Goal: Task Accomplishment & Management: Use online tool/utility

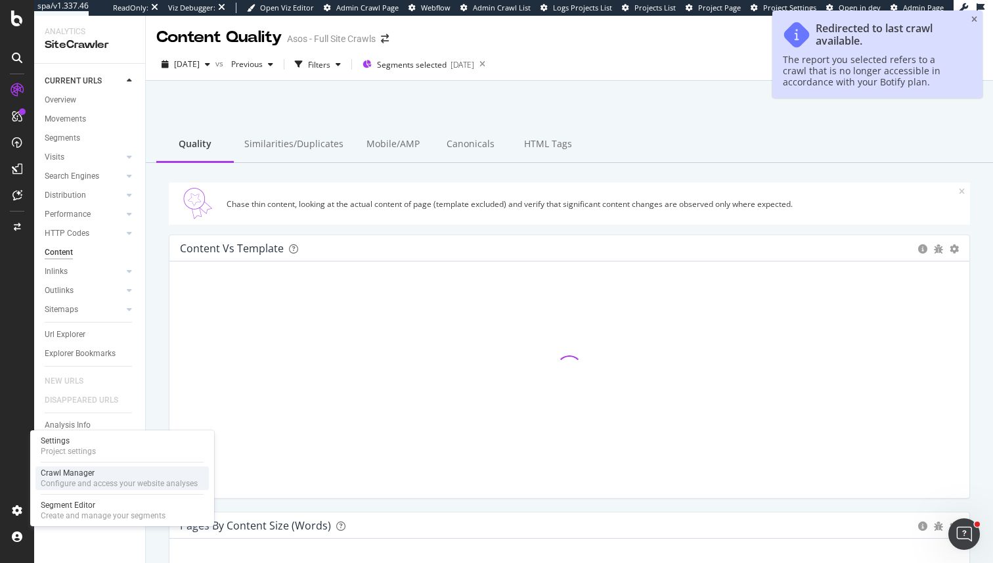
click at [91, 485] on div "Configure and access your website analyses" at bounding box center [119, 483] width 157 height 11
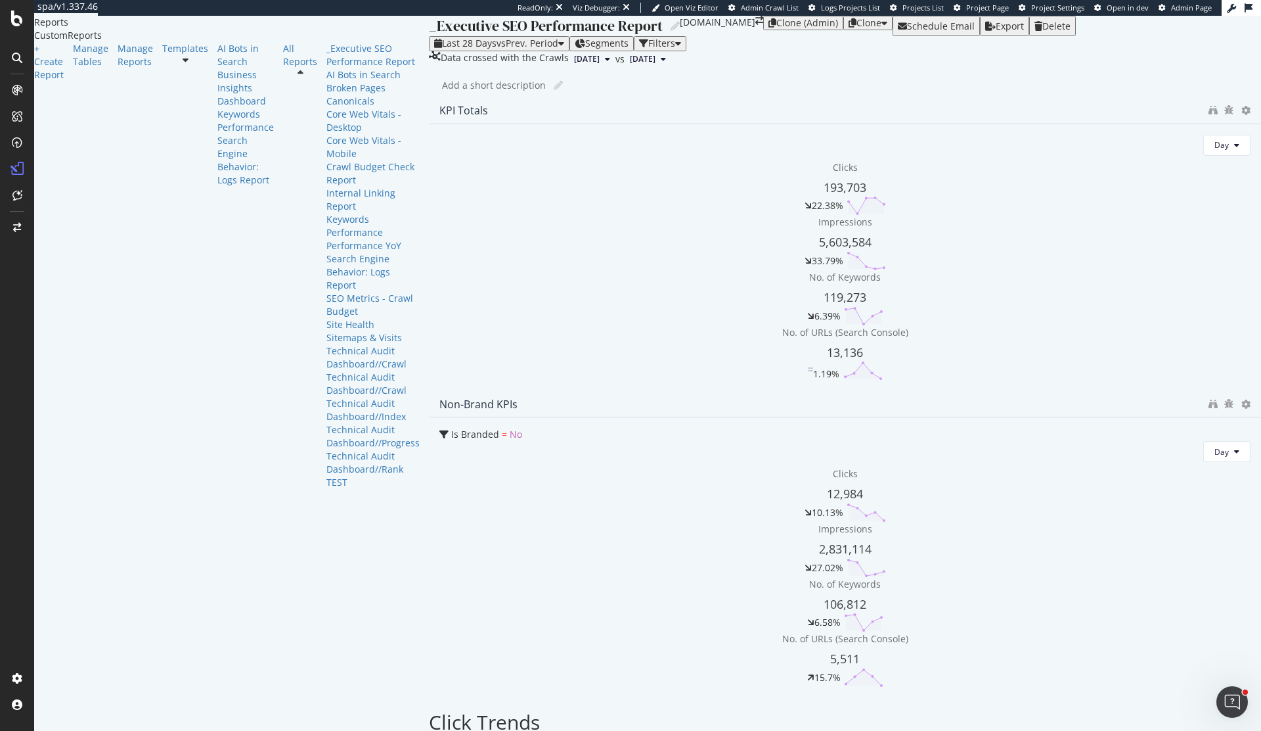
click at [888, 28] on icon "button" at bounding box center [885, 22] width 6 height 9
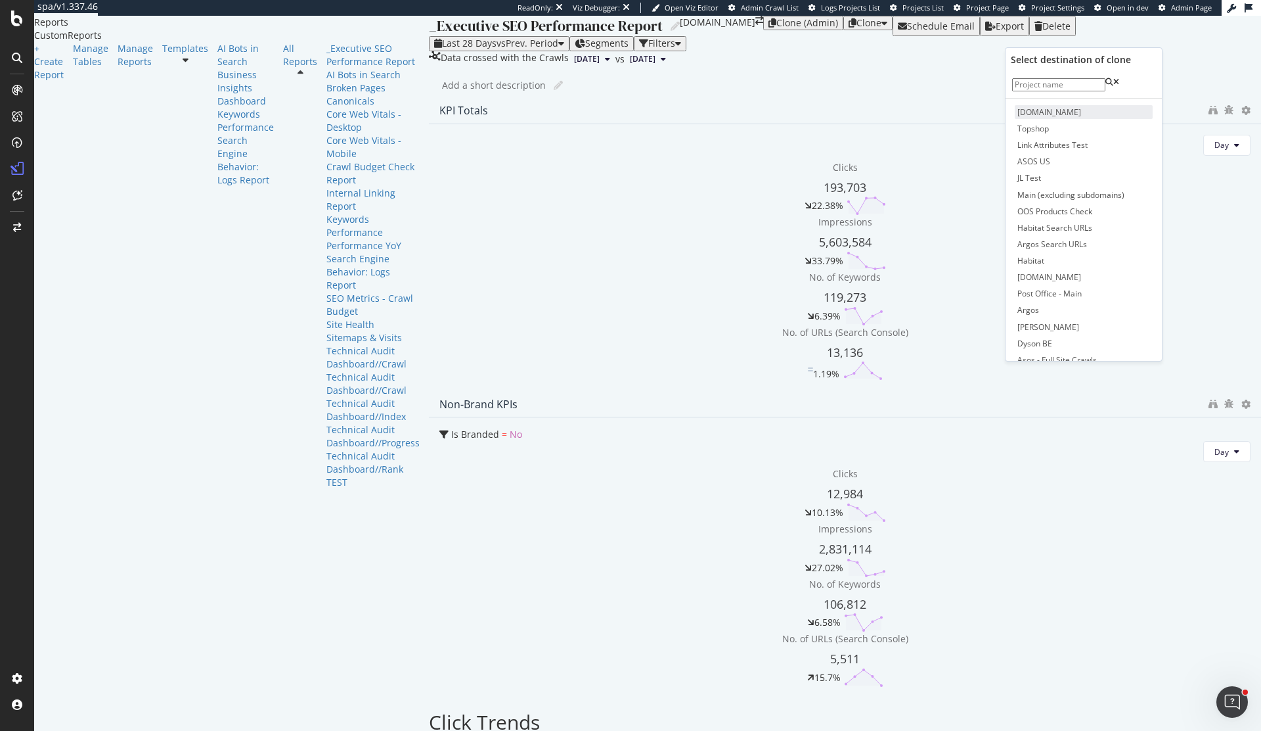
click at [1034, 119] on span "mauijim.com" at bounding box center [1084, 112] width 138 height 14
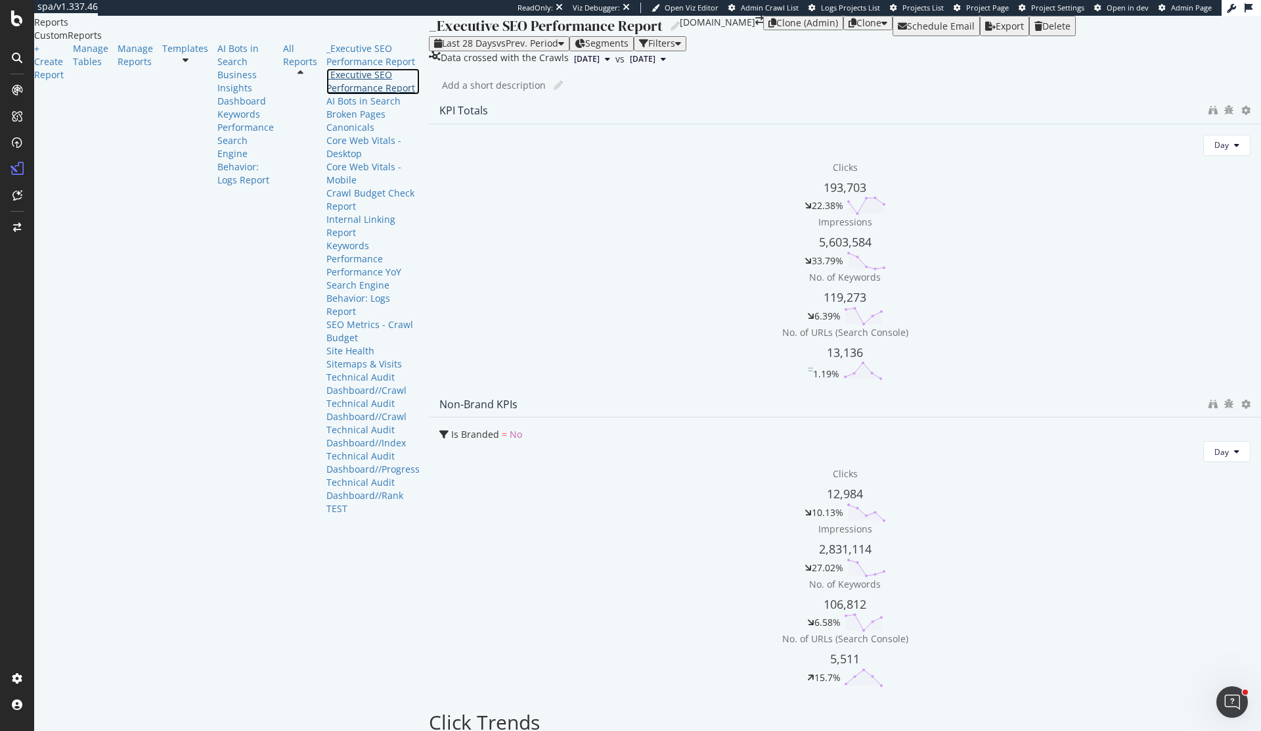
click at [327, 95] on div "_Executive SEO Performance Report" at bounding box center [373, 81] width 93 height 26
click at [429, 36] on div "_Executive SEO Performance Report" at bounding box center [546, 26] width 234 height 20
click at [429, 34] on input "_Executive SEO Performance Report" at bounding box center [547, 25] width 236 height 18
type input "WIP Executive SEO Performance Report"
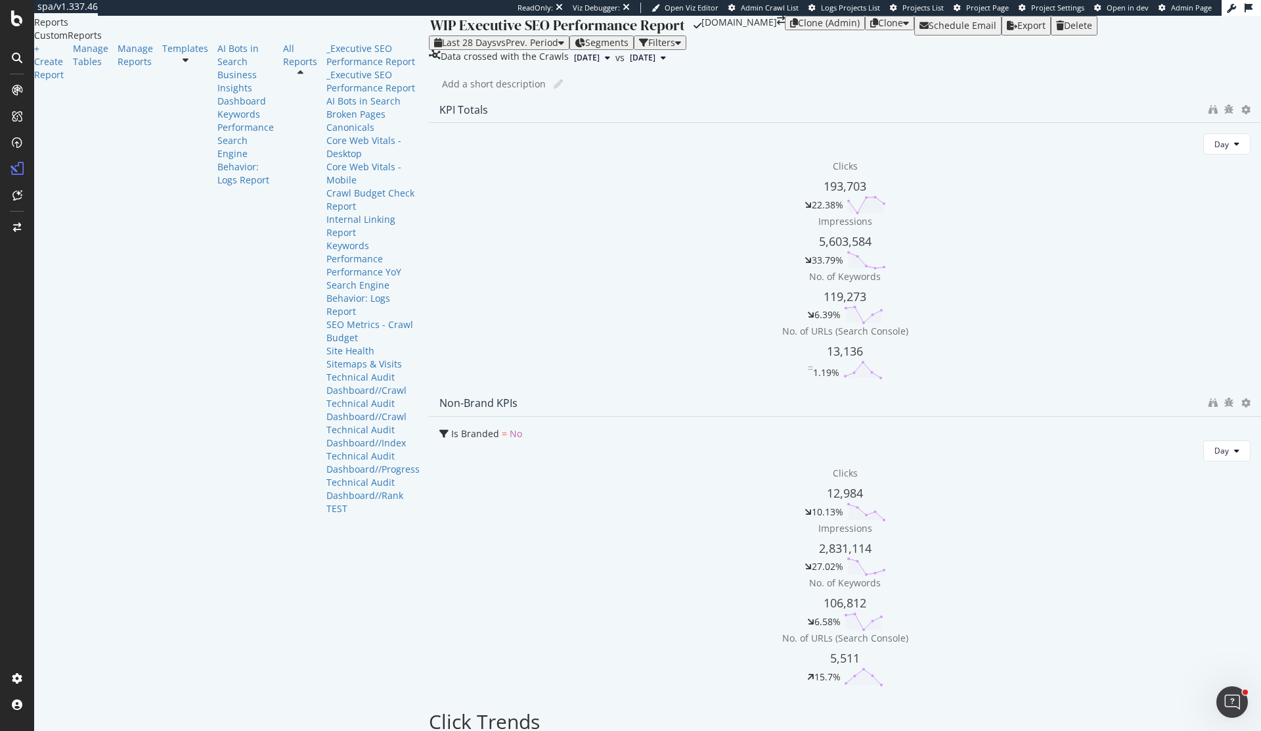
click at [650, 157] on div "WIP Executive SEO Performance Report WIP Executive SEO Performance Report mauij…" at bounding box center [845, 373] width 832 height 715
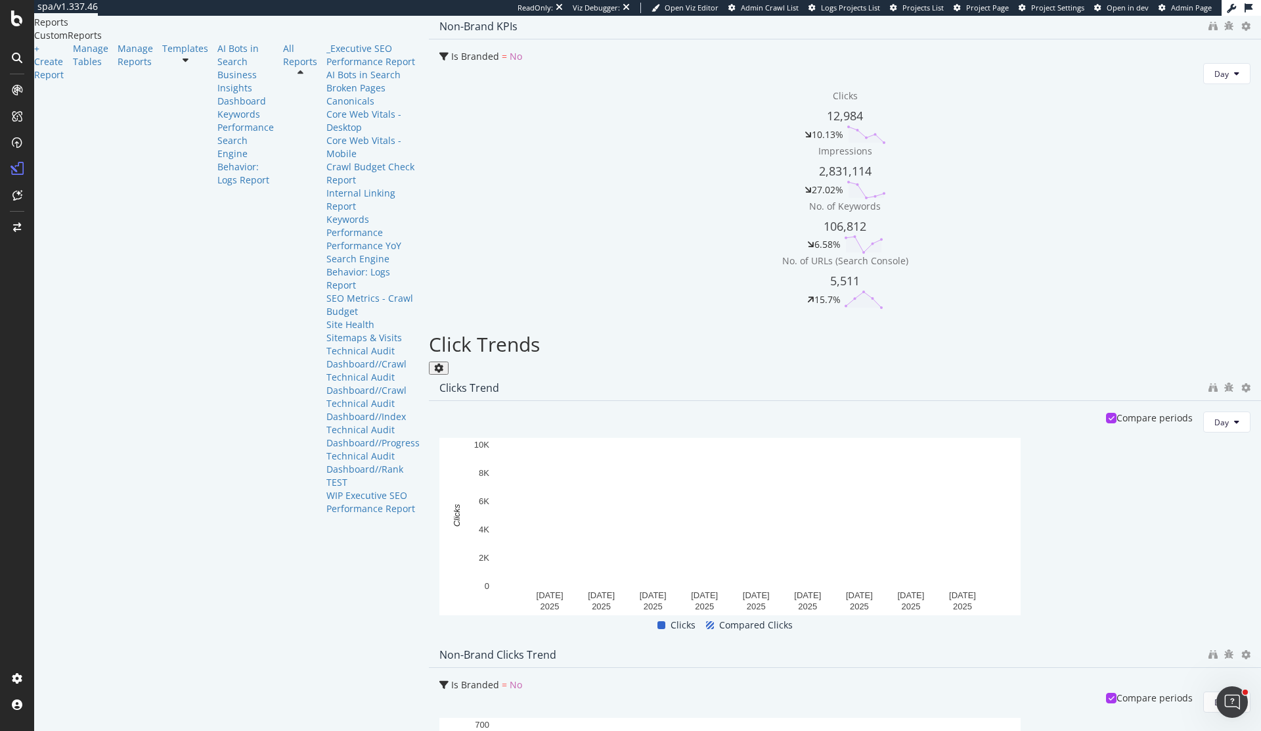
scroll to position [464, 0]
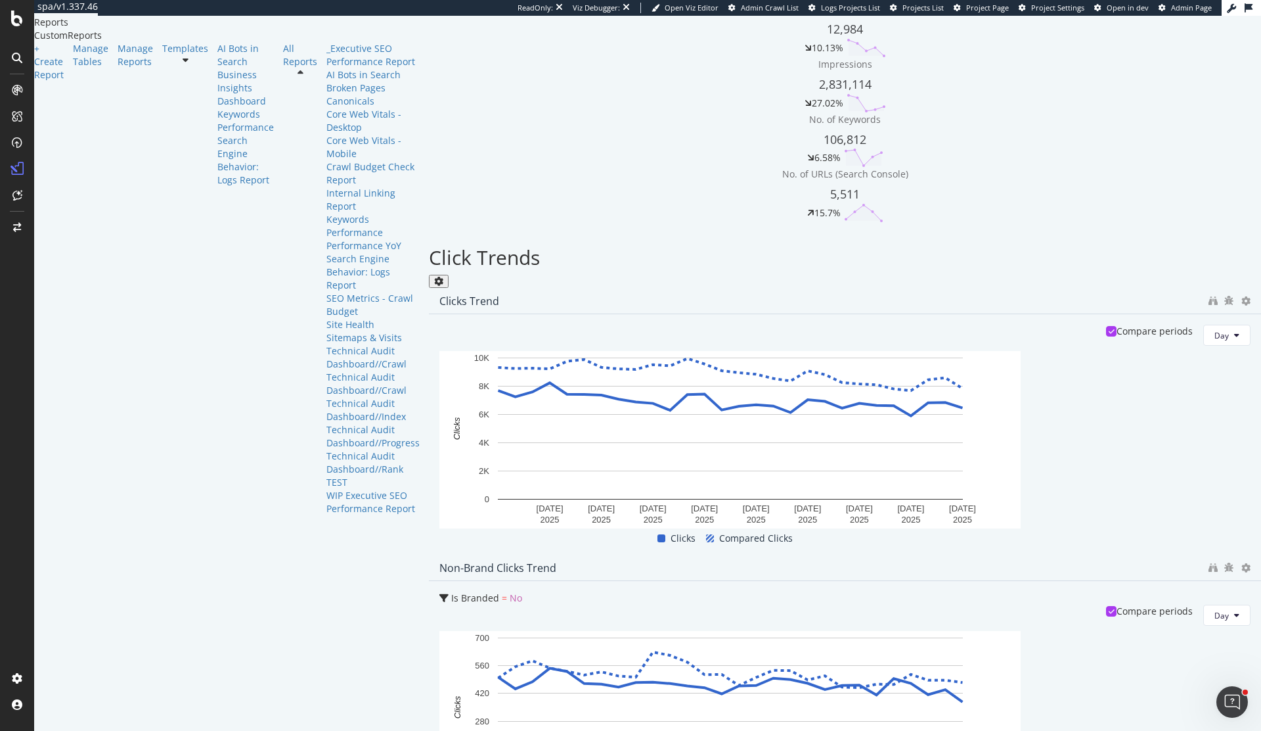
click at [773, 554] on div at bounding box center [845, 554] width 832 height 0
click at [1242, 305] on icon at bounding box center [1246, 300] width 9 height 9
click at [1225, 305] on icon "bug" at bounding box center [1229, 300] width 9 height 9
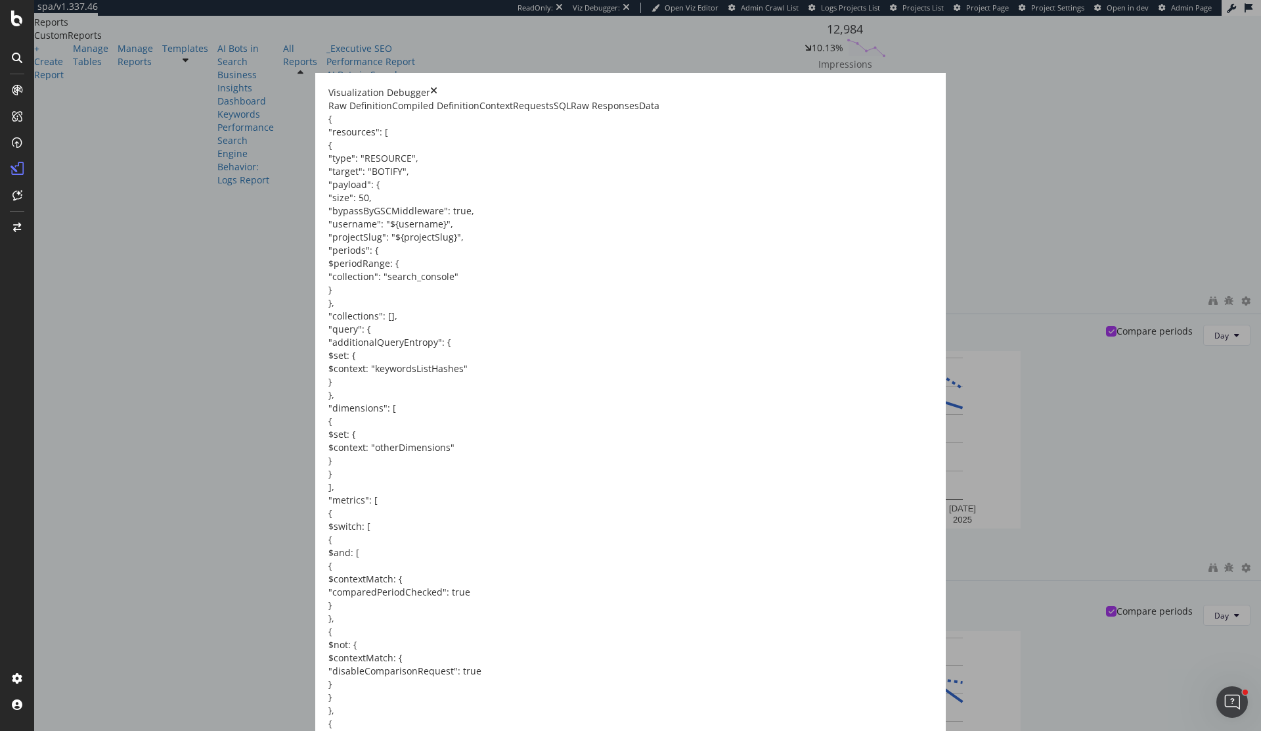
click at [933, 99] on div "Visualization Debugger" at bounding box center [630, 92] width 604 height 13
click at [933, 90] on div "Visualization Debugger" at bounding box center [630, 92] width 604 height 13
click at [933, 92] on div "Visualization Debugger" at bounding box center [630, 92] width 604 height 13
click at [438, 94] on icon "times" at bounding box center [433, 92] width 7 height 13
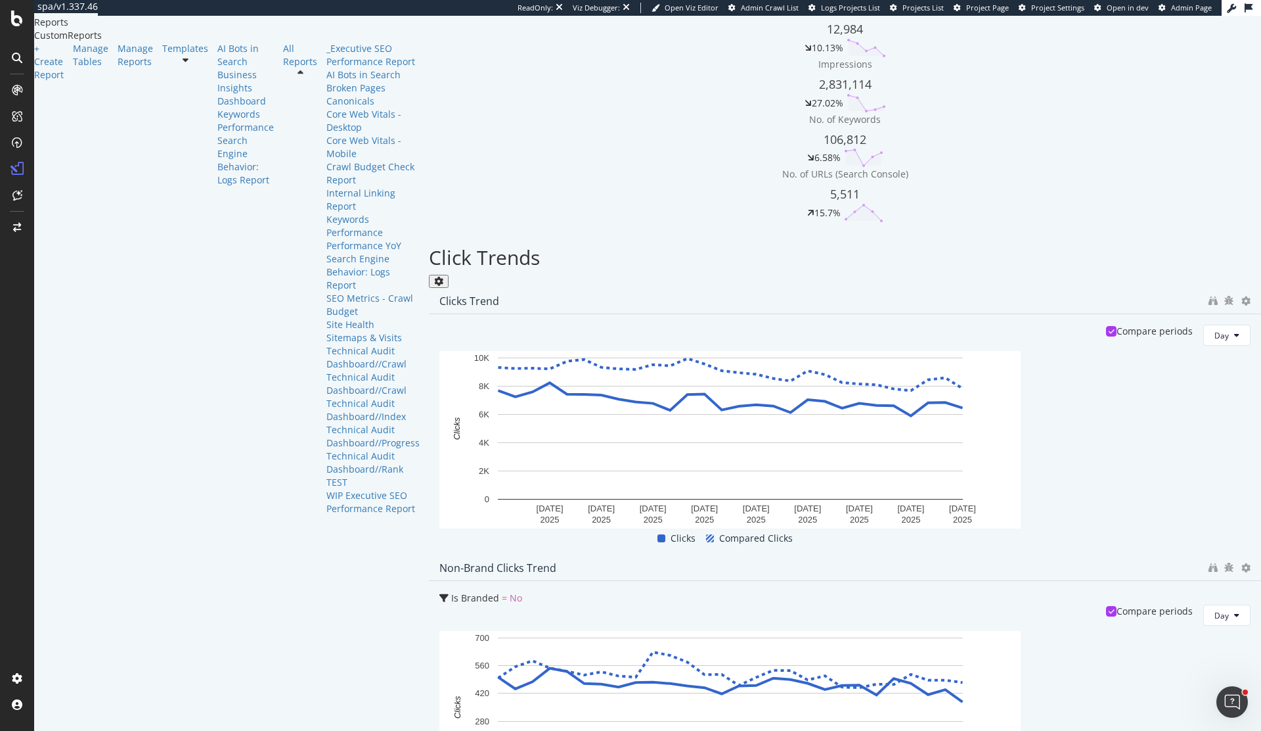
click at [1204, 346] on button "Day" at bounding box center [1227, 335] width 47 height 21
click at [748, 462] on span "Month" at bounding box center [752, 465] width 24 height 12
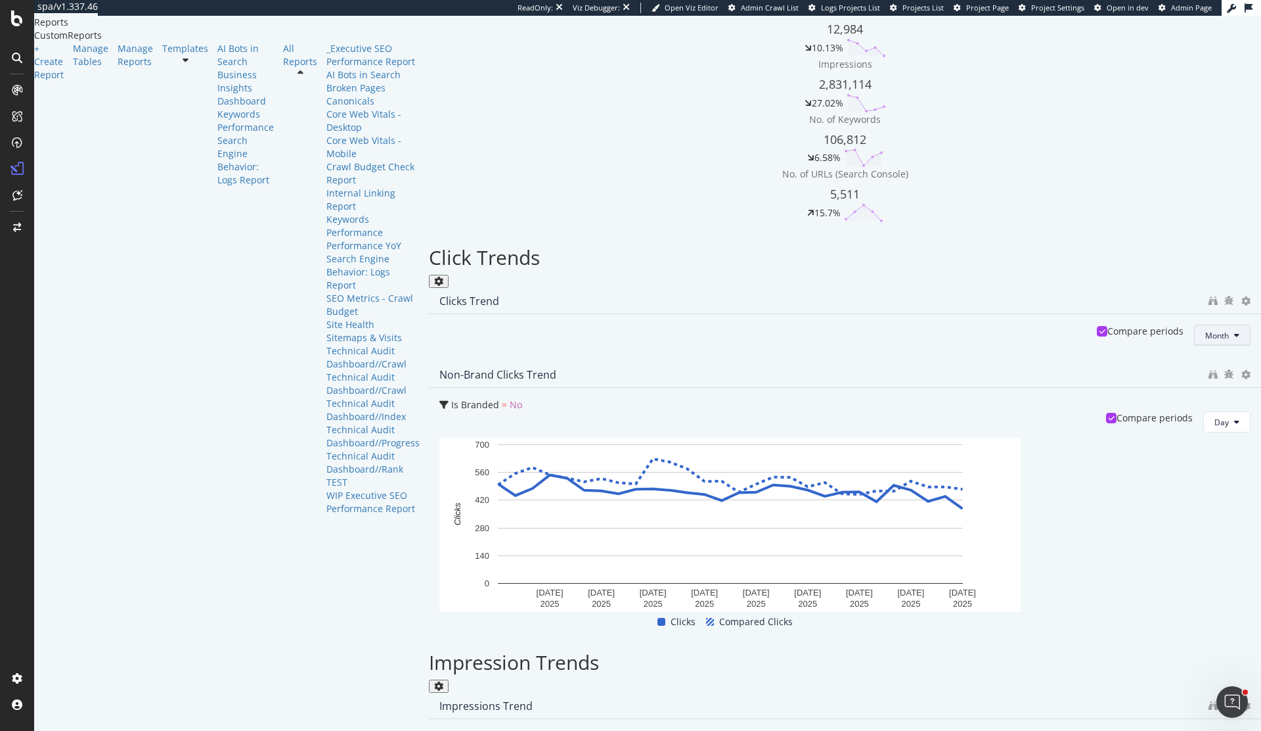
click at [1194, 346] on button "Month" at bounding box center [1222, 335] width 56 height 21
click at [748, 420] on span "Day" at bounding box center [742, 417] width 26 height 12
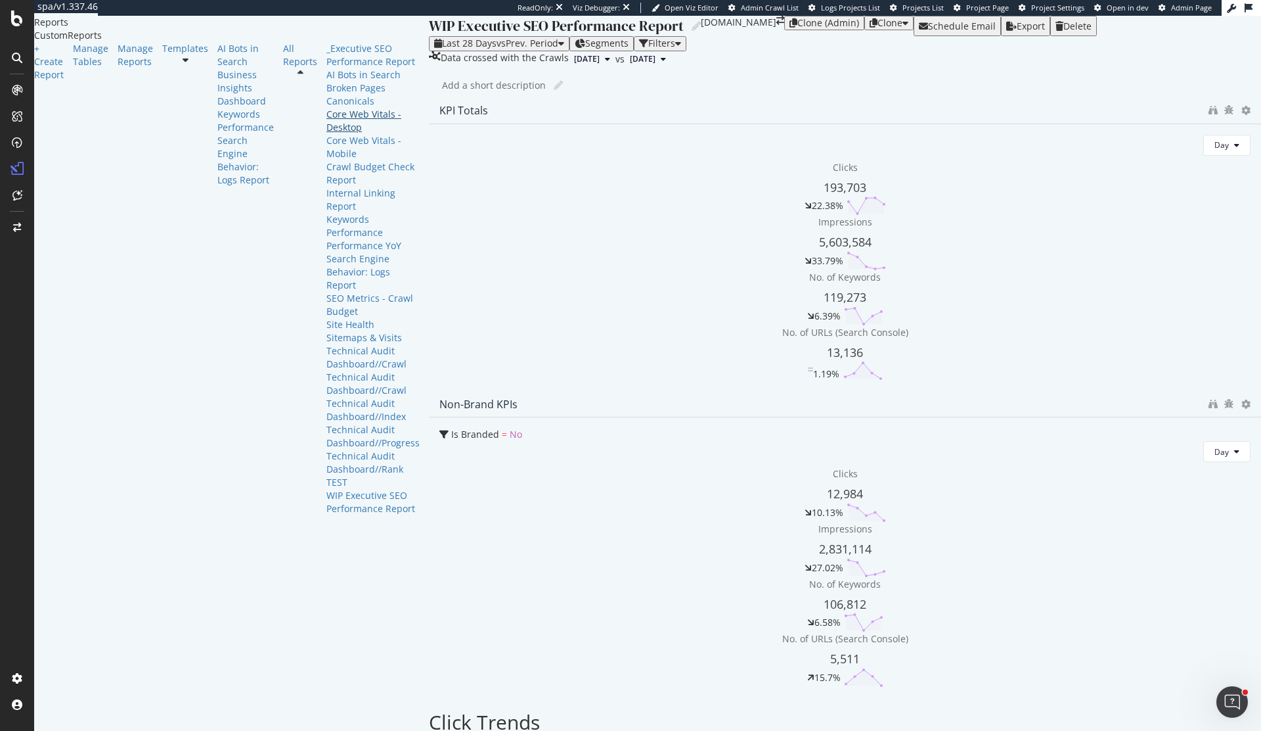
scroll to position [0, 0]
click at [327, 68] on div "_Executive SEO Performance Report" at bounding box center [373, 55] width 93 height 26
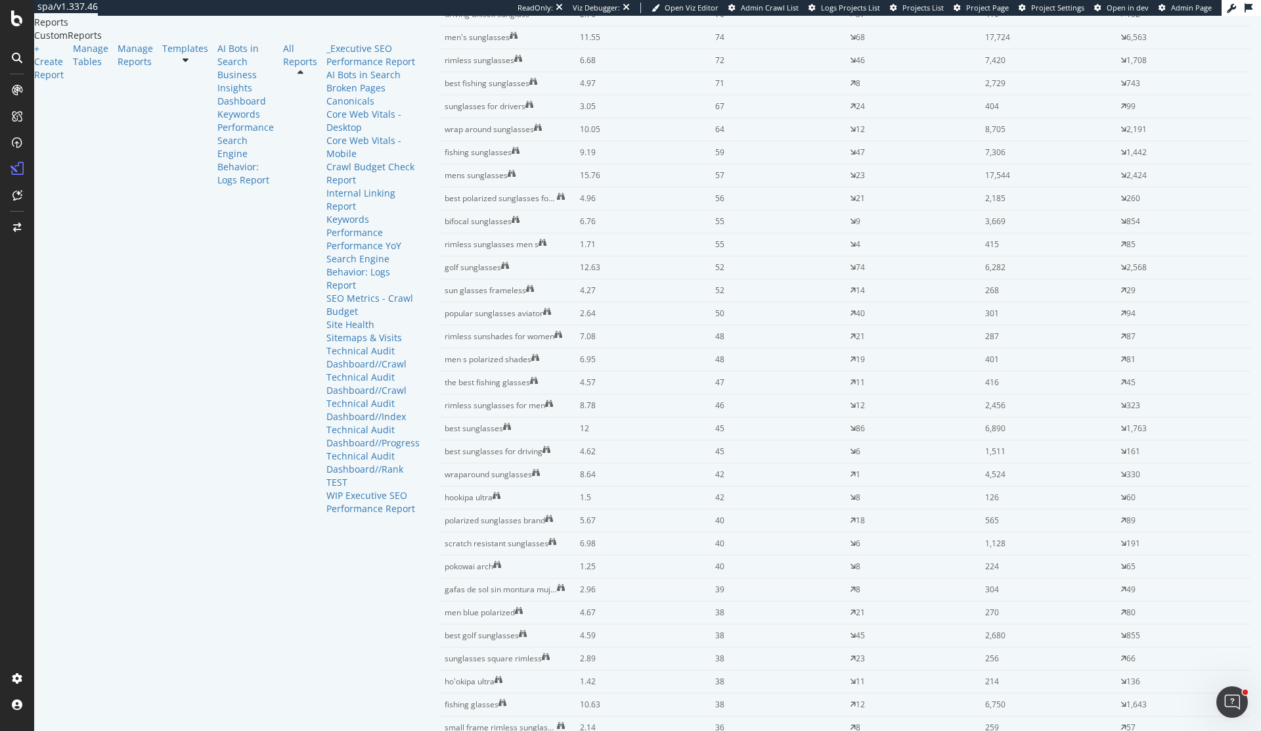
scroll to position [2997, 0]
click at [327, 515] on div "WIP Executive SEO Performance Report" at bounding box center [373, 502] width 93 height 26
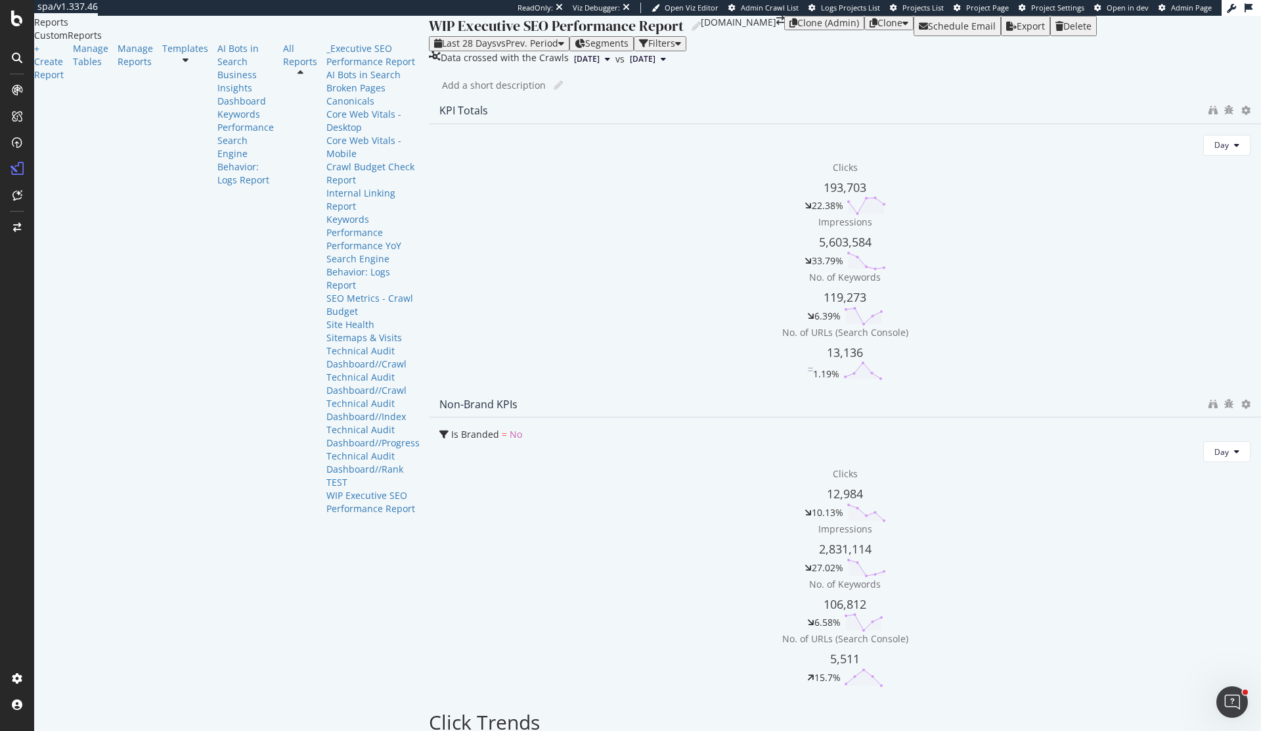
click at [434, 49] on div "Last 28 Days vs Prev. Period" at bounding box center [499, 43] width 130 height 11
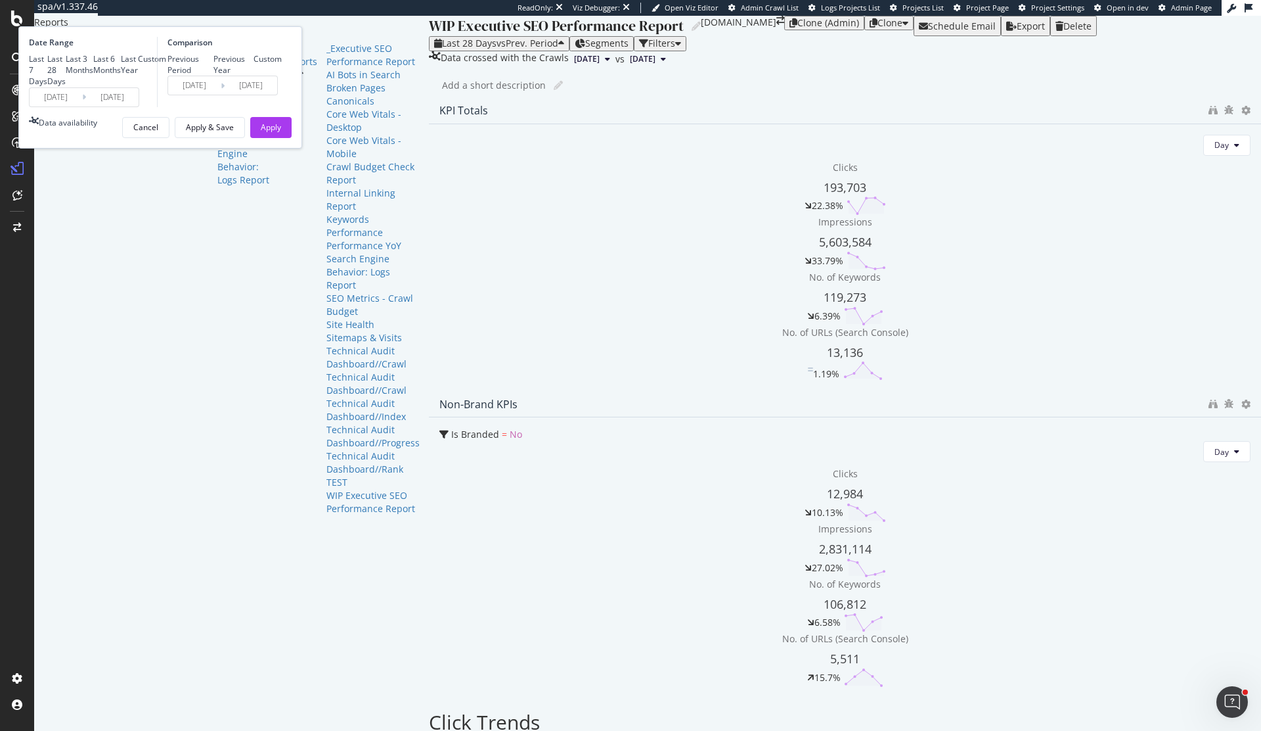
click at [254, 76] on div "Previous Year" at bounding box center [234, 64] width 41 height 22
type input "2024/08/29"
type input "2024/09/25"
click at [245, 138] on button "Apply & Save" at bounding box center [210, 127] width 70 height 21
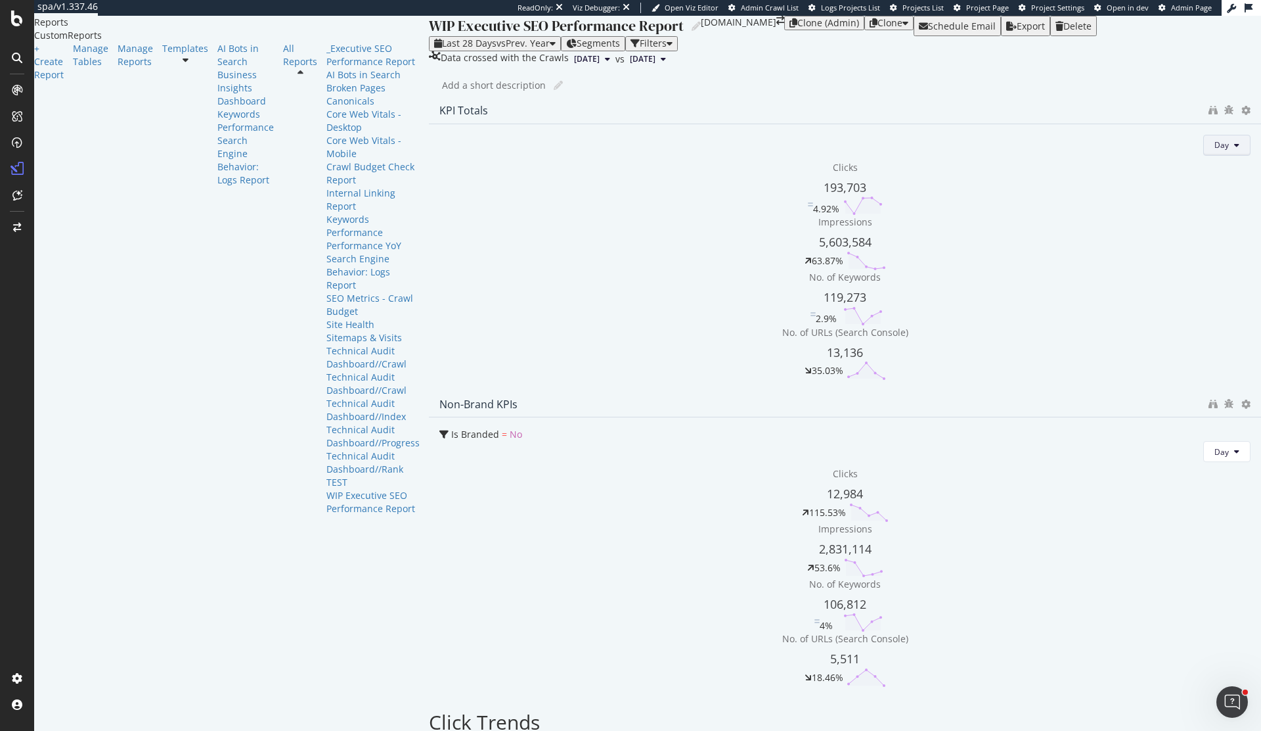
click at [1215, 150] on span "Day" at bounding box center [1222, 144] width 14 height 11
click at [748, 282] on span "Month" at bounding box center [752, 286] width 24 height 12
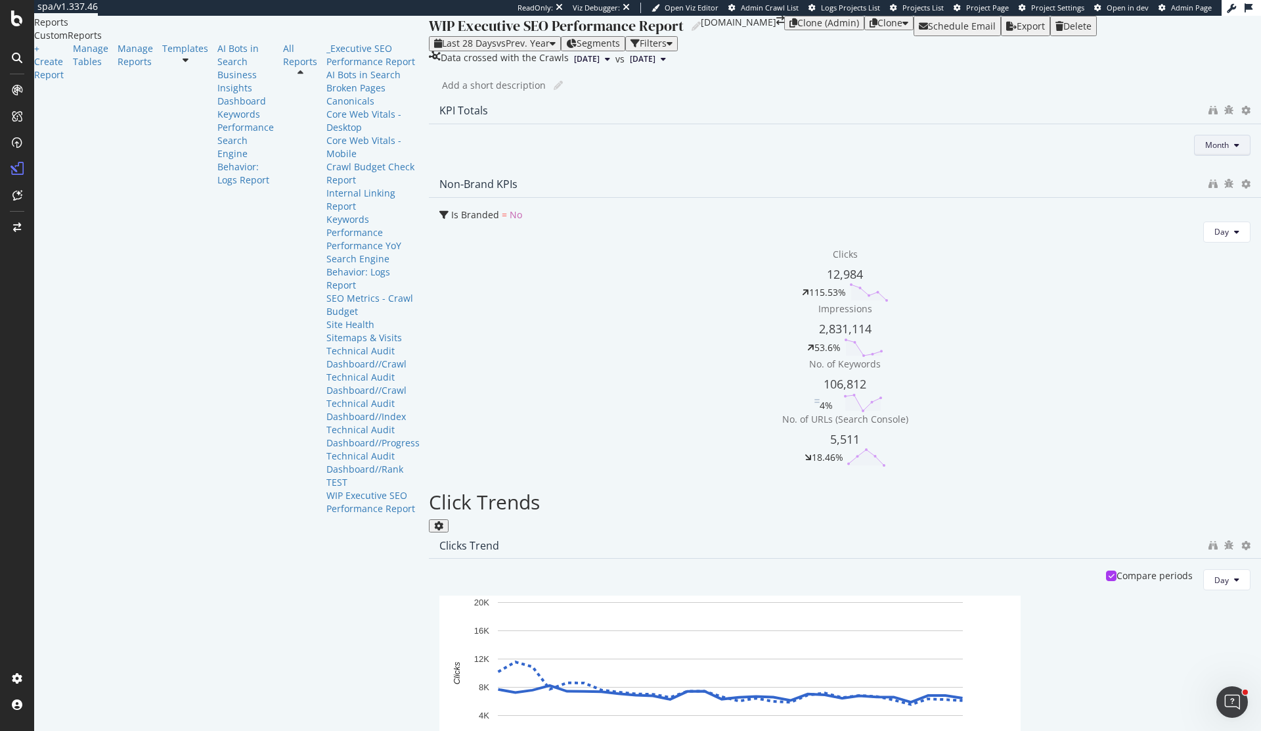
click at [1234, 149] on icon at bounding box center [1236, 145] width 5 height 8
click at [748, 266] on span "Week" at bounding box center [742, 262] width 26 height 12
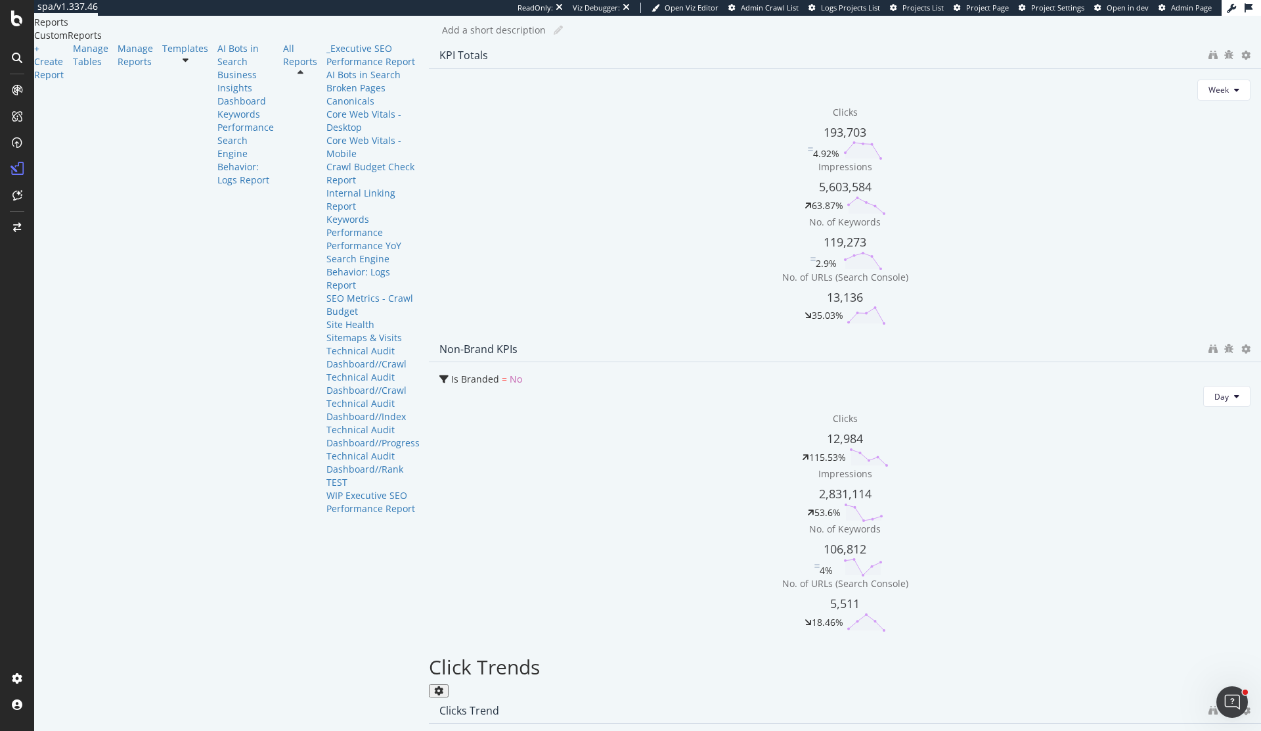
scroll to position [76, 0]
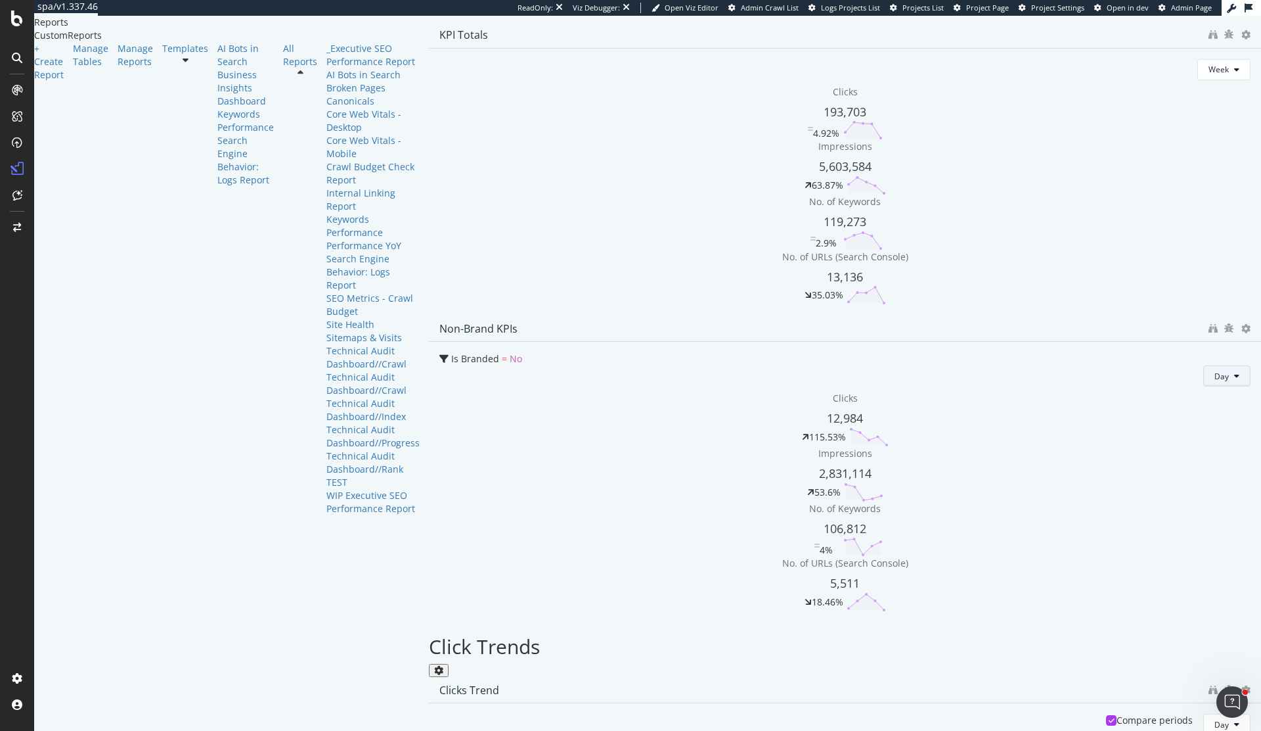
click at [1204, 386] on button "Day" at bounding box center [1227, 375] width 47 height 21
click at [763, 507] on span "Week" at bounding box center [752, 503] width 24 height 12
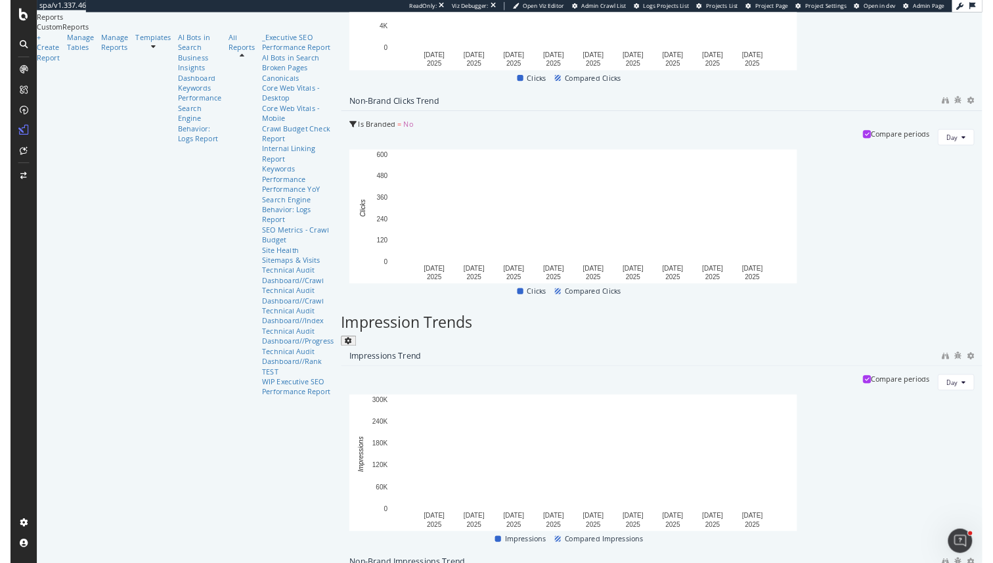
scroll to position [0, 0]
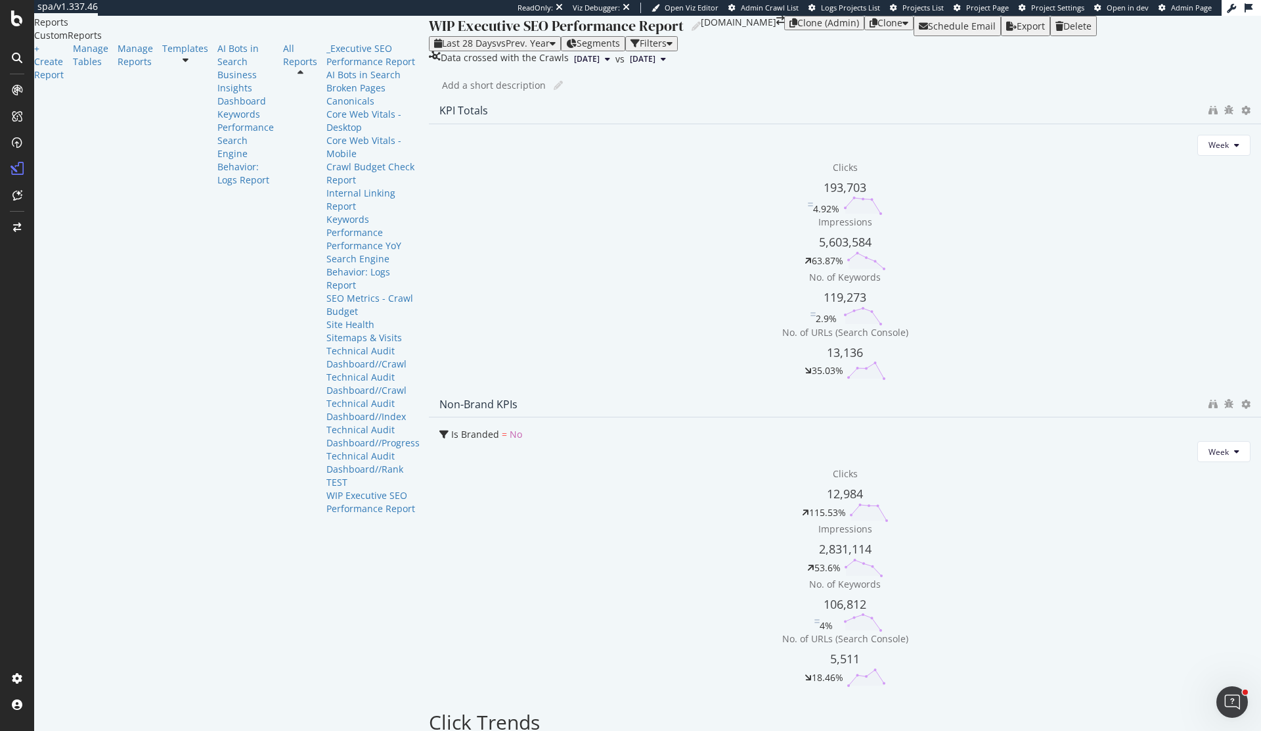
drag, startPoint x: 782, startPoint y: 223, endPoint x: 809, endPoint y: 252, distance: 39.1
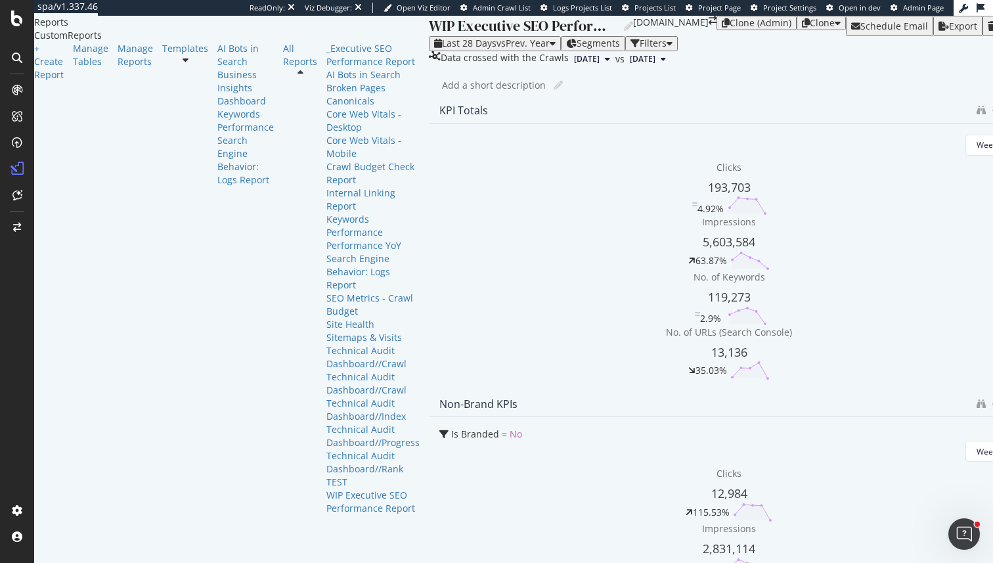
drag, startPoint x: 761, startPoint y: 271, endPoint x: 963, endPoint y: 275, distance: 202.4
click at [963, 391] on div at bounding box center [729, 391] width 600 height 0
drag, startPoint x: 760, startPoint y: 478, endPoint x: 992, endPoint y: 464, distance: 232.3
click at [992, 464] on div "WIP Executive SEO Performance Report WIP Executive SEO Performance Report mauij…" at bounding box center [729, 289] width 600 height 547
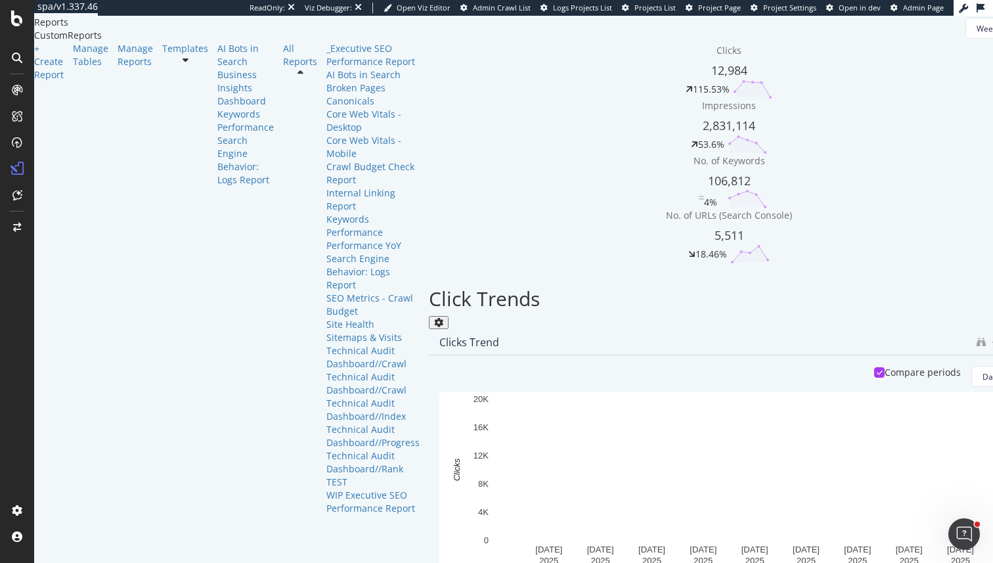
scroll to position [453, 0]
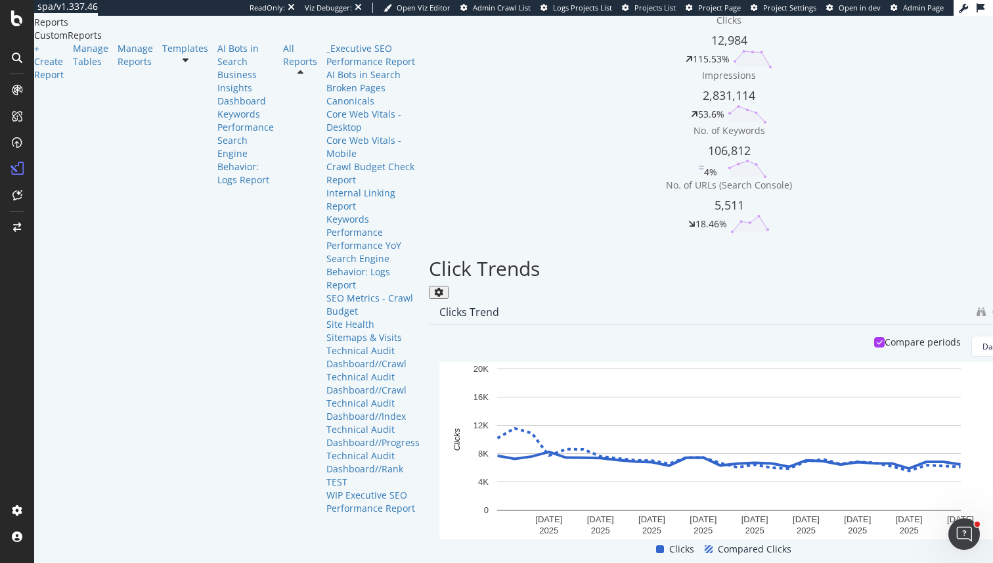
drag, startPoint x: 759, startPoint y: 399, endPoint x: 962, endPoint y: 396, distance: 202.4
click at [962, 566] on div at bounding box center [729, 566] width 600 height 0
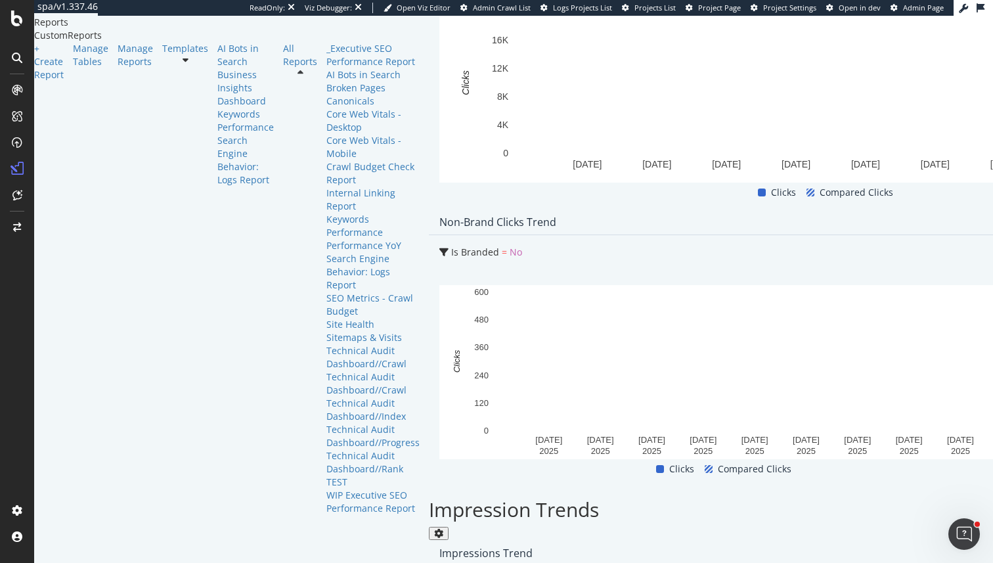
scroll to position [967, 0]
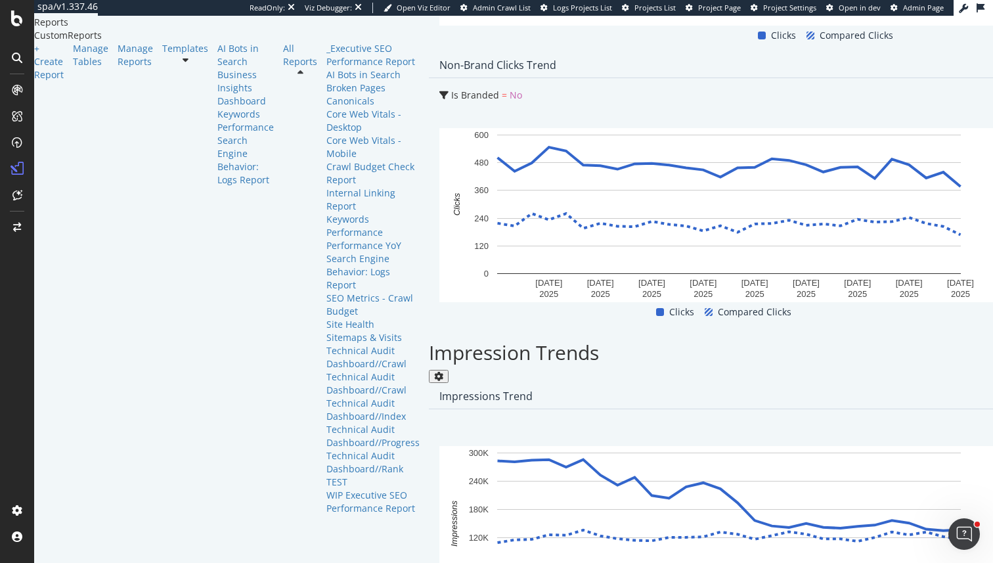
drag, startPoint x: 757, startPoint y: 340, endPoint x: 972, endPoint y: 355, distance: 214.7
click at [993, 342] on div "WIP Executive SEO Performance Report WIP Executive SEO Performance Report mauij…" at bounding box center [831, 289] width 804 height 547
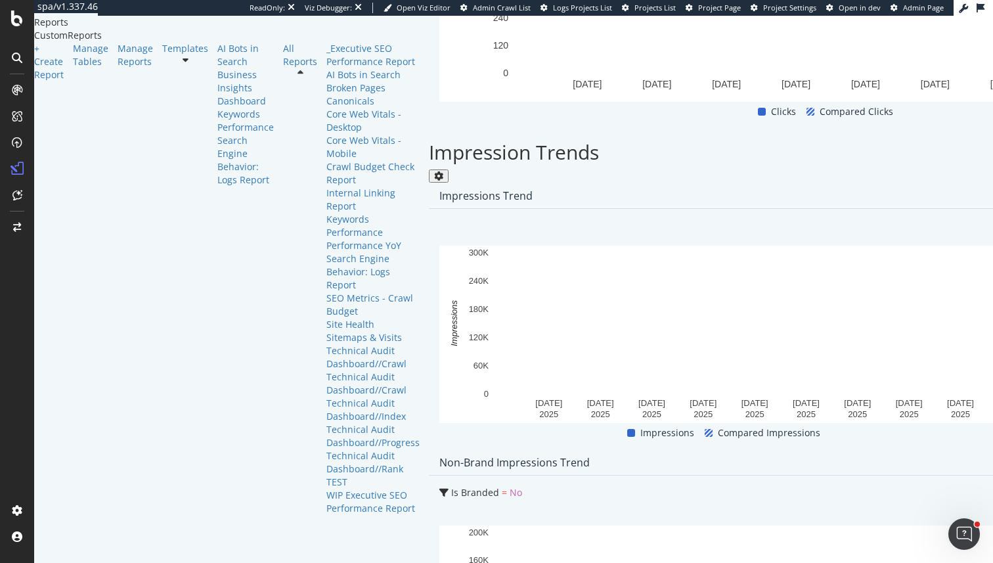
scroll to position [1221, 0]
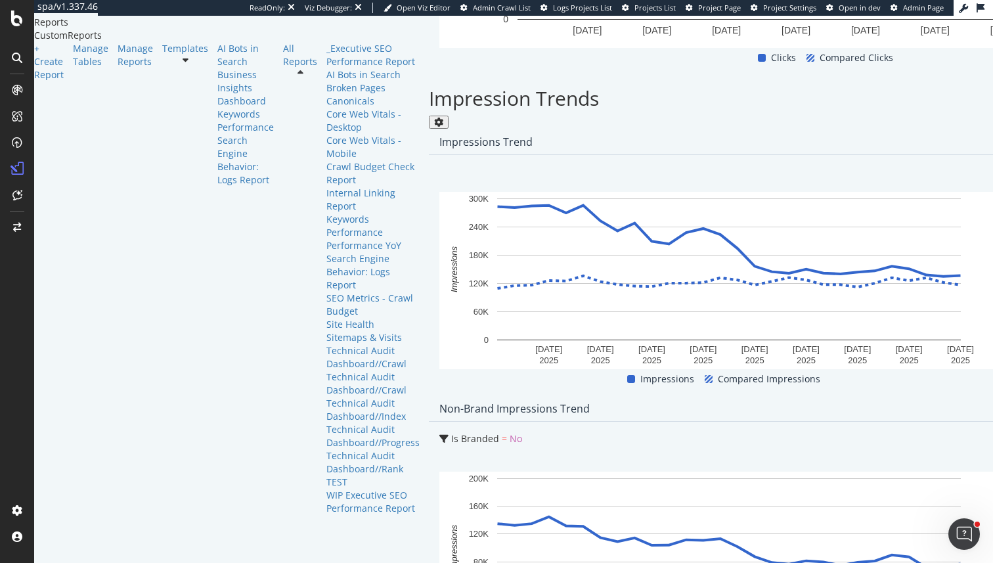
drag, startPoint x: 761, startPoint y: 353, endPoint x: 993, endPoint y: 350, distance: 231.9
click at [993, 350] on div "WIP Executive SEO Performance Report WIP Executive SEO Performance Report mauij…" at bounding box center [831, 289] width 804 height 547
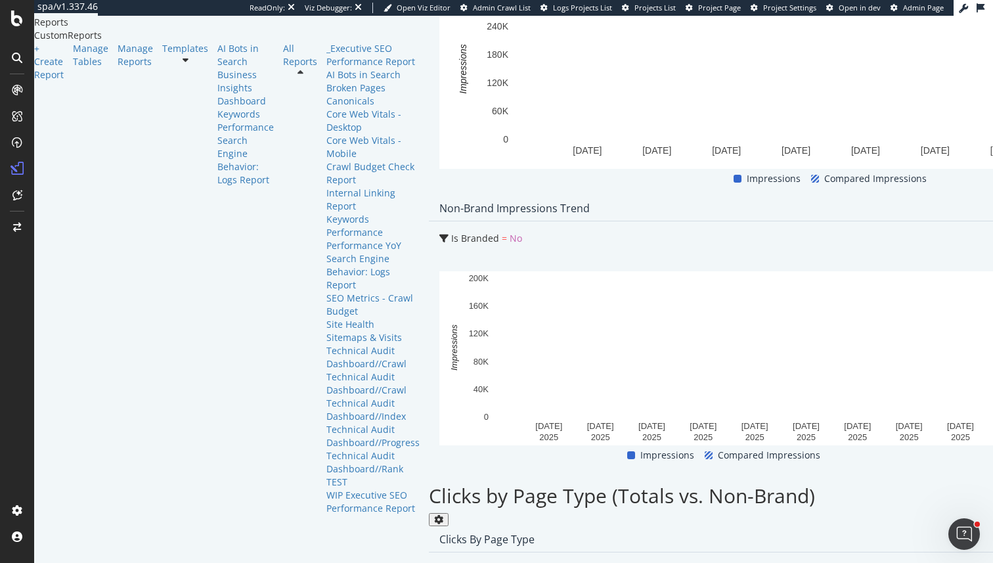
scroll to position [1494, 0]
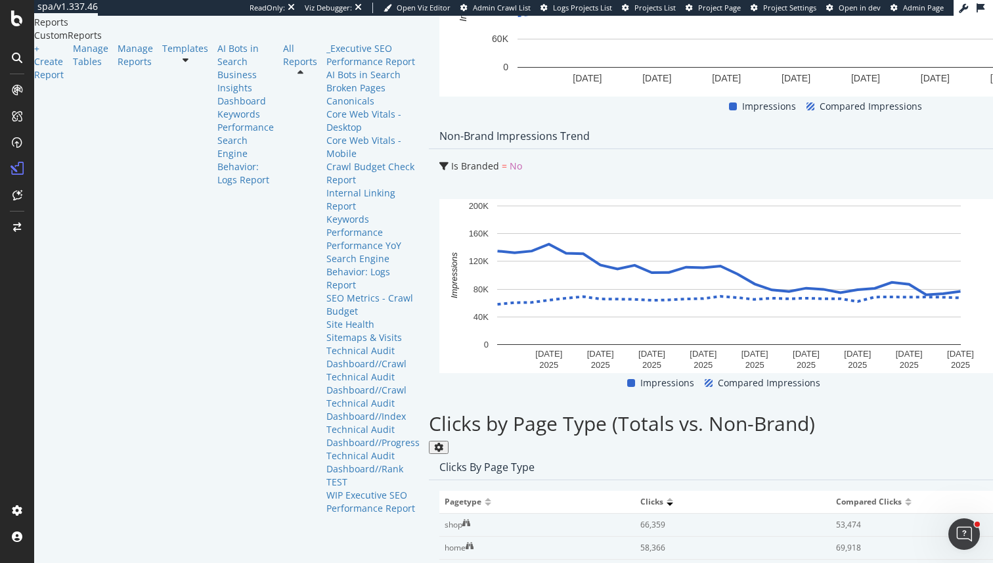
drag, startPoint x: 762, startPoint y: 333, endPoint x: 962, endPoint y: 355, distance: 200.9
click at [993, 325] on div "WIP Executive SEO Performance Report WIP Executive SEO Performance Report mauij…" at bounding box center [831, 289] width 804 height 547
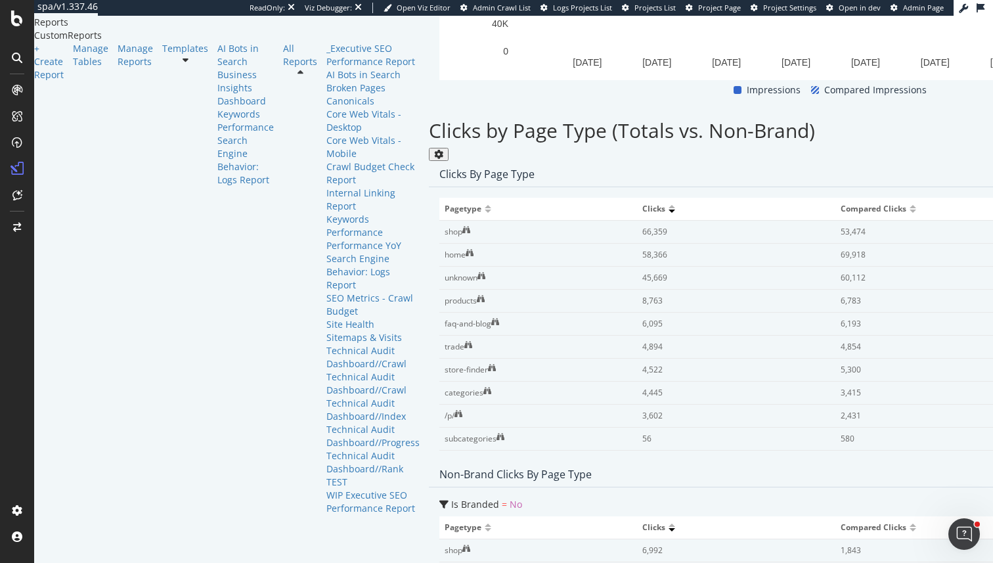
scroll to position [1995, 0]
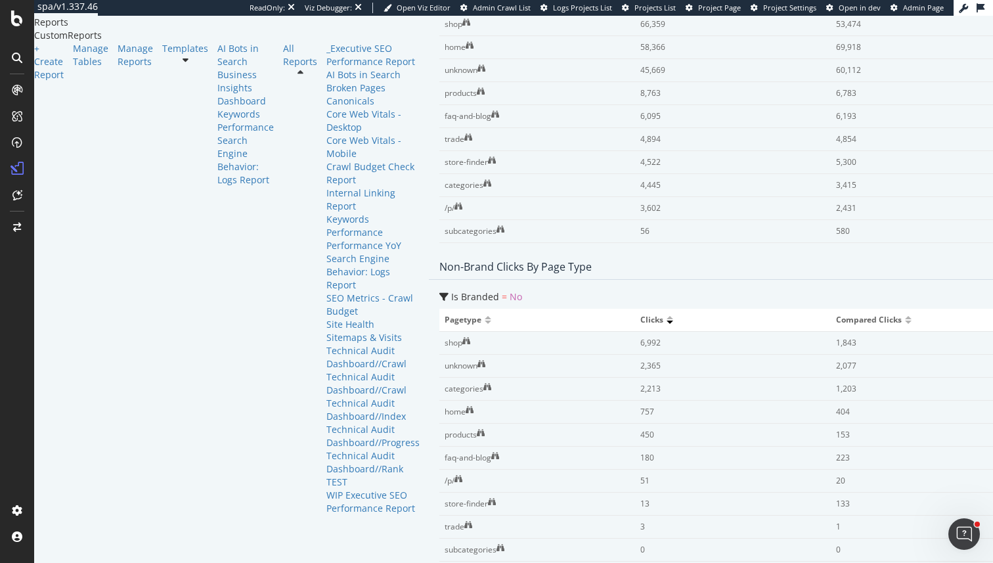
drag, startPoint x: 758, startPoint y: 303, endPoint x: 974, endPoint y: 350, distance: 221.3
click at [993, 303] on div "WIP Executive SEO Performance Report WIP Executive SEO Performance Report mauij…" at bounding box center [831, 289] width 804 height 547
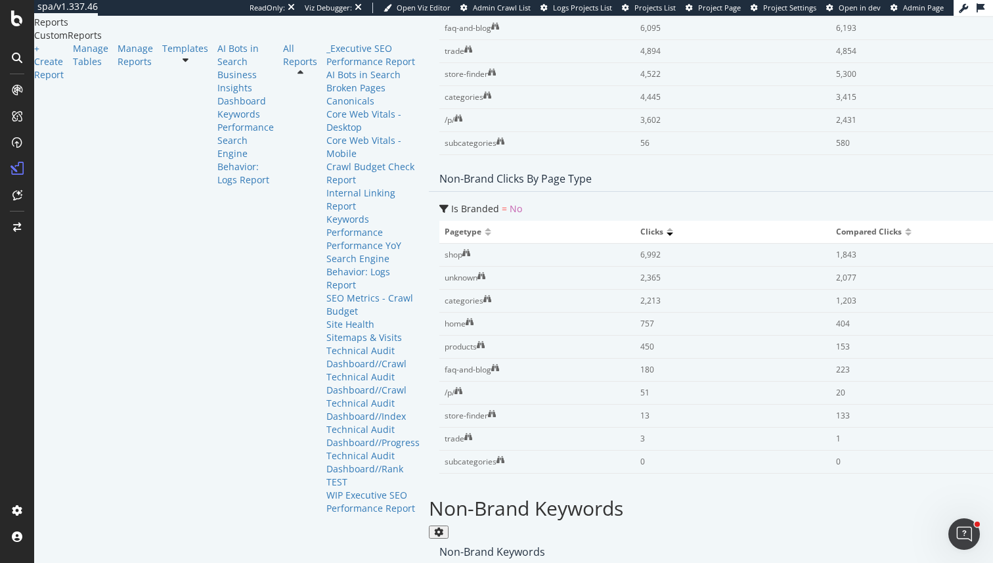
scroll to position [2134, 0]
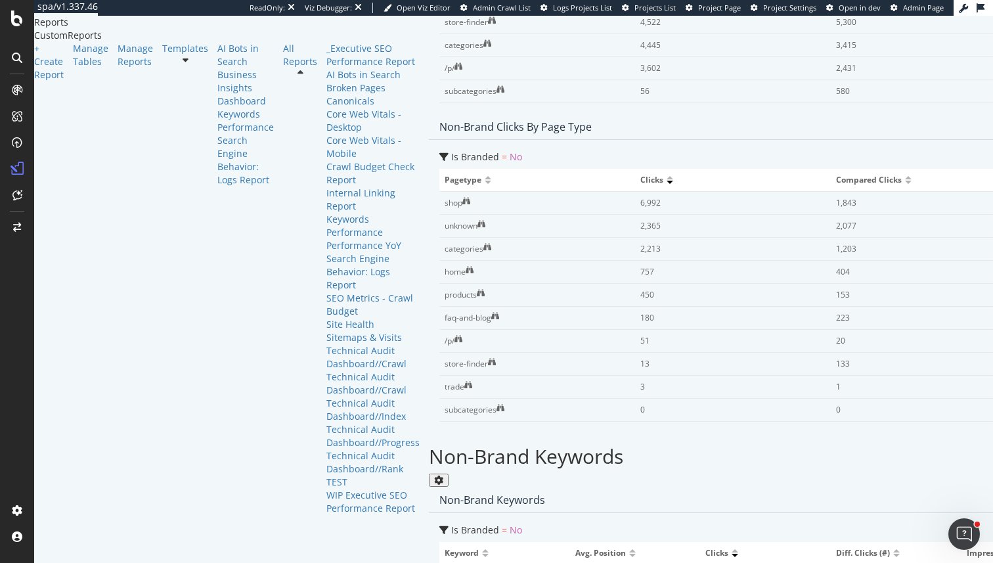
drag, startPoint x: 756, startPoint y: 380, endPoint x: 993, endPoint y: 355, distance: 237.9
click at [993, 355] on div "WIP Executive SEO Performance Report WIP Executive SEO Performance Report mauij…" at bounding box center [831, 289] width 804 height 547
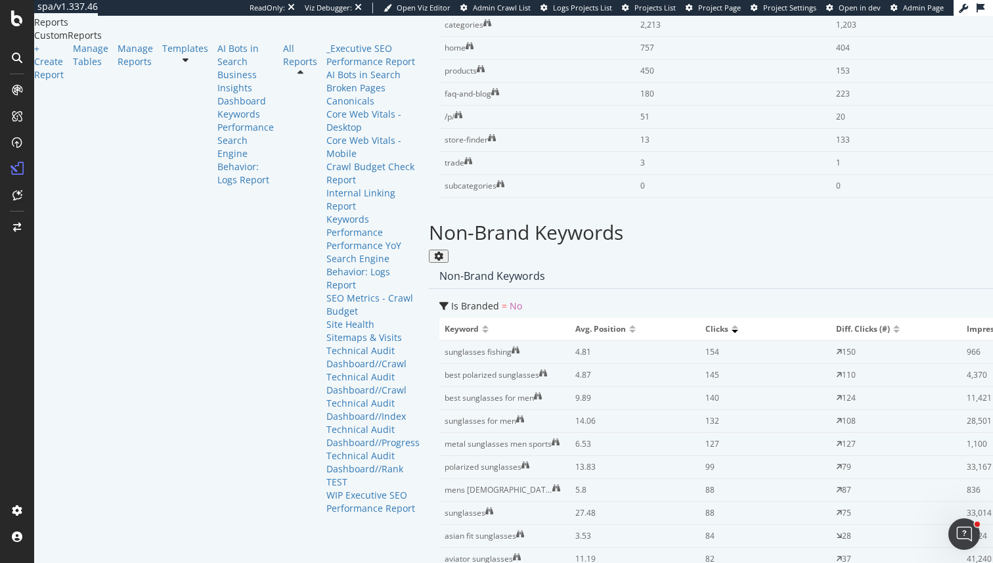
scroll to position [2547, 0]
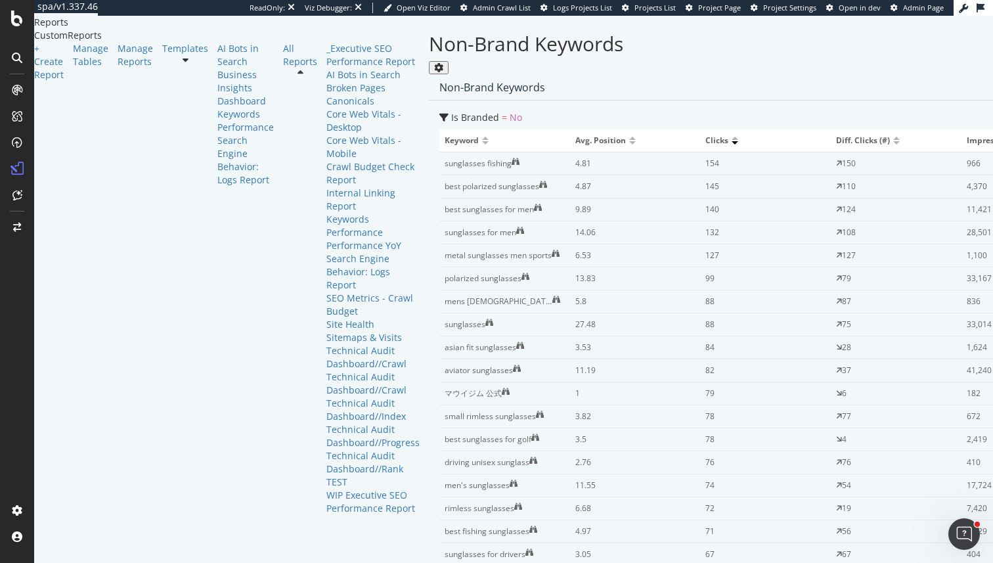
drag, startPoint x: 763, startPoint y: 290, endPoint x: 993, endPoint y: 268, distance: 231.0
click at [993, 268] on div "WIP Executive SEO Performance Report WIP Executive SEO Performance Report mauij…" at bounding box center [831, 289] width 804 height 547
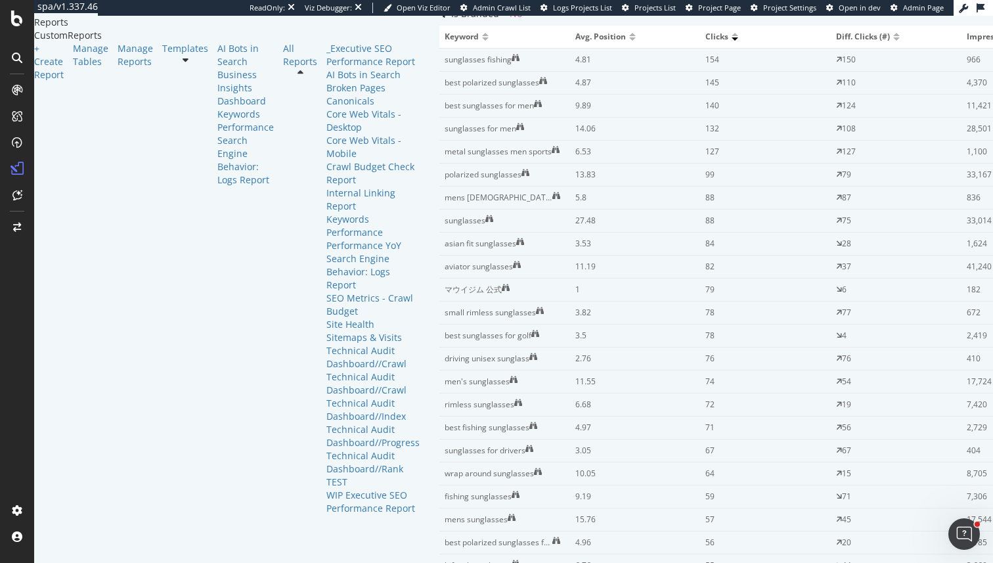
scroll to position [2657, 0]
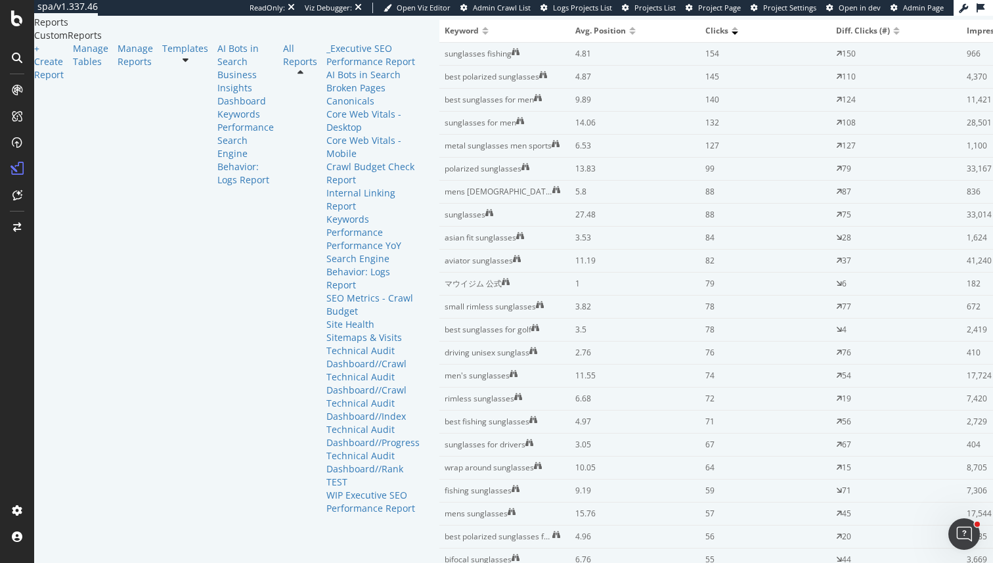
drag, startPoint x: 756, startPoint y: 471, endPoint x: 983, endPoint y: 438, distance: 229.0
click at [993, 436] on div "WIP Executive SEO Performance Report WIP Executive SEO Performance Report mauij…" at bounding box center [831, 289] width 804 height 547
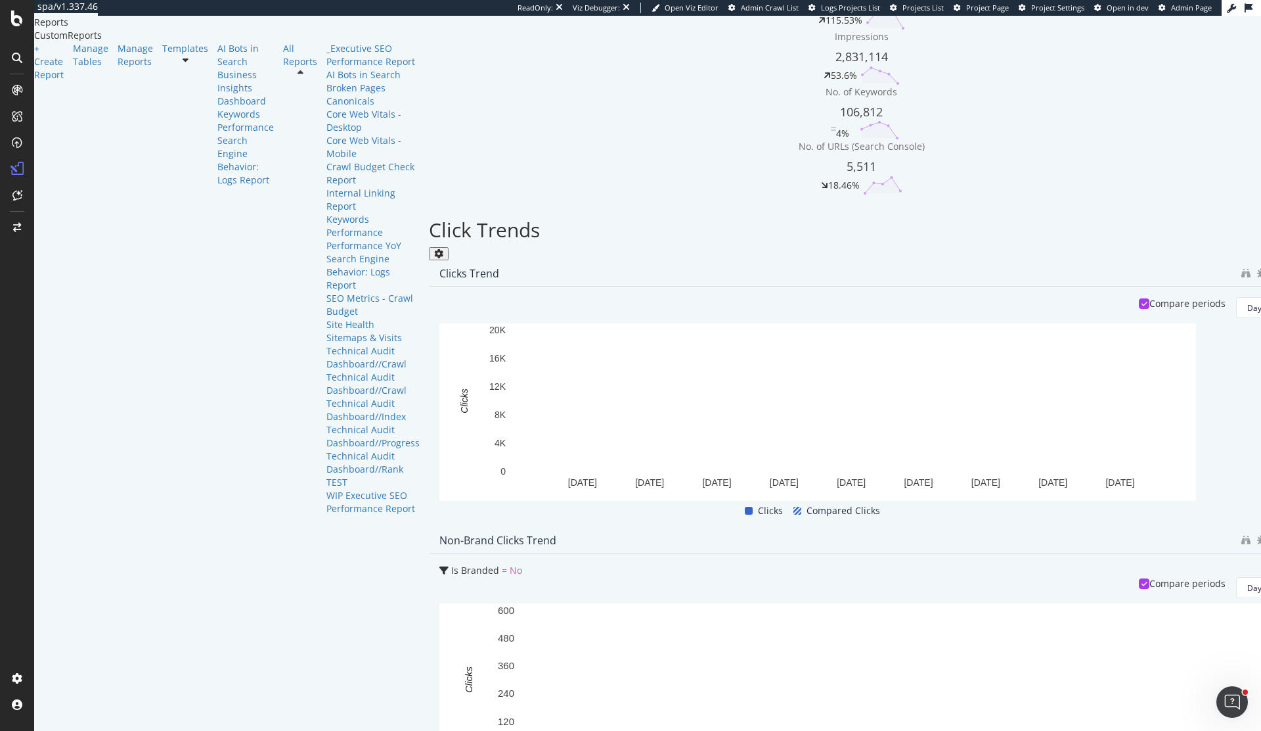
scroll to position [507, 0]
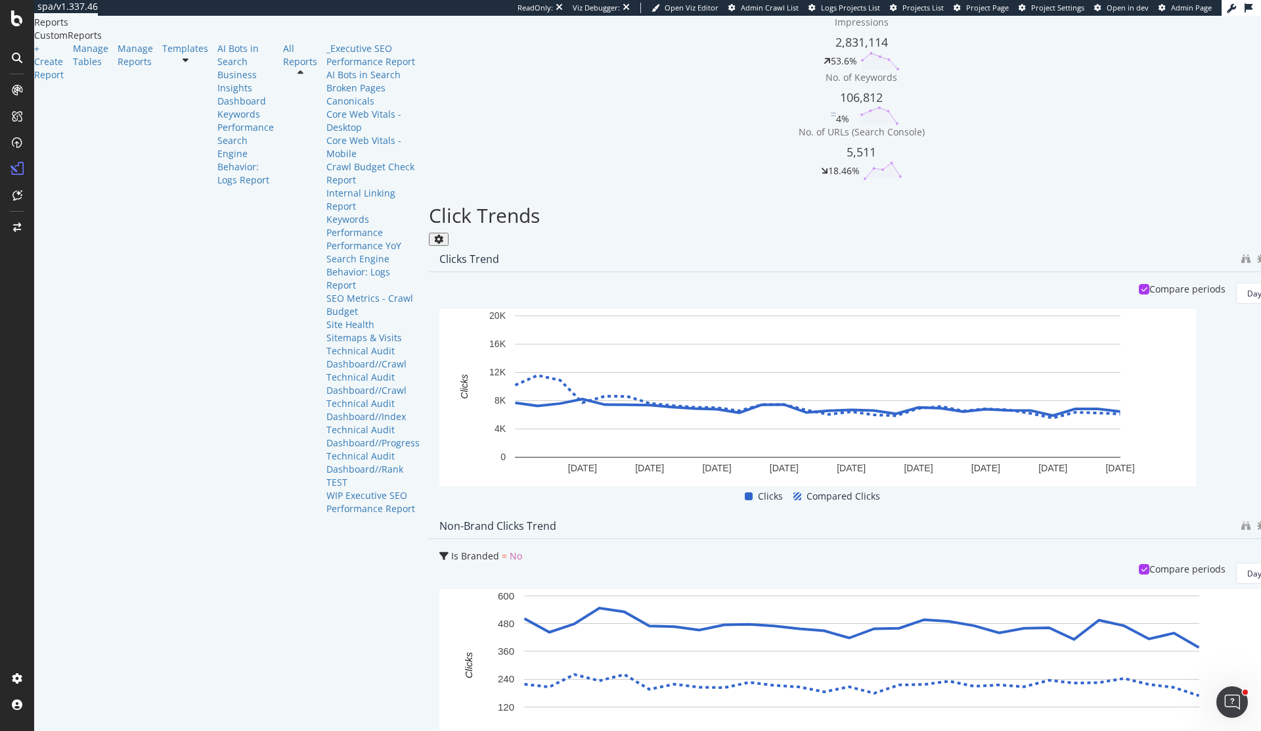
drag, startPoint x: 959, startPoint y: 474, endPoint x: 1073, endPoint y: 411, distance: 131.1
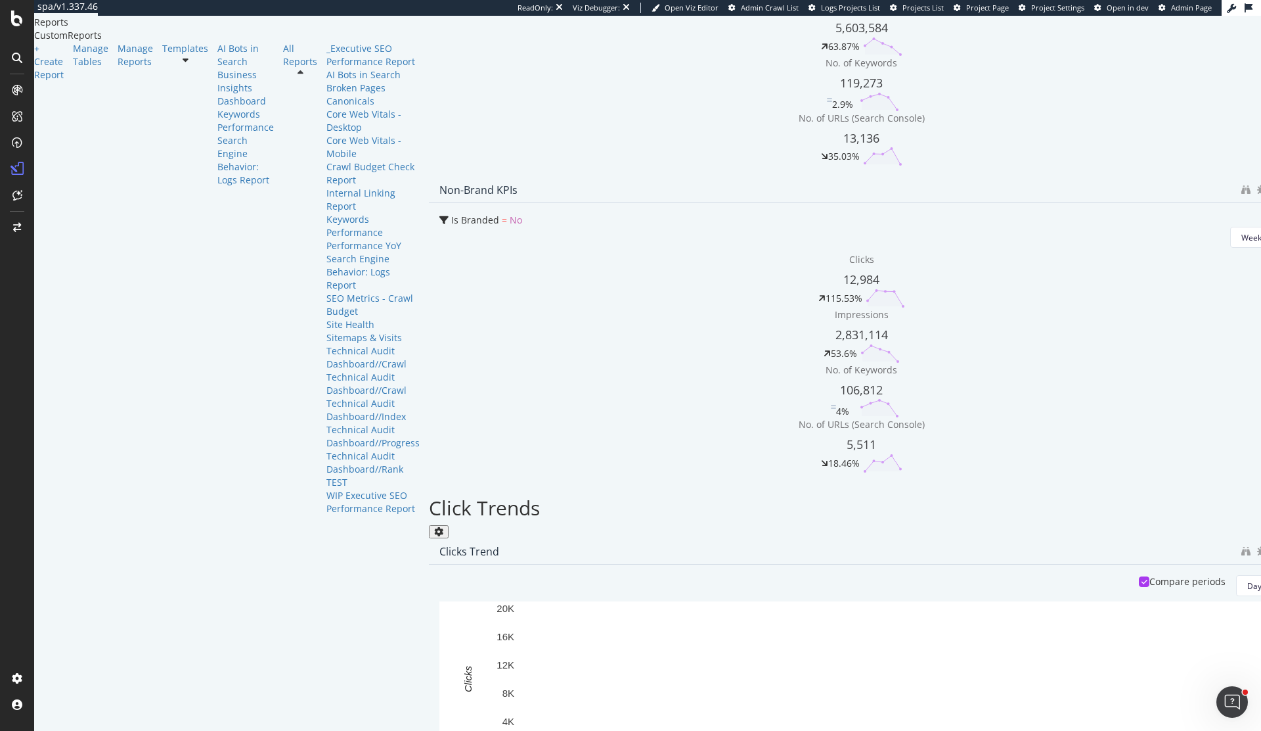
scroll to position [0, 0]
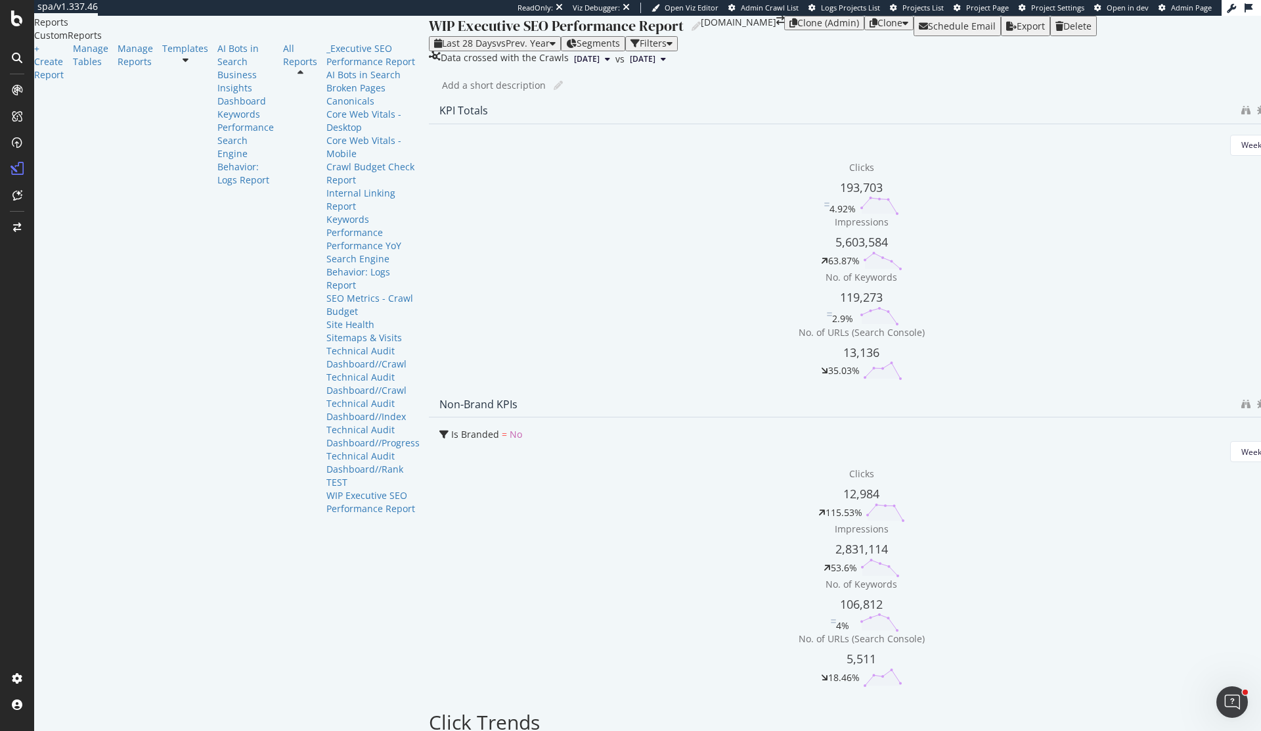
drag, startPoint x: 951, startPoint y: 359, endPoint x: 1072, endPoint y: 349, distance: 121.3
click at [1242, 115] on icon at bounding box center [1246, 110] width 9 height 9
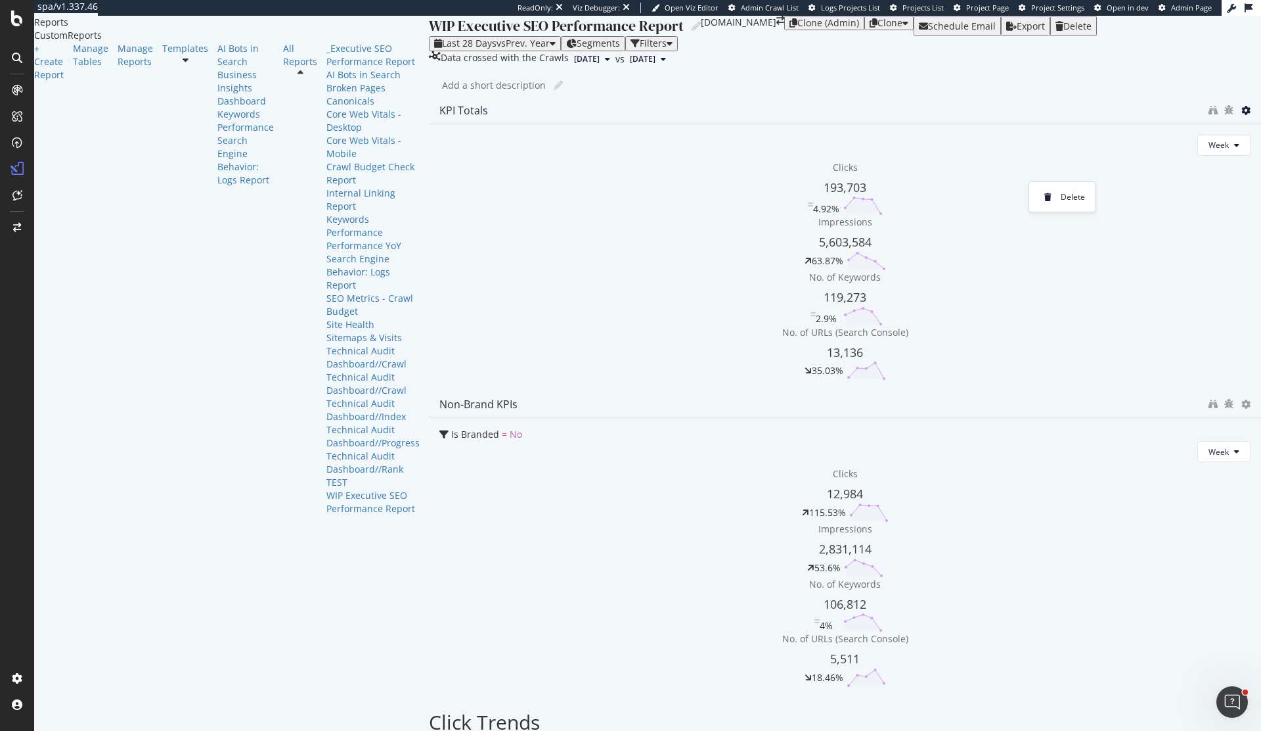
click at [957, 199] on div "Week Clicks 193,703 4.92% Impressions 5,603,584 63.87% No. of Keywords 119,273 …" at bounding box center [845, 257] width 832 height 267
click at [1209, 117] on div at bounding box center [1230, 110] width 42 height 13
click at [1209, 115] on icon "binoculars" at bounding box center [1213, 110] width 9 height 9
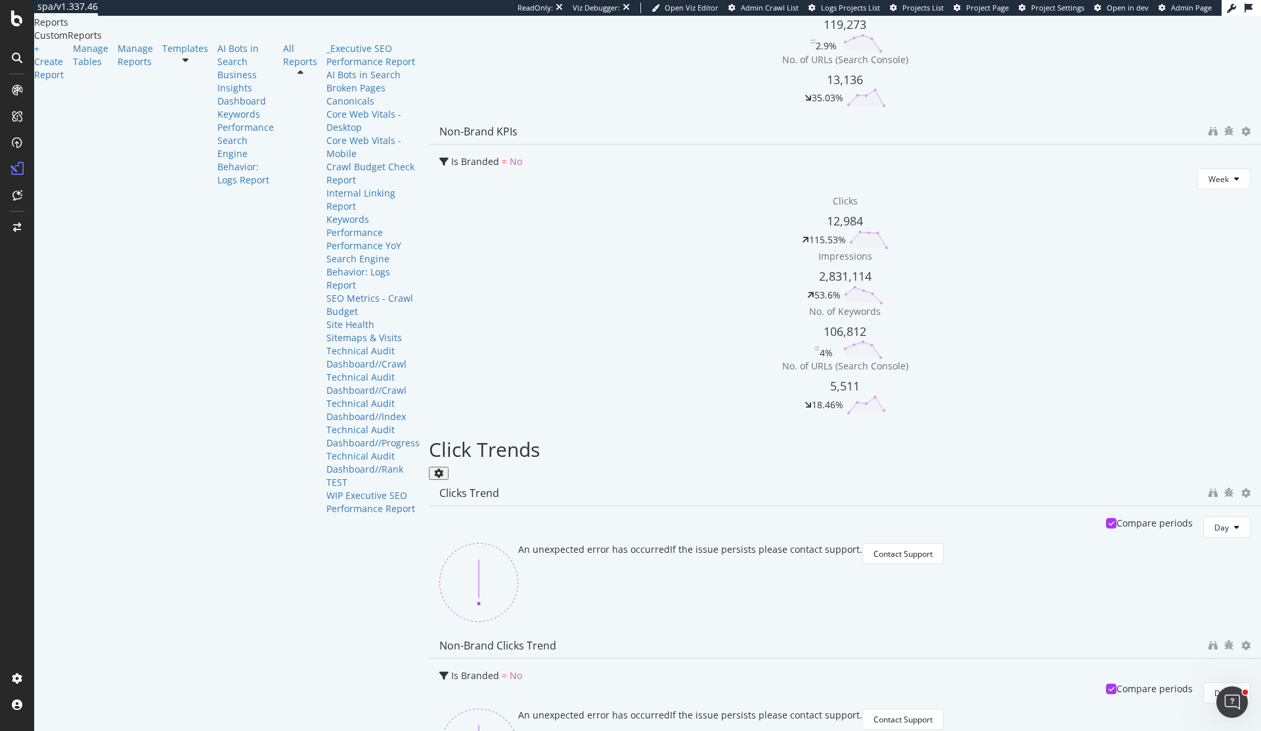
scroll to position [346, 0]
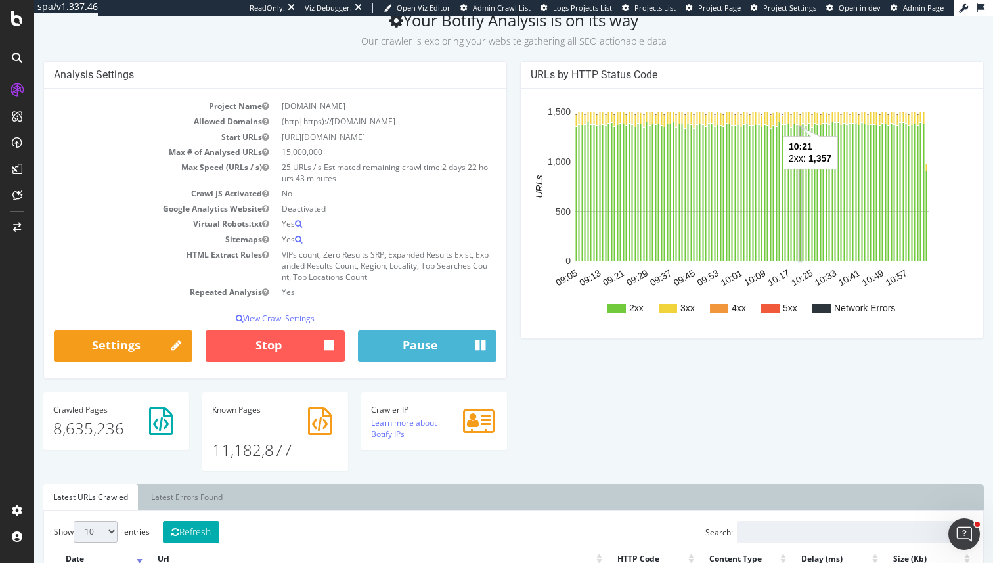
scroll to position [72, 0]
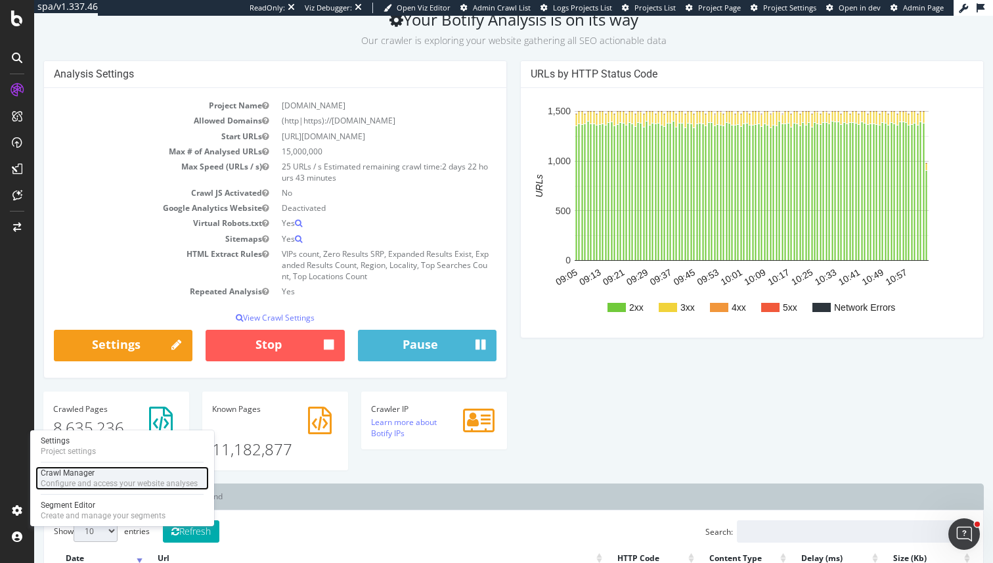
click at [85, 484] on div "Configure and access your website analyses" at bounding box center [119, 483] width 157 height 11
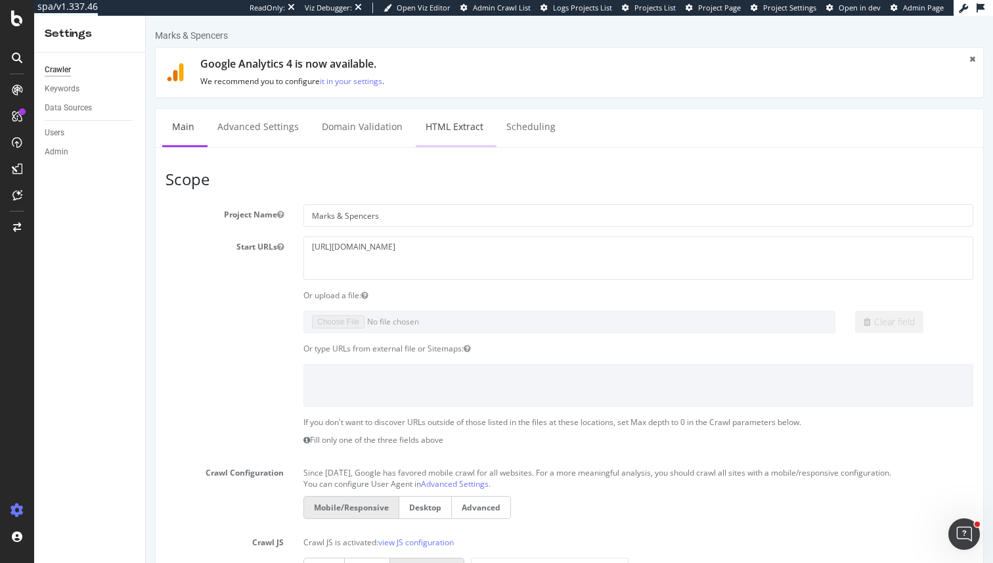
click at [452, 137] on link "HTML Extract" at bounding box center [455, 127] width 78 height 36
select select "exist"
select select "i"
select select "count"
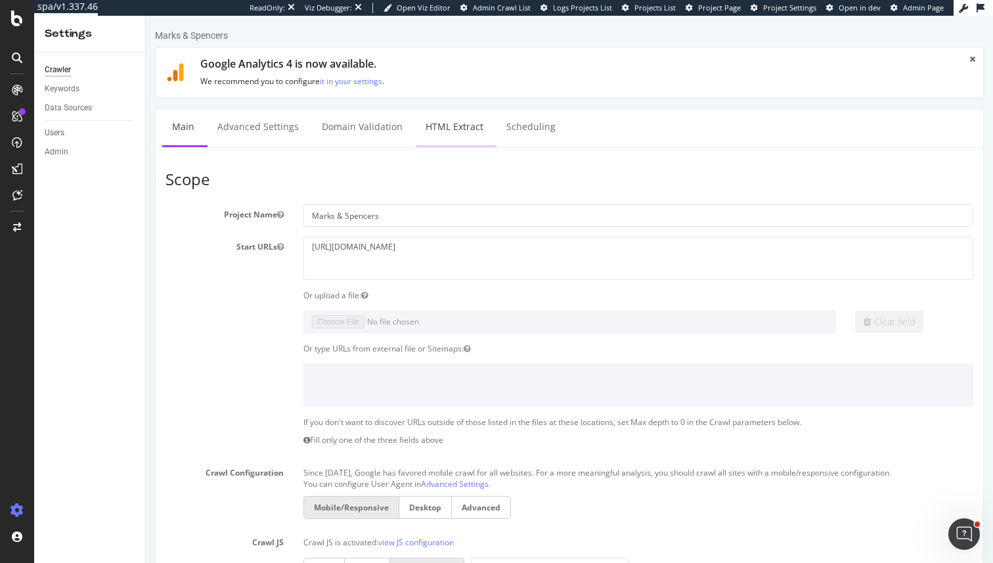
select select "exist"
select select "html.length"
select select "list"
select select "html.length"
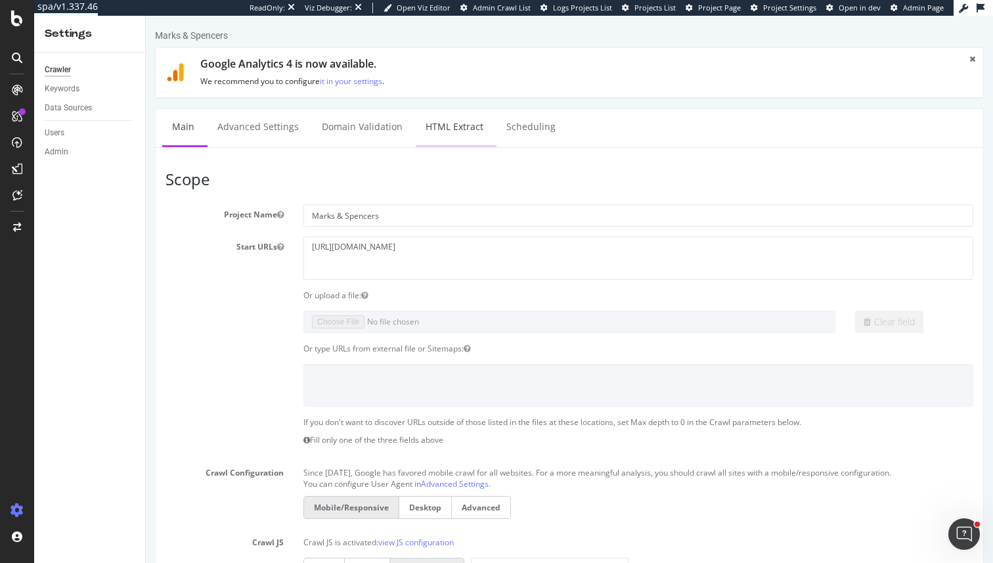
select select "html.length"
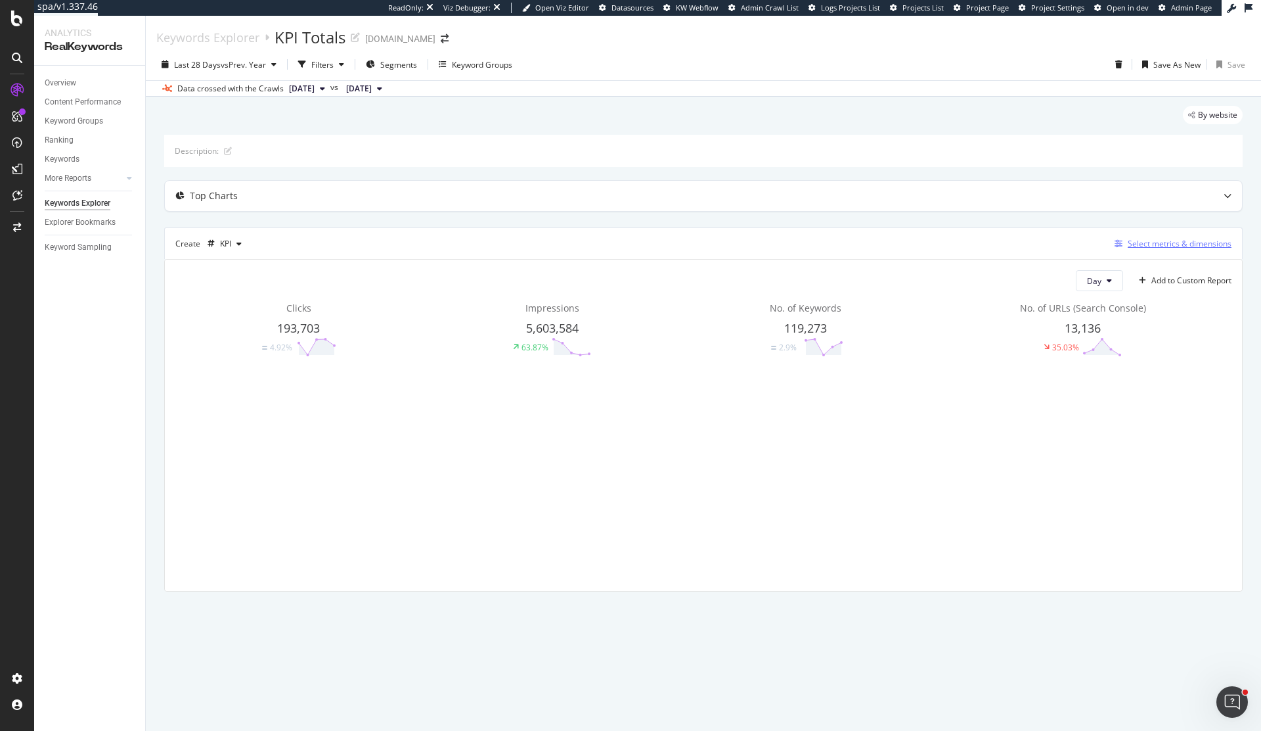
click at [1121, 244] on icon "button" at bounding box center [1119, 244] width 8 height 8
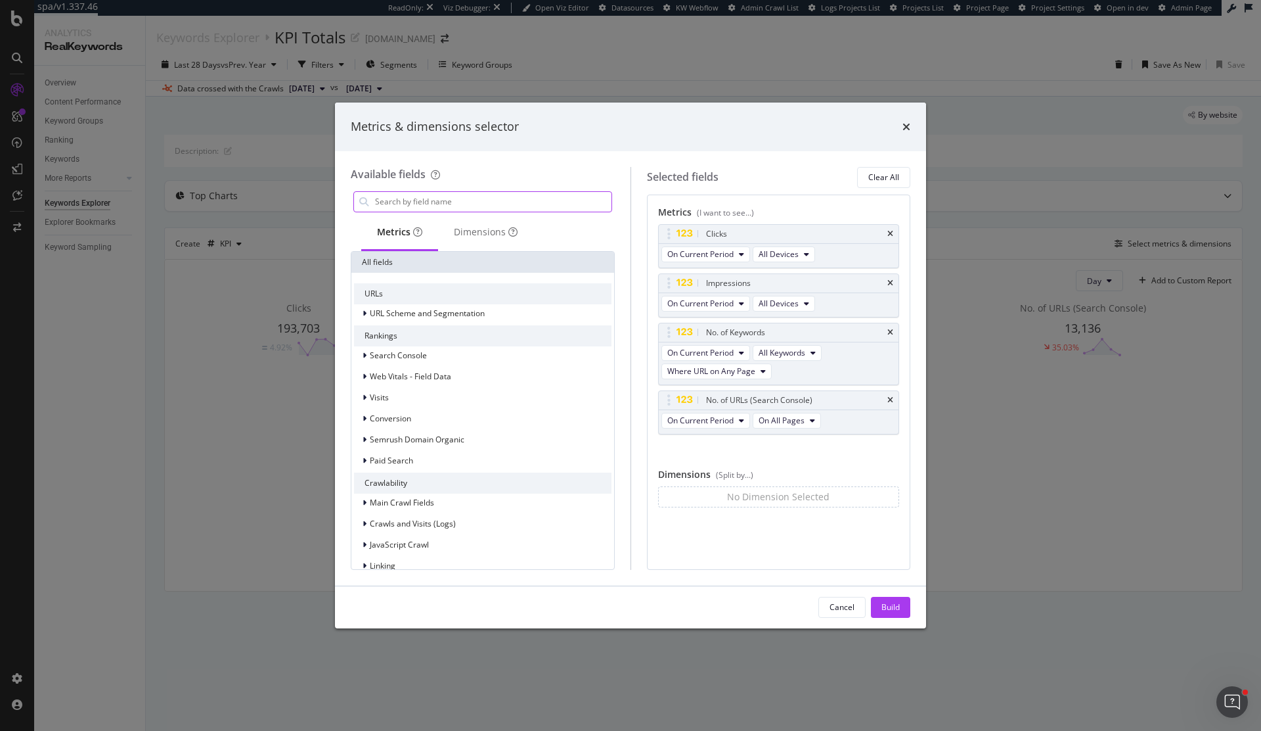
click at [476, 194] on input "modal" at bounding box center [493, 202] width 238 height 20
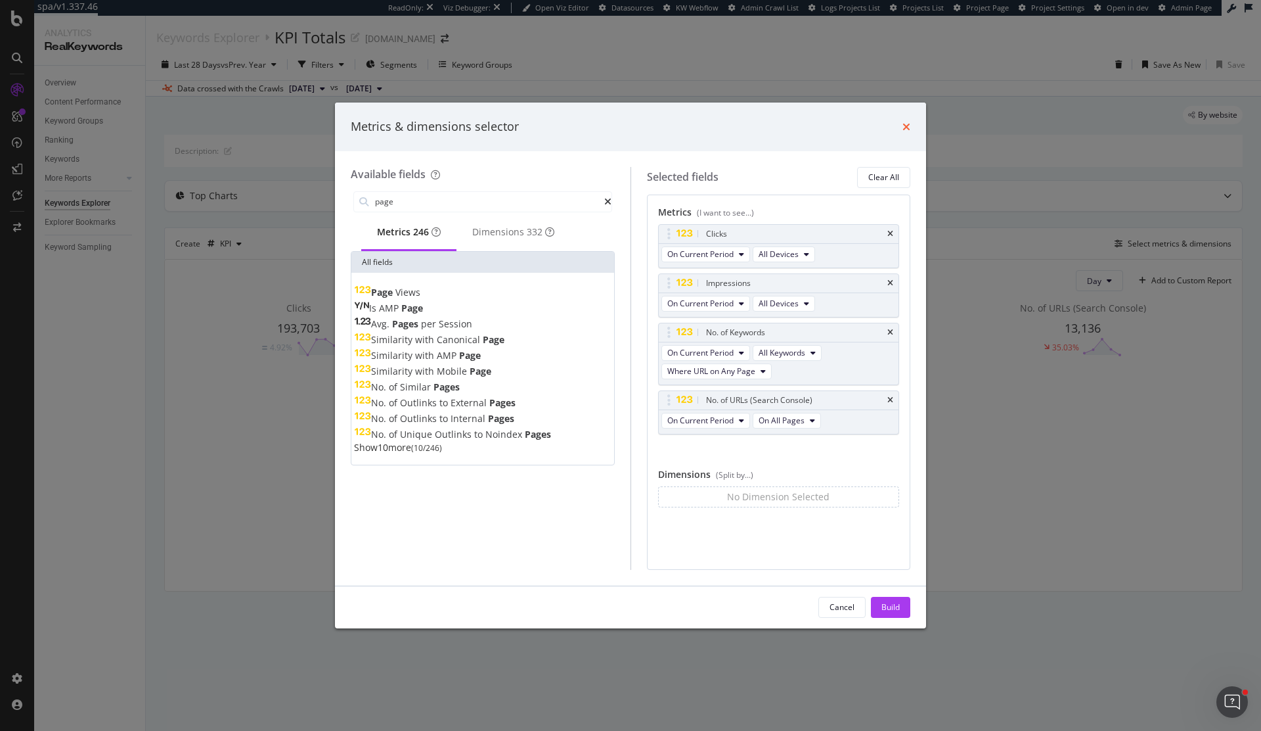
type input "page"
click at [905, 126] on icon "times" at bounding box center [907, 127] width 8 height 11
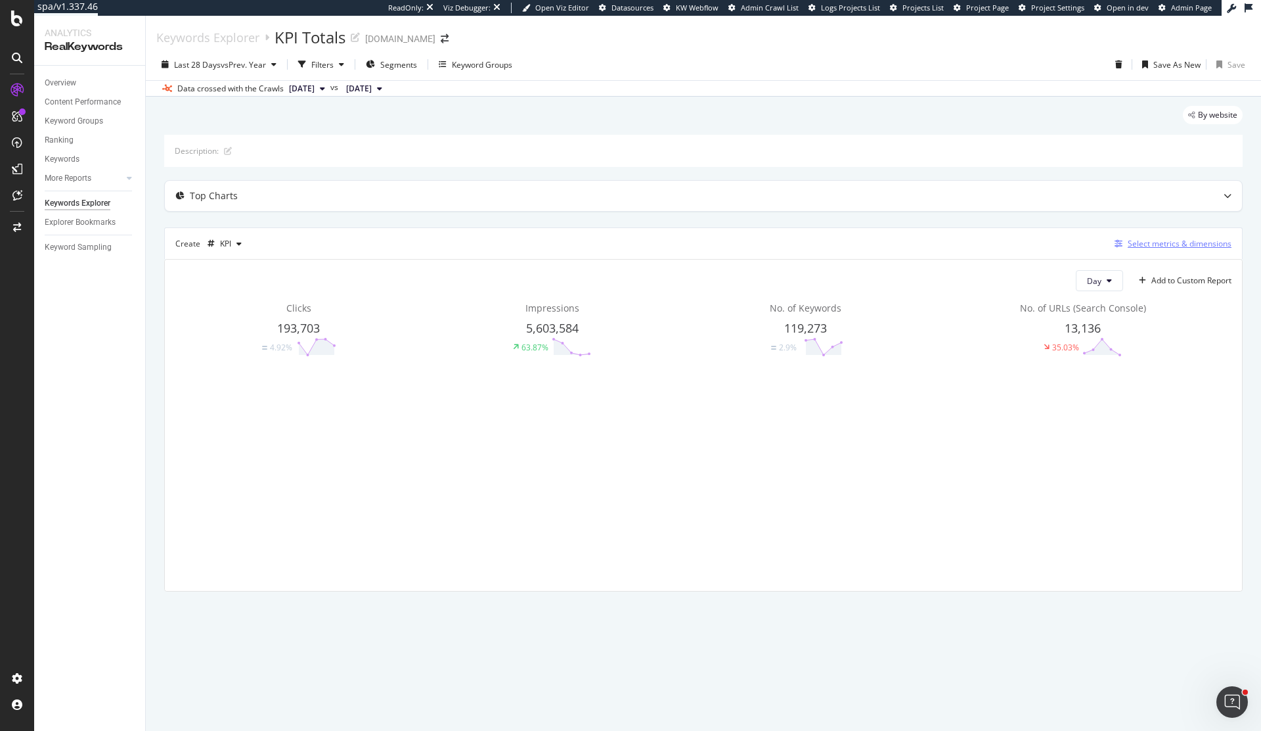
click at [1119, 243] on icon "button" at bounding box center [1119, 244] width 8 height 8
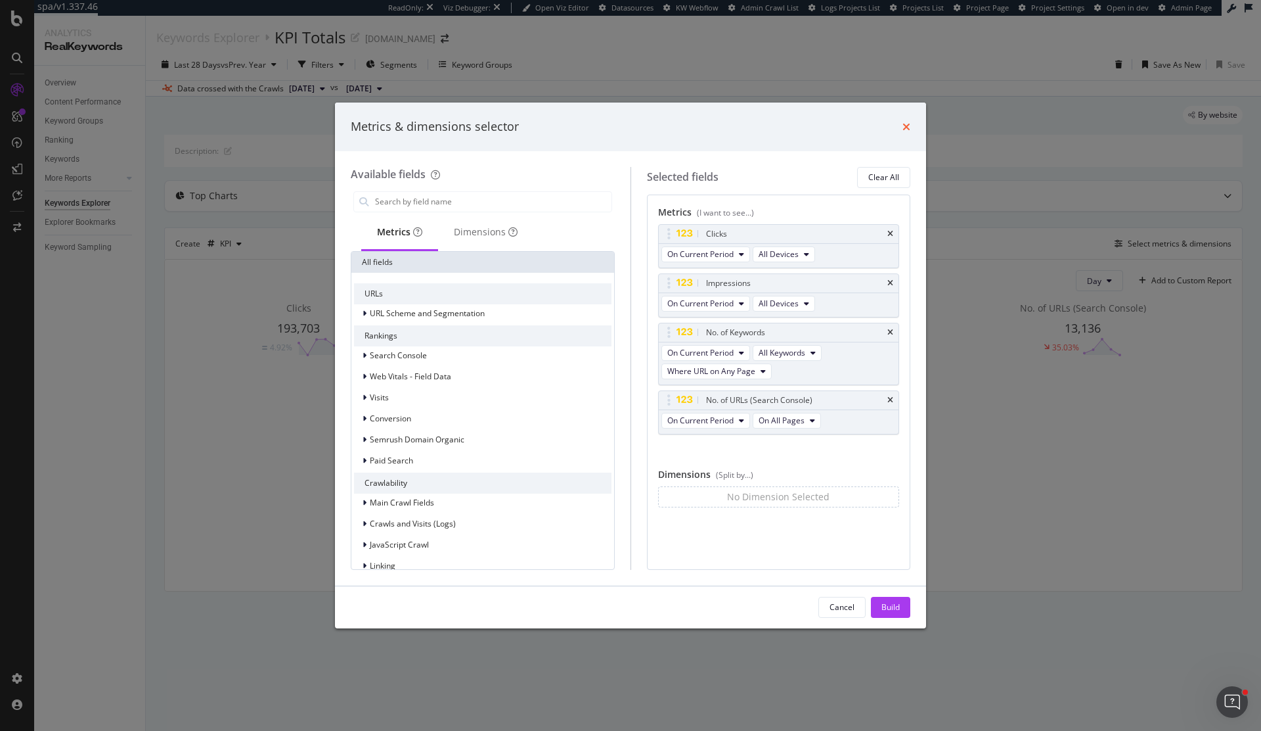
click at [903, 129] on icon "times" at bounding box center [907, 127] width 8 height 11
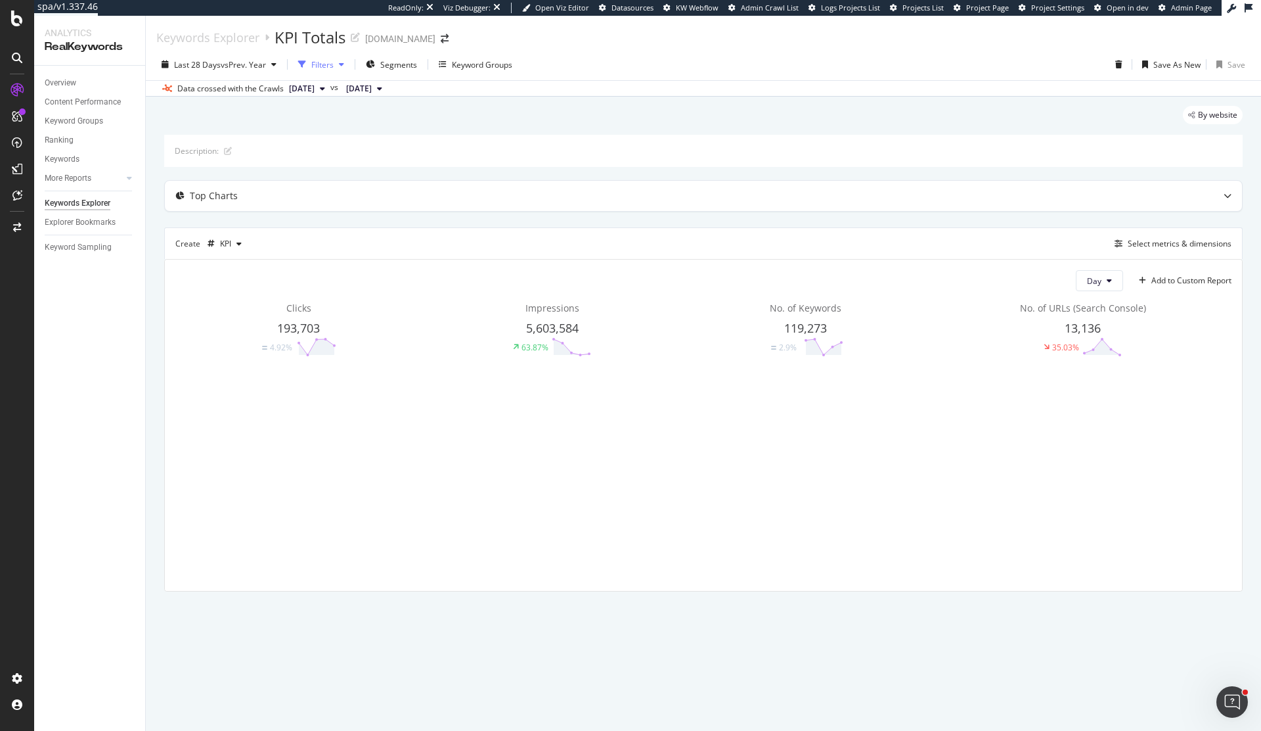
click at [326, 66] on div "Filters" at bounding box center [322, 64] width 22 height 11
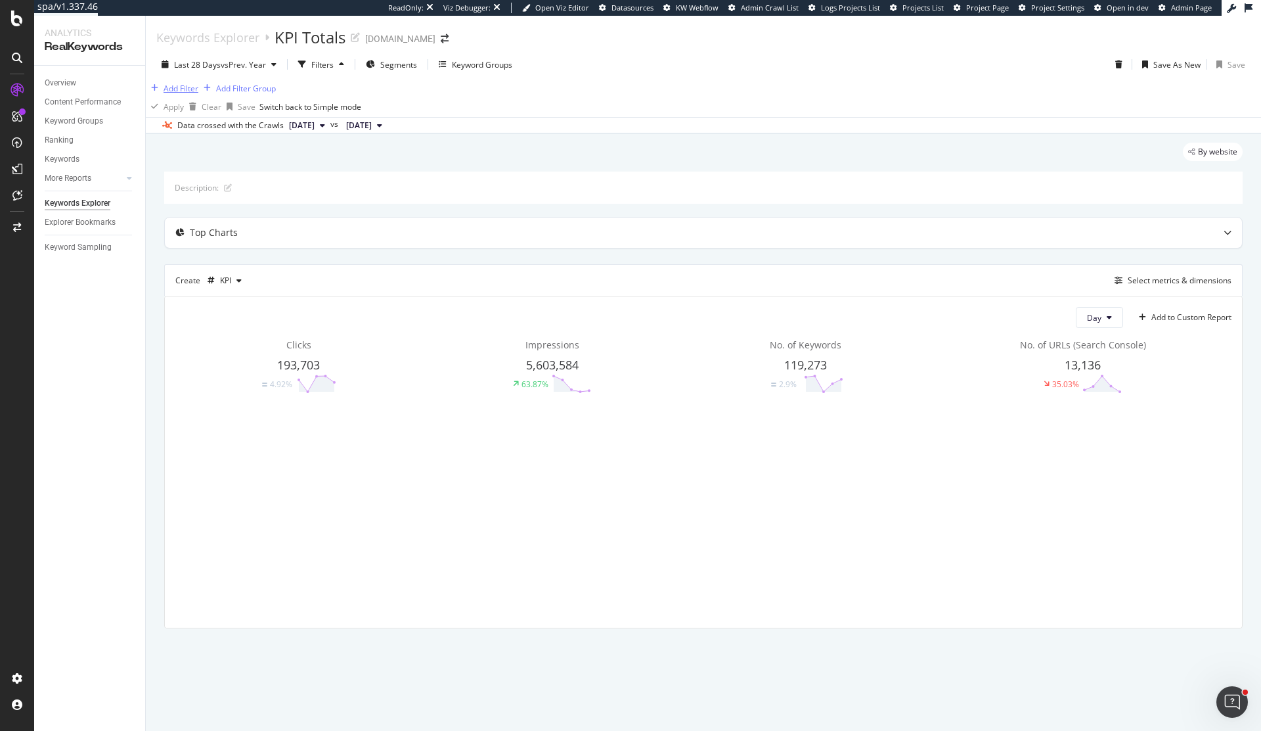
click at [198, 95] on div "Add Filter" at bounding box center [172, 88] width 53 height 14
click at [230, 101] on input "average pos" at bounding box center [249, 103] width 139 height 20
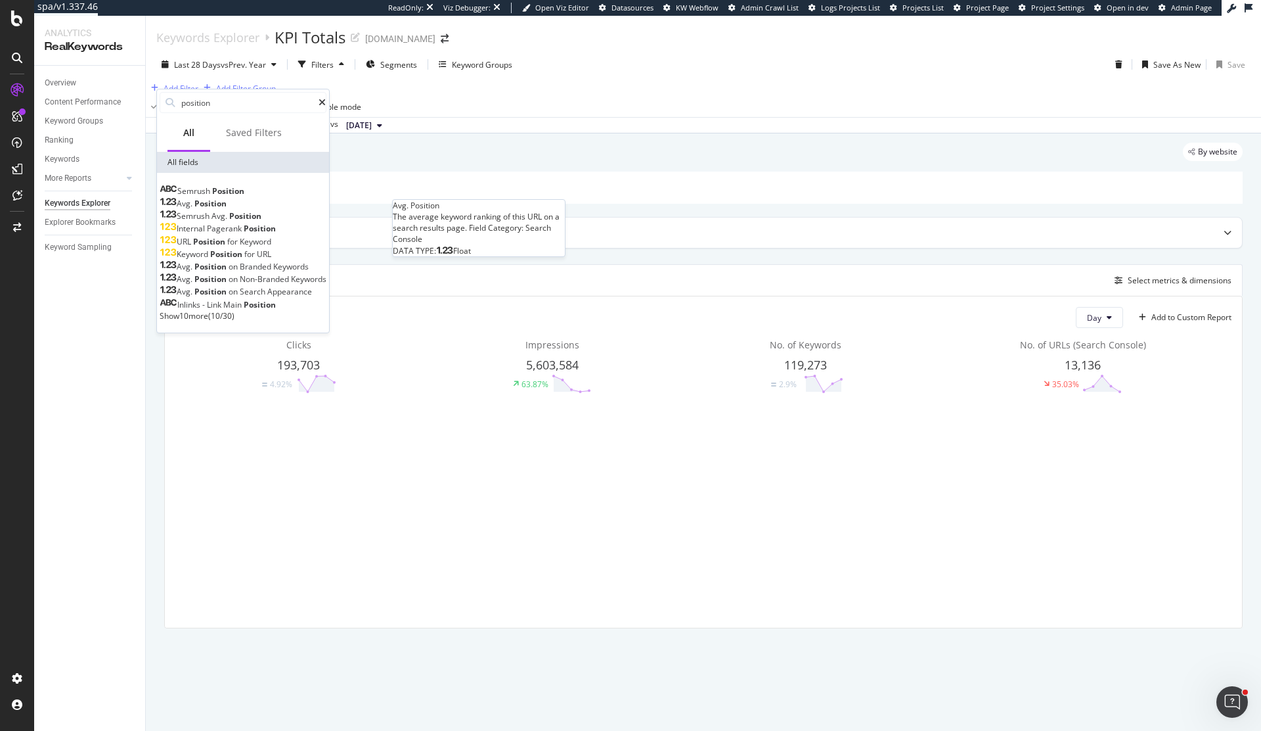
type input "position"
click at [227, 200] on div "Avg. Position" at bounding box center [193, 203] width 67 height 11
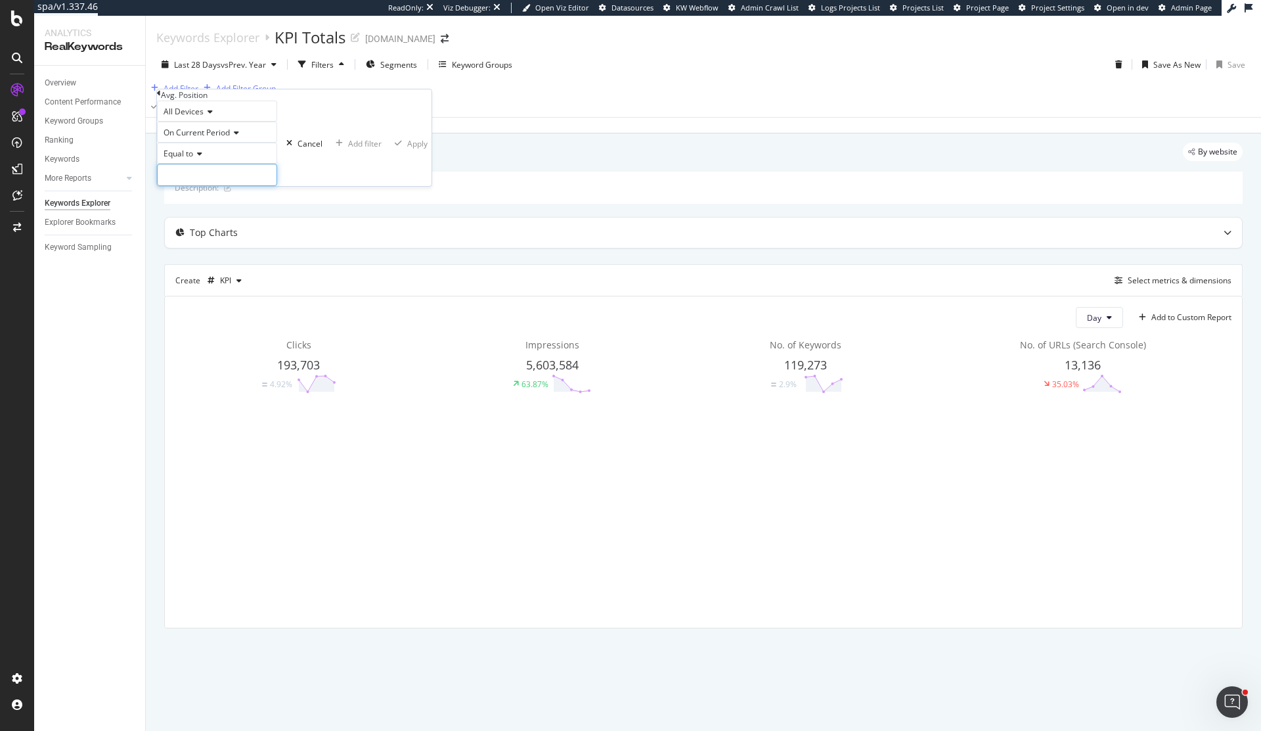
click at [210, 186] on input "number" at bounding box center [217, 175] width 120 height 22
click at [193, 159] on span "Equal to" at bounding box center [179, 153] width 30 height 11
click at [225, 247] on div "Greater than or equal to" at bounding box center [217, 240] width 119 height 14
click at [212, 186] on input "number" at bounding box center [217, 175] width 120 height 22
click at [217, 159] on span "Greater than or equal to" at bounding box center [208, 153] width 89 height 11
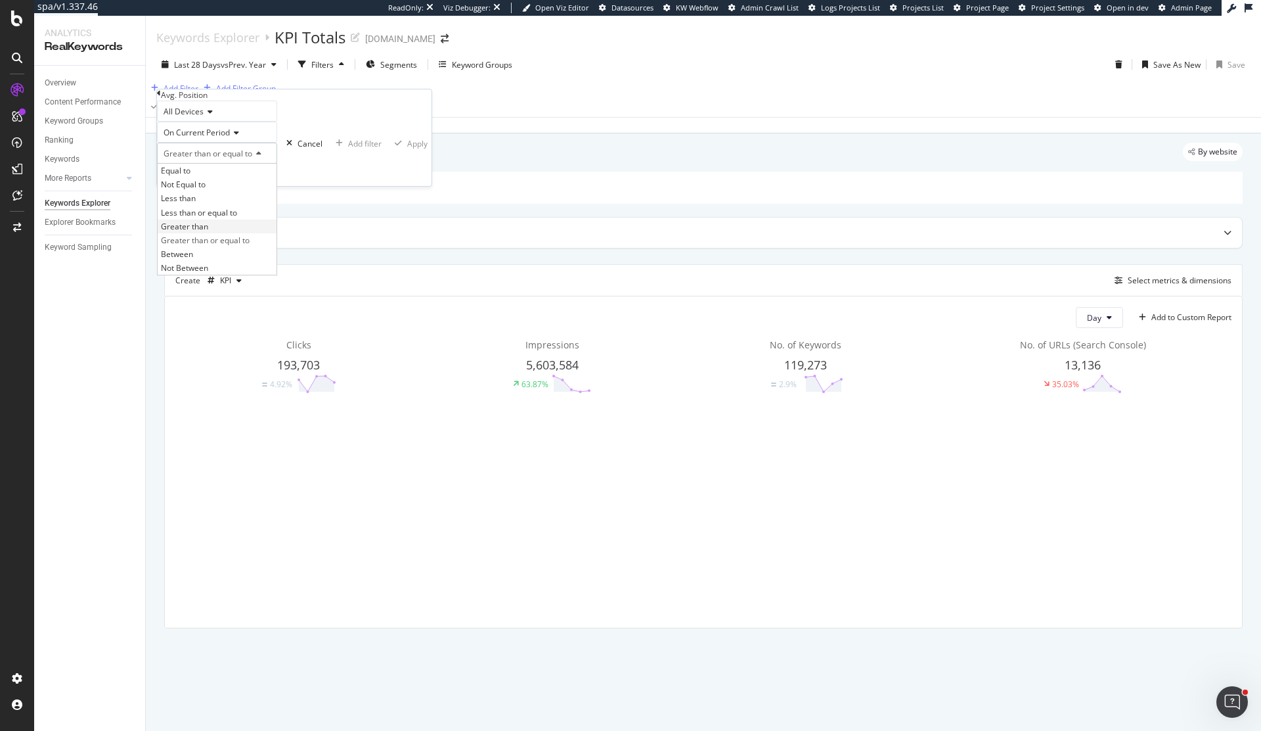
click at [208, 232] on span "Greater than" at bounding box center [184, 226] width 47 height 11
click at [209, 186] on input "number" at bounding box center [217, 175] width 120 height 22
type input "11"
click at [407, 149] on div "Apply" at bounding box center [417, 143] width 20 height 11
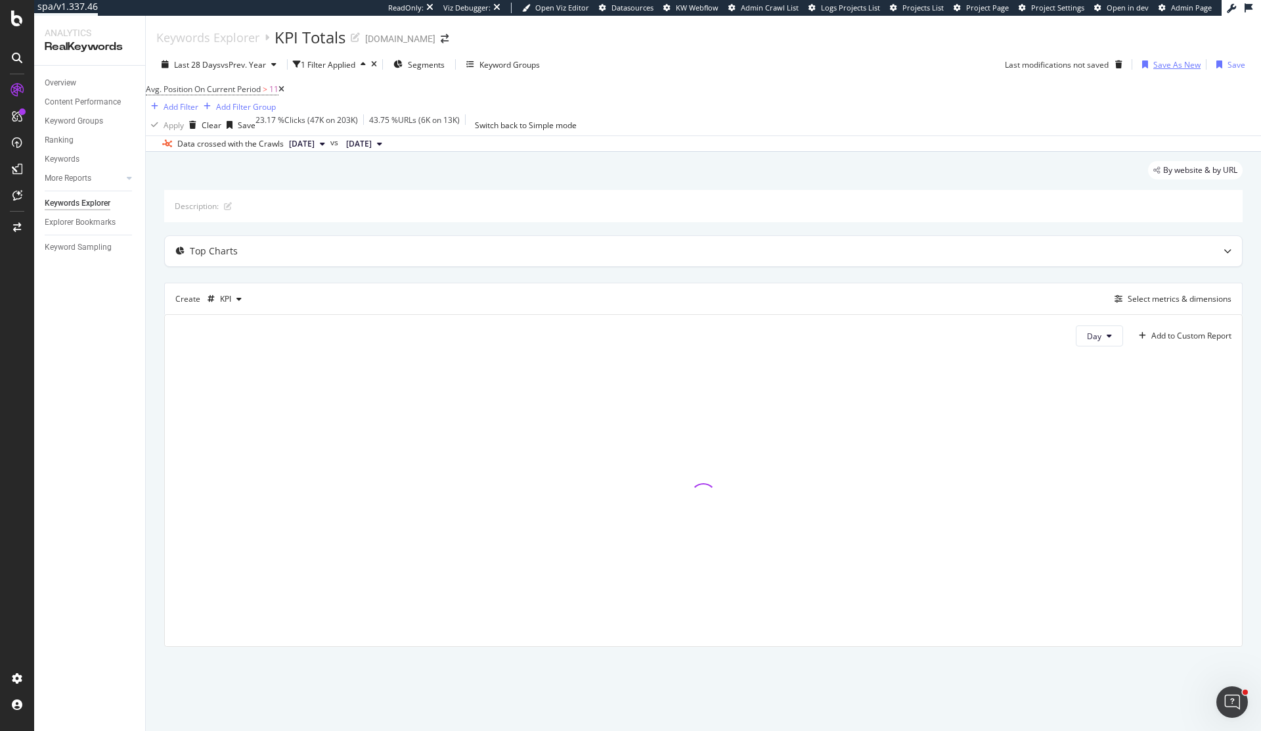
click at [1168, 61] on div "Save As New" at bounding box center [1177, 64] width 47 height 11
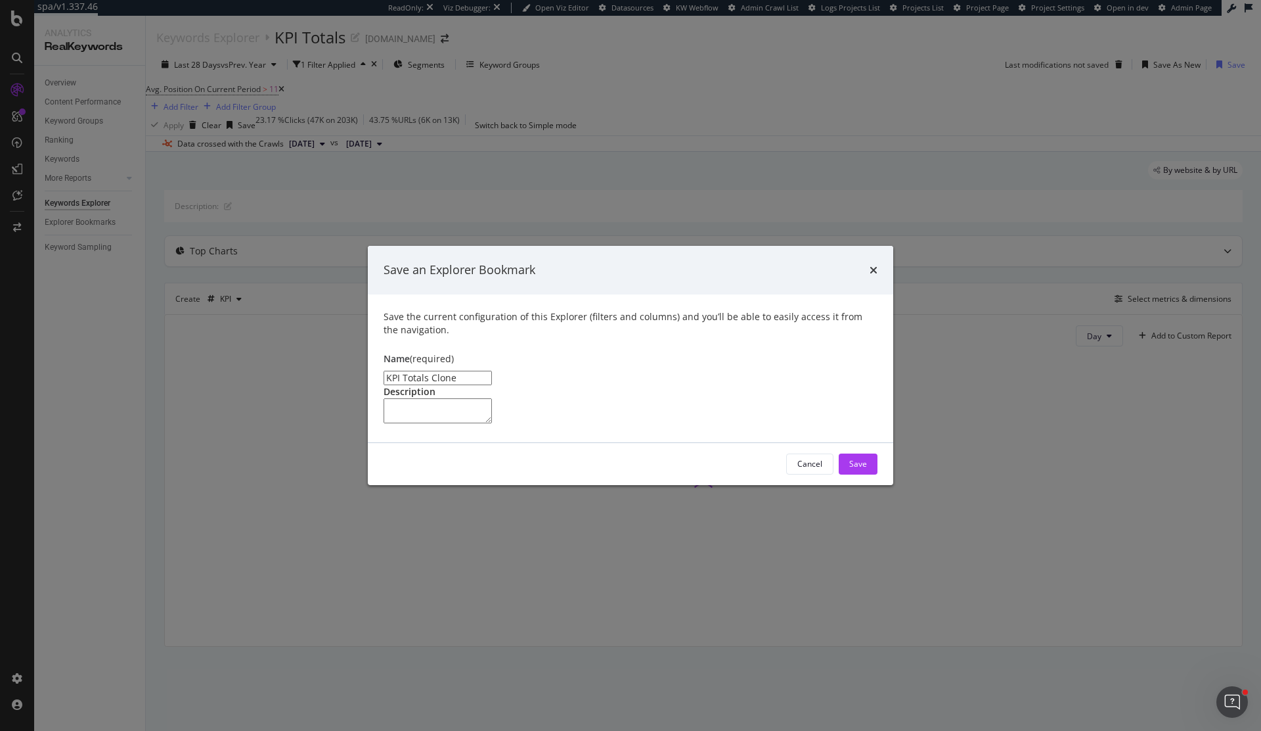
click at [436, 371] on input "KPI Totals Clone" at bounding box center [438, 378] width 108 height 14
type input "KPI Totals Page 1"
click at [867, 474] on div "Save" at bounding box center [858, 464] width 18 height 20
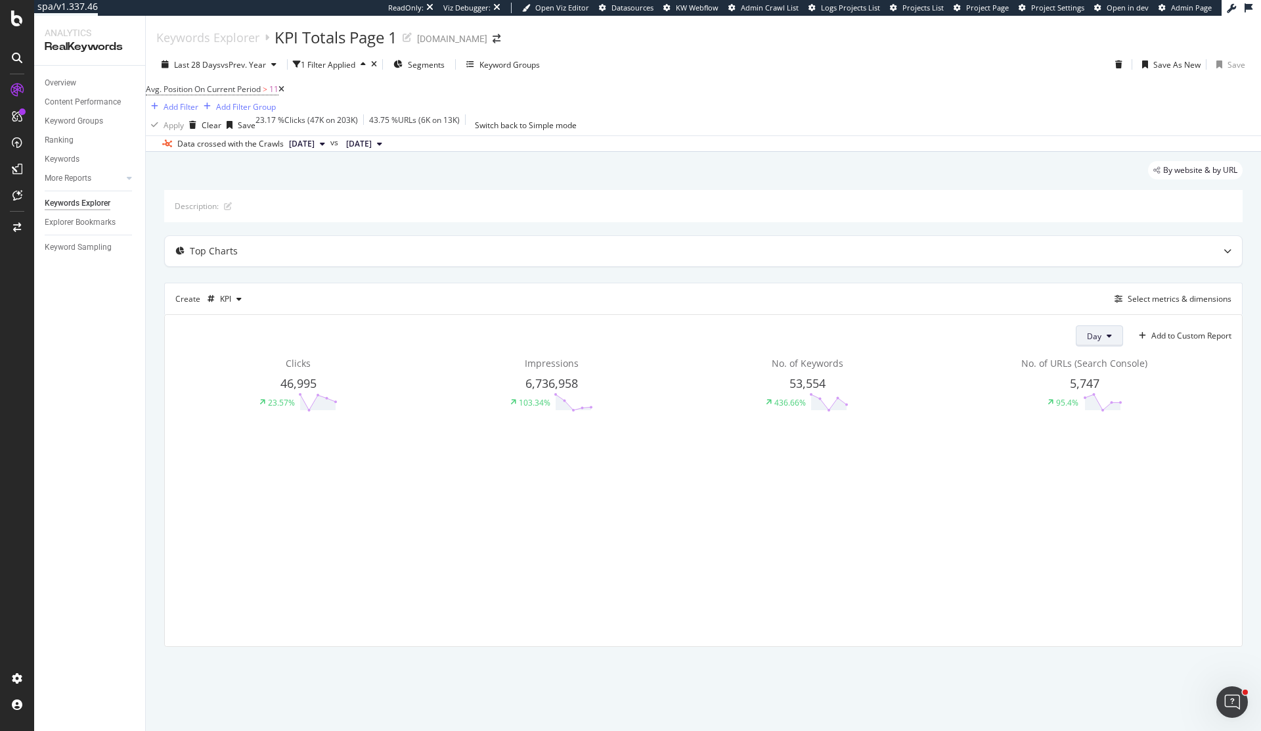
click at [1077, 346] on button "Day" at bounding box center [1099, 335] width 47 height 21
click at [1105, 388] on span "Week" at bounding box center [1099, 393] width 24 height 12
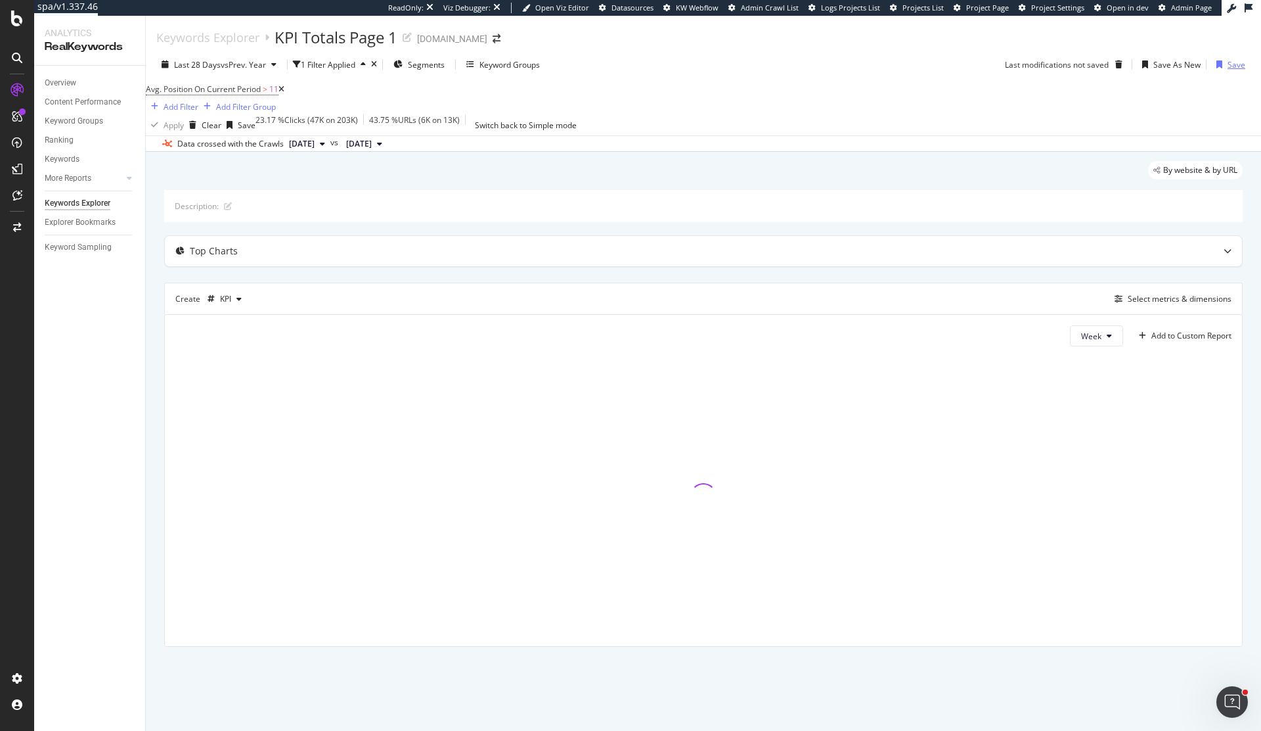
click at [1232, 60] on div "Save" at bounding box center [1237, 64] width 18 height 11
click at [872, 378] on div "No. of Keywords 53,554 436.66%" at bounding box center [808, 384] width 250 height 55
click at [267, 95] on span ">" at bounding box center [265, 88] width 5 height 11
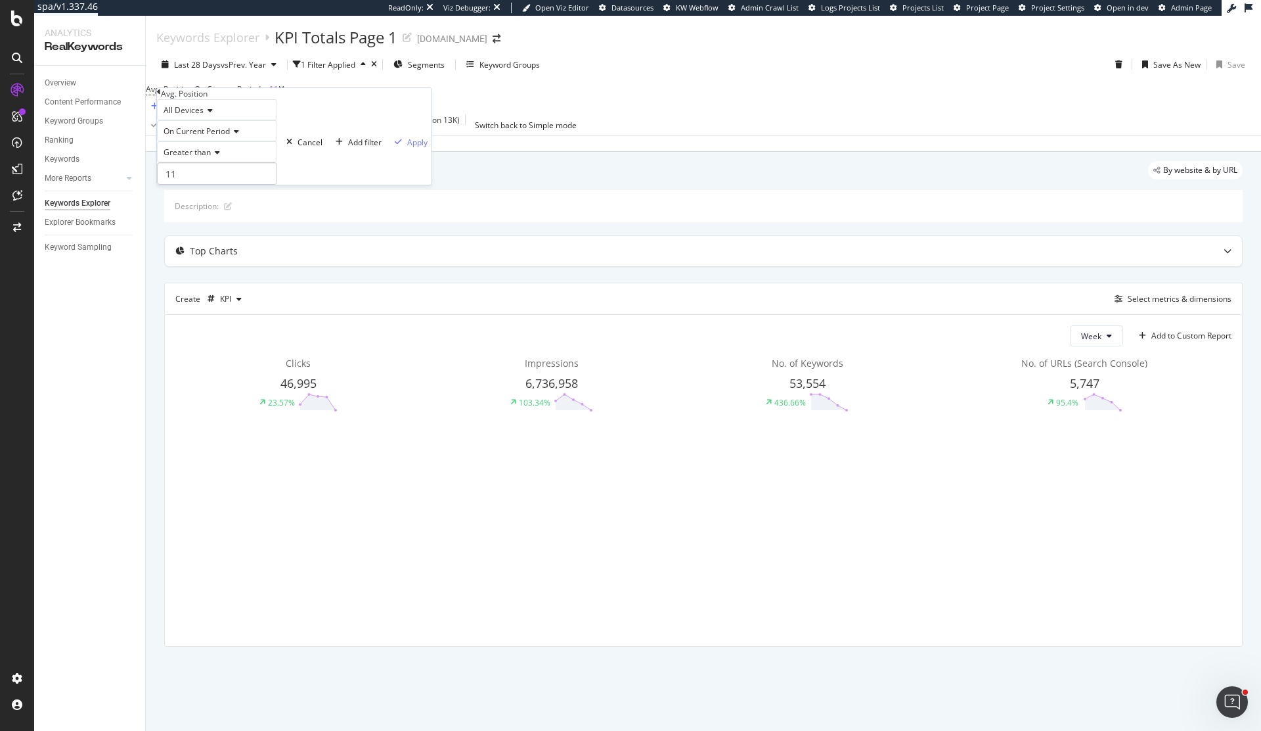
click at [214, 162] on div "Greater than" at bounding box center [217, 151] width 120 height 21
click at [221, 204] on div "Less than" at bounding box center [217, 197] width 119 height 14
click at [407, 148] on div "Apply" at bounding box center [417, 142] width 20 height 11
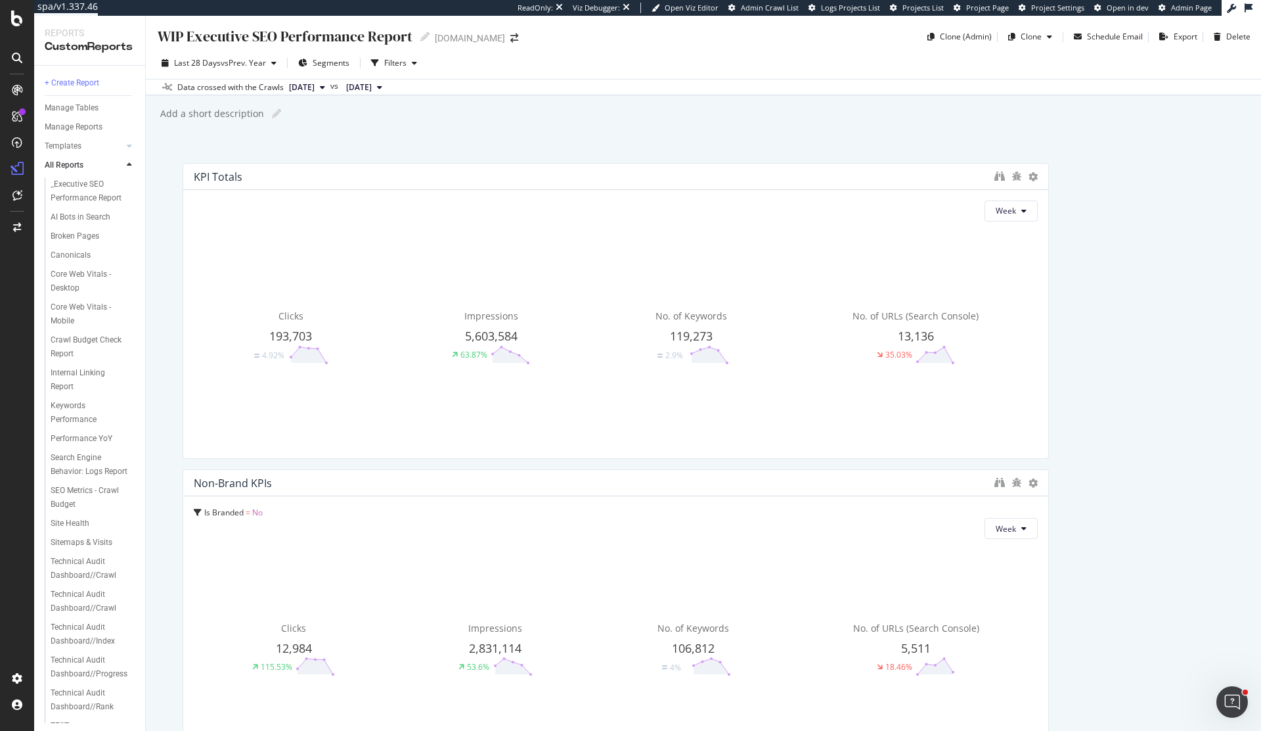
click at [1003, 182] on div at bounding box center [1000, 176] width 11 height 13
click at [1001, 179] on icon "binoculars" at bounding box center [1000, 176] width 11 height 11
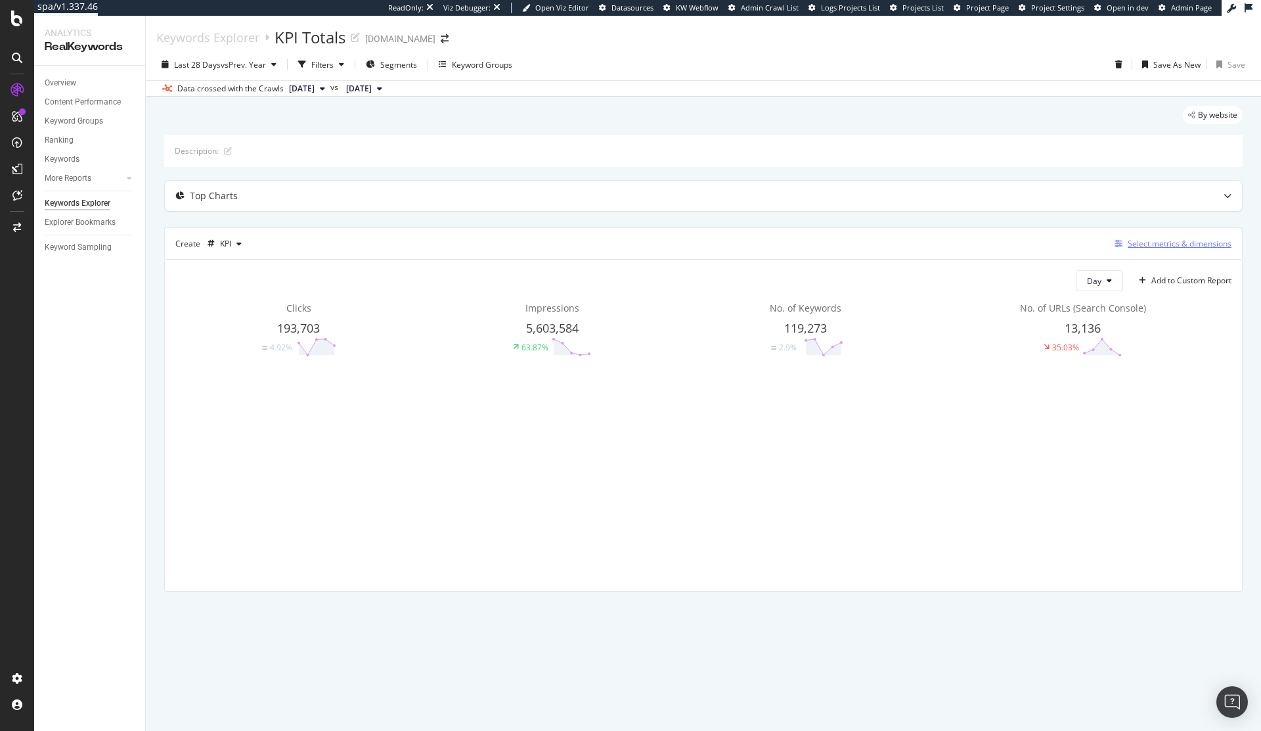
click at [1146, 241] on div "Select metrics & dimensions" at bounding box center [1180, 243] width 104 height 11
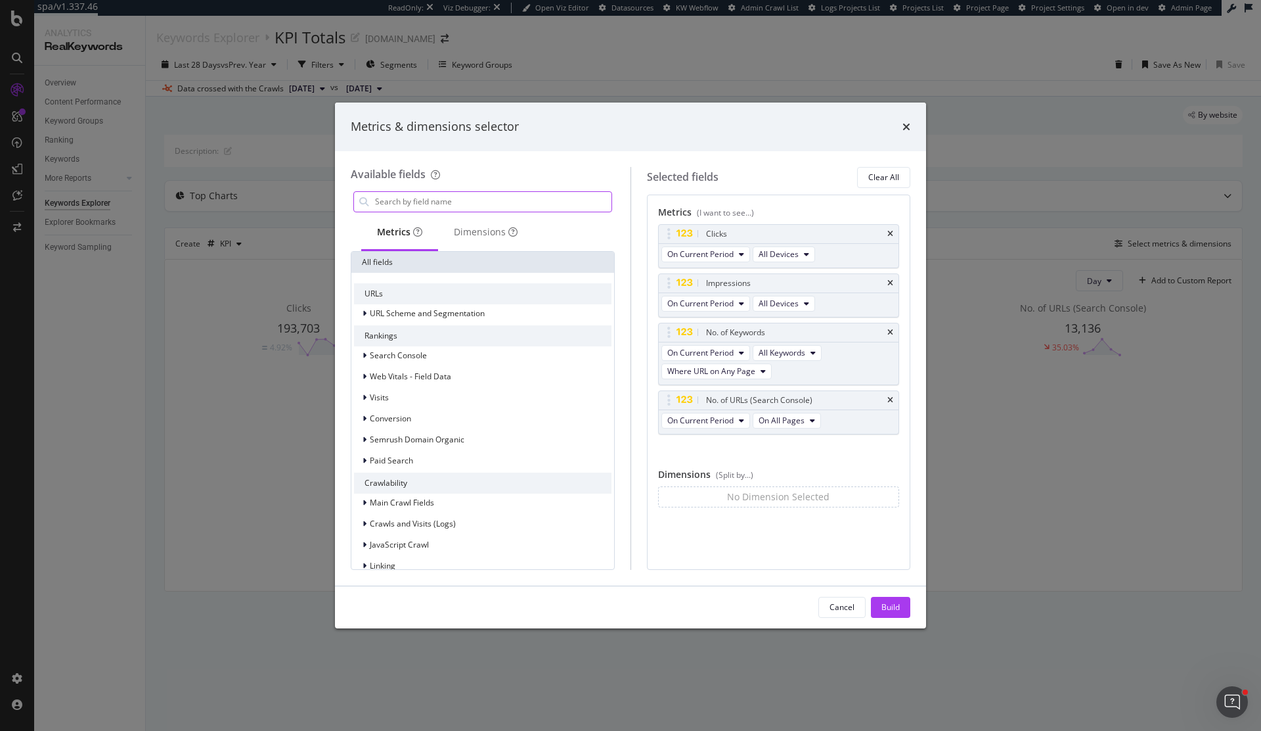
type input "f"
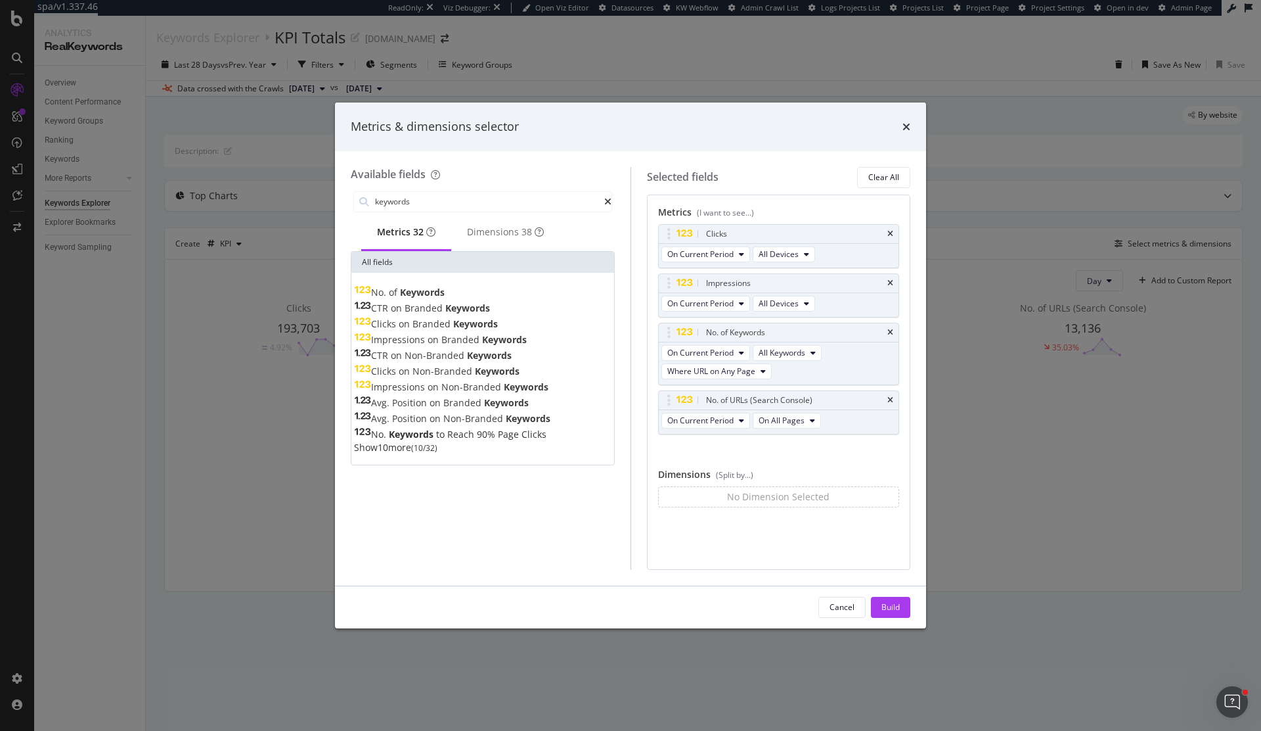
click at [445, 296] on div "No. of Keywords" at bounding box center [399, 292] width 91 height 13
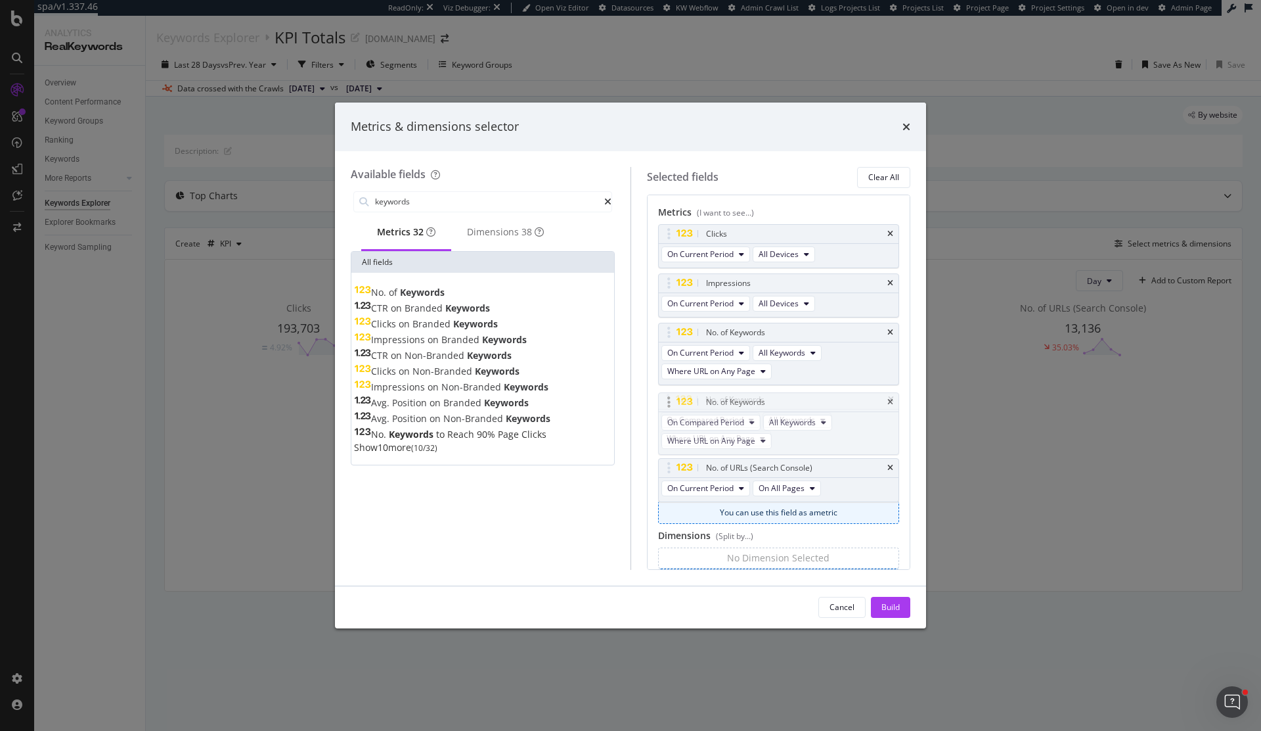
drag, startPoint x: 672, startPoint y: 449, endPoint x: 672, endPoint y: 402, distance: 47.3
click at [672, 402] on body "spa/v1.337.46 ReadOnly: Viz Debugger: Open Viz Editor Datasources KW Webflow Ad…" at bounding box center [630, 365] width 1261 height 731
click at [731, 483] on span "On Current Period" at bounding box center [700, 487] width 66 height 11
click at [773, 487] on span "On All Pages" at bounding box center [782, 487] width 46 height 11
click at [730, 482] on span "On Current Period" at bounding box center [700, 487] width 66 height 11
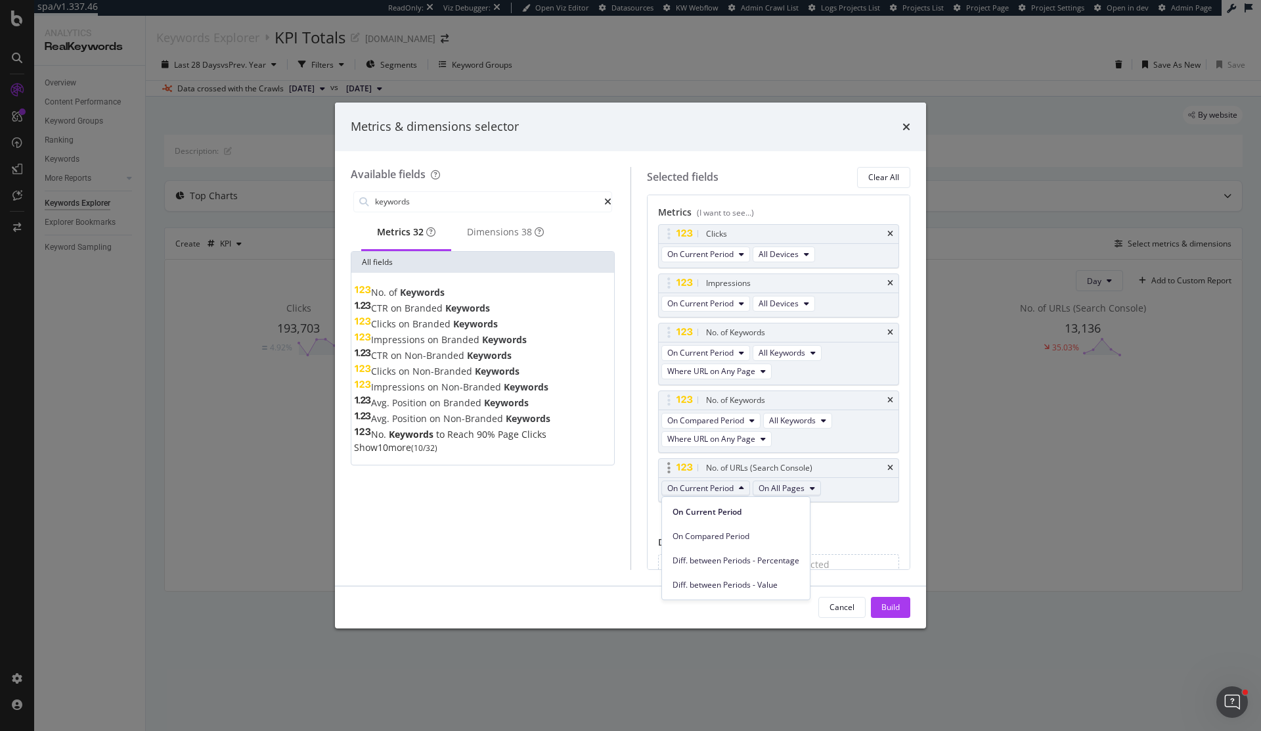
click at [796, 480] on button "On All Pages" at bounding box center [787, 488] width 68 height 16
click at [803, 535] on span "On Page 1" at bounding box center [787, 536] width 47 height 12
click at [800, 487] on button "On Page 1" at bounding box center [783, 488] width 60 height 16
click at [796, 504] on div "On All Pages" at bounding box center [787, 511] width 67 height 19
click at [750, 440] on span "Where URL on Any Page" at bounding box center [711, 438] width 88 height 11
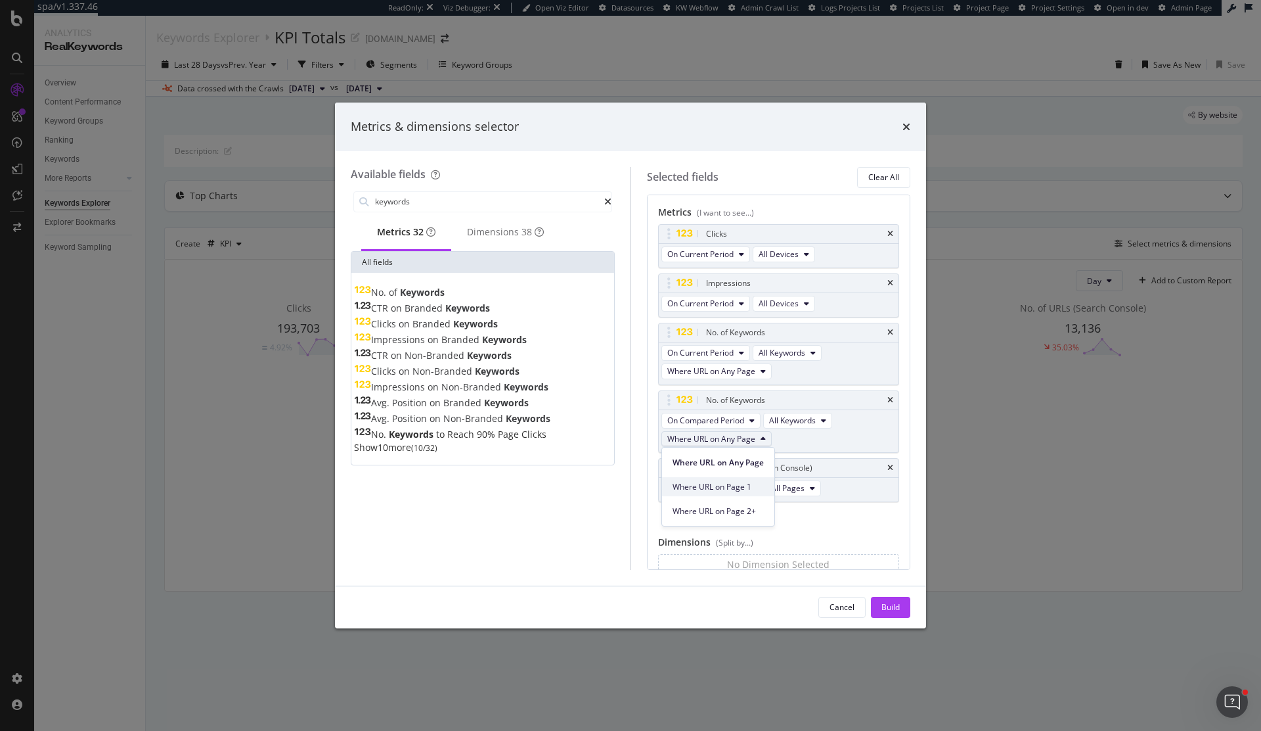
click at [751, 484] on span "Where URL on Page 1" at bounding box center [718, 487] width 91 height 12
click at [782, 420] on span "All Keywords" at bounding box center [792, 420] width 47 height 11
click at [724, 527] on div "Clicks On Current Period All Devices Impressions On Current Period All Devices …" at bounding box center [779, 377] width 242 height 306
click at [457, 202] on input "keywords" at bounding box center [489, 202] width 231 height 20
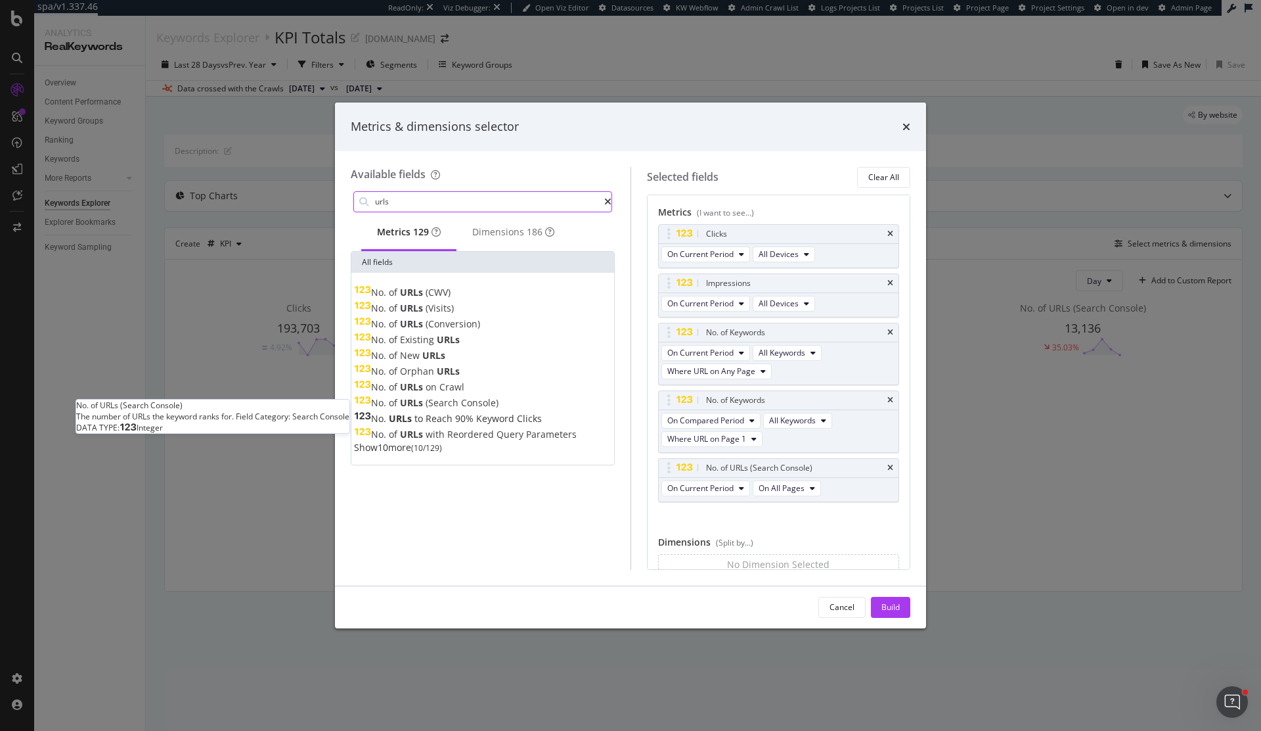
type input "urls"
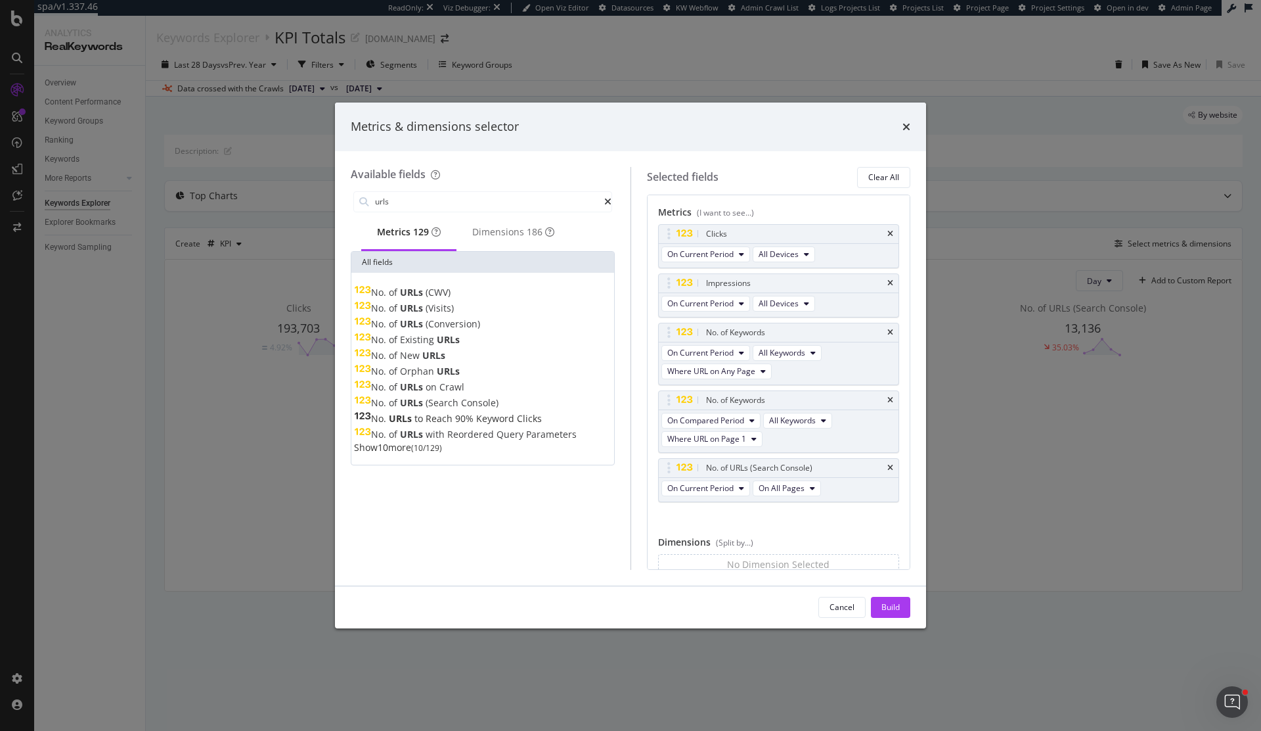
click at [476, 403] on span "Console)" at bounding box center [479, 402] width 37 height 12
click at [775, 540] on span "On All Pages" at bounding box center [792, 536] width 46 height 11
click at [798, 586] on span "On Page 1" at bounding box center [800, 585] width 47 height 12
click at [897, 601] on div "Build" at bounding box center [891, 606] width 18 height 11
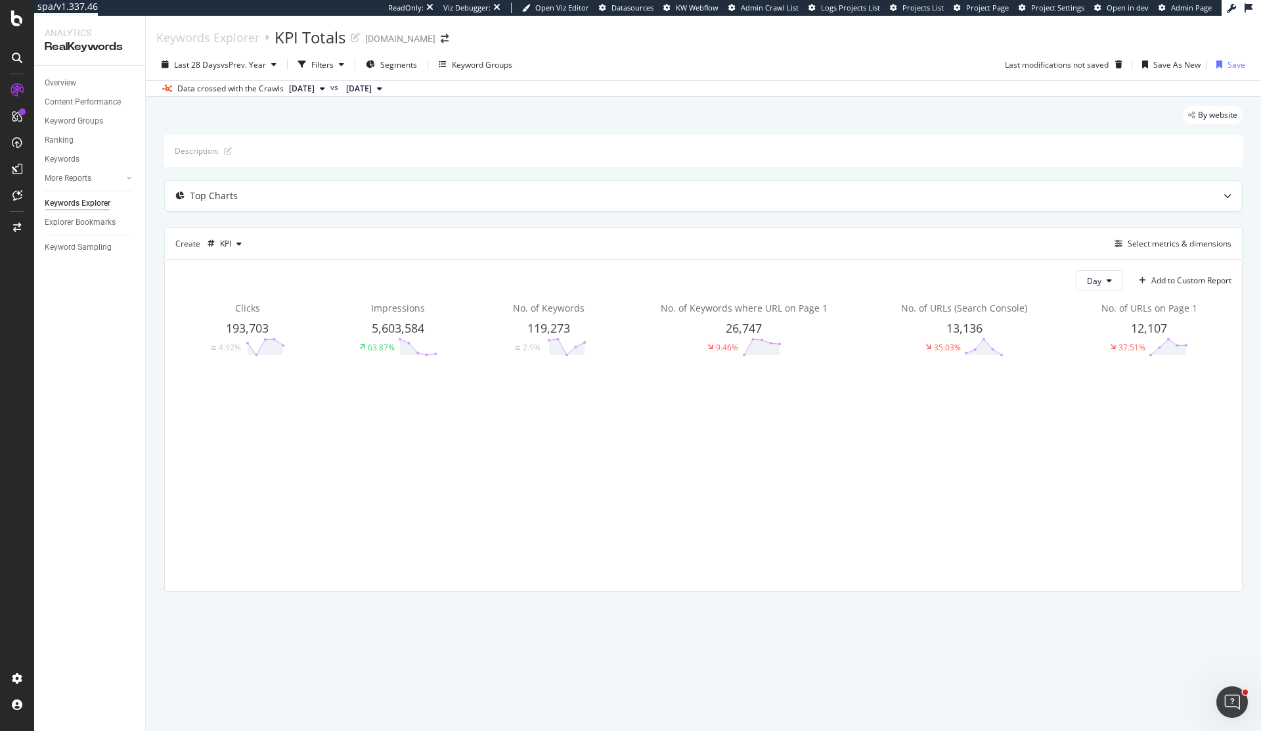
click at [897, 601] on div "By website Description: Top Charts Create KPI Select metrics & dimensions Day A…" at bounding box center [704, 367] width 1116 height 541
click at [1087, 299] on div "Day Add to Custom Report Clicks 193,703 4.92% Impressions 5,603,584 63.87% No. …" at bounding box center [703, 425] width 1077 height 331
click at [1094, 268] on div "Day Add to Custom Report Clicks 193,703 4.92% Impressions 5,603,584 63.87% No. …" at bounding box center [703, 425] width 1077 height 331
click at [1094, 280] on span "Day" at bounding box center [1094, 280] width 14 height 11
click at [1099, 330] on span "Week" at bounding box center [1099, 331] width 24 height 12
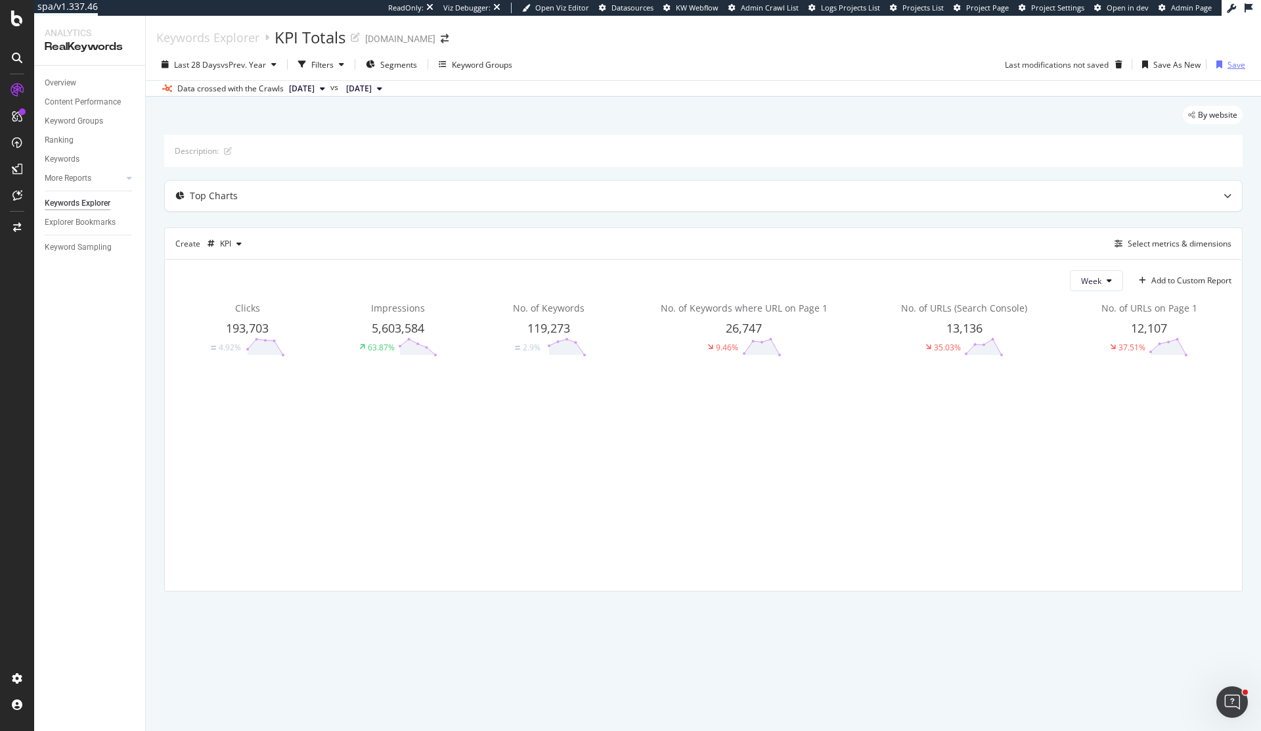
click at [1229, 69] on div "Save" at bounding box center [1237, 64] width 18 height 11
click at [890, 324] on div "13,136" at bounding box center [964, 328] width 195 height 17
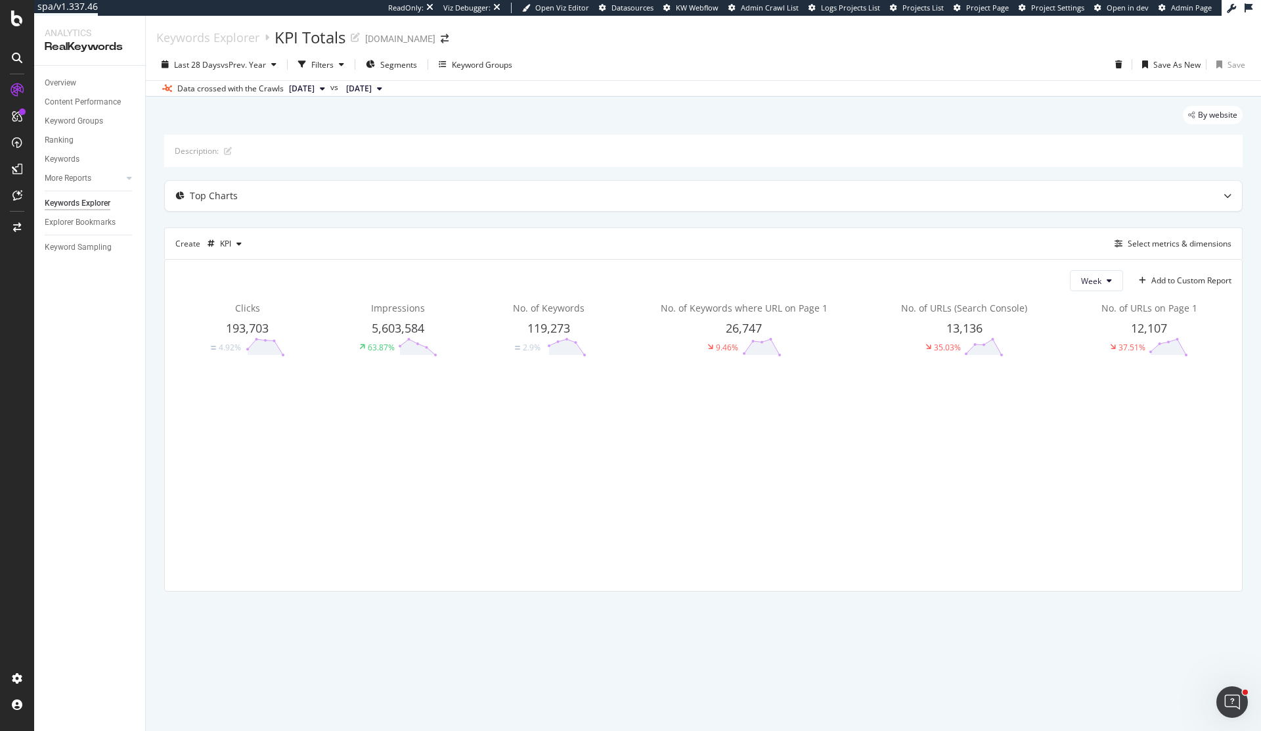
click at [890, 324] on div "13,136" at bounding box center [964, 328] width 195 height 17
click at [1185, 69] on div "Save As New" at bounding box center [1177, 64] width 47 height 11
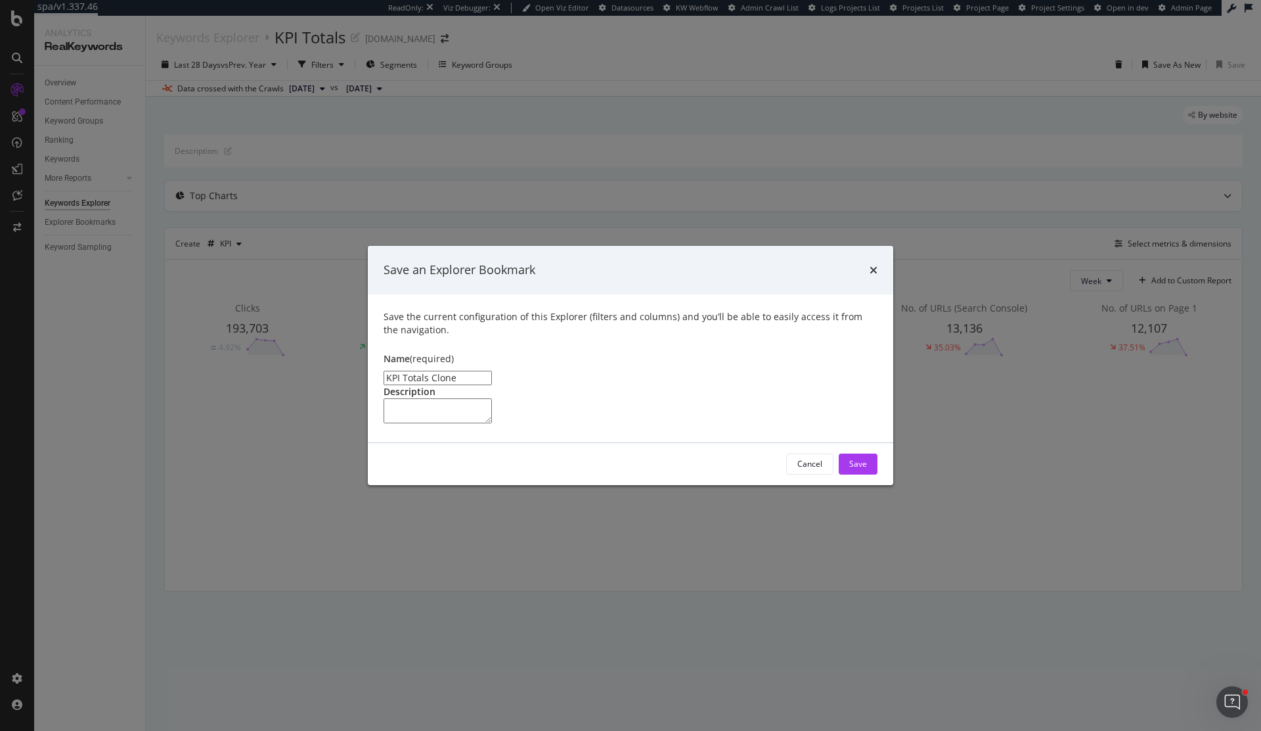
click at [431, 371] on input "KPI Totals Clone" at bounding box center [438, 378] width 108 height 14
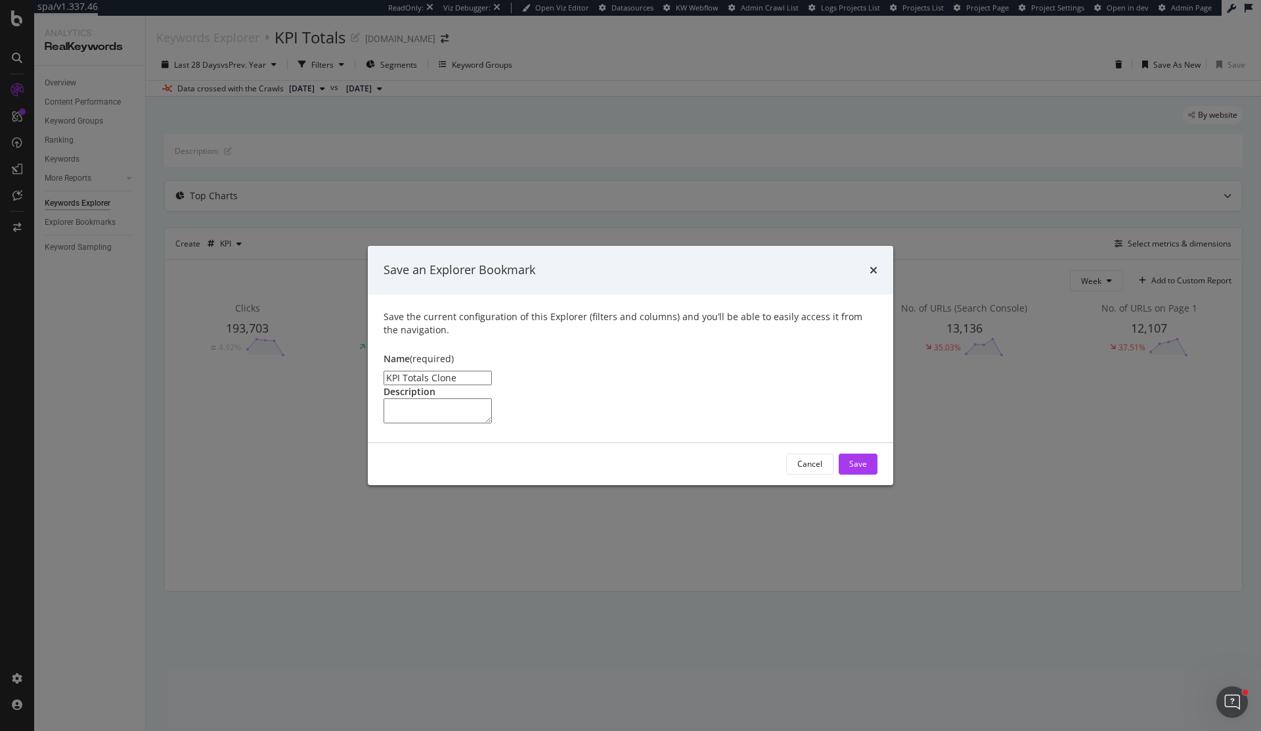
click at [431, 371] on input "KPI Totals Clone" at bounding box center [438, 378] width 108 height 14
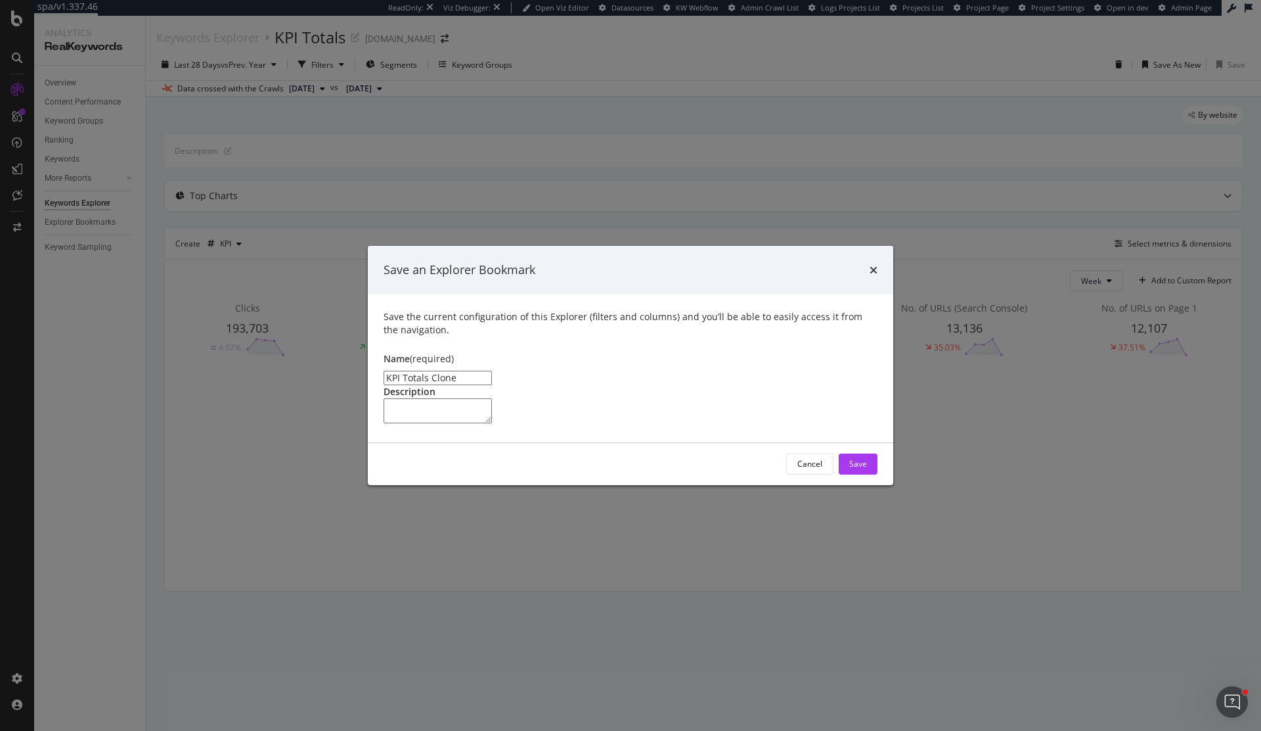
click at [438, 371] on input "KPI Totals Clone" at bounding box center [438, 378] width 108 height 14
type input "K"
type input "T"
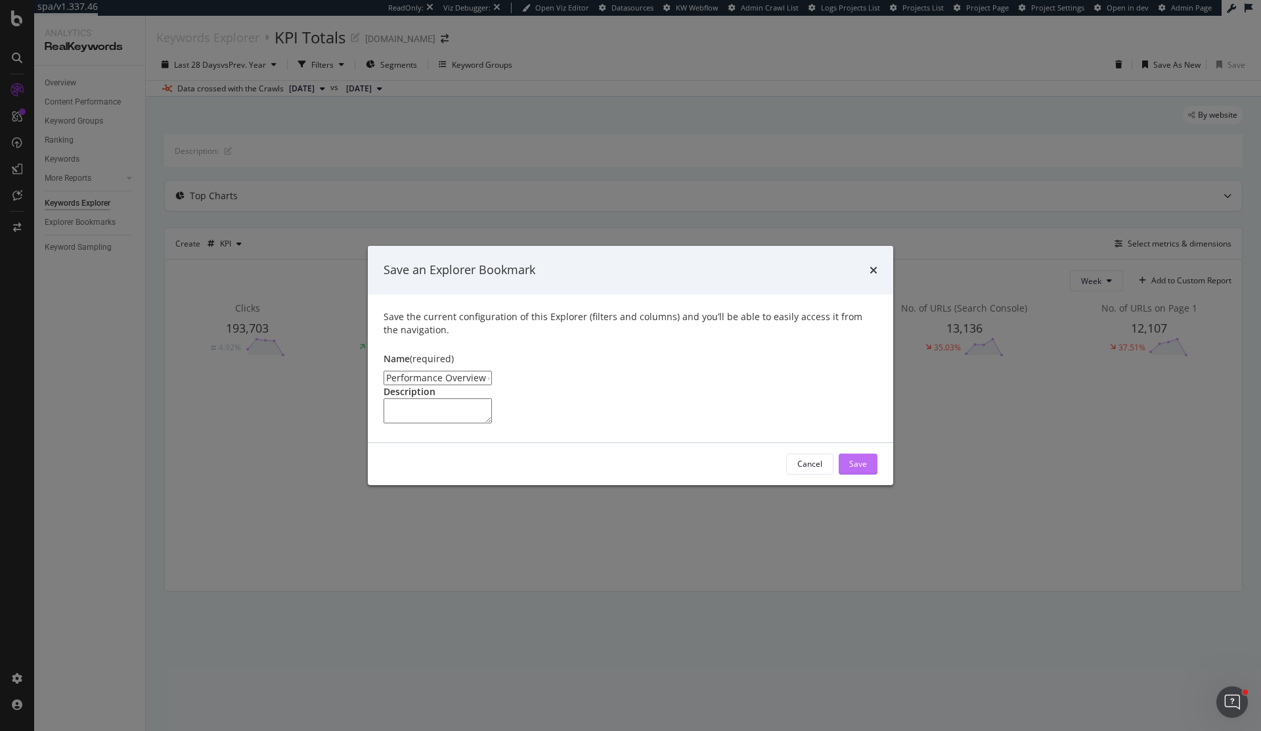
type input "Performance Overview (All Keywords)"
click at [865, 469] on div "Save" at bounding box center [858, 463] width 18 height 11
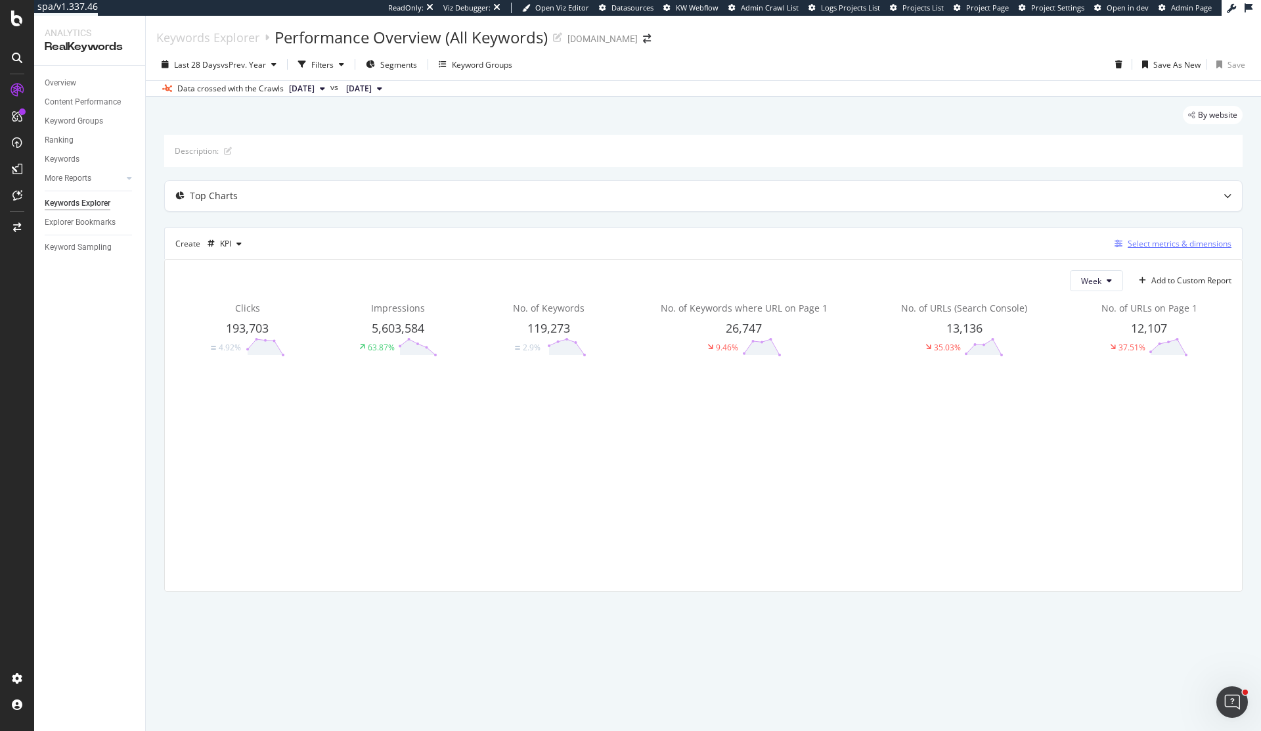
click at [1133, 238] on div "Select metrics & dimensions" at bounding box center [1180, 243] width 104 height 11
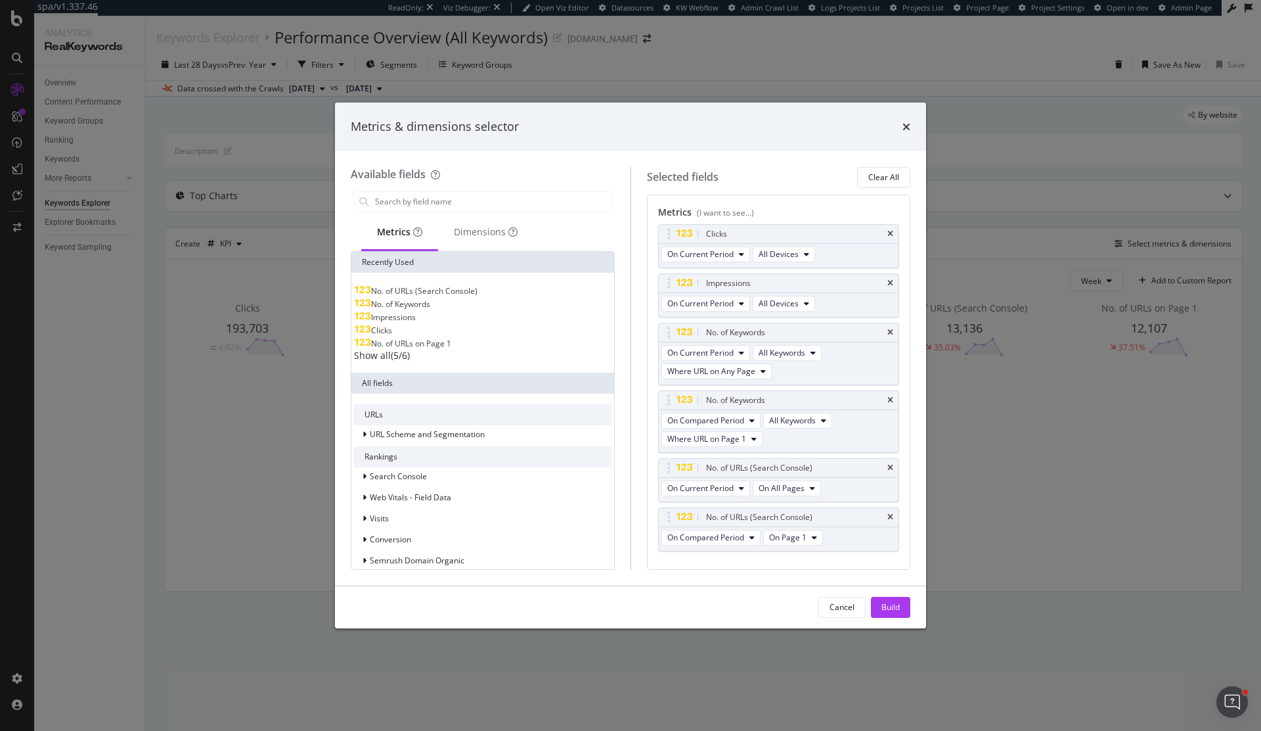
click at [1087, 115] on div "Metrics & dimensions selector Available fields Metrics Dimensions Recently Used…" at bounding box center [630, 365] width 1261 height 731
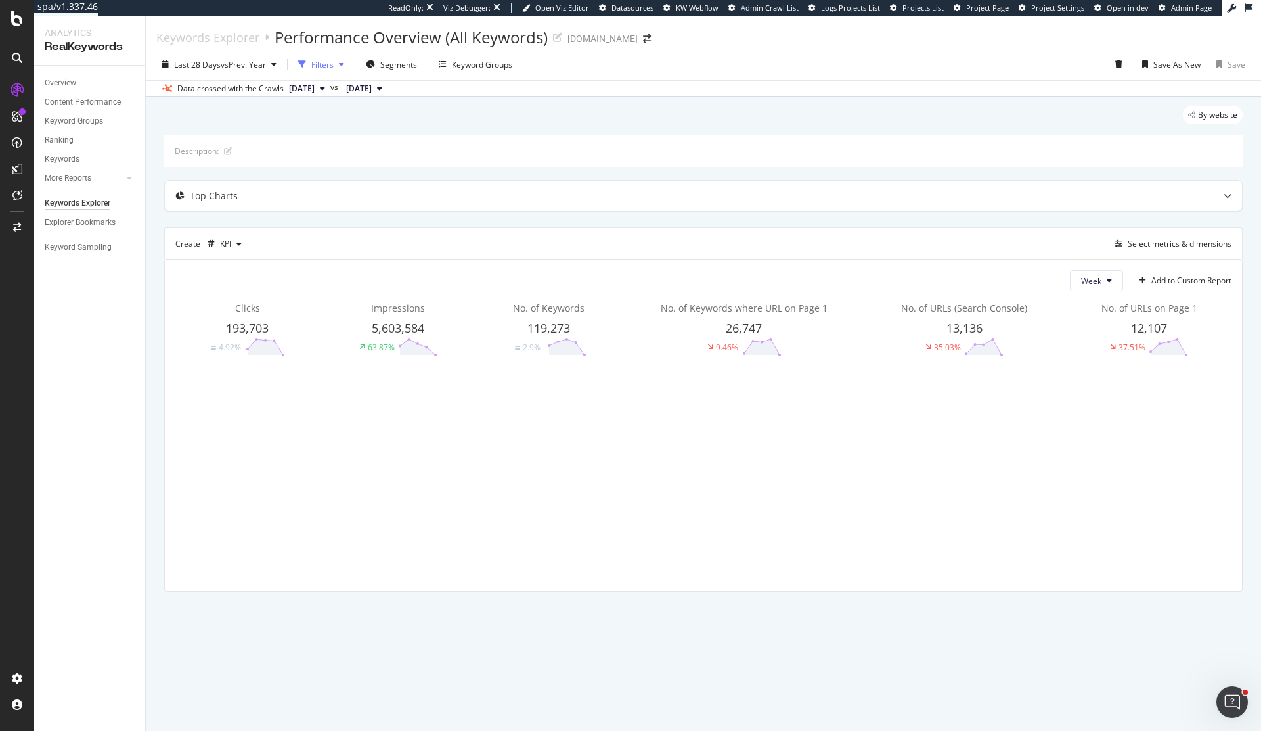
click at [328, 63] on div "Filters" at bounding box center [322, 64] width 22 height 11
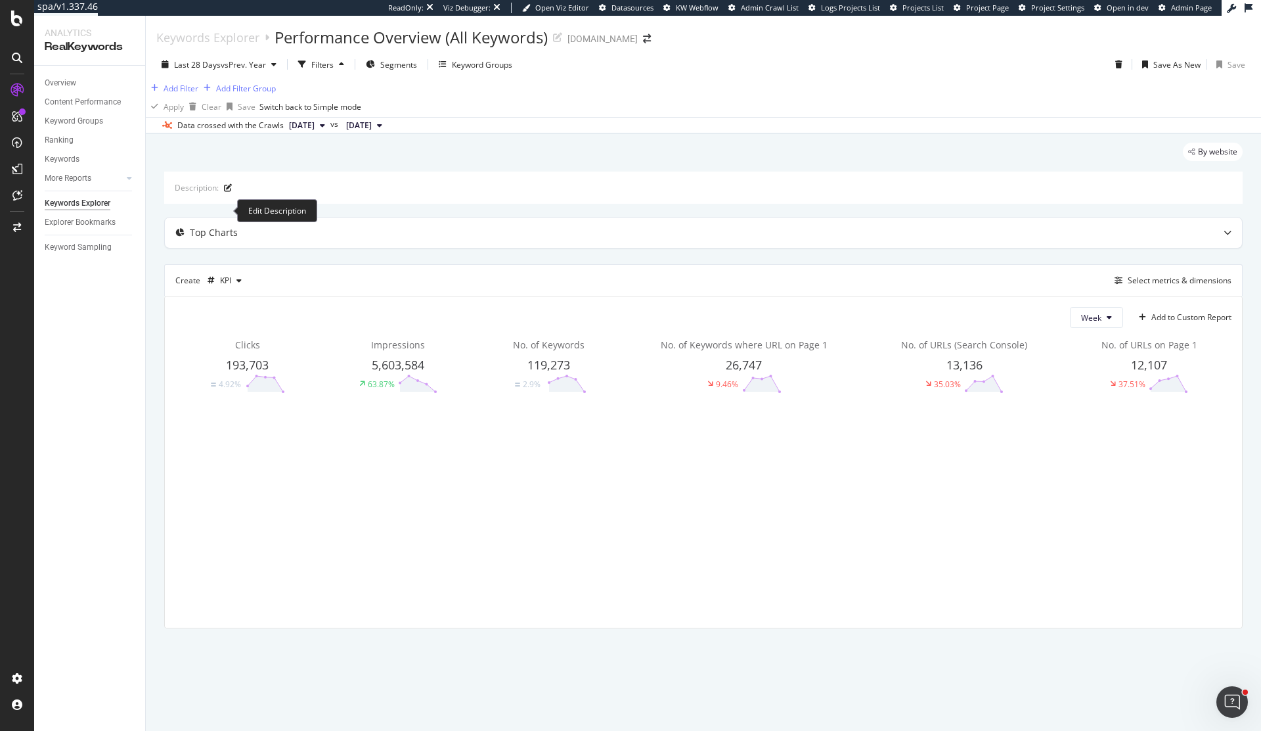
click at [206, 193] on div "Description:" at bounding box center [197, 187] width 44 height 11
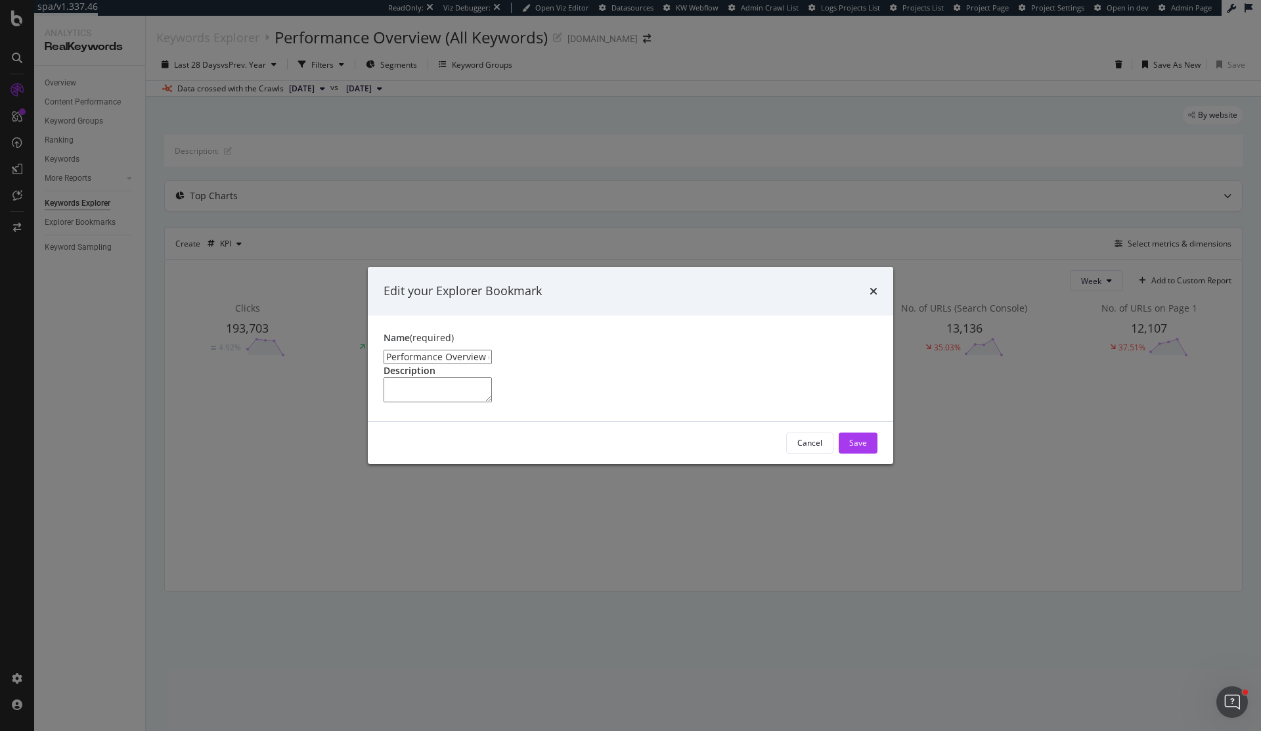
click at [880, 267] on div "Edit your Explorer Bookmark" at bounding box center [631, 291] width 526 height 49
click at [878, 267] on div "Edit your Explorer Bookmark" at bounding box center [631, 291] width 526 height 49
click at [874, 286] on icon "times" at bounding box center [874, 291] width 8 height 11
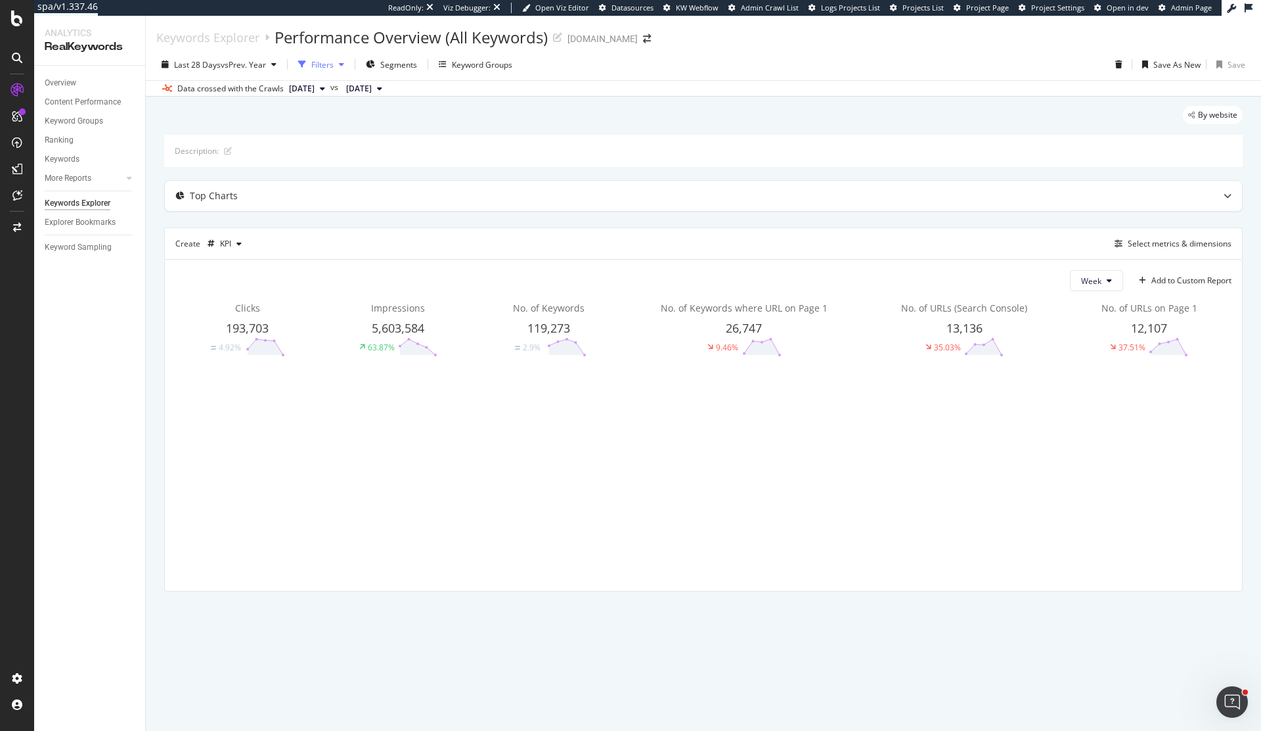
click at [347, 70] on div "Filters" at bounding box center [321, 65] width 56 height 20
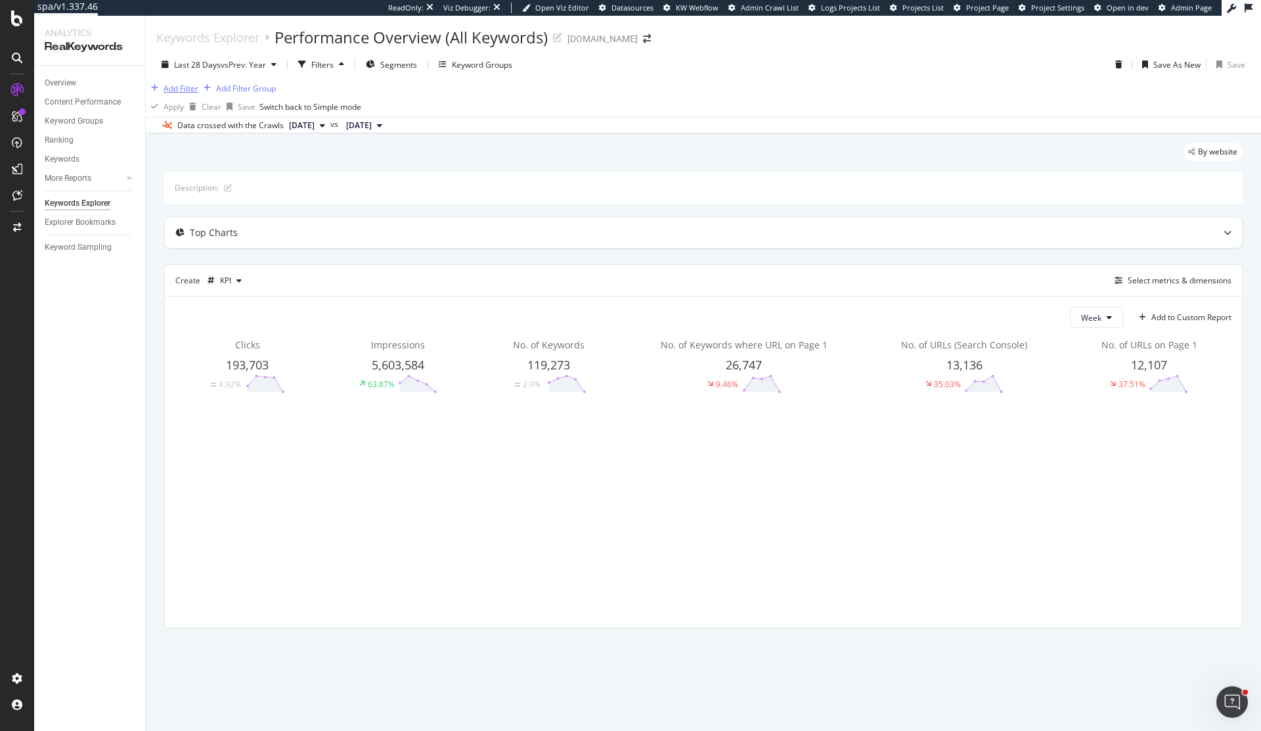
click at [195, 94] on div "Add Filter" at bounding box center [181, 88] width 35 height 11
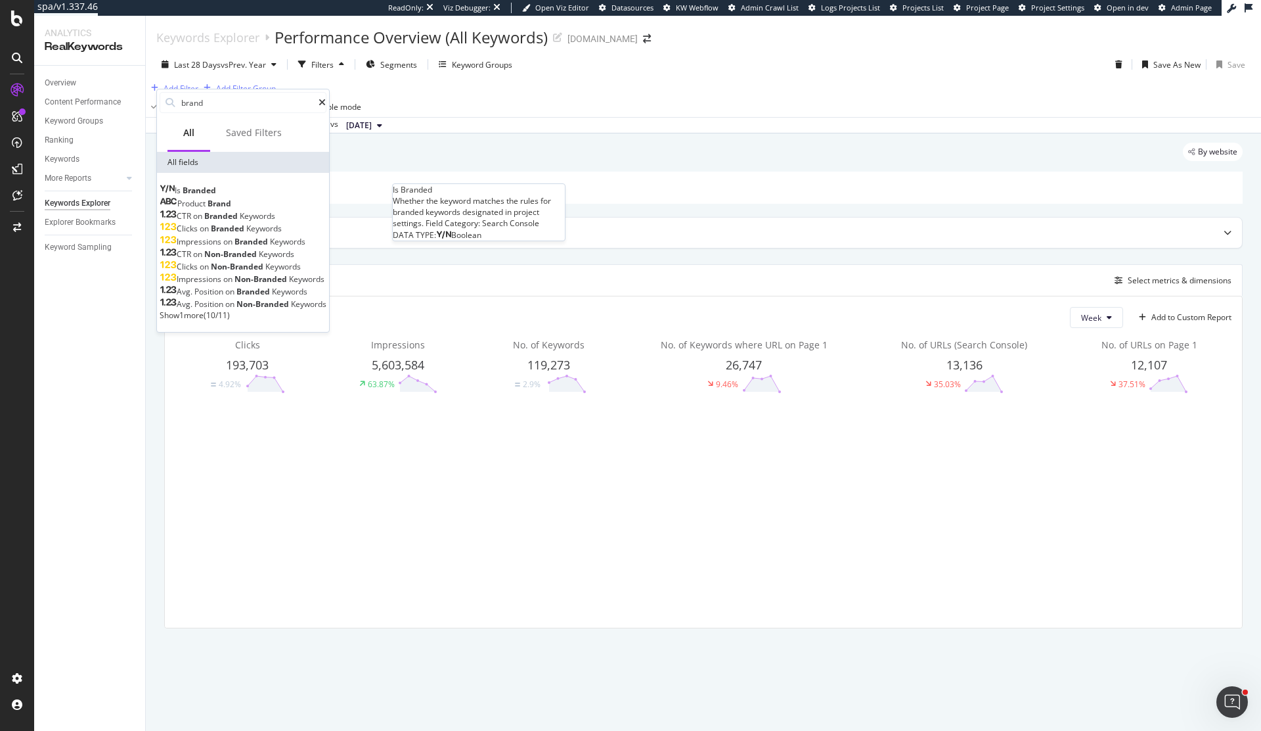
type input "brand"
click at [216, 189] on div "Is Branded" at bounding box center [188, 190] width 56 height 11
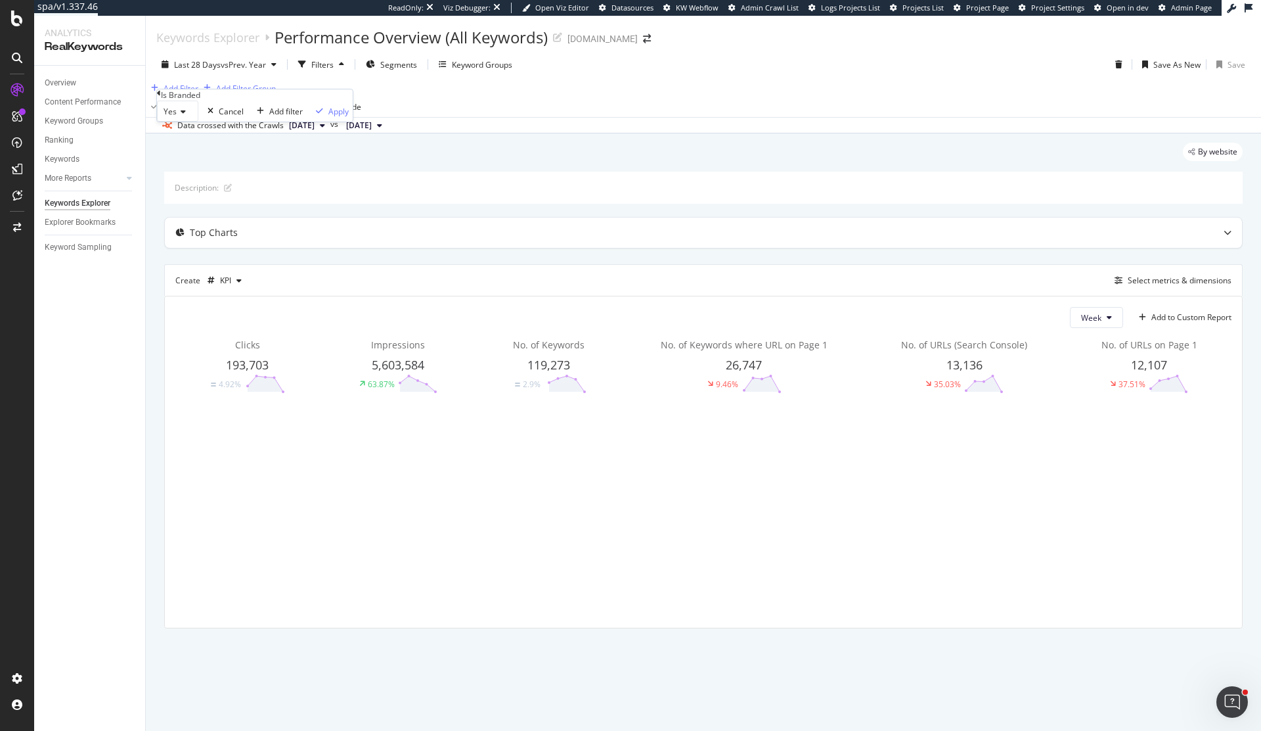
click at [177, 117] on span "Yes" at bounding box center [170, 111] width 13 height 11
click at [188, 149] on div "No" at bounding box center [178, 142] width 40 height 14
click at [308, 115] on div "button" at bounding box center [317, 111] width 18 height 8
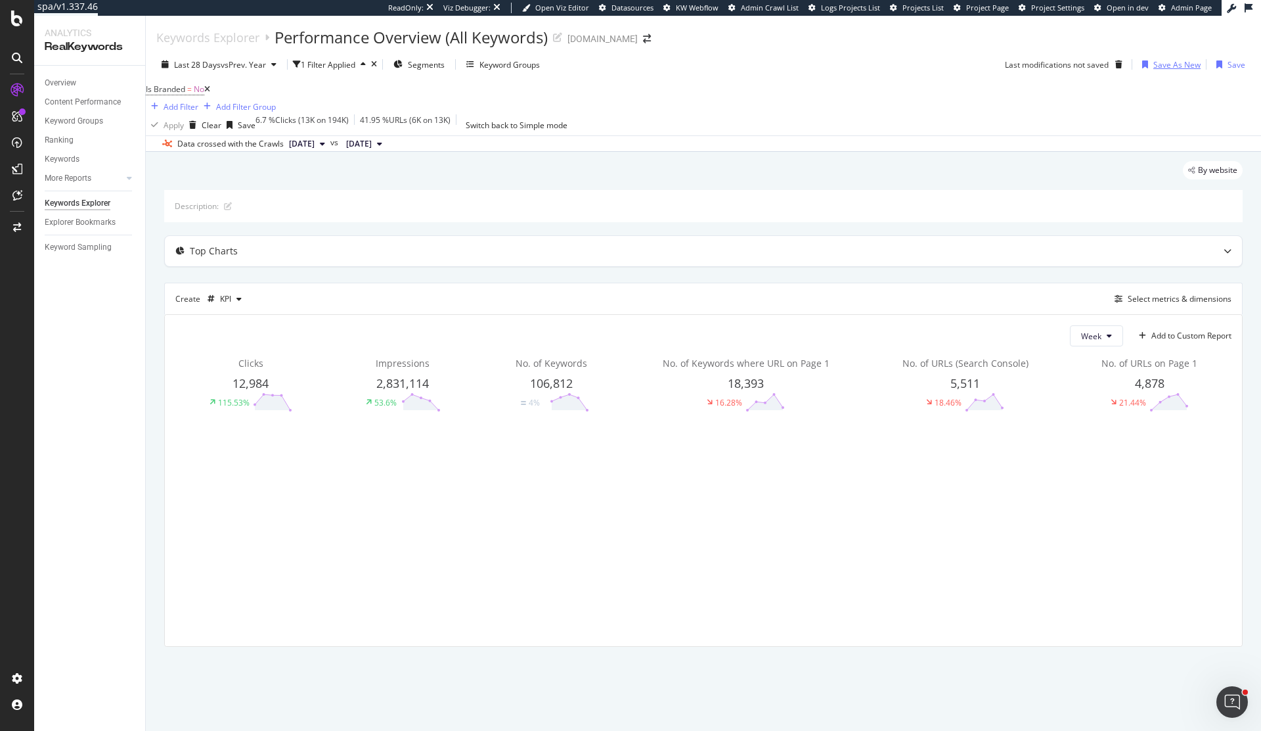
click at [1175, 63] on div "Save As New" at bounding box center [1177, 64] width 47 height 11
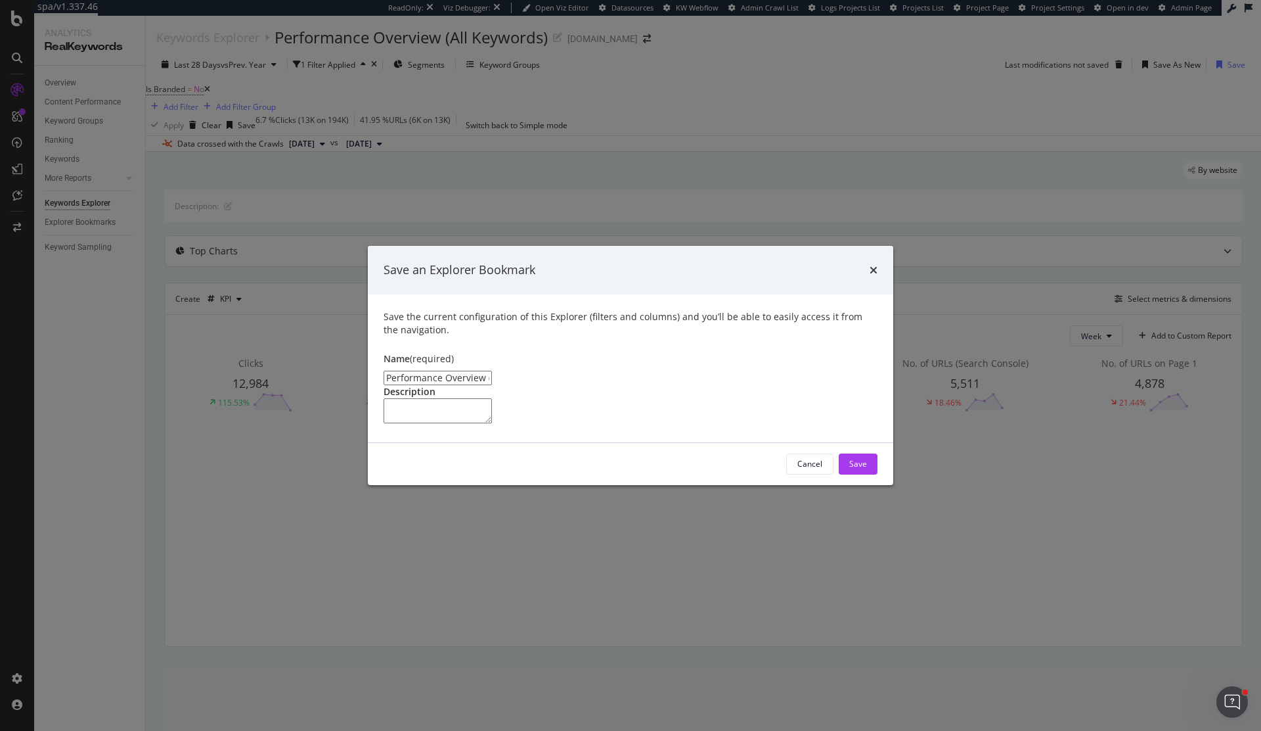
click at [484, 371] on input "Performance Overview (All Keywords) Clone" at bounding box center [438, 378] width 108 height 14
click at [492, 371] on input "Performance Overview (Non-Branded Keywords) Clone" at bounding box center [438, 378] width 108 height 14
click at [492, 371] on input "Performance Overview (Non-Branded) Clone" at bounding box center [438, 378] width 108 height 14
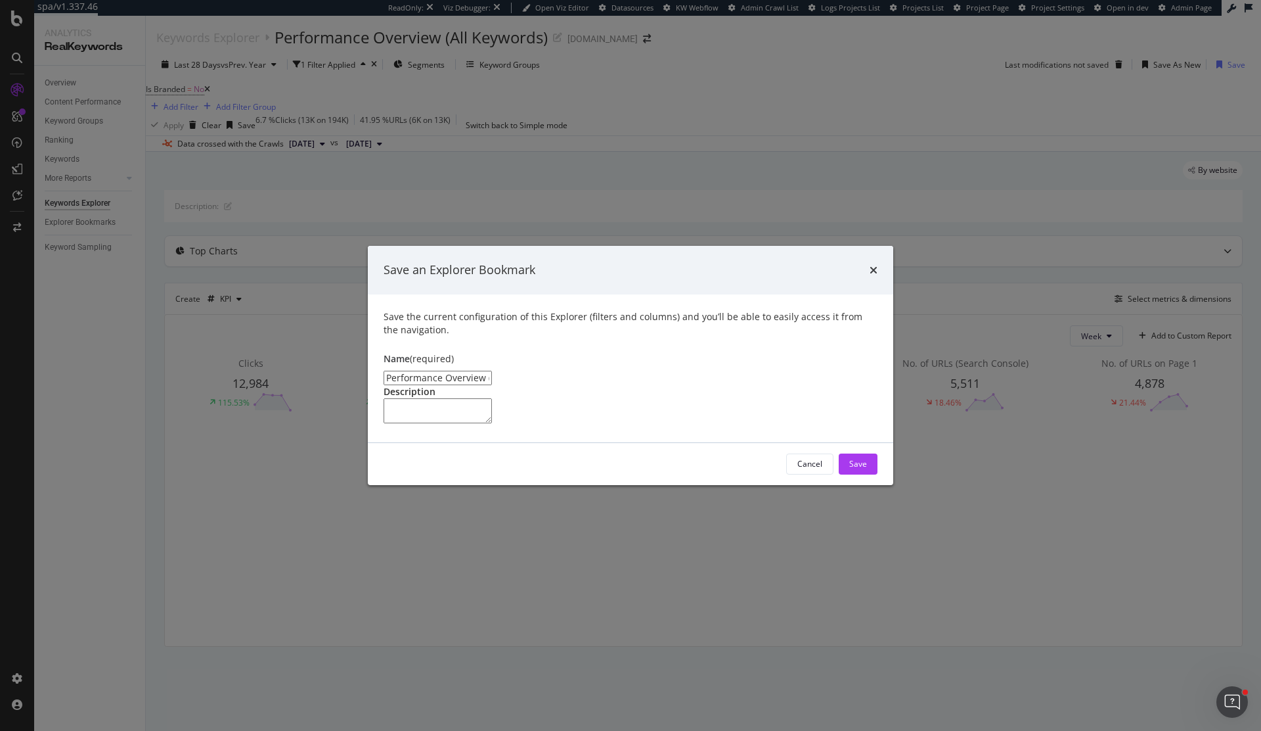
click at [492, 371] on input "Performance Overview (Non-Branded) Clone" at bounding box center [438, 378] width 108 height 14
type input "Performance Overview (Non-Branded)"
click at [870, 474] on button "Save" at bounding box center [858, 463] width 39 height 21
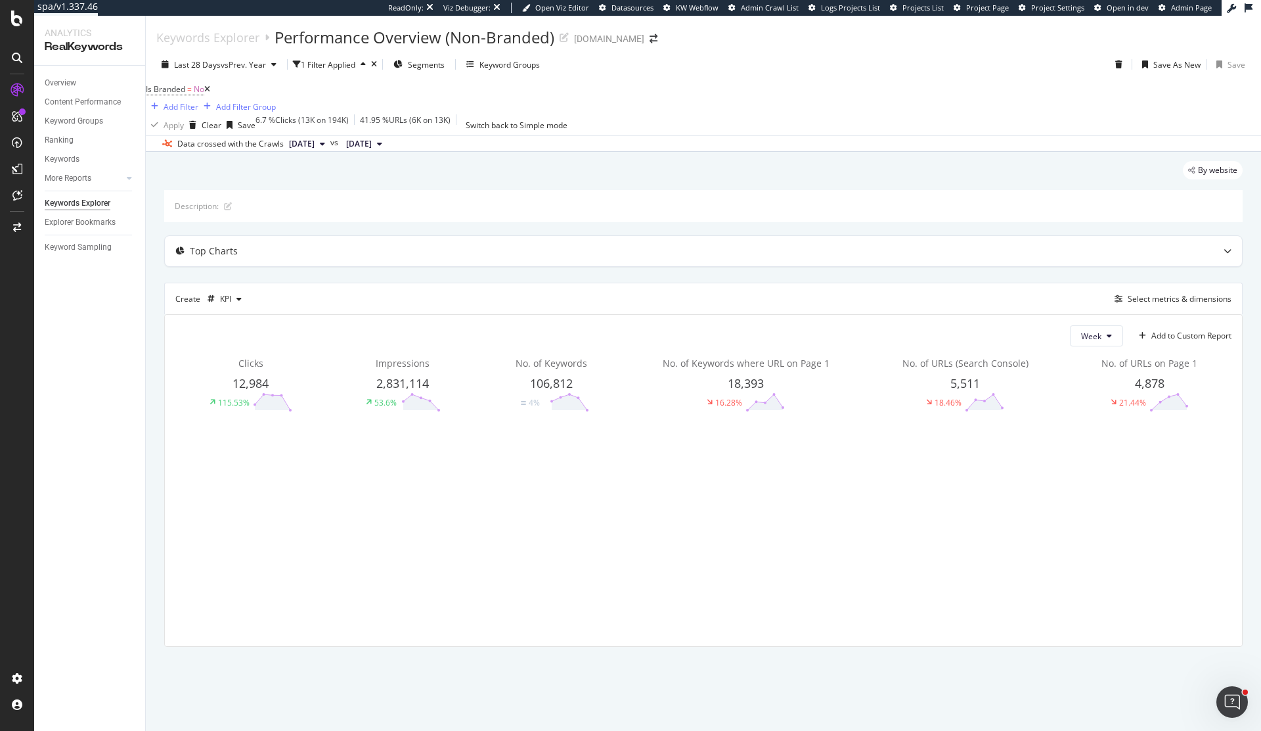
click at [1247, 730] on div "Your Explorer Bookmark has successfully been created! Click here to manage your…" at bounding box center [630, 740] width 1261 height 18
click at [7, 730] on icon "close toast" at bounding box center [3, 740] width 7 height 18
click at [185, 95] on span "Is Branded" at bounding box center [165, 88] width 39 height 11
click at [183, 114] on icon at bounding box center [178, 110] width 9 height 8
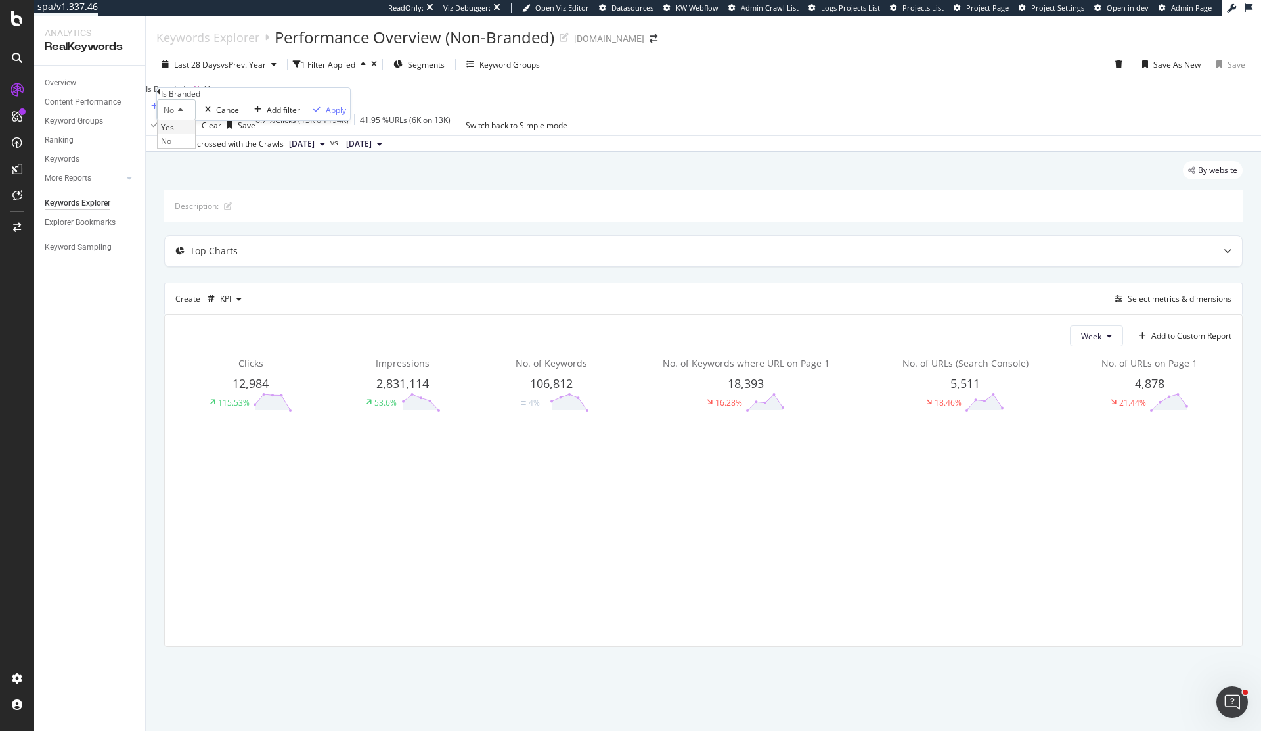
click at [191, 134] on div "Yes" at bounding box center [176, 127] width 37 height 14
click at [1167, 65] on div "Save As New" at bounding box center [1177, 64] width 47 height 11
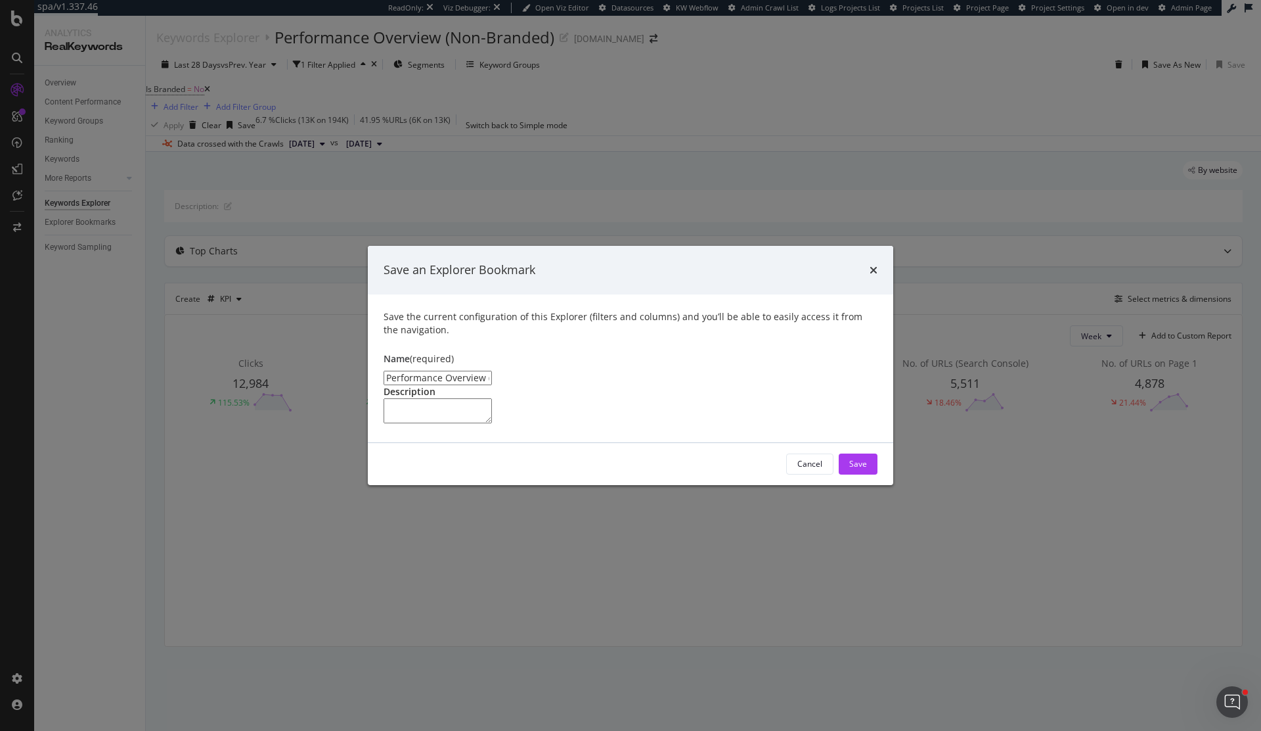
click at [492, 371] on input "Performance Overview (Non-Branded) Clone" at bounding box center [438, 378] width 108 height 14
click at [489, 371] on input "Performance Overview (Non-Branded) Clone" at bounding box center [438, 378] width 108 height 14
click at [492, 371] on input "Performance Overview (Non-Branded) Clone" at bounding box center [438, 378] width 108 height 14
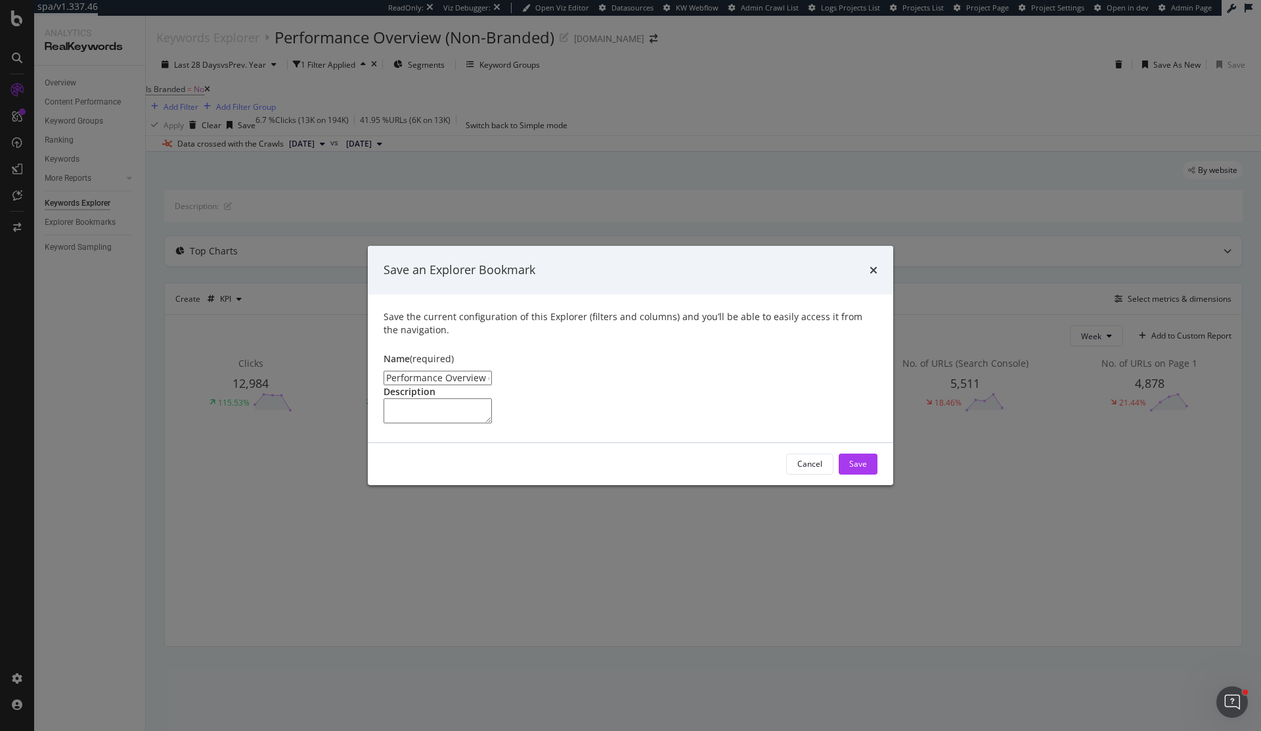
click at [492, 371] on input "Performance Overview (Branded) Clone" at bounding box center [438, 378] width 108 height 14
click at [492, 371] on input "Performance Overview (Branded) lone" at bounding box center [438, 378] width 108 height 14
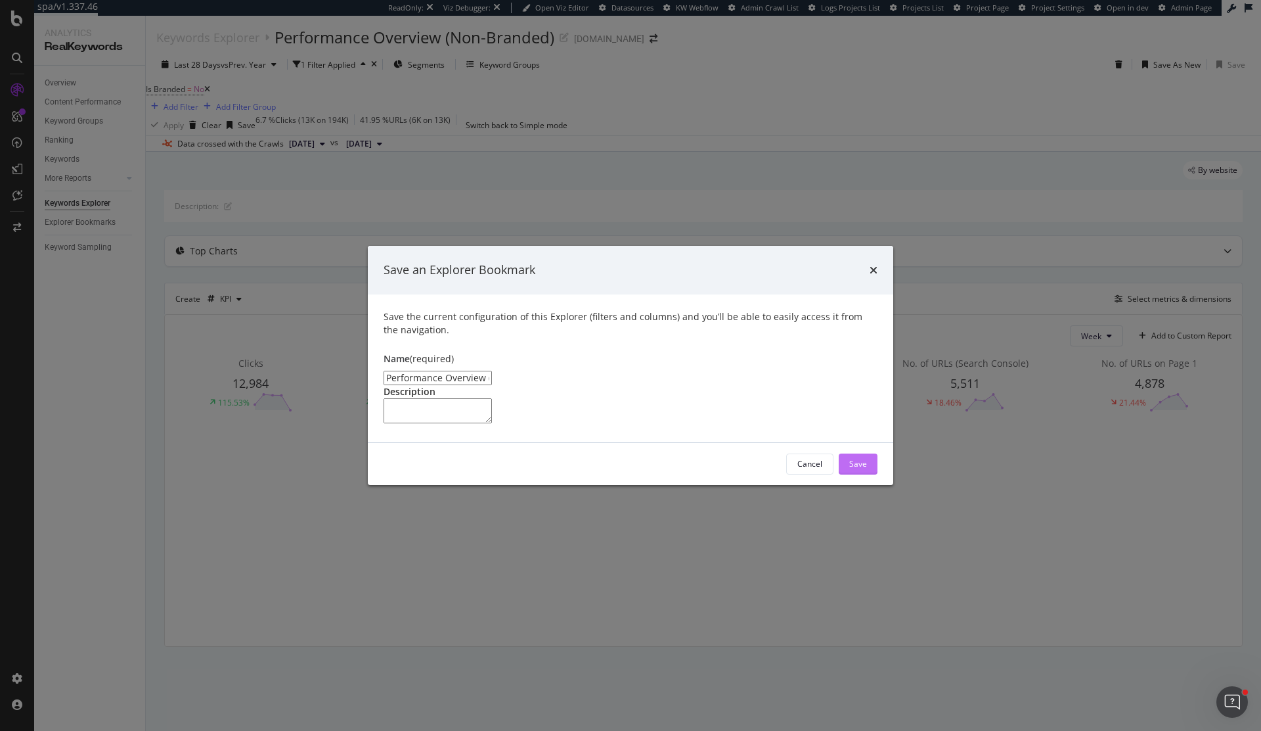
type input "Performance Overview (Branded)"
click at [859, 469] on div "Save" at bounding box center [858, 463] width 18 height 11
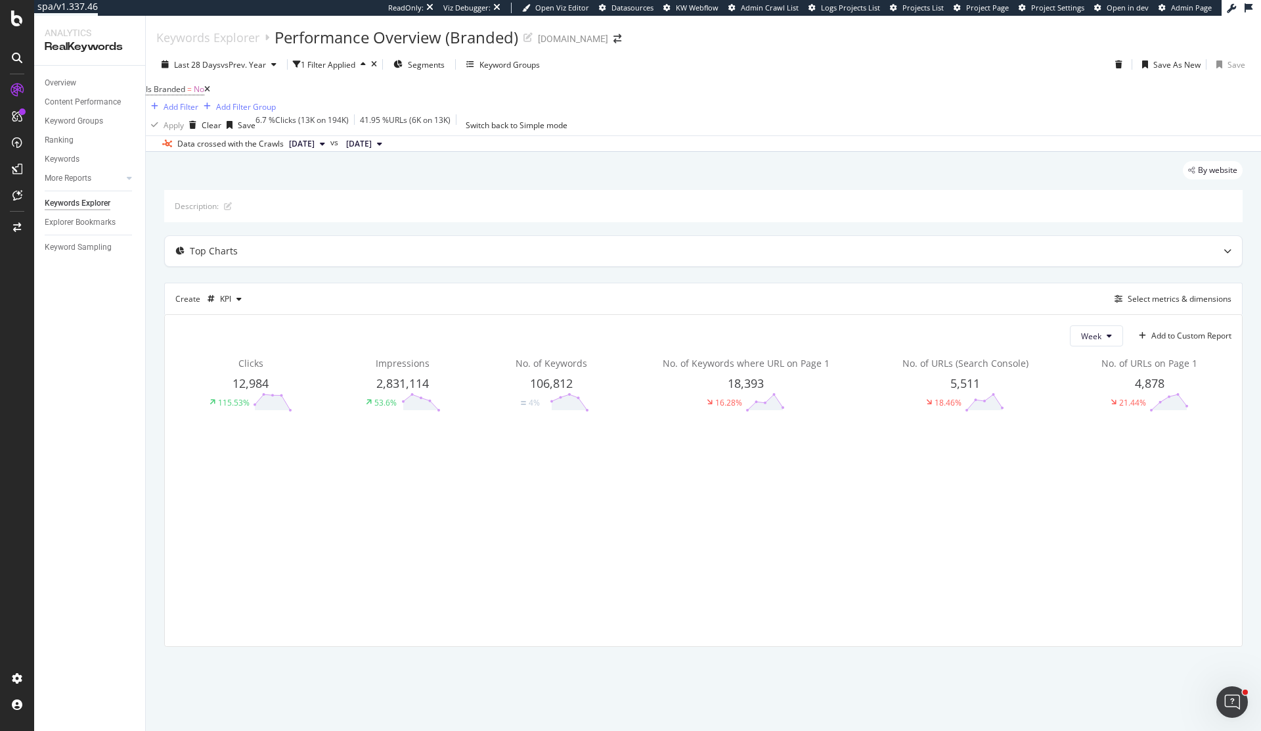
click at [188, 99] on span "Is Branded = No" at bounding box center [178, 89] width 64 height 18
click at [185, 95] on span "Is Branded" at bounding box center [165, 88] width 39 height 11
click at [177, 120] on div "No Cancel Add filter Apply" at bounding box center [253, 109] width 193 height 21
click at [174, 116] on span "No" at bounding box center [169, 109] width 11 height 11
click at [174, 133] on span "Yes" at bounding box center [167, 127] width 13 height 11
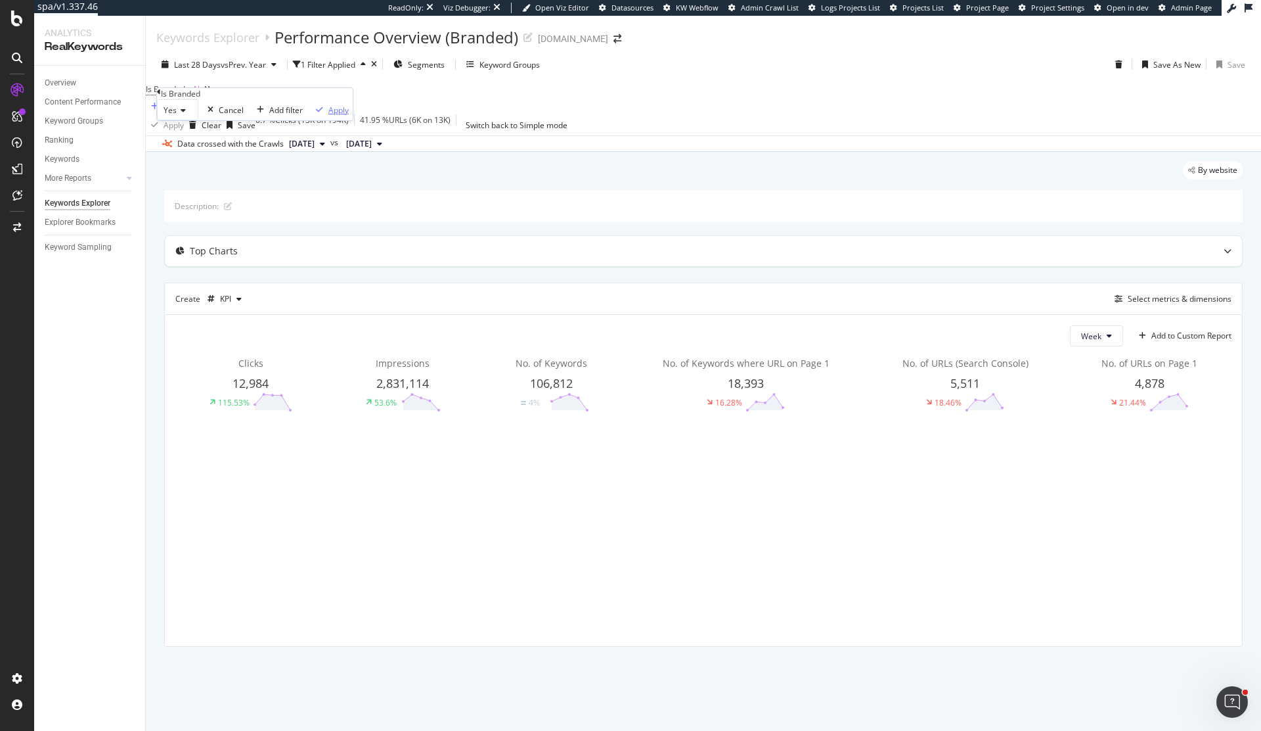
click at [328, 116] on div "Apply" at bounding box center [338, 109] width 20 height 11
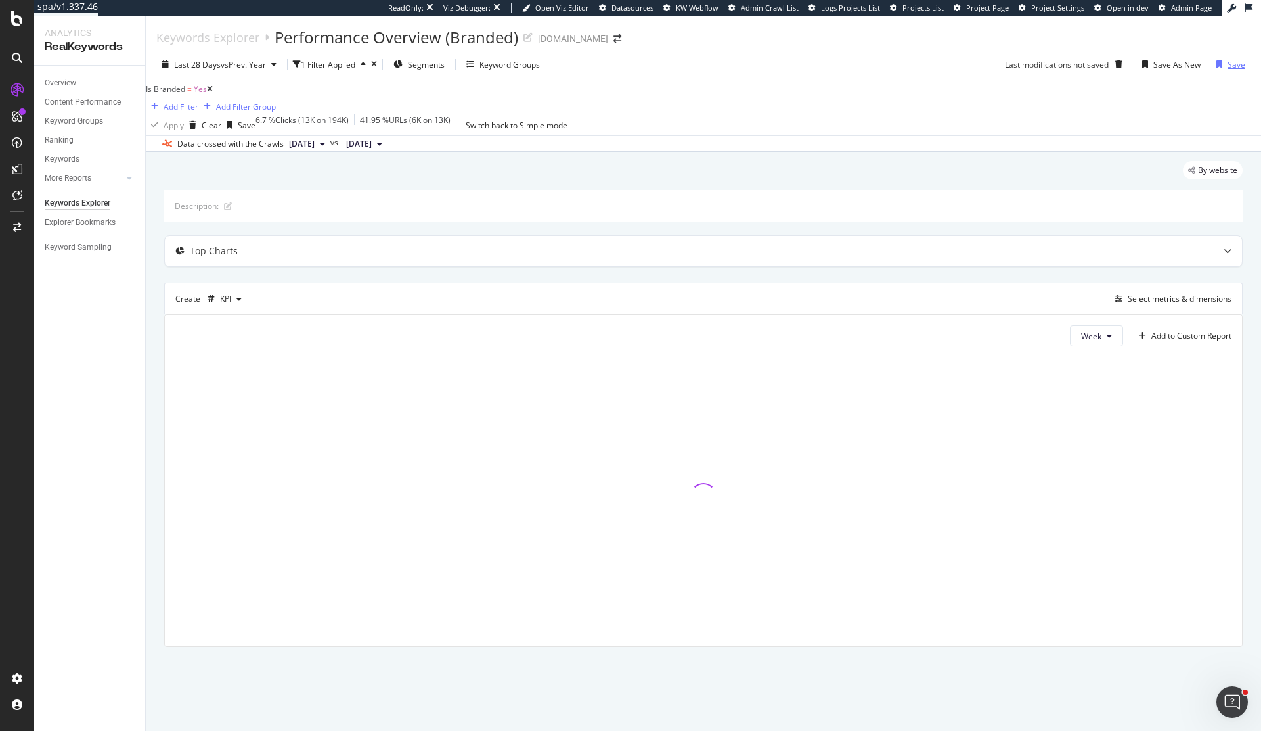
click at [1232, 70] on div "Save" at bounding box center [1228, 65] width 34 height 20
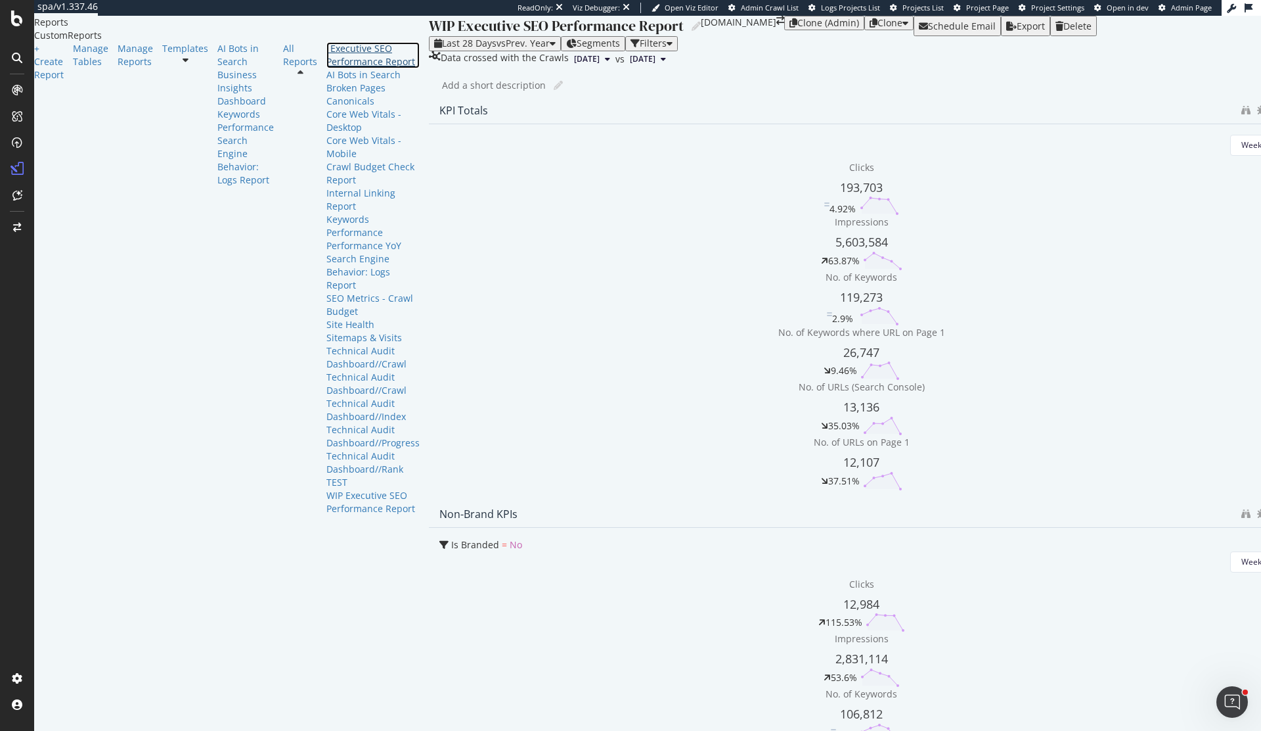
click at [327, 68] on div "_Executive SEO Performance Report" at bounding box center [373, 55] width 93 height 26
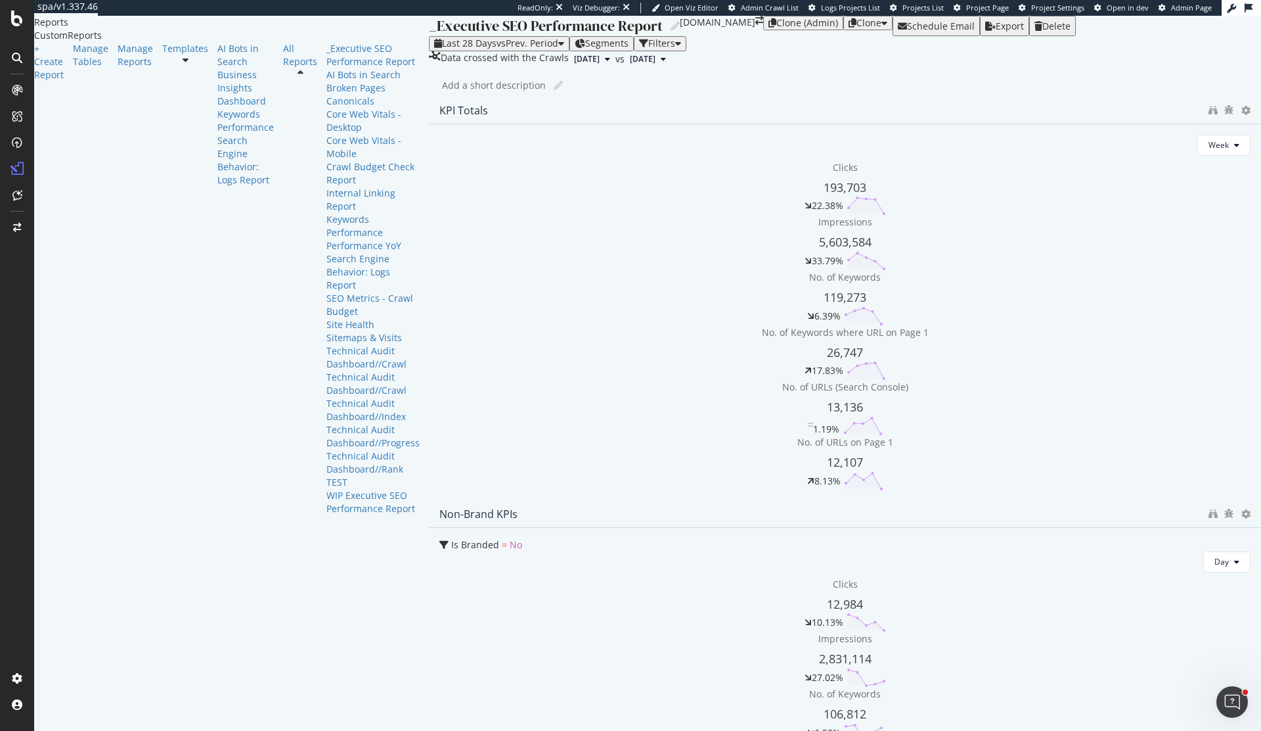
click at [1242, 117] on div at bounding box center [1246, 110] width 9 height 13
click at [1209, 115] on icon "binoculars" at bounding box center [1213, 110] width 9 height 9
click at [429, 51] on div "Last 28 Days vs Prev. Period Segments Filters" at bounding box center [845, 43] width 832 height 14
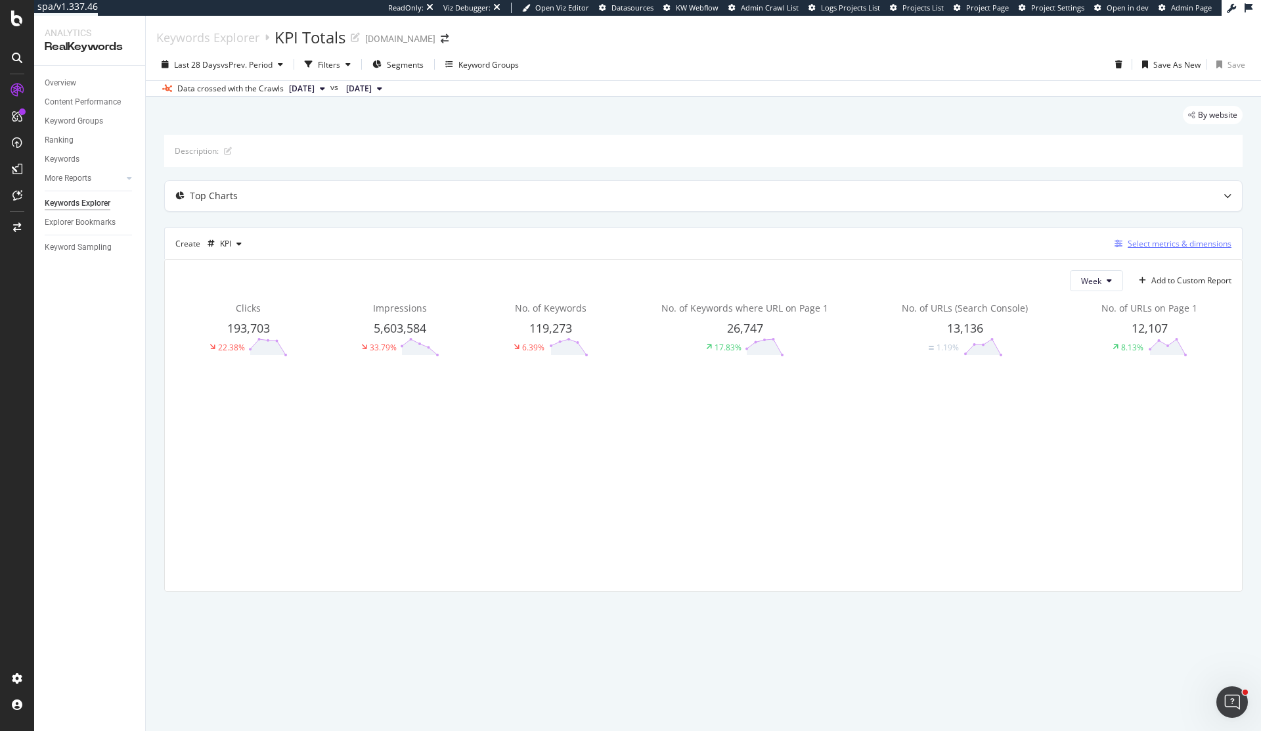
click at [1118, 244] on icon "button" at bounding box center [1119, 244] width 8 height 8
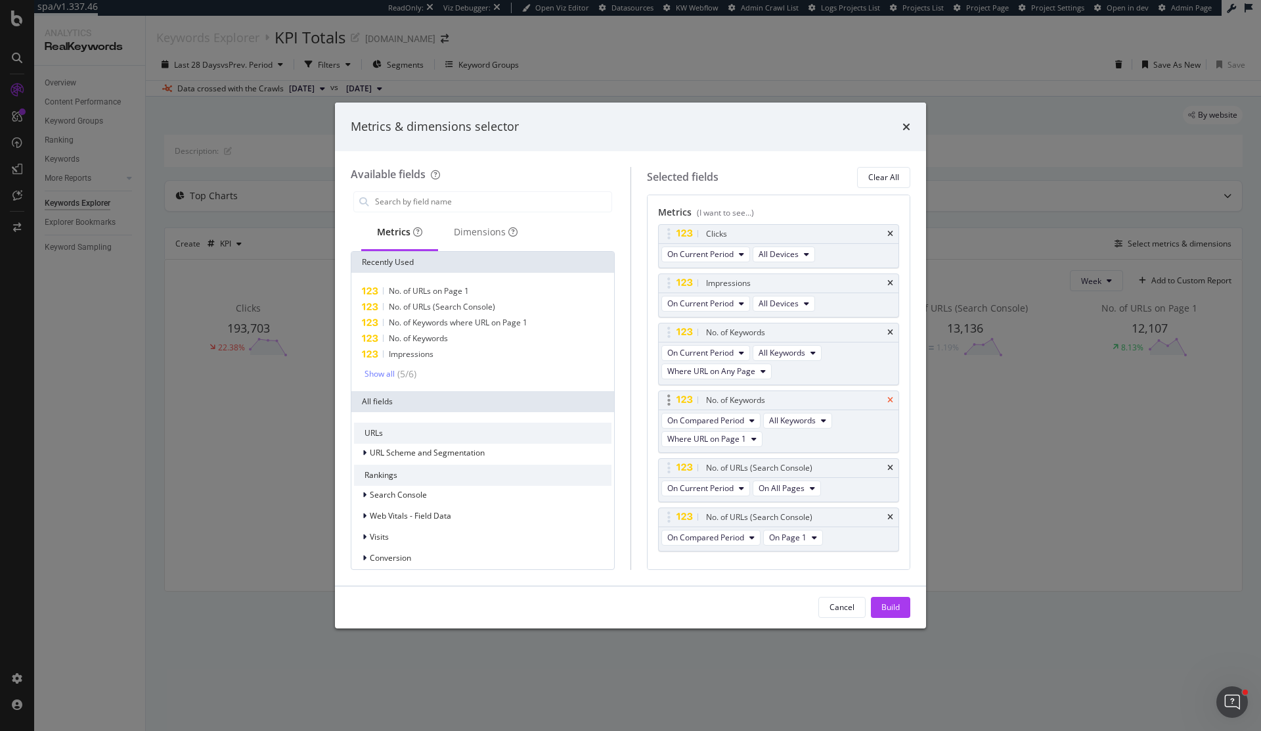
click at [888, 398] on icon "times" at bounding box center [891, 400] width 6 height 8
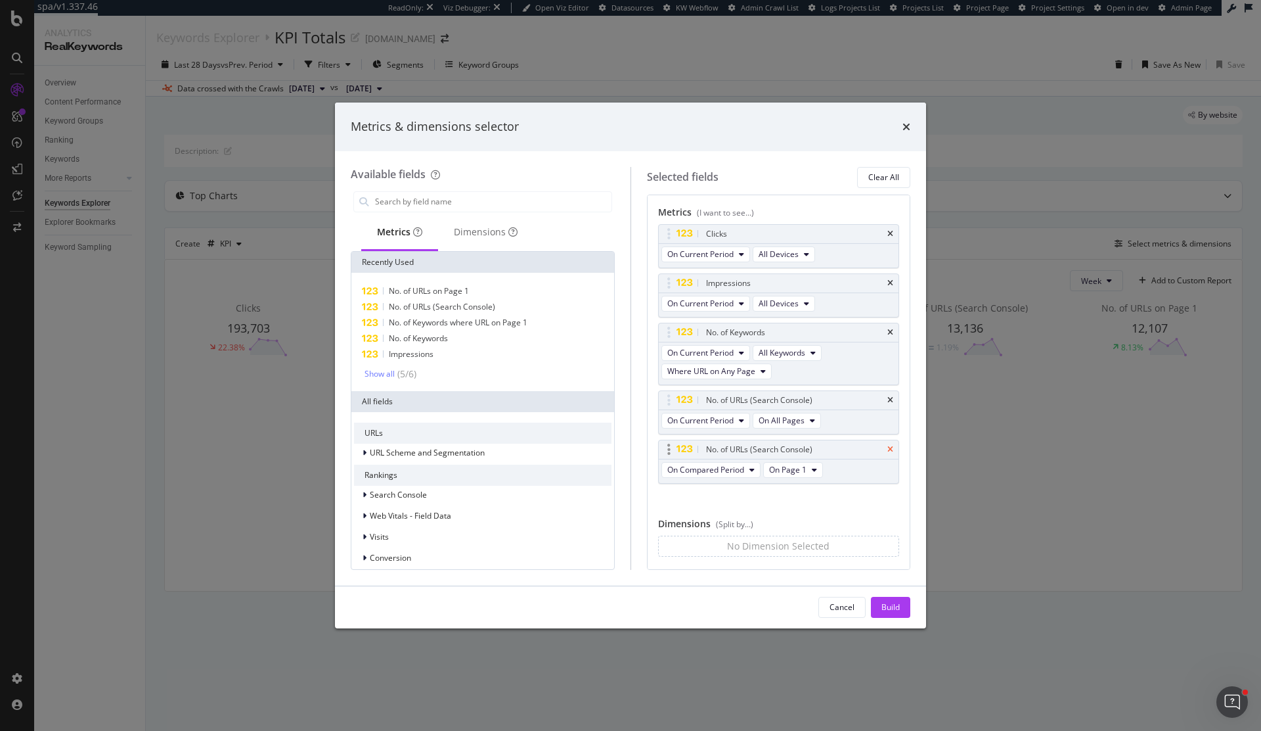
click at [891, 450] on icon "times" at bounding box center [891, 449] width 6 height 8
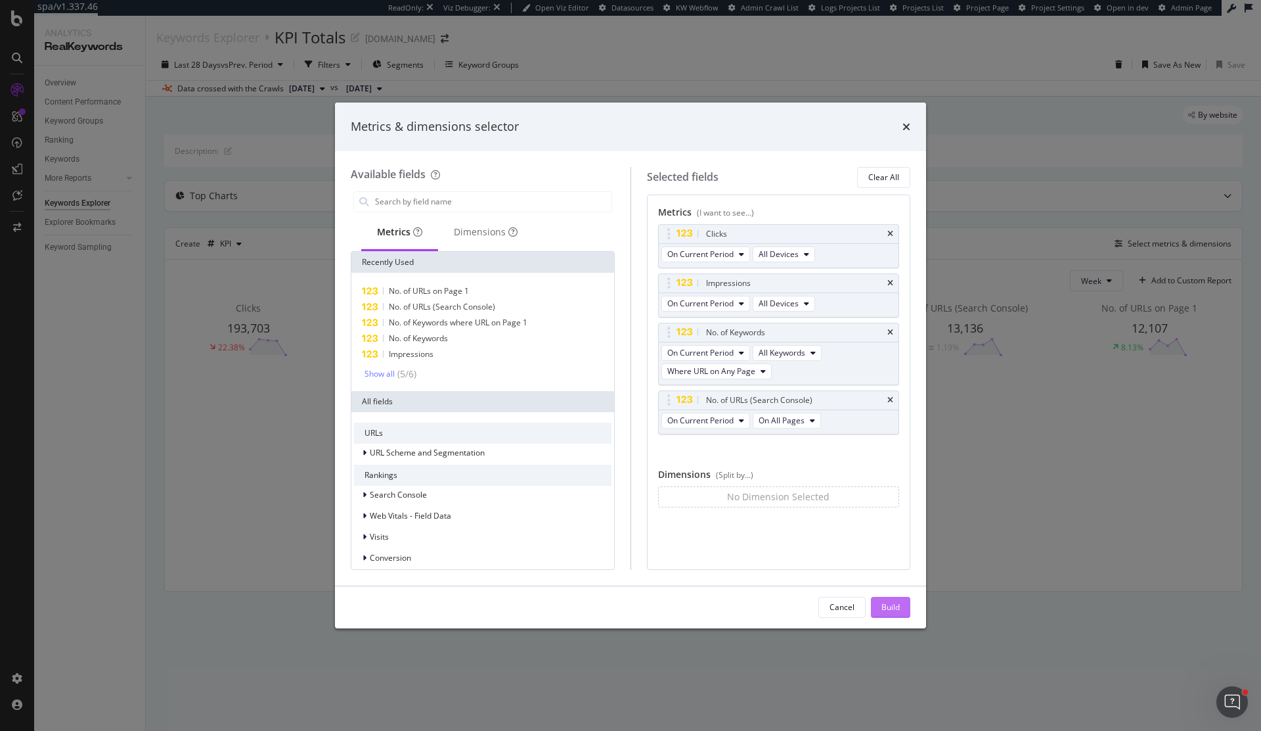
click at [895, 607] on div "Build" at bounding box center [891, 606] width 18 height 11
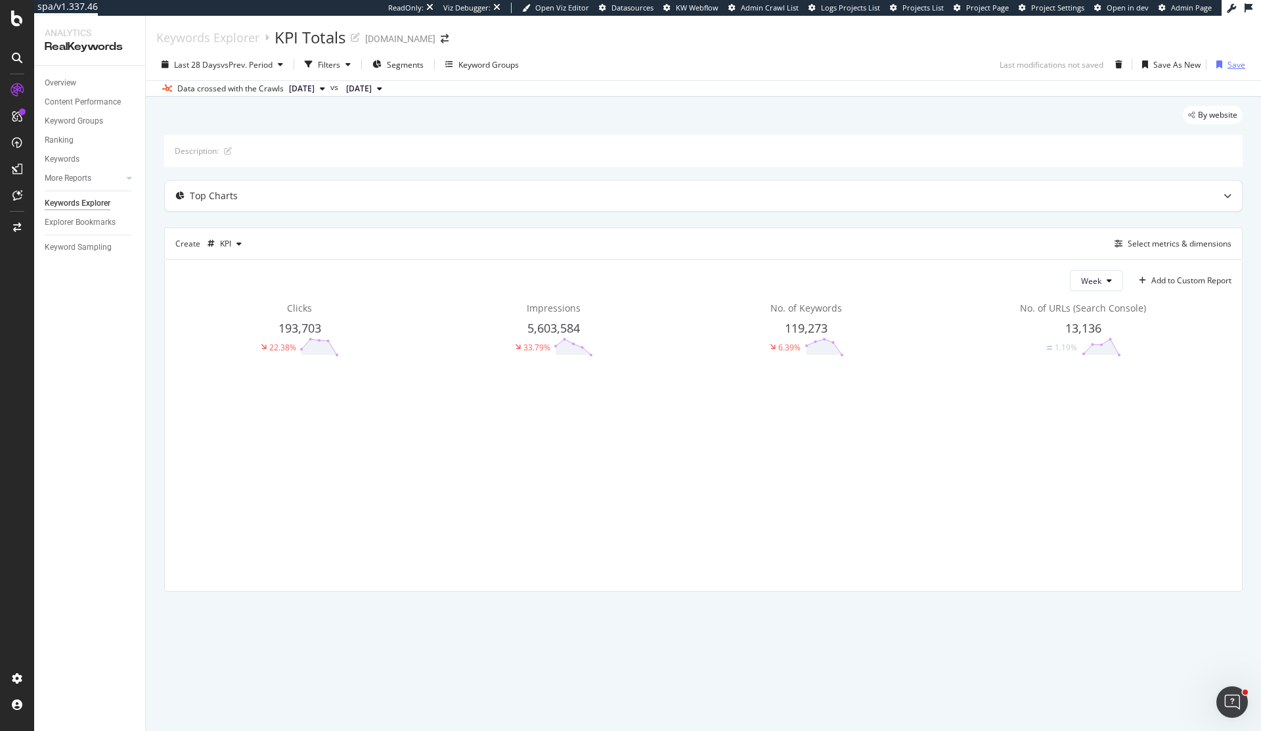
click at [1238, 67] on div "Save" at bounding box center [1237, 64] width 18 height 11
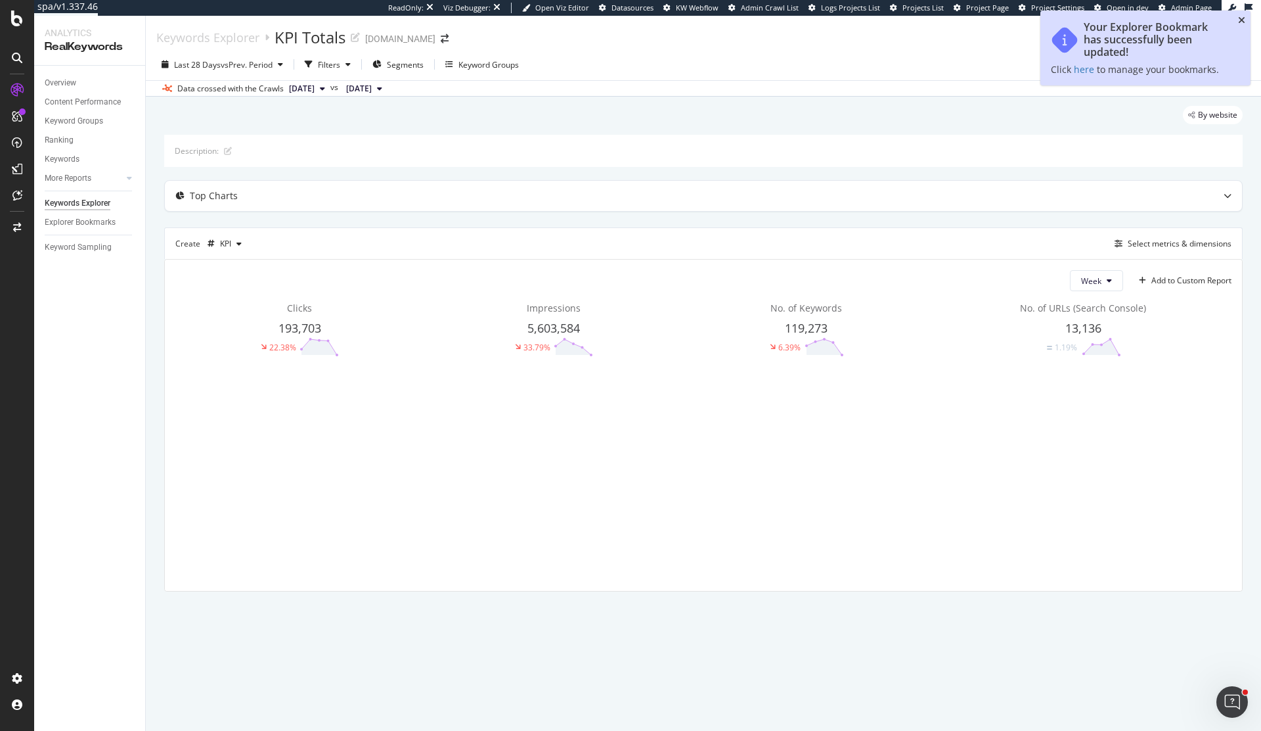
click at [1244, 21] on icon "close toast" at bounding box center [1241, 20] width 7 height 9
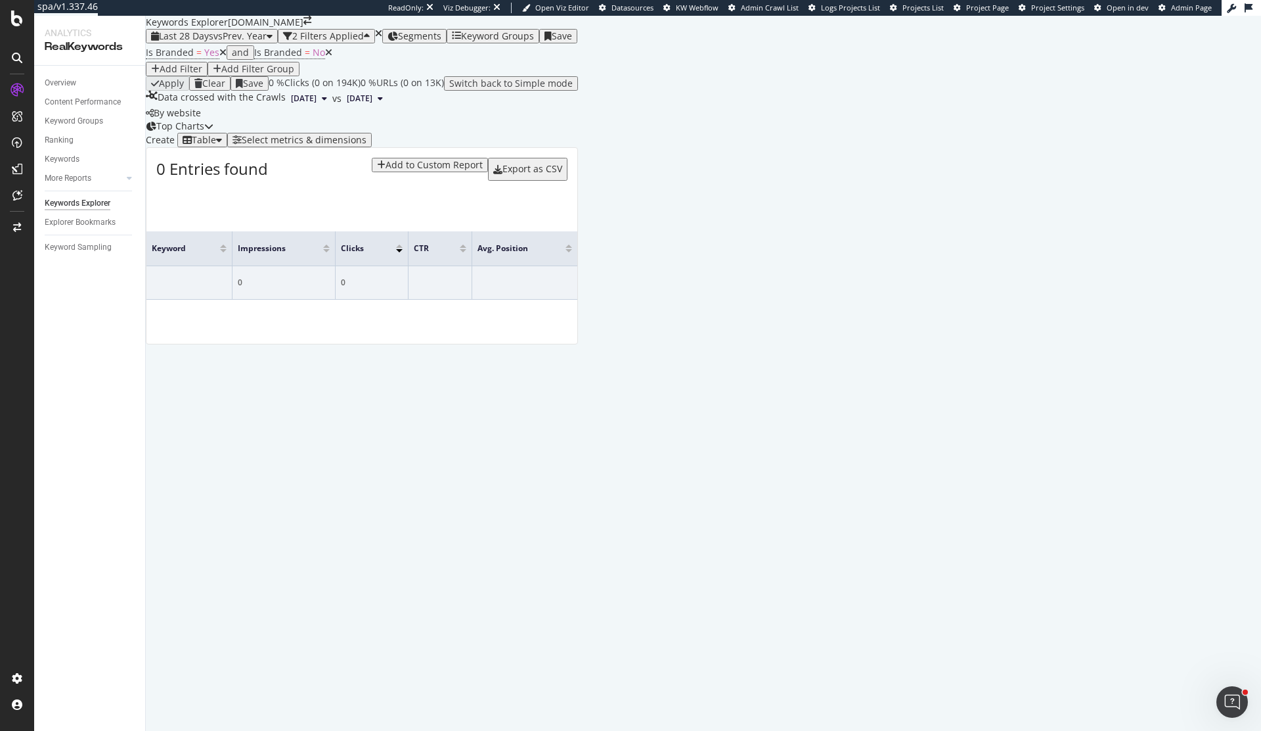
click at [325, 57] on icon at bounding box center [328, 52] width 7 height 9
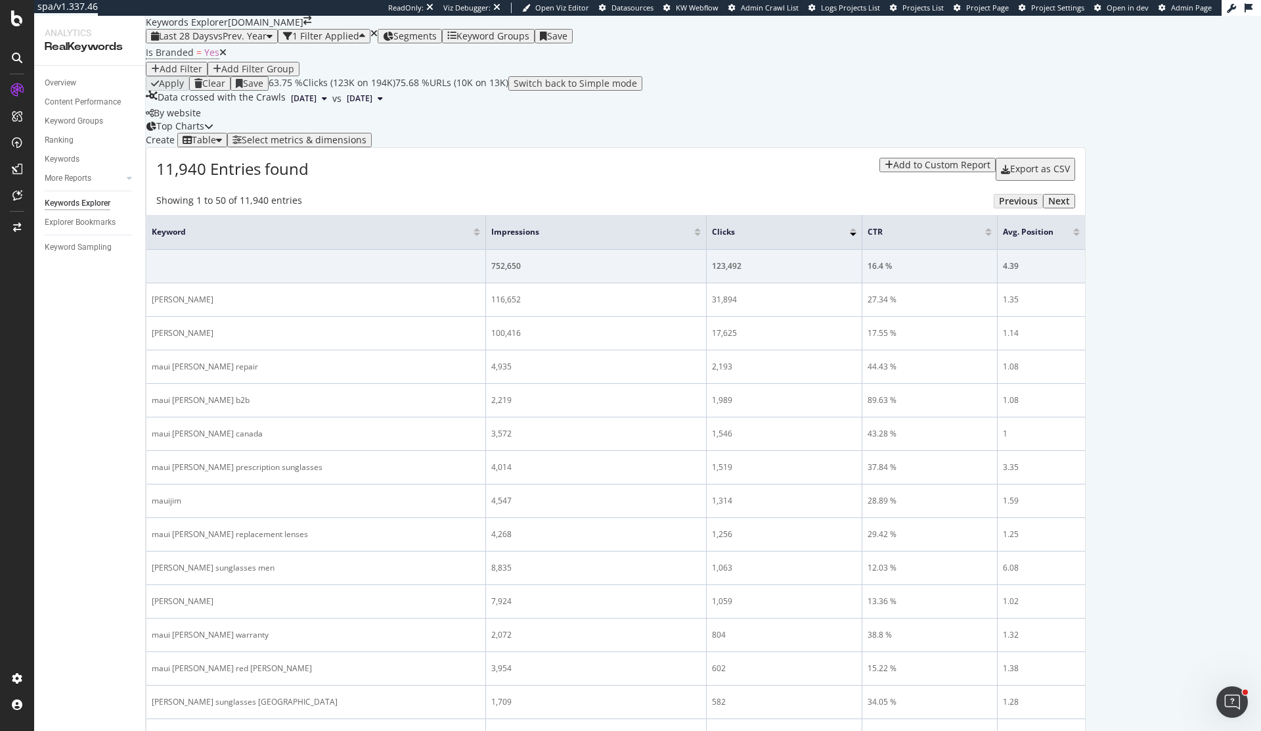
click at [222, 145] on icon "button" at bounding box center [219, 139] width 6 height 9
click at [246, 386] on div "Pie" at bounding box center [224, 376] width 44 height 19
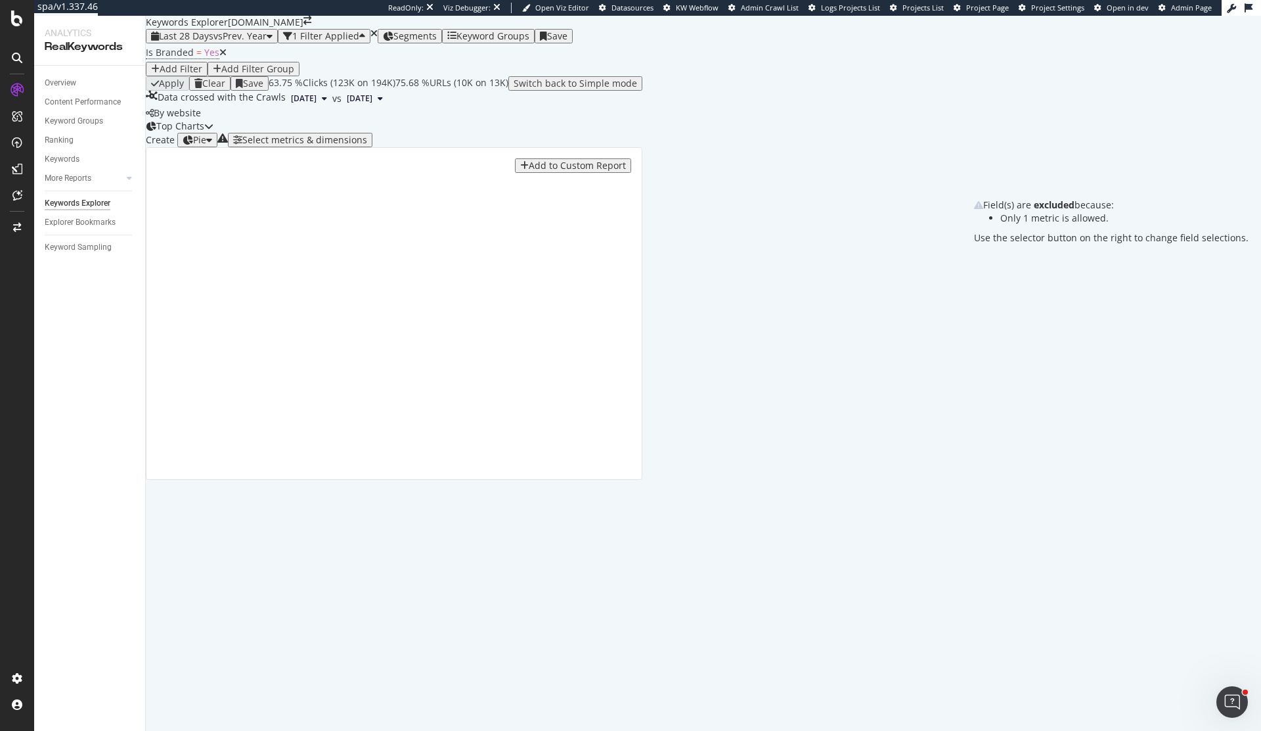
click at [228, 143] on icon at bounding box center [222, 138] width 11 height 11
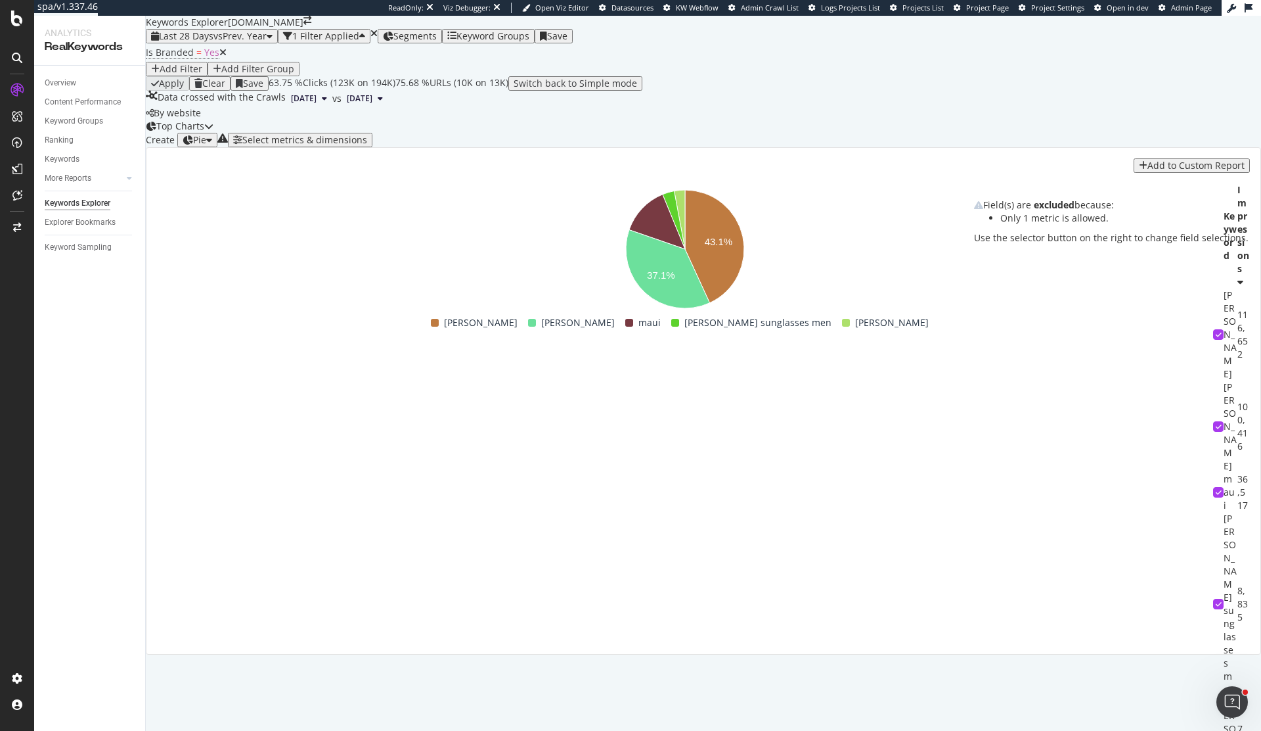
click at [228, 143] on icon at bounding box center [222, 138] width 11 height 11
click at [367, 145] on div "Select metrics & dimensions" at bounding box center [304, 140] width 125 height 11
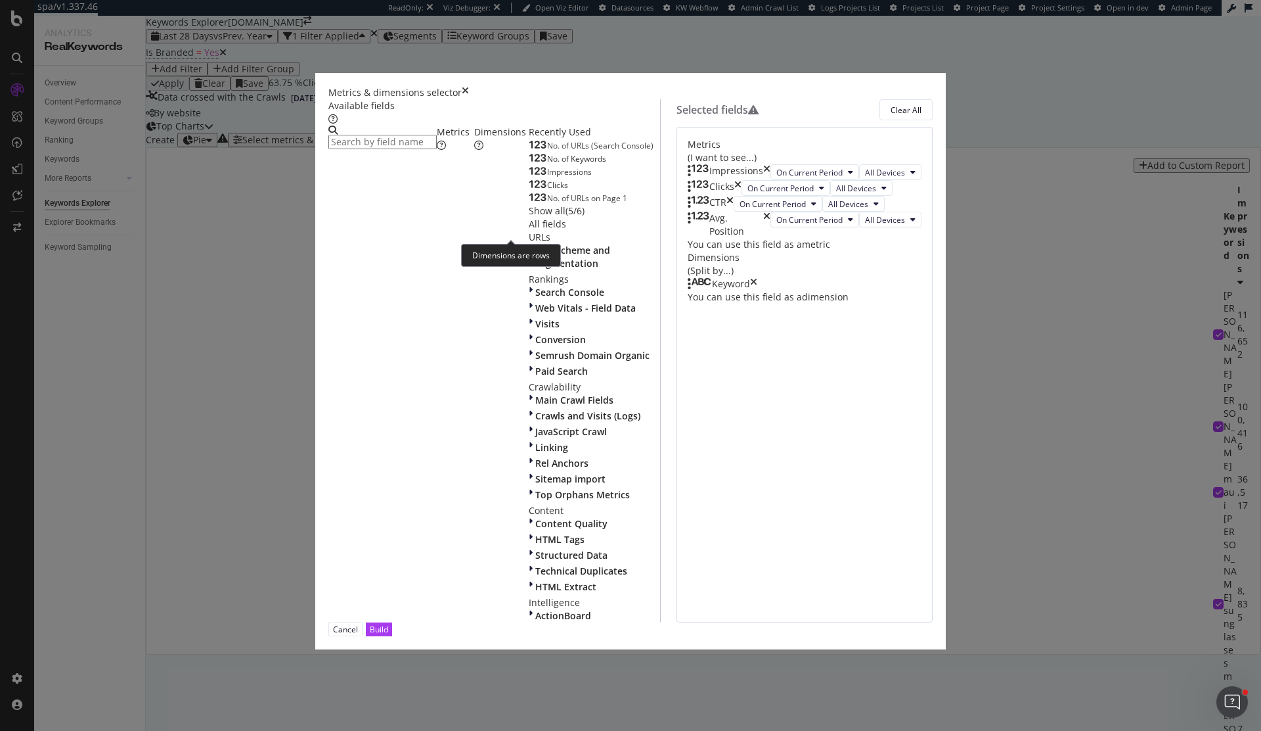
click at [437, 149] on input "modal" at bounding box center [382, 142] width 108 height 14
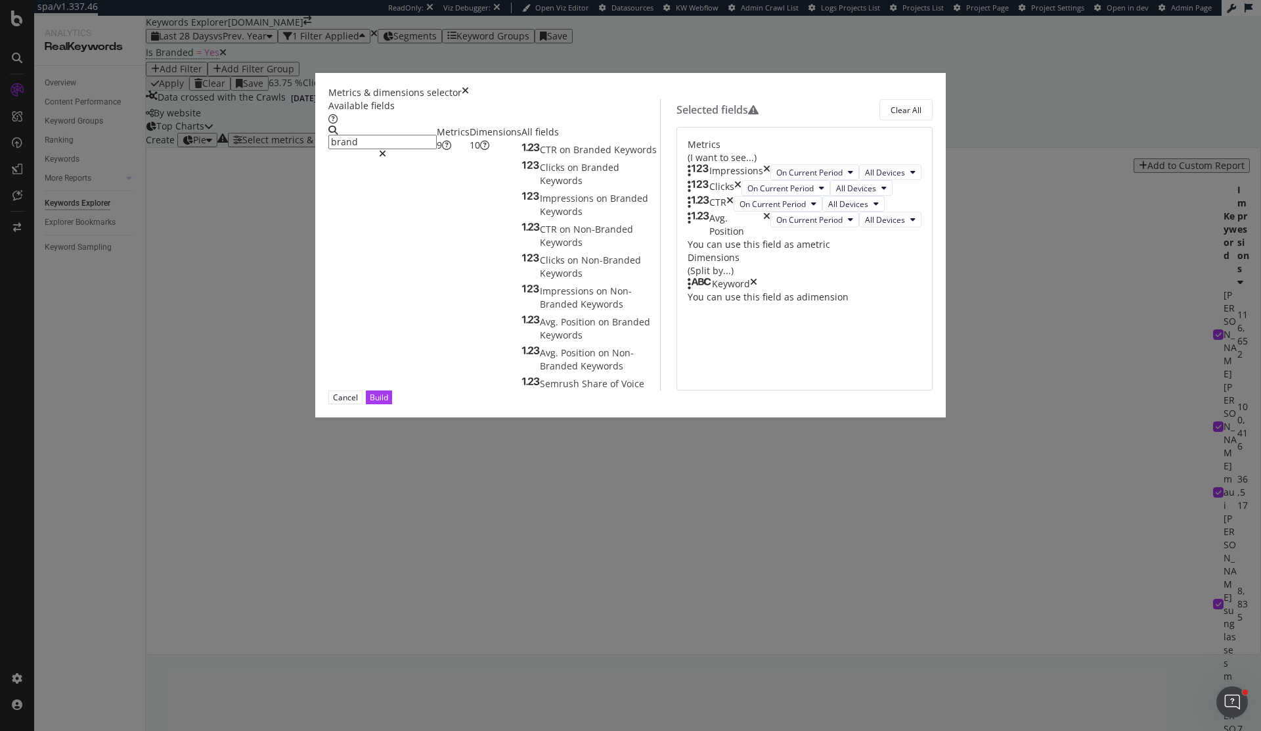
type input "brand"
click at [512, 152] on div "Dimensions 10" at bounding box center [496, 138] width 52 height 26
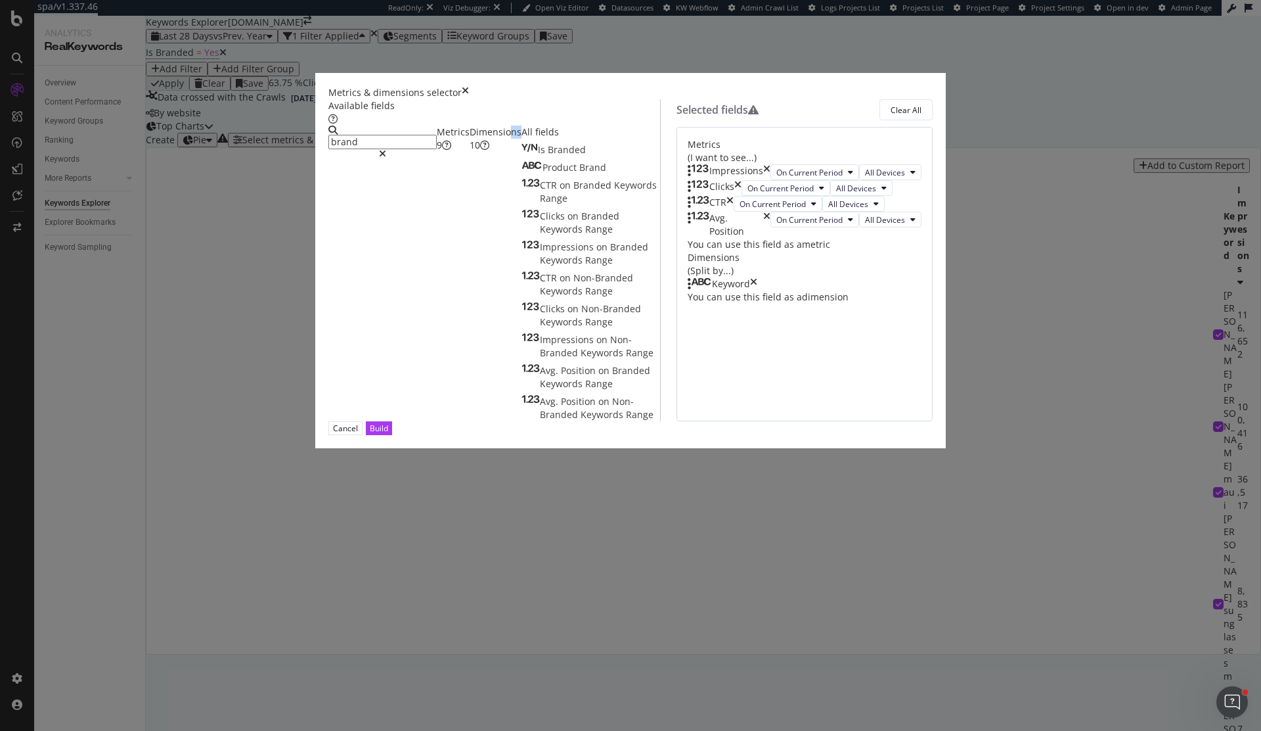
click at [510, 152] on div "Dimensions 10" at bounding box center [496, 138] width 52 height 26
click at [496, 152] on div "Dimensions 10" at bounding box center [496, 138] width 52 height 26
click at [501, 152] on div "Dimensions 10" at bounding box center [496, 138] width 52 height 26
click at [480, 152] on div "10" at bounding box center [475, 145] width 11 height 13
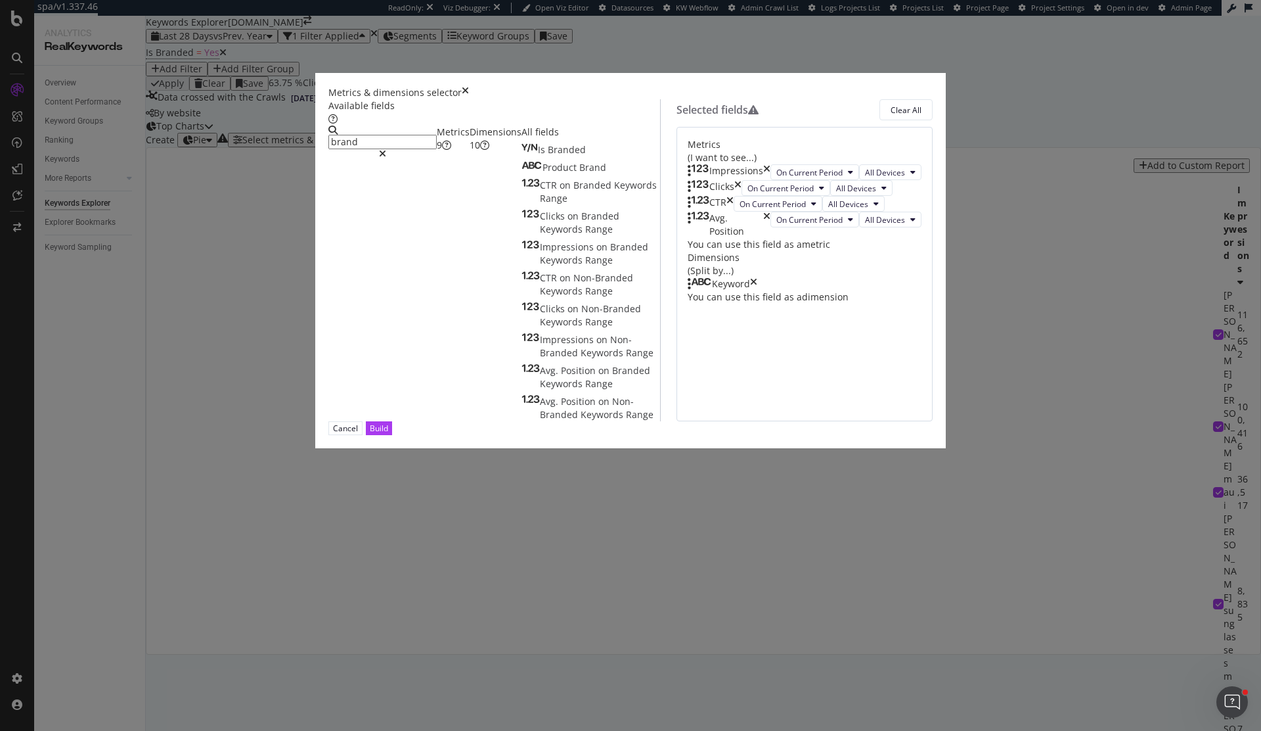
click at [522, 139] on div "All fields" at bounding box center [591, 131] width 139 height 13
click at [498, 152] on div "Dimensions 10" at bounding box center [496, 138] width 52 height 26
click at [522, 156] on div "Is Branded" at bounding box center [554, 149] width 64 height 13
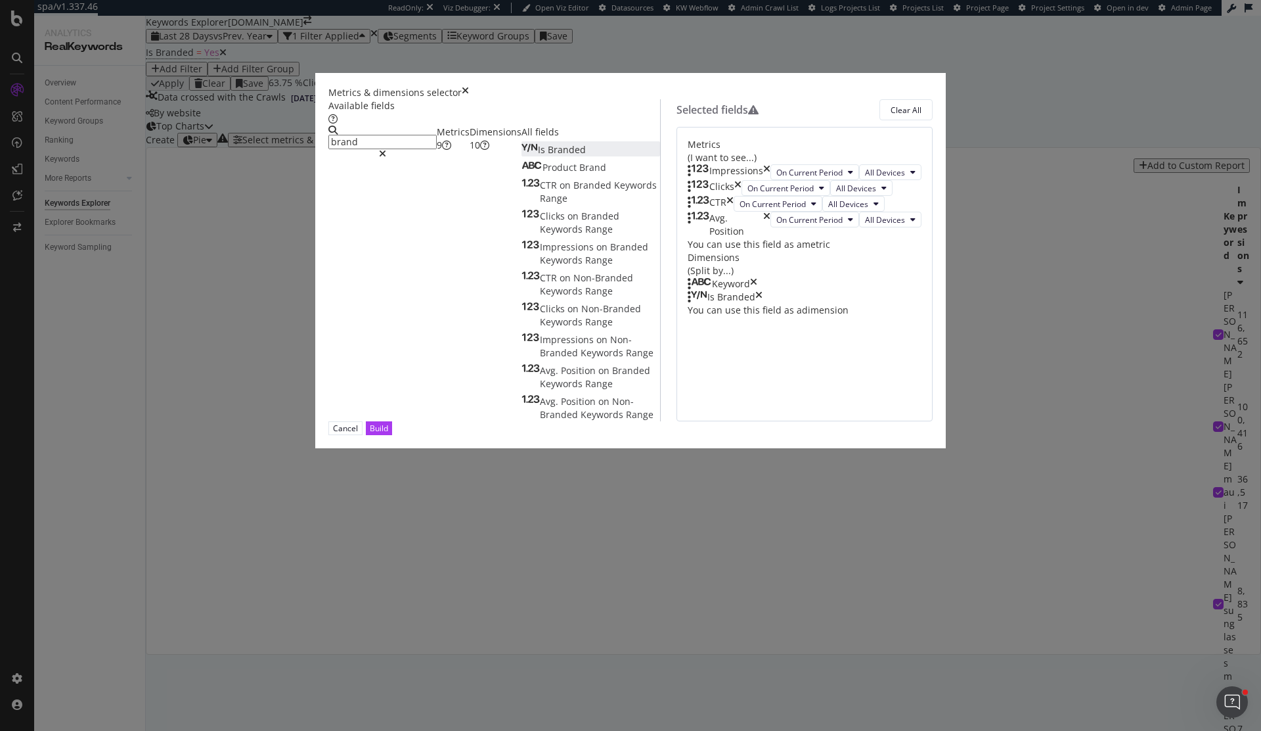
click at [757, 290] on icon "times" at bounding box center [753, 283] width 7 height 13
click at [771, 180] on icon "times" at bounding box center [766, 172] width 7 height 16
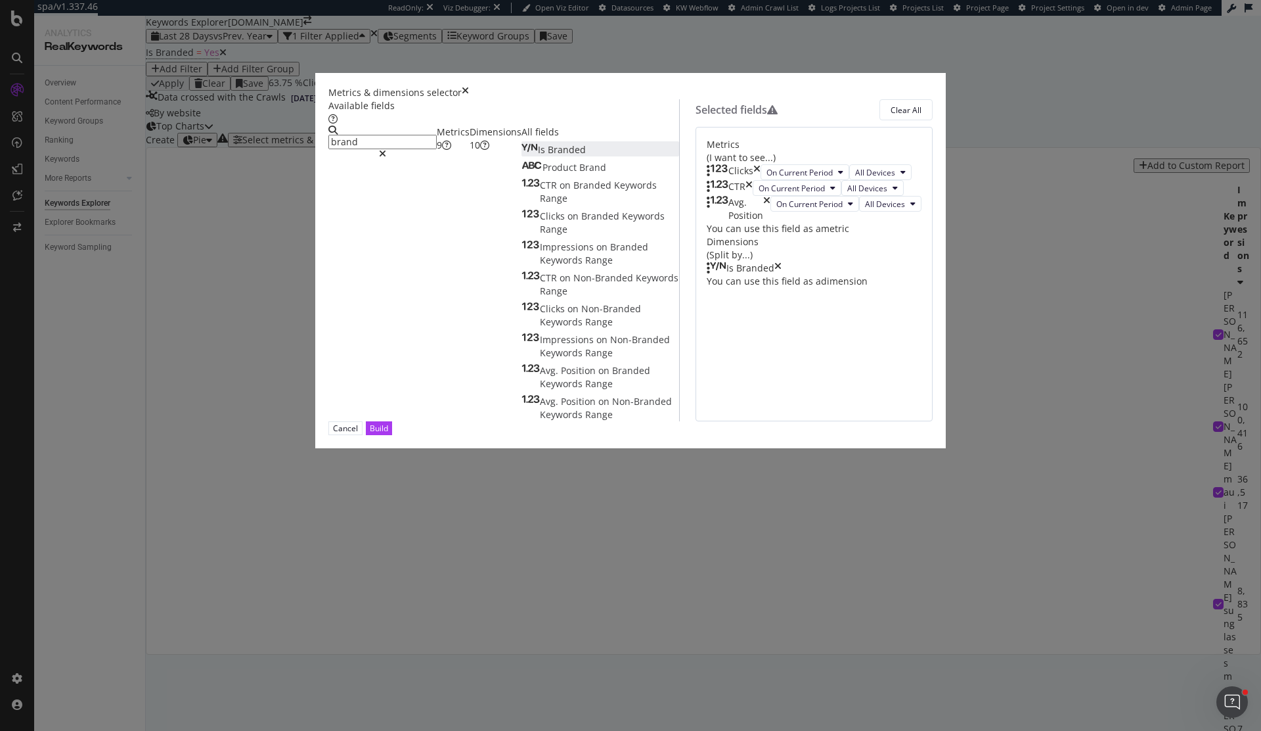
click at [753, 196] on icon "times" at bounding box center [749, 188] width 7 height 16
click at [771, 206] on icon "times" at bounding box center [766, 193] width 7 height 26
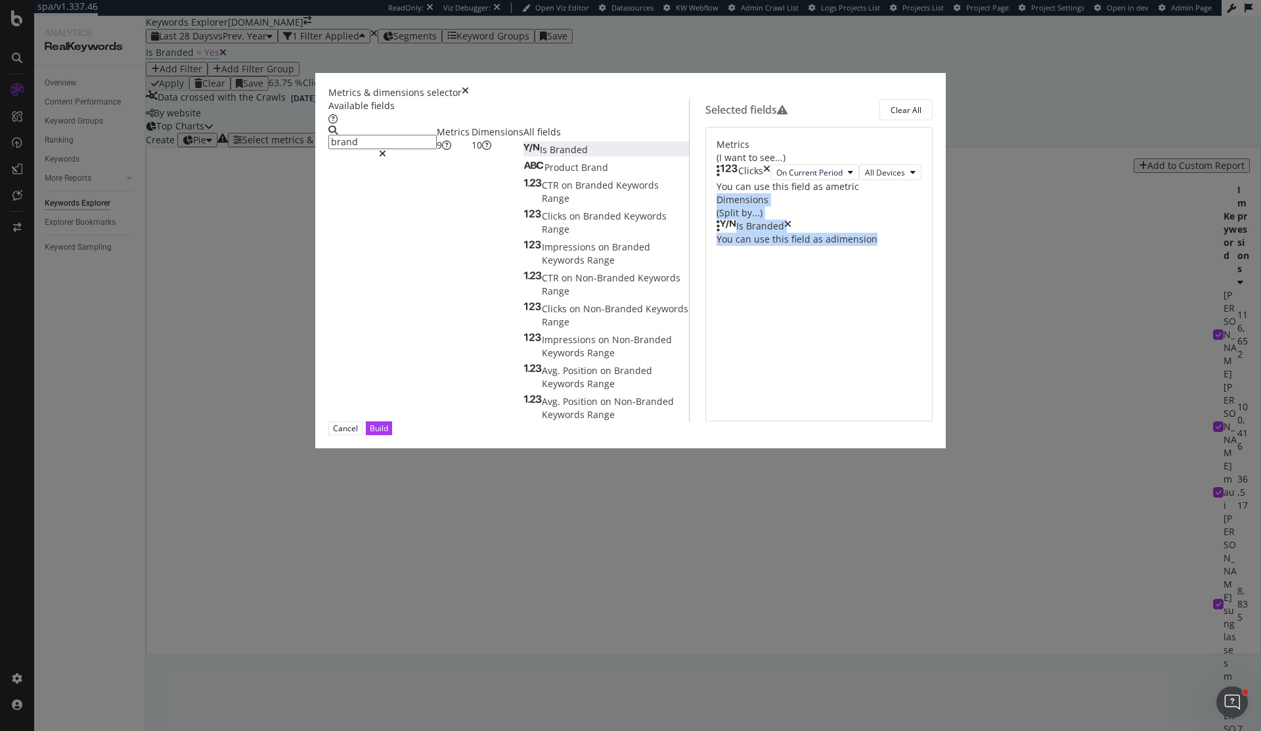
click at [888, 193] on div "Clicks On Current Period All Devices You can use this field as a metric" at bounding box center [819, 178] width 205 height 29
click at [844, 193] on div "Clicks On Current Period All Devices You can use this field as a metric" at bounding box center [819, 178] width 205 height 29
click at [388, 434] on div "Build" at bounding box center [379, 428] width 18 height 12
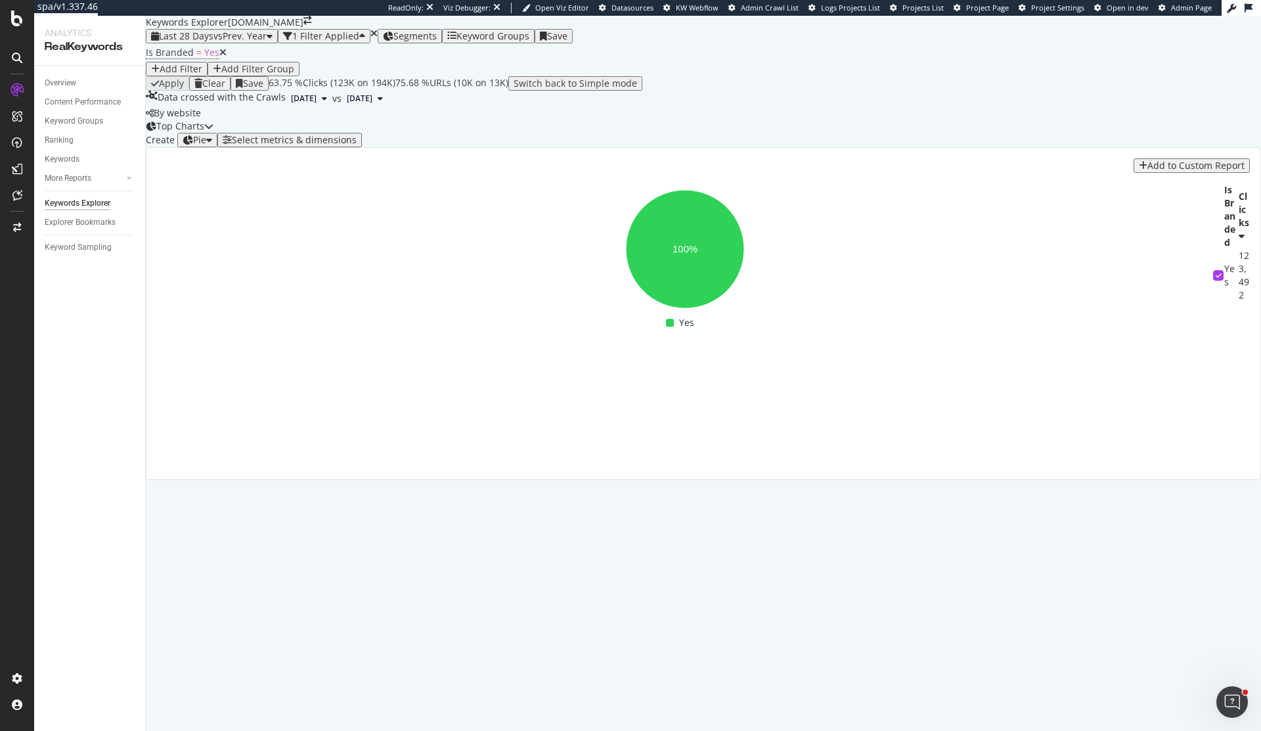
click at [221, 57] on icon at bounding box center [222, 52] width 7 height 9
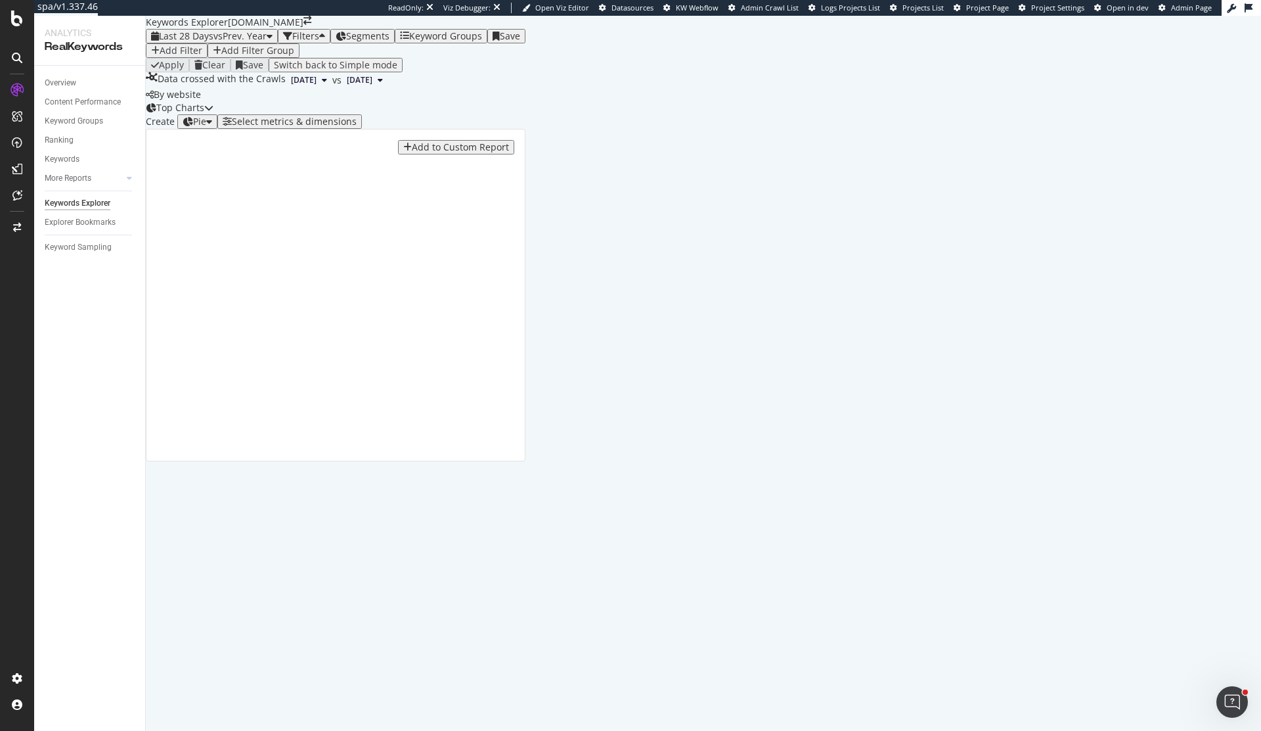
click at [520, 41] on div "Save" at bounding box center [507, 36] width 28 height 11
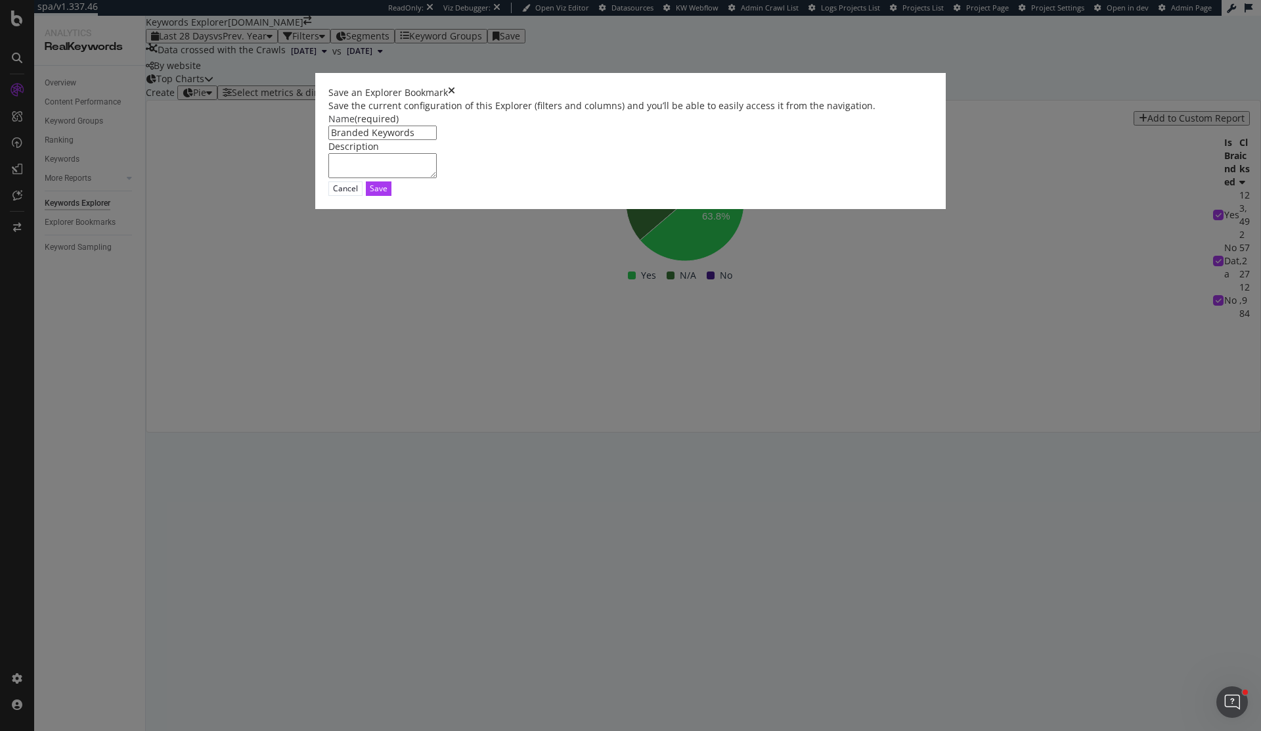
click at [409, 140] on input "Branded Keywords" at bounding box center [382, 132] width 108 height 14
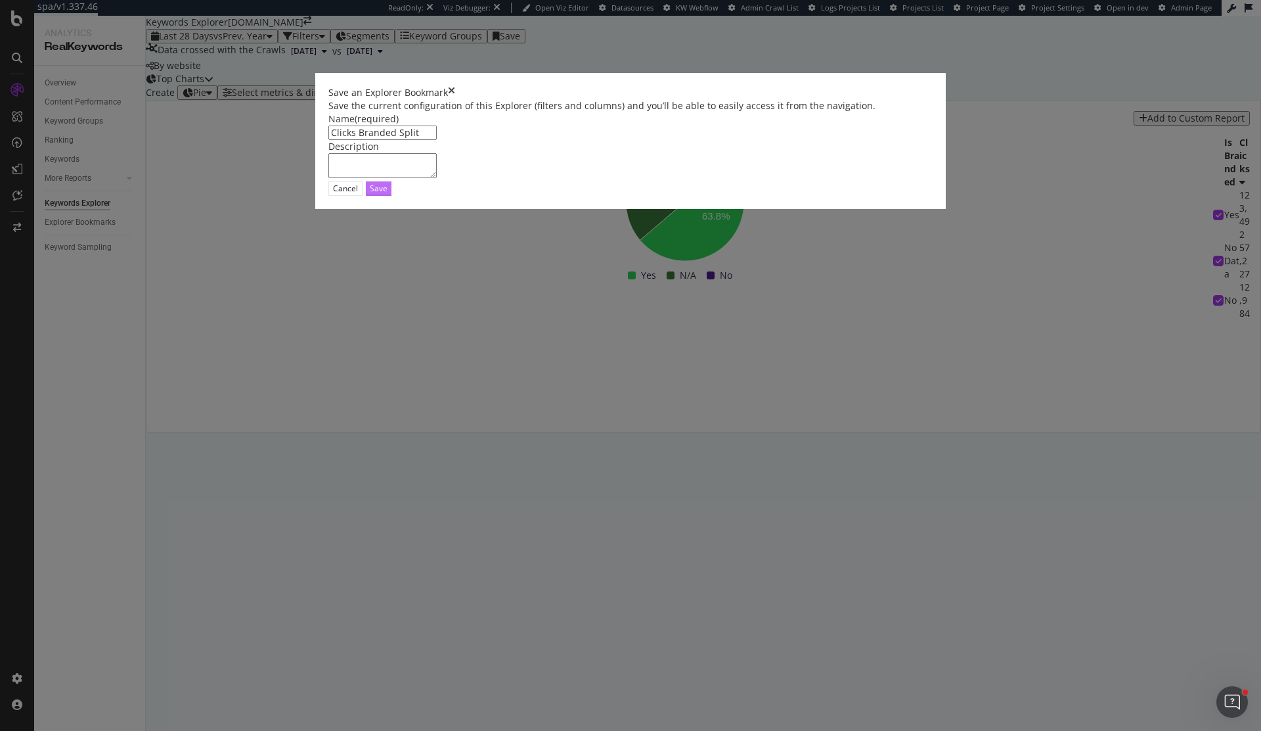
type input "Clicks Branded Split"
click at [388, 194] on div "Save" at bounding box center [379, 188] width 18 height 11
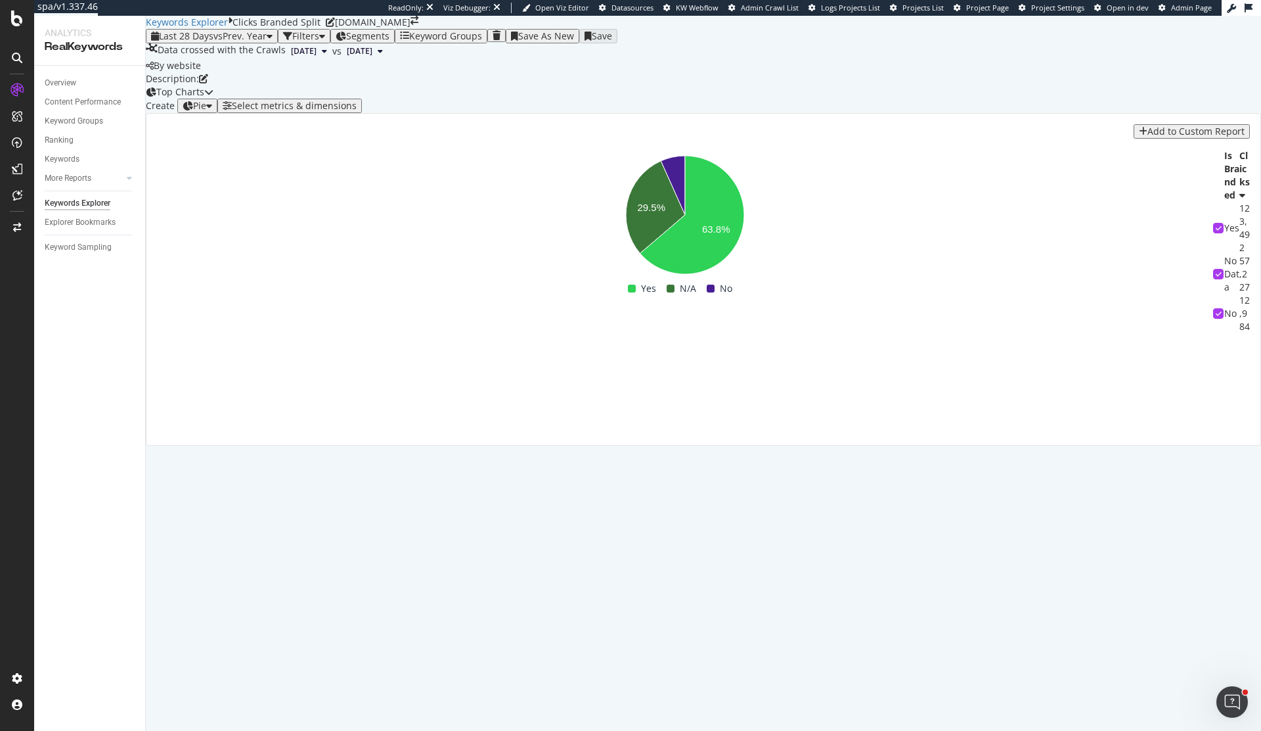
click at [325, 41] on icon "button" at bounding box center [322, 36] width 6 height 9
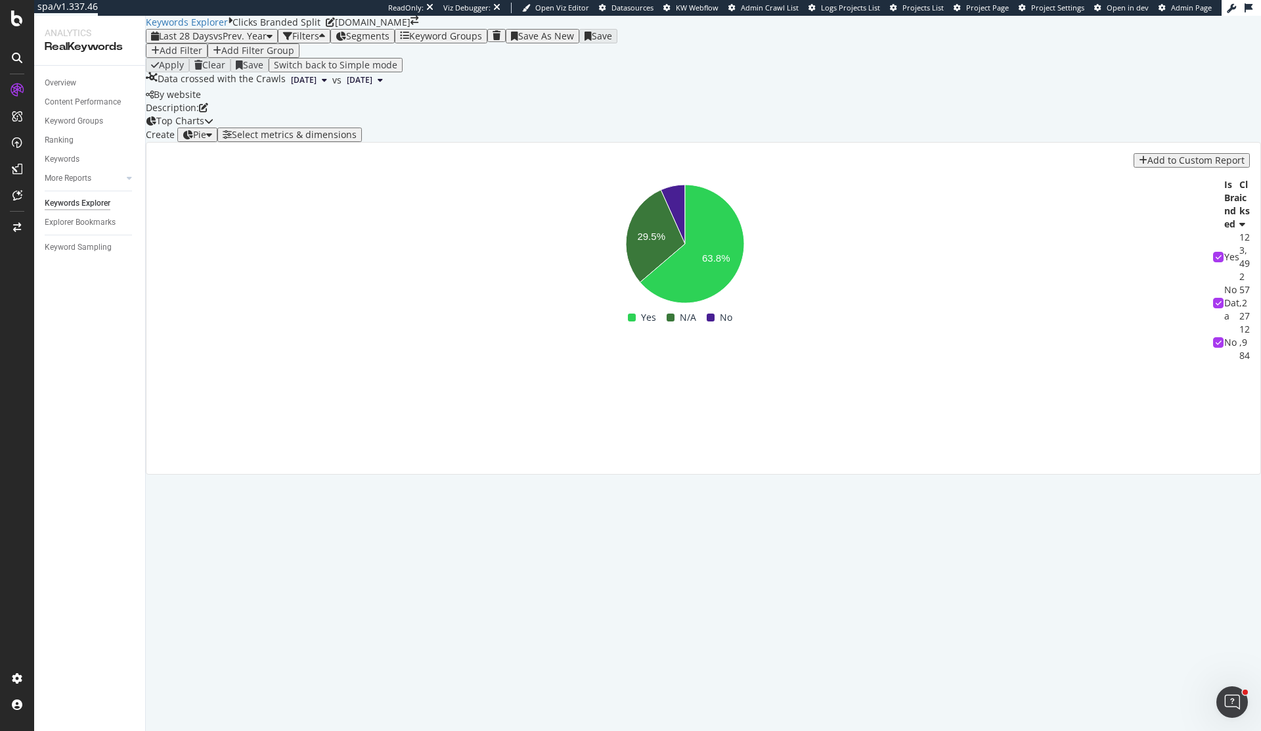
click at [189, 56] on div "Add Filter" at bounding box center [181, 50] width 43 height 11
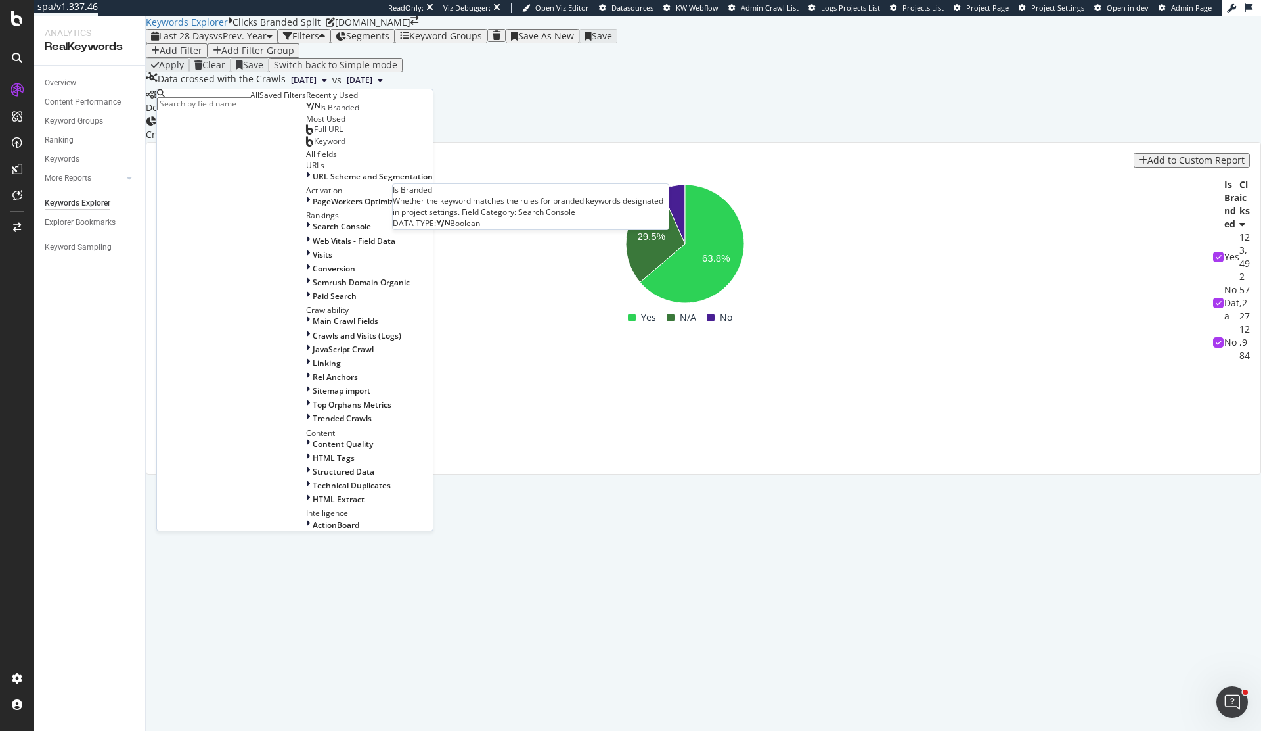
click at [306, 113] on div "Is Branded" at bounding box center [332, 107] width 53 height 11
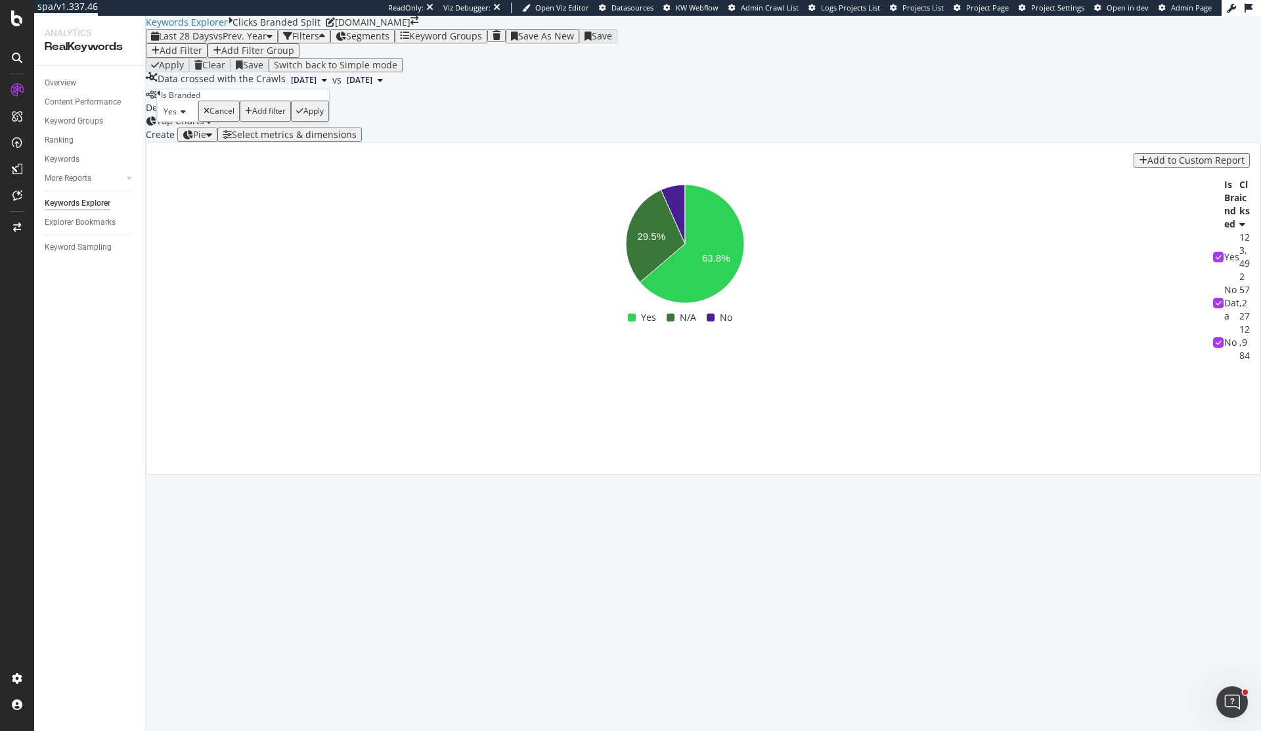
click at [194, 122] on div "Yes" at bounding box center [177, 111] width 41 height 21
click at [185, 135] on div "Yes" at bounding box center [178, 129] width 40 height 14
click at [252, 116] on div "Add filter" at bounding box center [269, 110] width 34 height 9
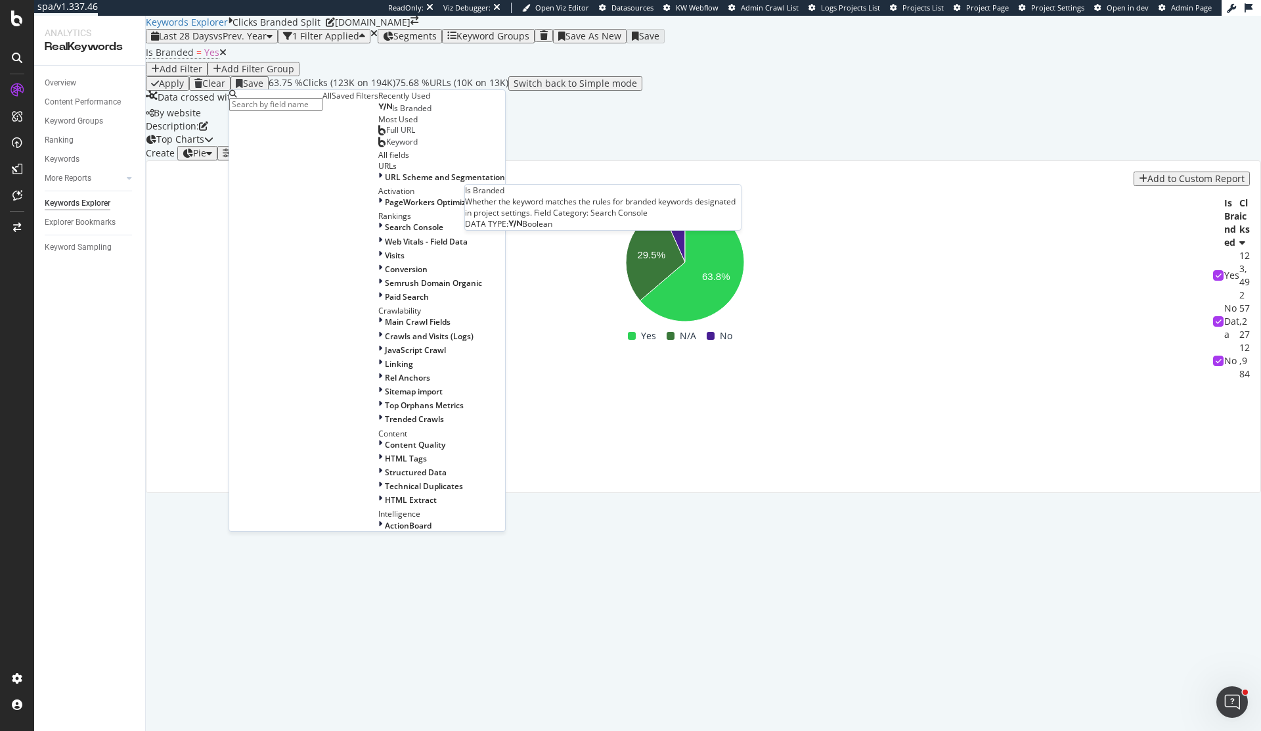
click at [392, 114] on span "Is Branded" at bounding box center [411, 107] width 39 height 11
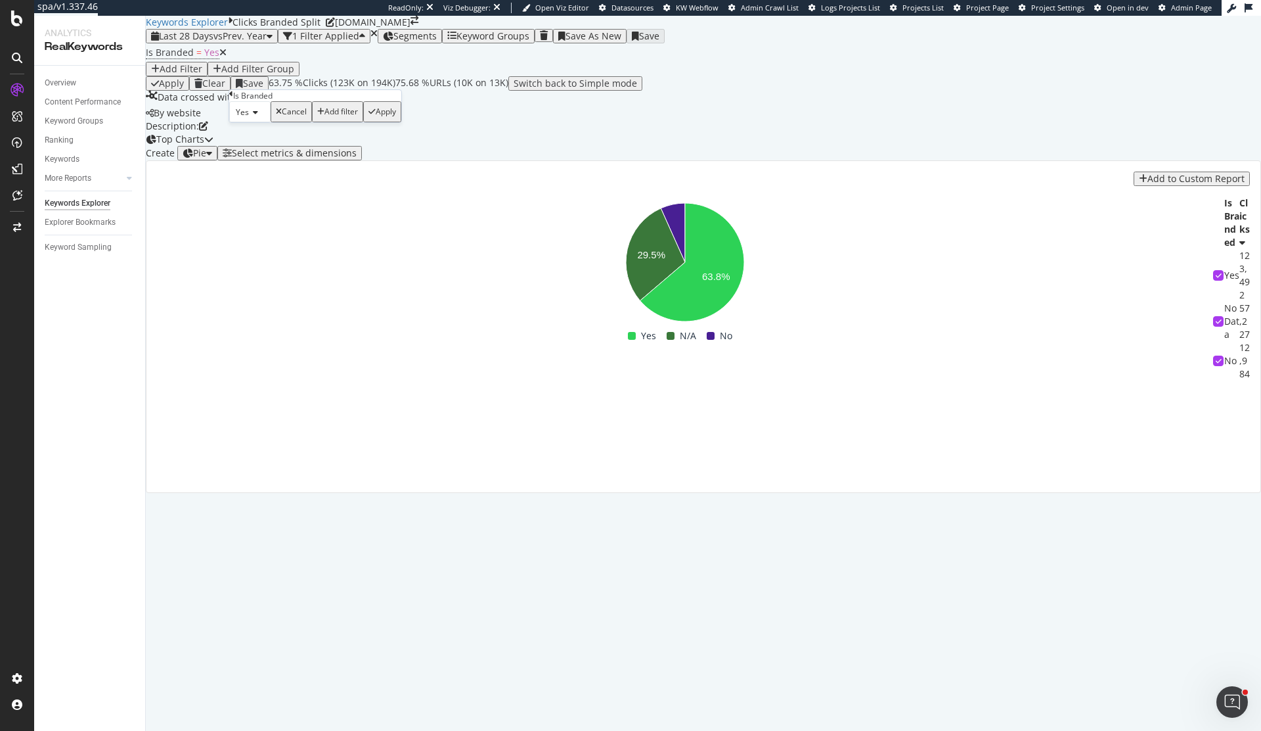
click at [253, 116] on icon at bounding box center [253, 112] width 9 height 8
click at [260, 150] on div "No" at bounding box center [250, 143] width 40 height 14
click at [379, 120] on div "Apply" at bounding box center [380, 111] width 28 height 17
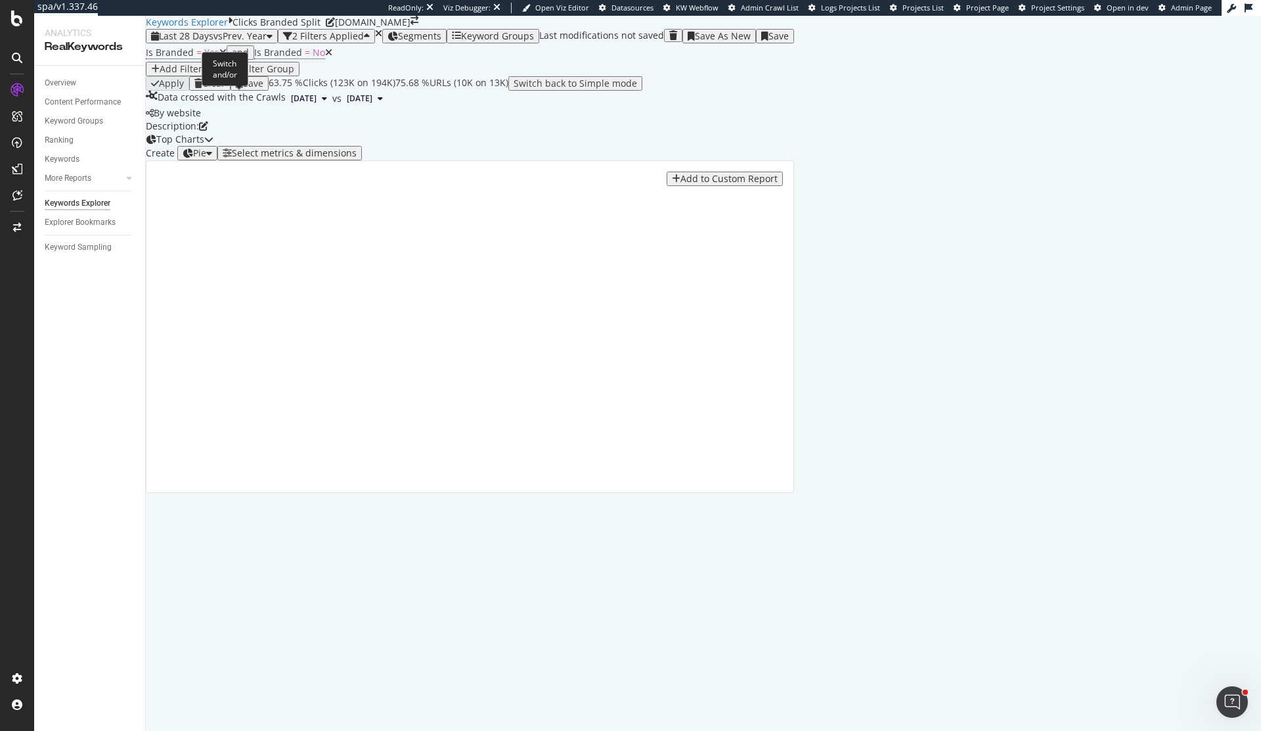
click at [236, 58] on div "and" at bounding box center [240, 52] width 17 height 11
click at [321, 29] on div "Clicks Branded Split" at bounding box center [277, 22] width 88 height 13
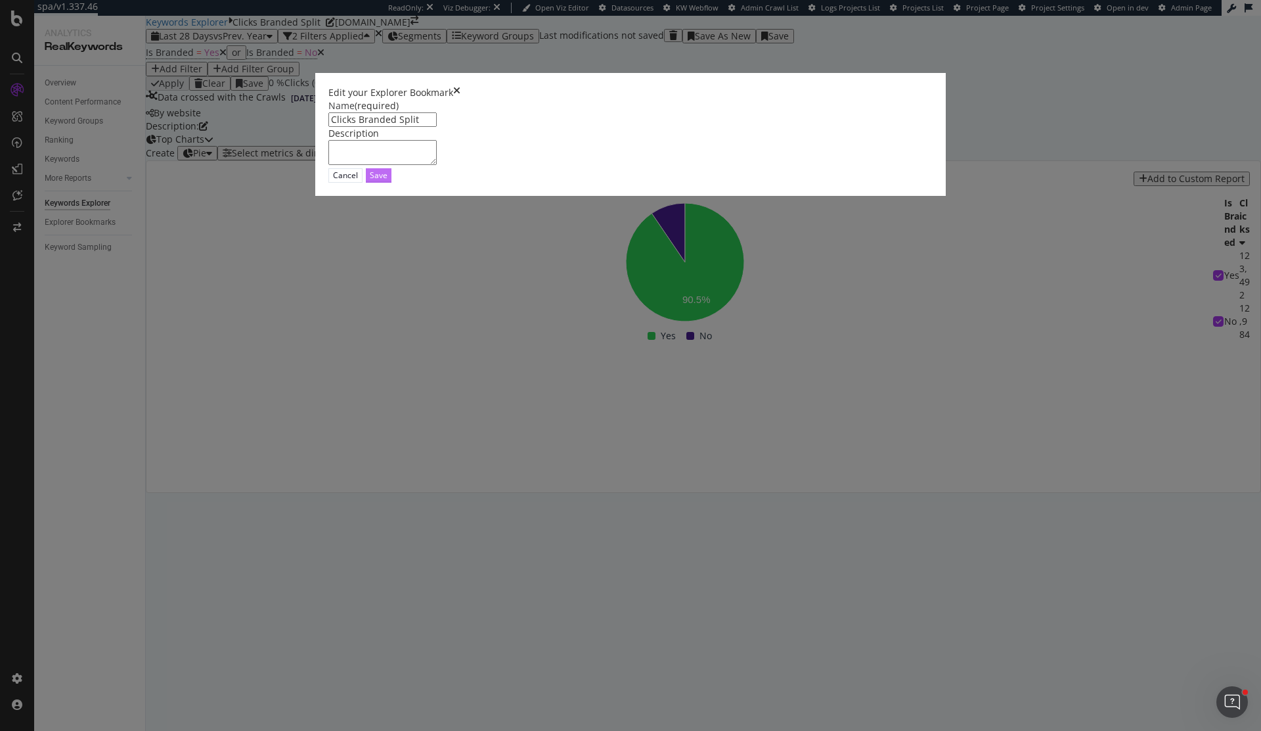
click at [388, 181] on div "Save" at bounding box center [379, 174] width 18 height 11
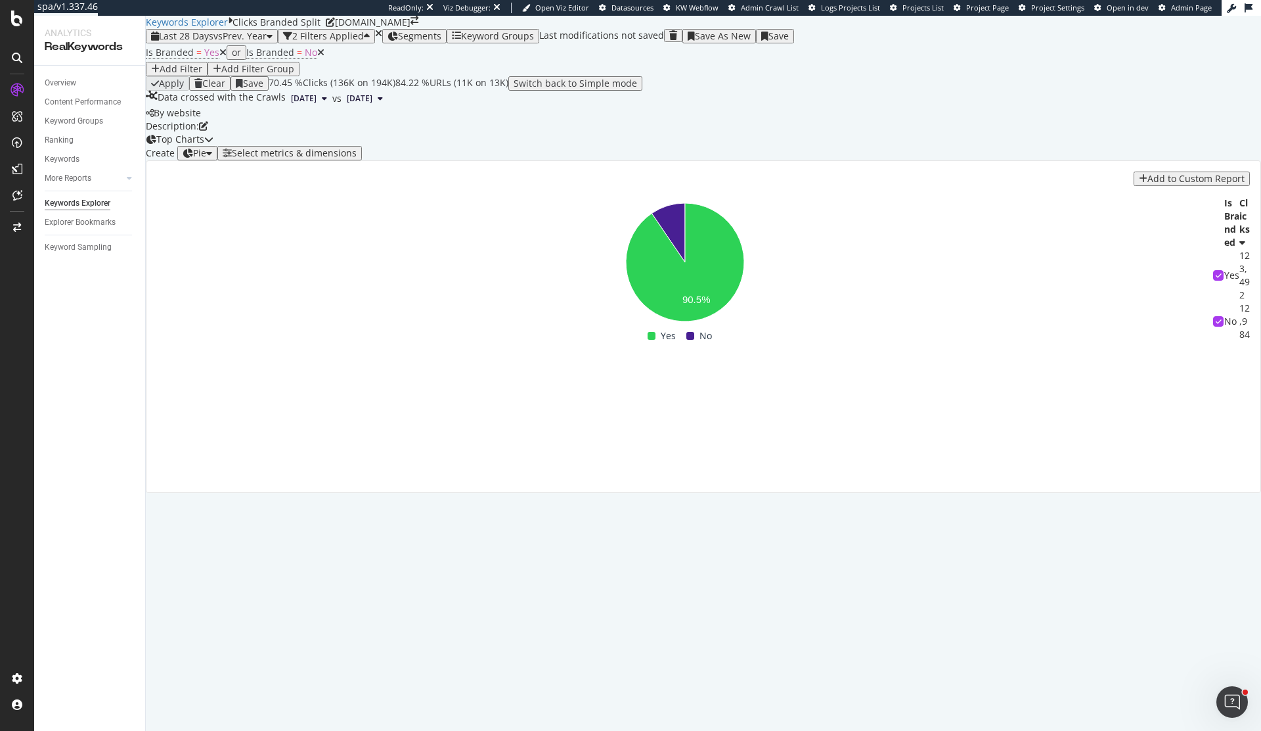
click at [7, 730] on icon "close toast" at bounding box center [3, 737] width 7 height 13
click at [769, 41] on div "button" at bounding box center [764, 36] width 7 height 9
click at [691, 120] on div "By website" at bounding box center [704, 112] width 1116 height 13
click at [357, 158] on div "Select metrics & dimensions" at bounding box center [294, 153] width 125 height 11
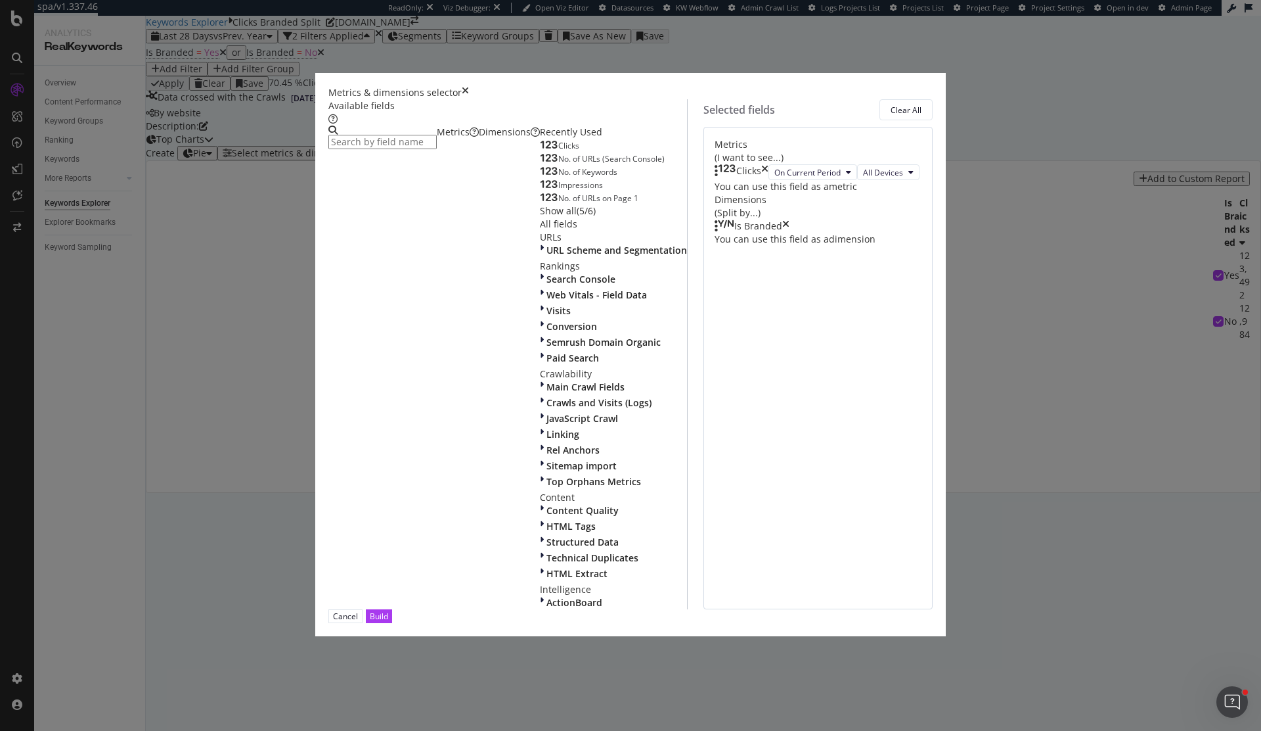
click at [558, 191] on span "Impressions" at bounding box center [580, 184] width 45 height 11
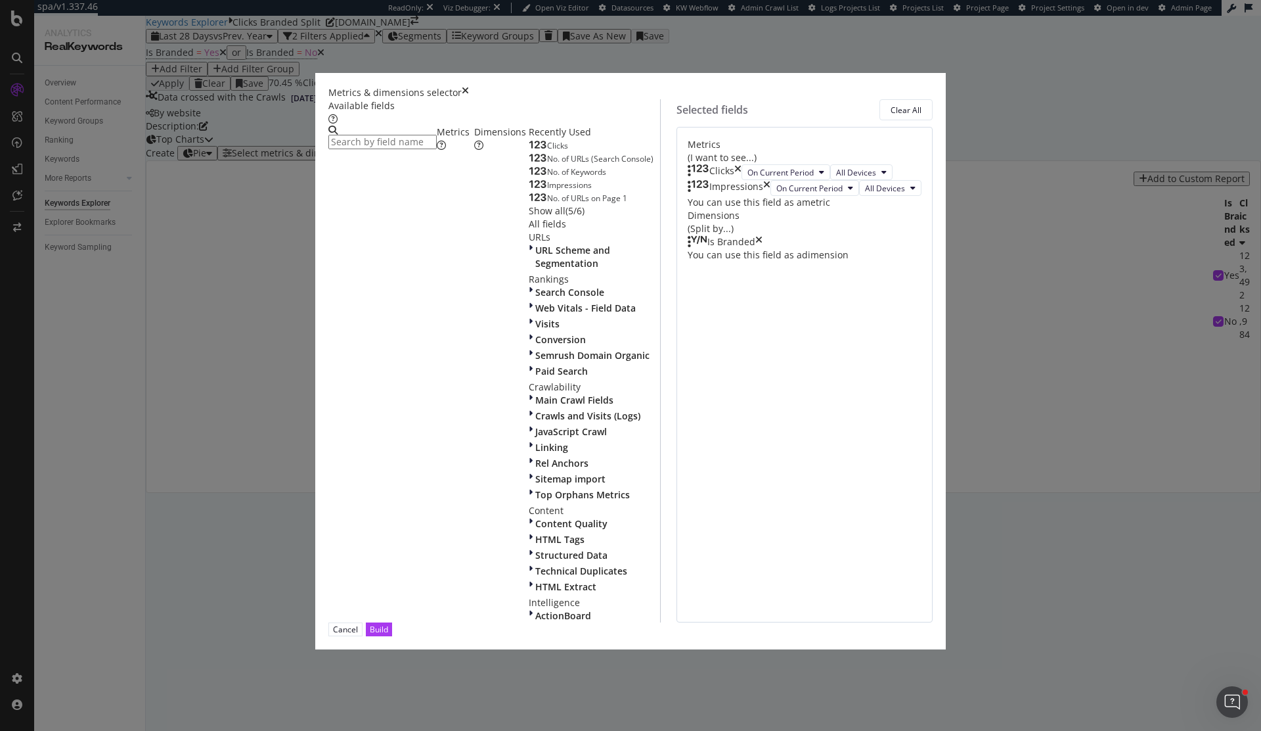
click at [742, 180] on icon "times" at bounding box center [737, 172] width 7 height 16
click at [388, 623] on div "Build" at bounding box center [379, 629] width 18 height 12
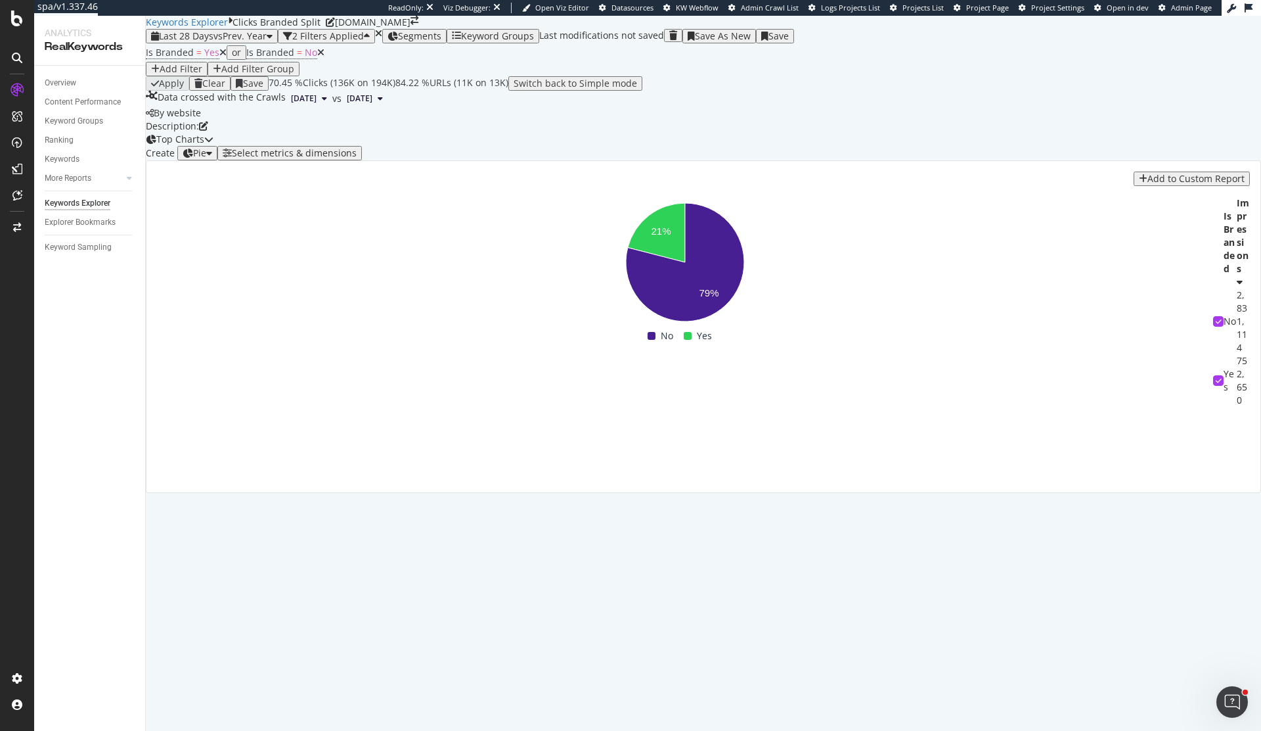
click at [751, 41] on div "Save As New" at bounding box center [723, 36] width 56 height 11
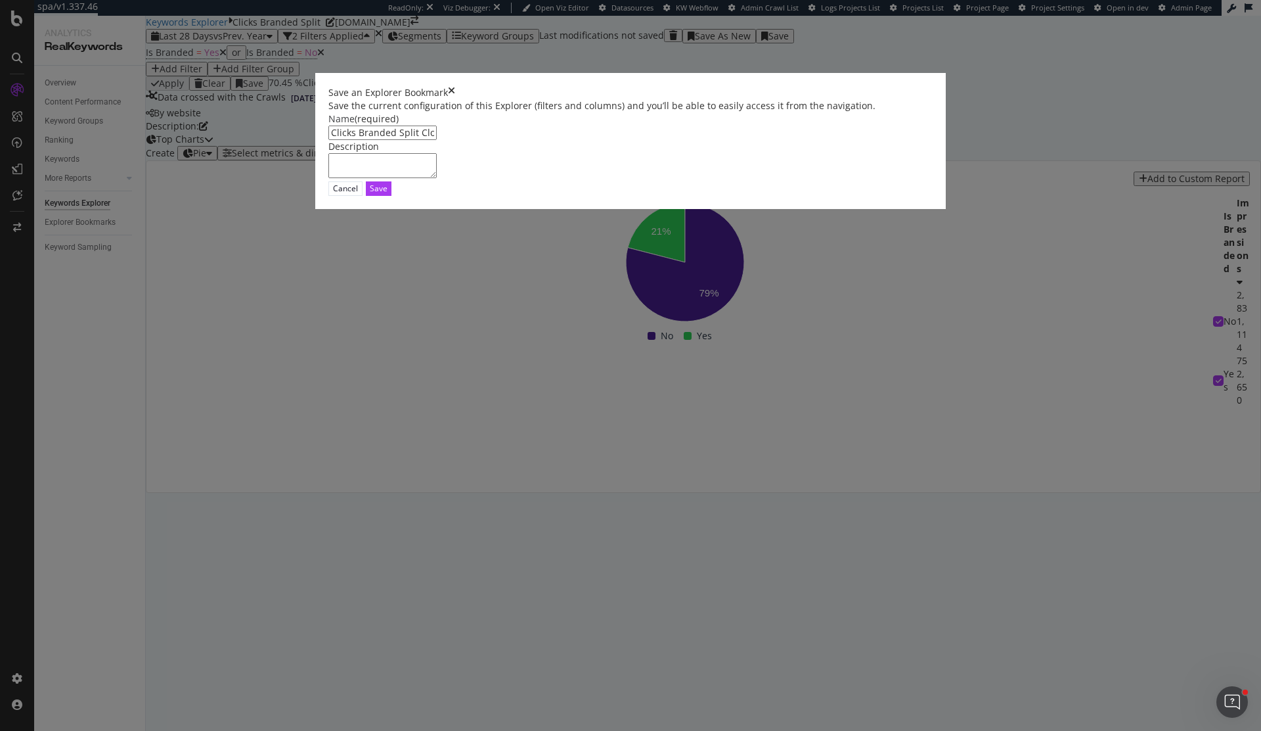
click at [398, 140] on input "Clicks Branded Split Clone" at bounding box center [382, 132] width 108 height 14
click at [437, 140] on input "Impressions Branded Split Clone" at bounding box center [382, 132] width 108 height 14
click at [577, 153] on div "Description" at bounding box center [630, 146] width 604 height 13
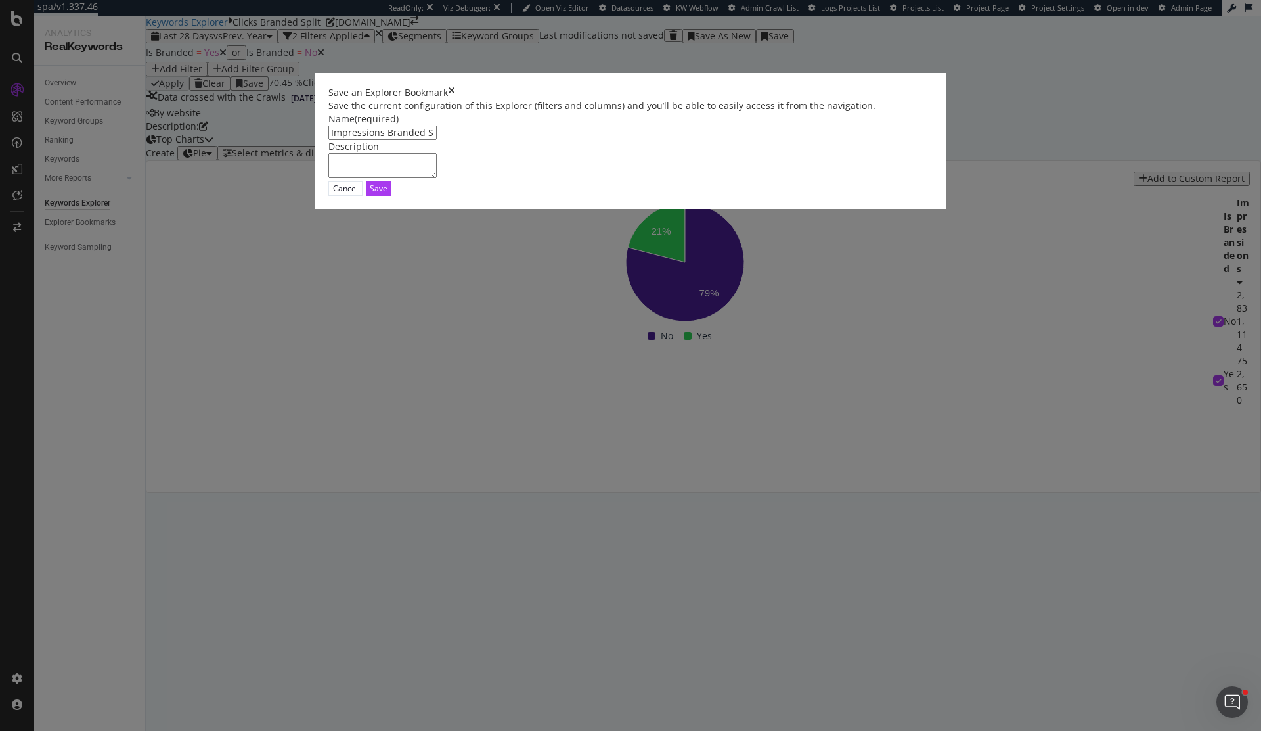
click at [437, 140] on input "Impressions Branded Split Clone" at bounding box center [382, 132] width 108 height 14
type input "Impressions Branded Split"
click at [388, 194] on div "Save" at bounding box center [379, 188] width 18 height 11
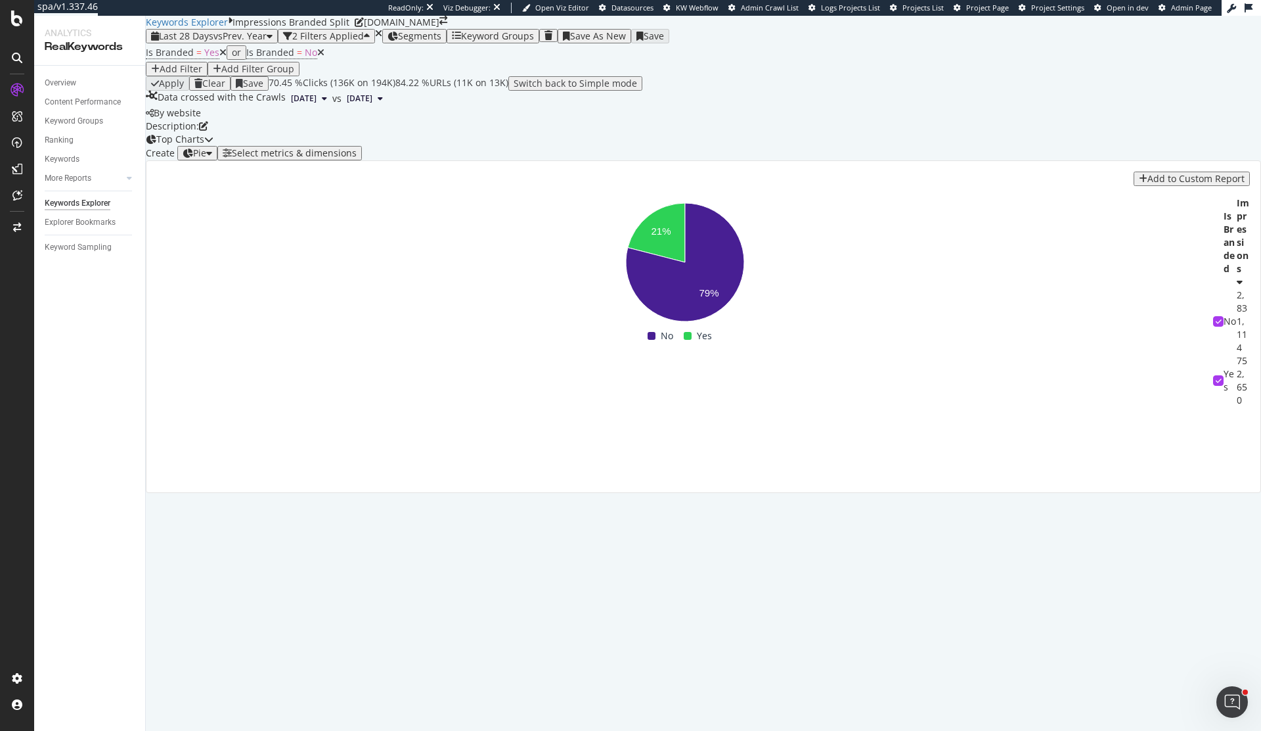
click at [206, 158] on div "Pie" at bounding box center [199, 153] width 13 height 11
click at [246, 413] on div "Stacked Bar" at bounding box center [224, 406] width 44 height 11
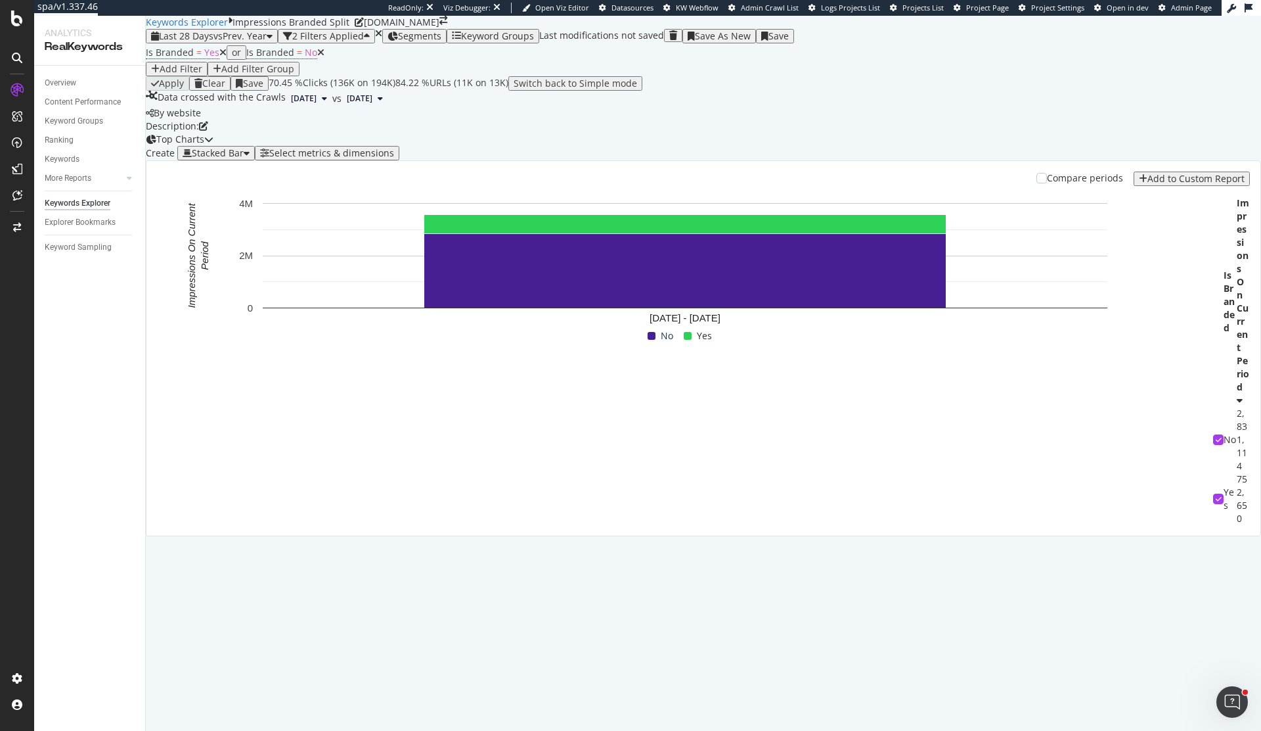
click at [919, 160] on div "Create Stacked Bar Select metrics & dimensions" at bounding box center [704, 153] width 1116 height 14
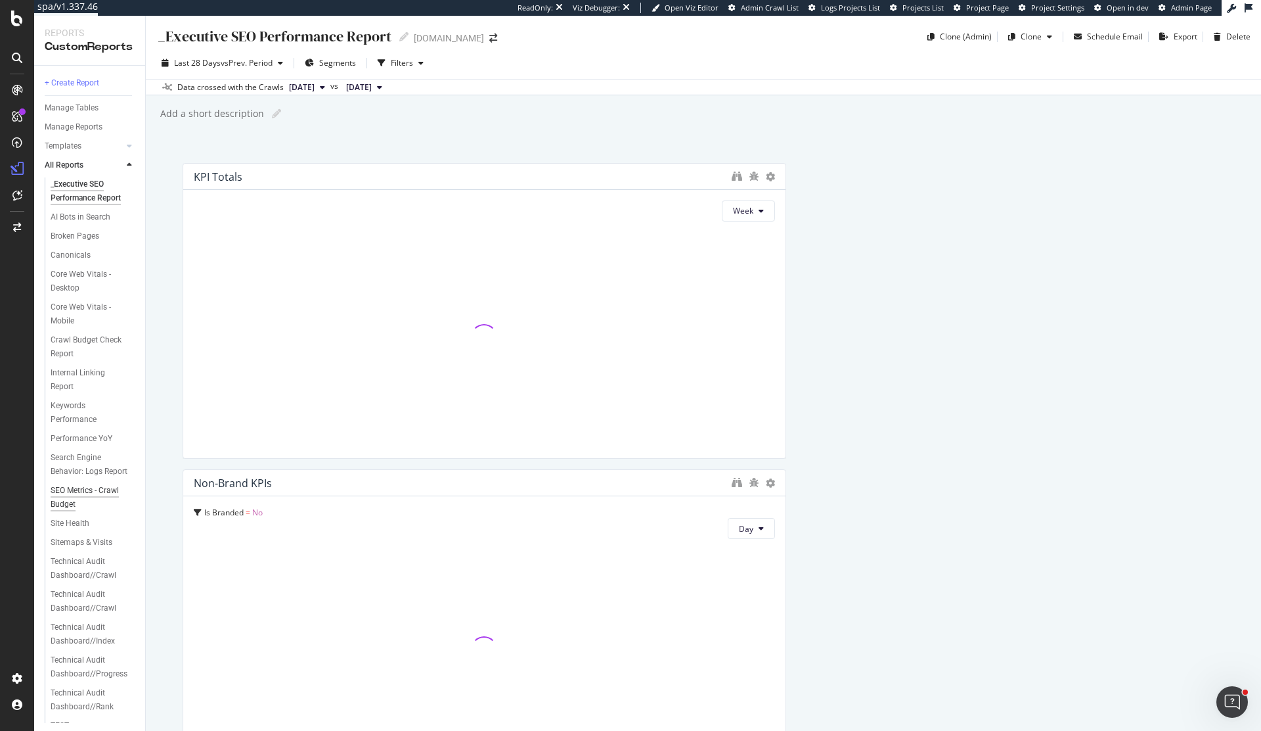
scroll to position [45, 0]
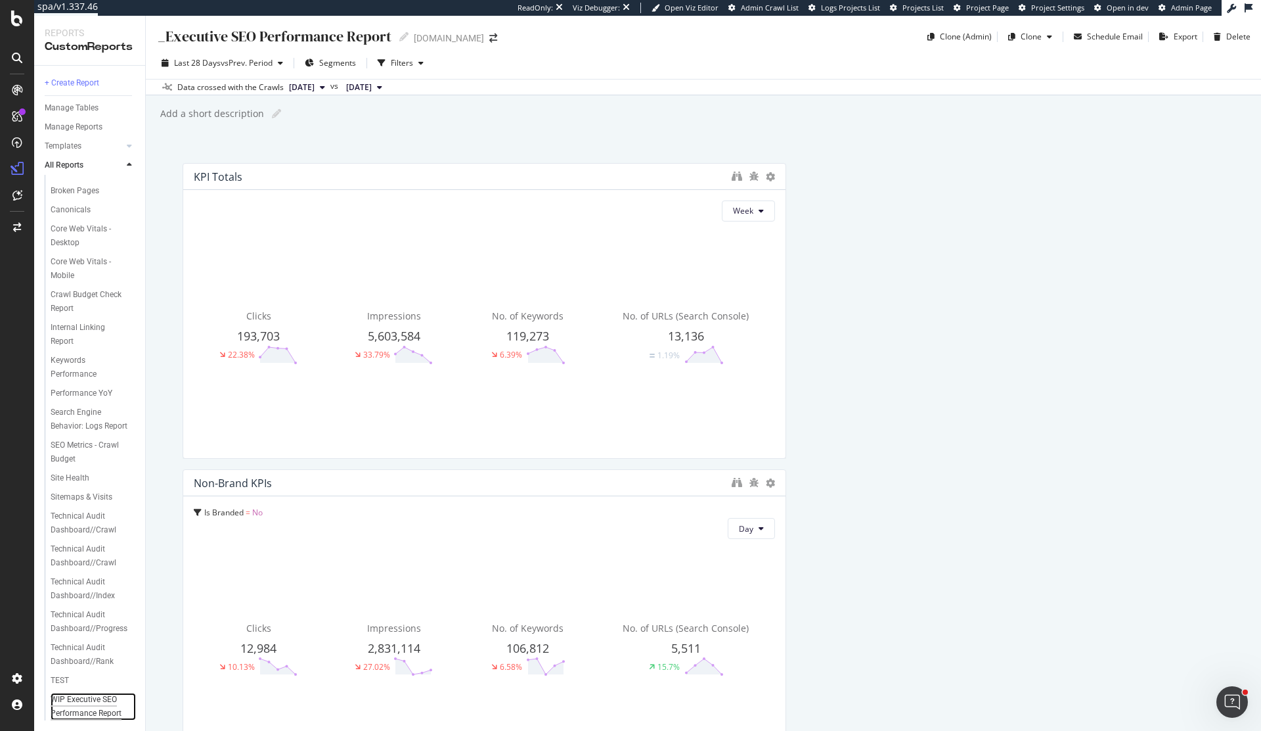
click at [89, 714] on div "WIP Executive SEO Performance Report" at bounding box center [90, 706] width 78 height 28
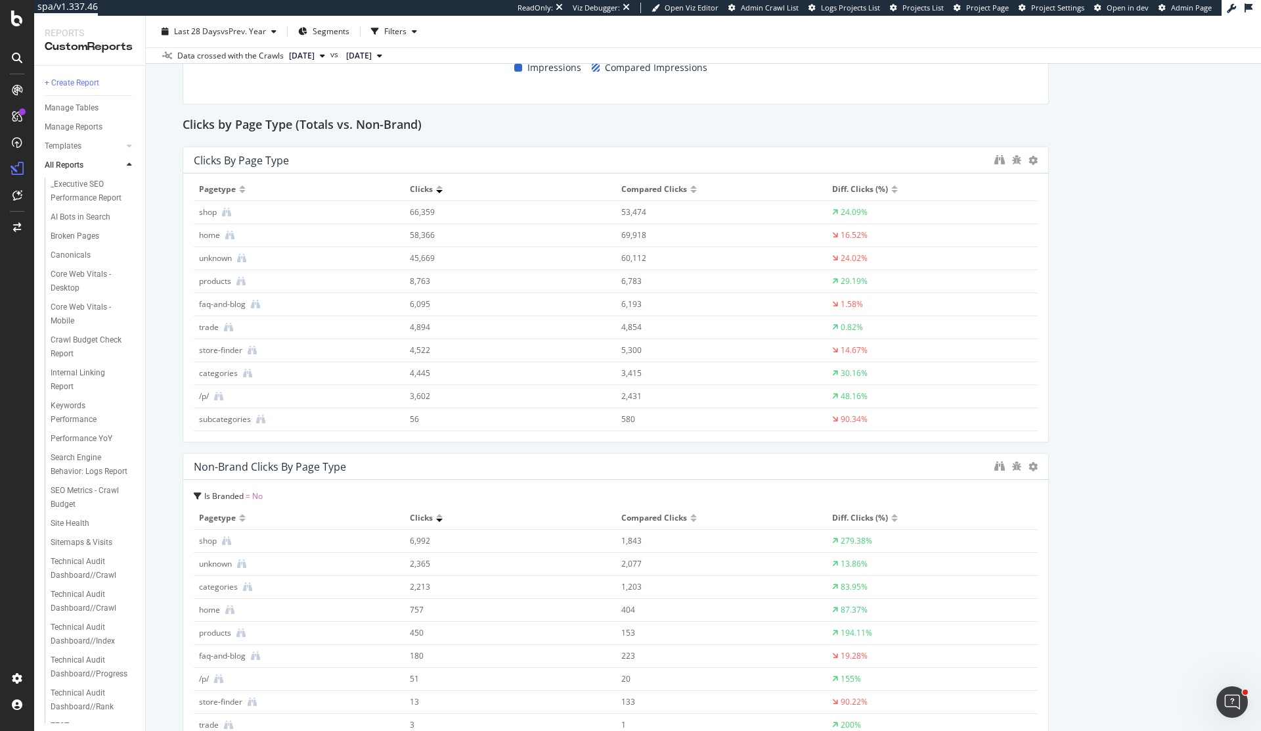
scroll to position [2997, 0]
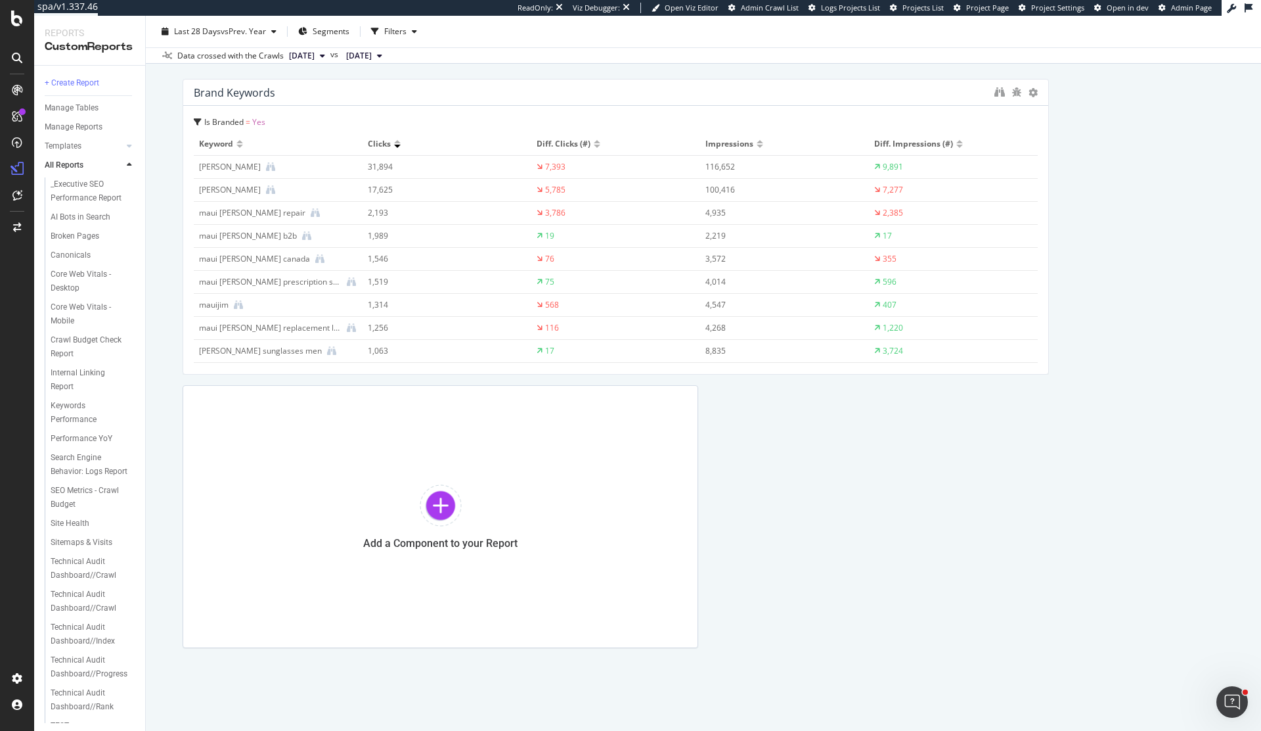
click at [411, 468] on div "Add a Component to your Report" at bounding box center [441, 516] width 516 height 263
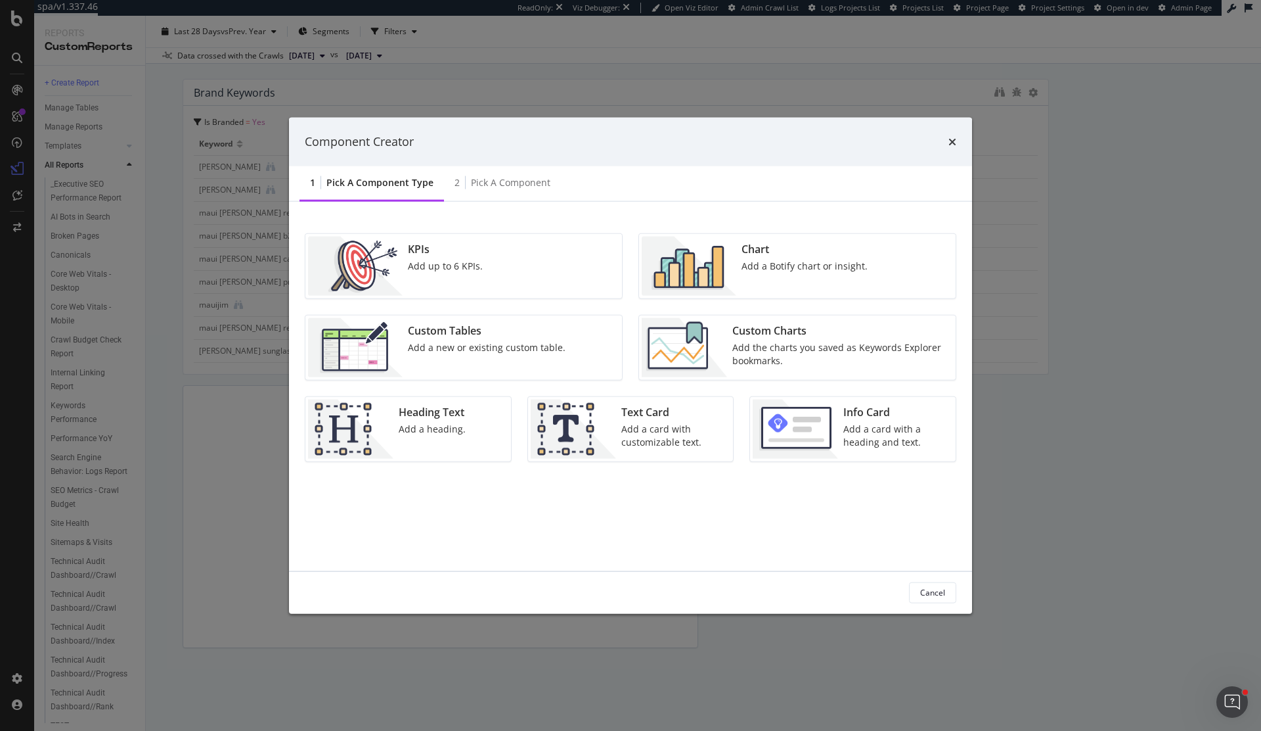
click at [784, 342] on div "Add the charts you saved as Keywords Explorer bookmarks." at bounding box center [840, 353] width 215 height 26
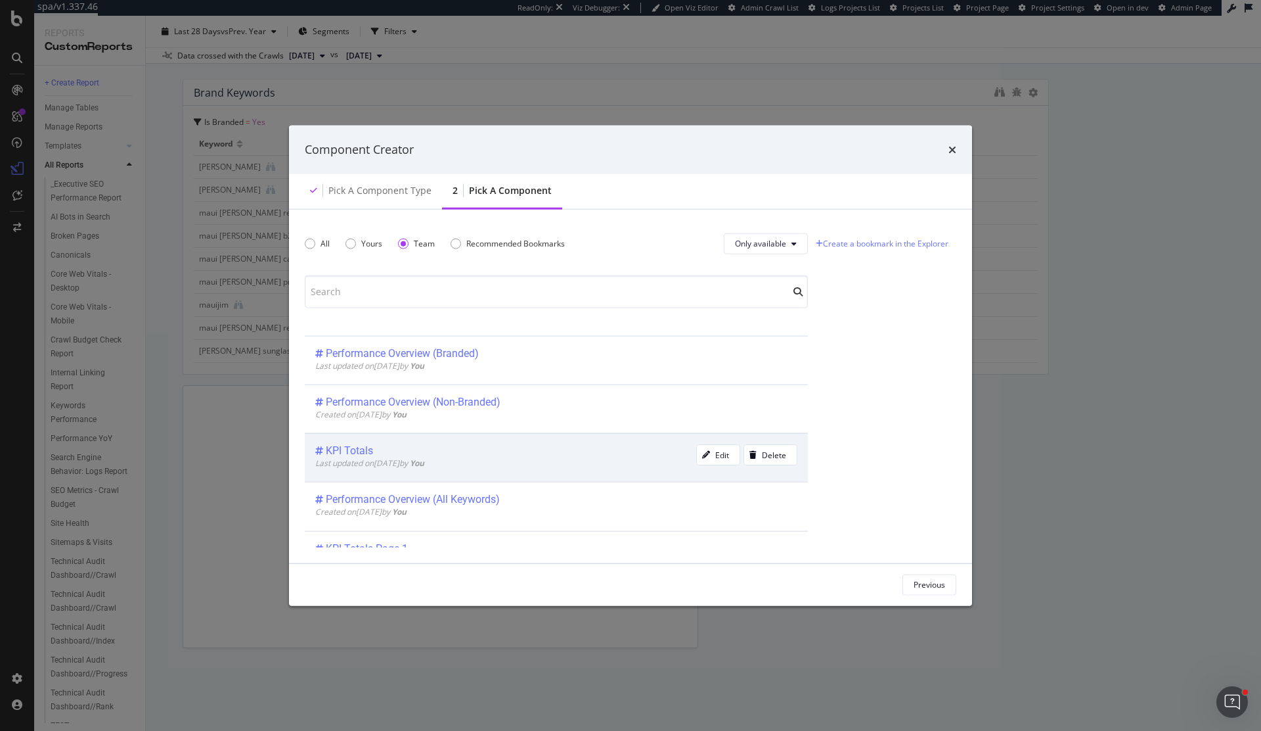
scroll to position [105, 0]
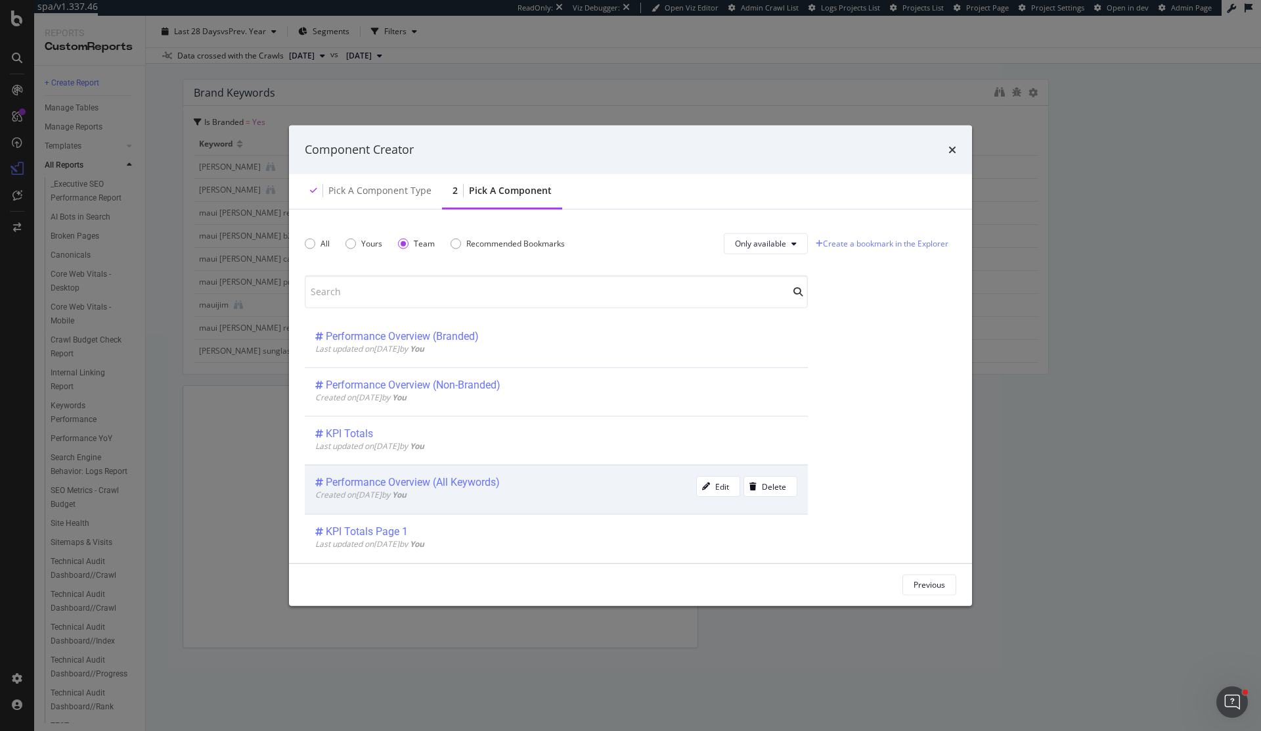
click at [518, 481] on div "Performance Overview (All Keywords)" at bounding box center [505, 482] width 381 height 13
click at [892, 595] on div "Previous Add Component" at bounding box center [630, 584] width 683 height 42
click at [899, 582] on div "Add Component" at bounding box center [916, 584] width 59 height 11
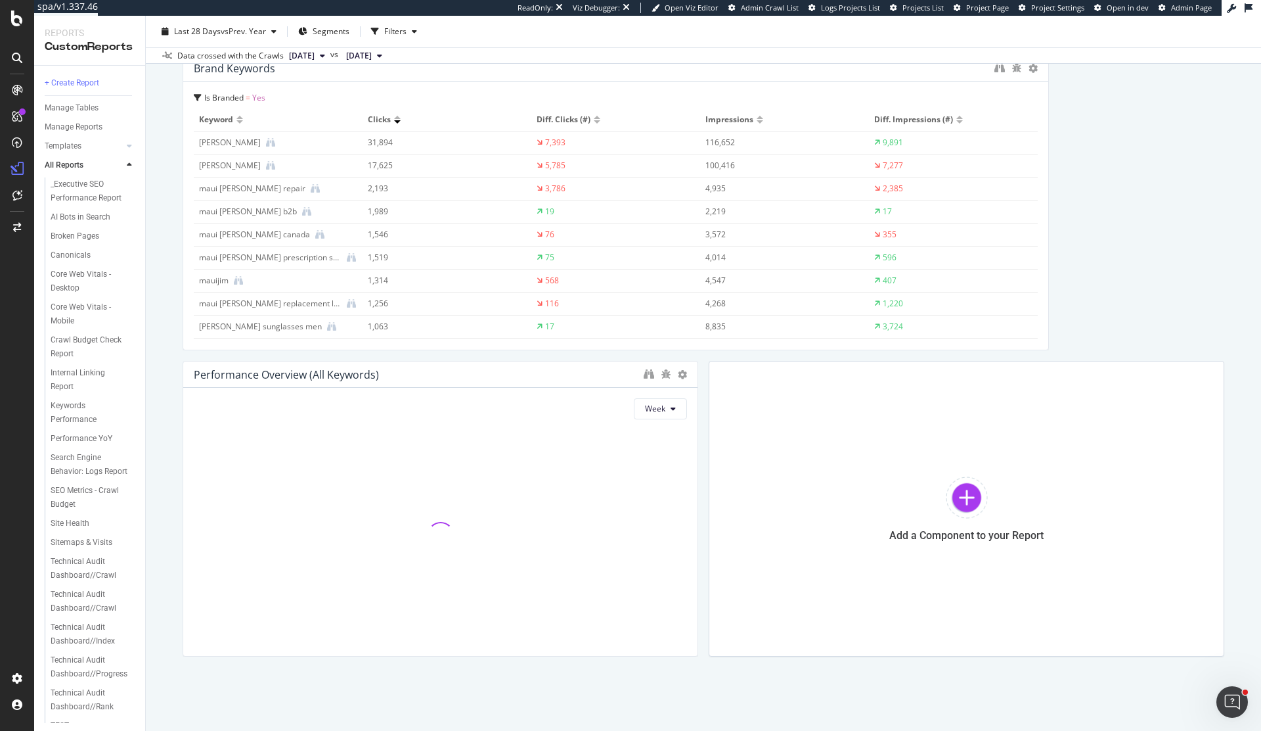
scroll to position [3030, 0]
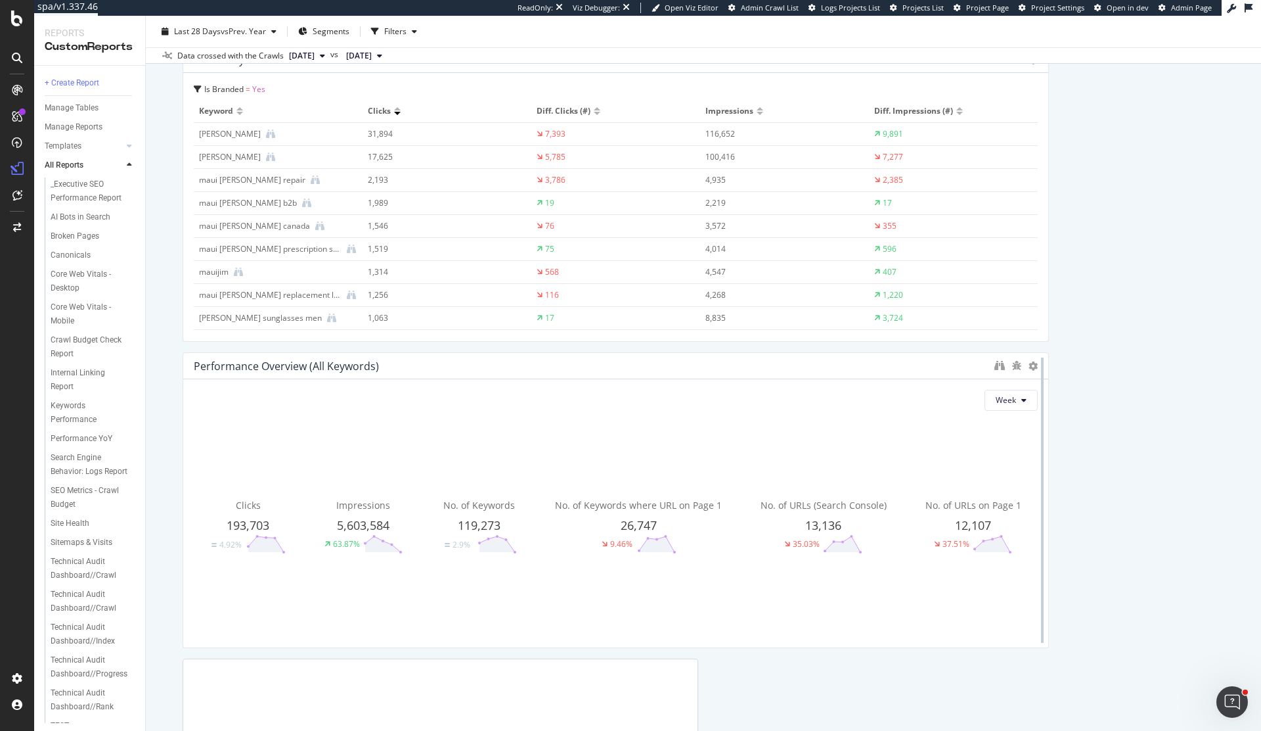
drag, startPoint x: 694, startPoint y: 445, endPoint x: 1038, endPoint y: 401, distance: 346.4
click at [1038, 401] on div at bounding box center [1042, 500] width 13 height 296
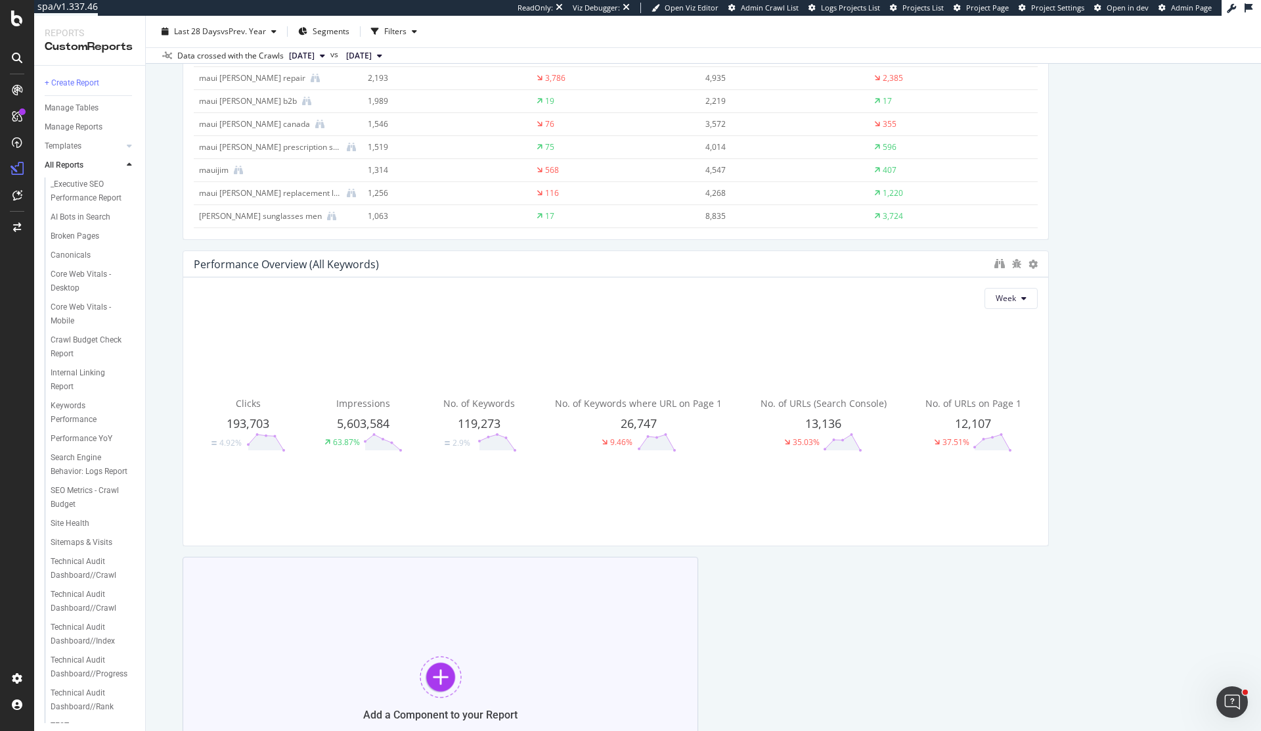
scroll to position [3148, 0]
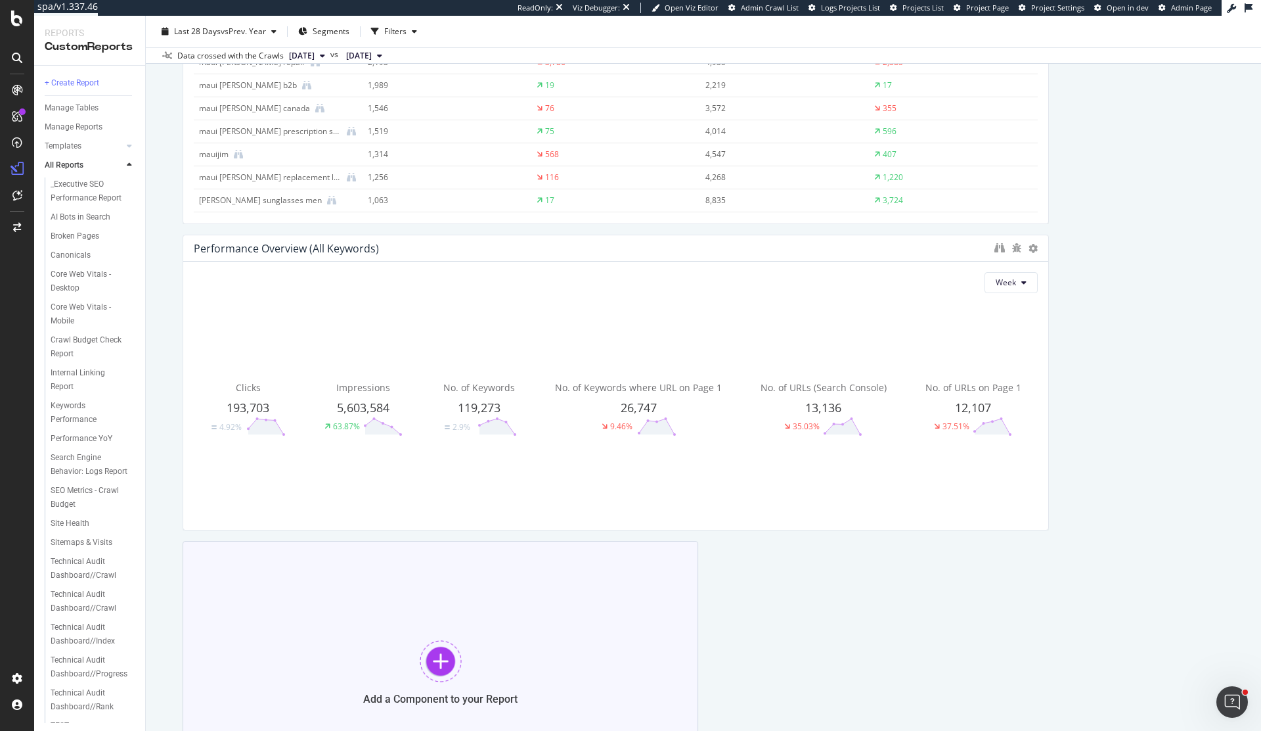
click at [501, 605] on div "Add a Component to your Report" at bounding box center [441, 672] width 516 height 263
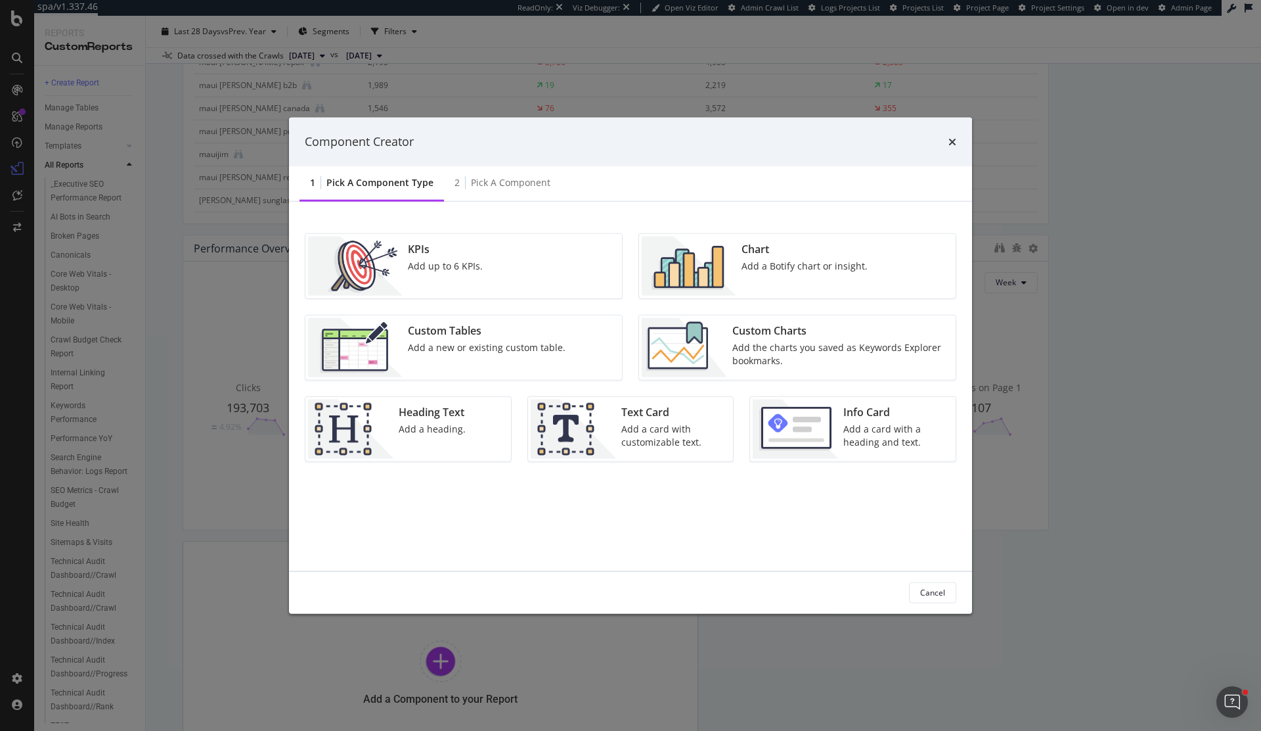
click at [754, 338] on div "Custom Charts" at bounding box center [840, 330] width 215 height 15
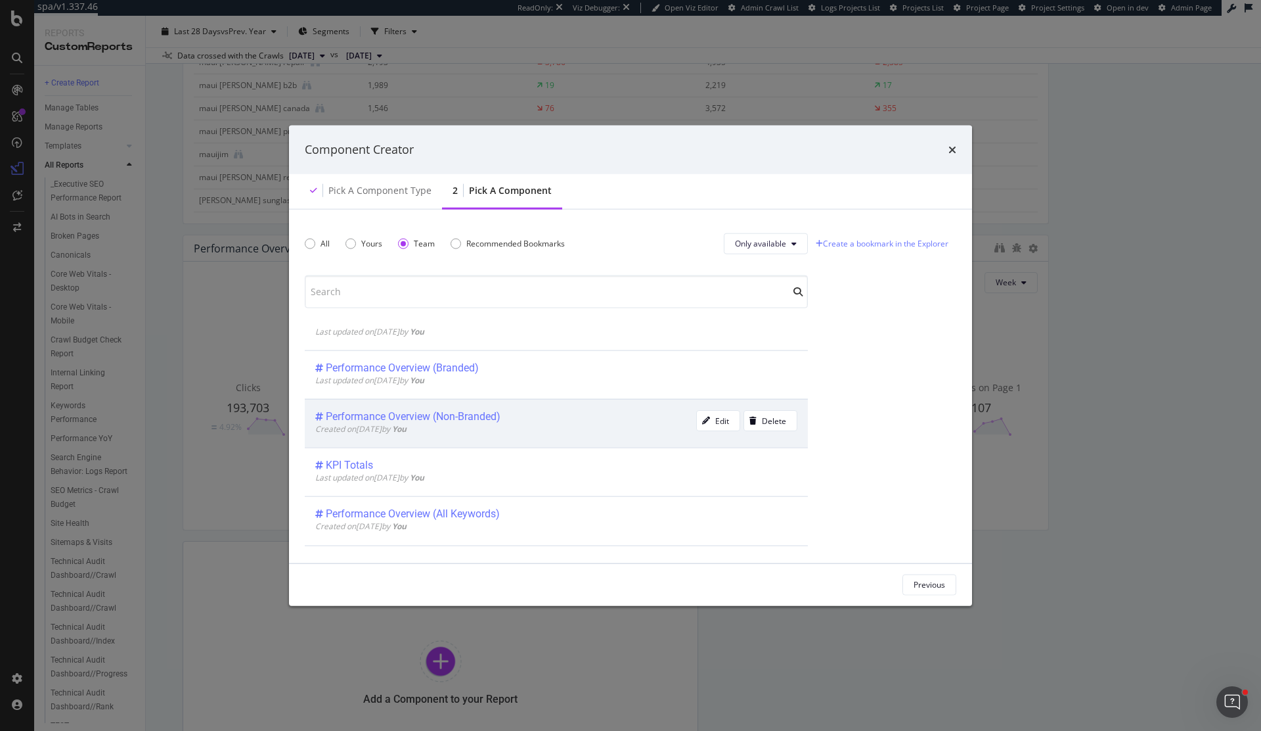
scroll to position [95, 0]
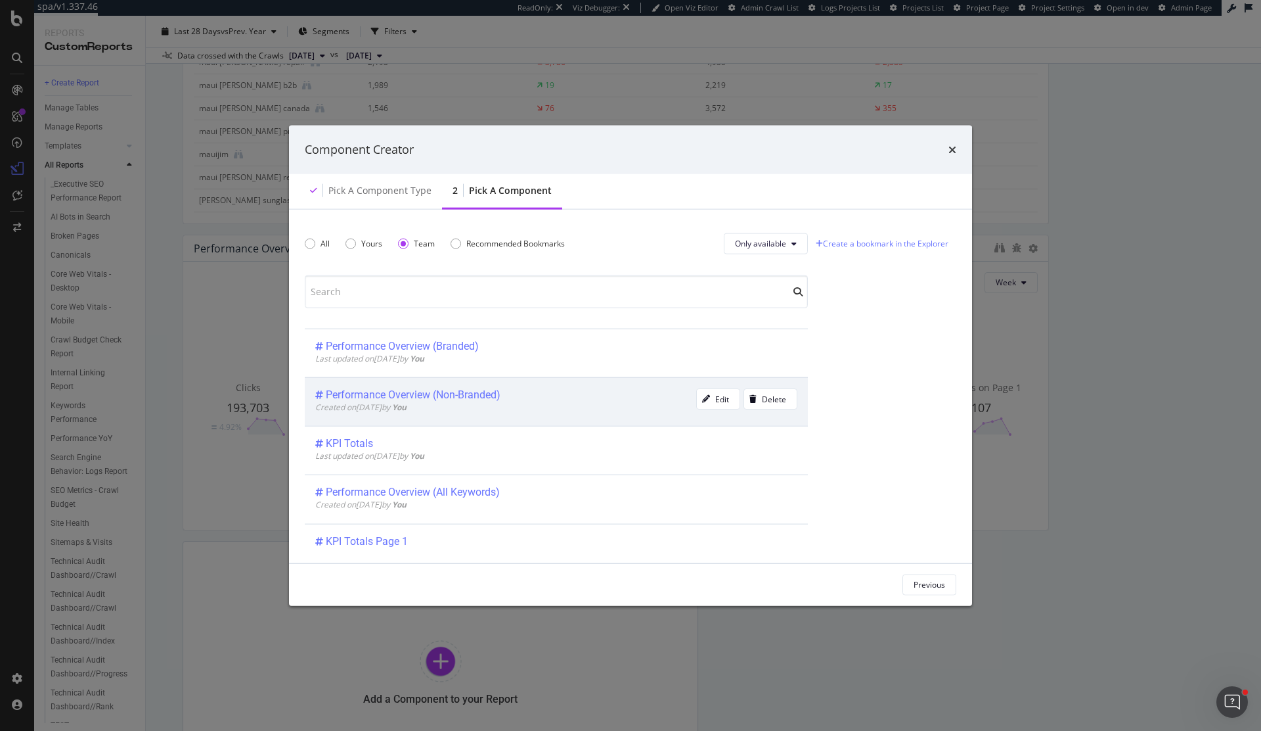
click at [546, 408] on div "Created on 2025 Sep 29th by You" at bounding box center [505, 406] width 381 height 11
click at [932, 587] on div "Add Component" at bounding box center [916, 584] width 59 height 11
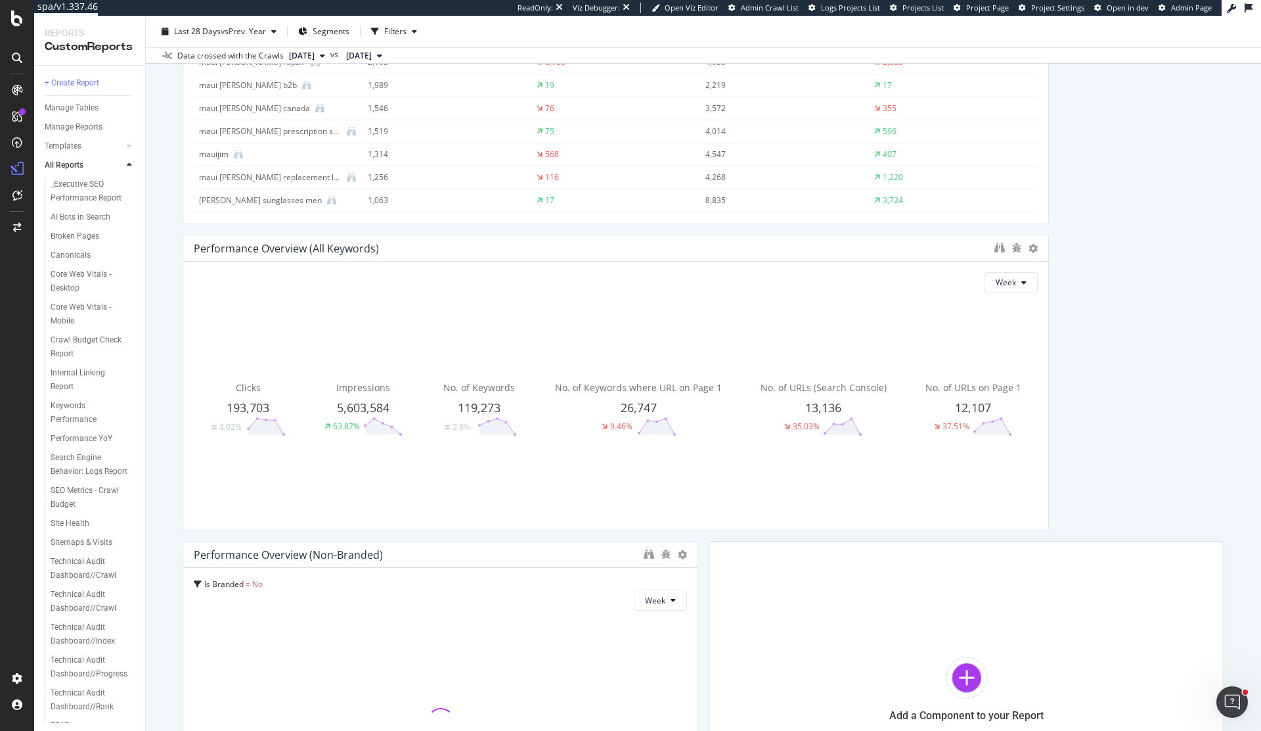
scroll to position [3336, 0]
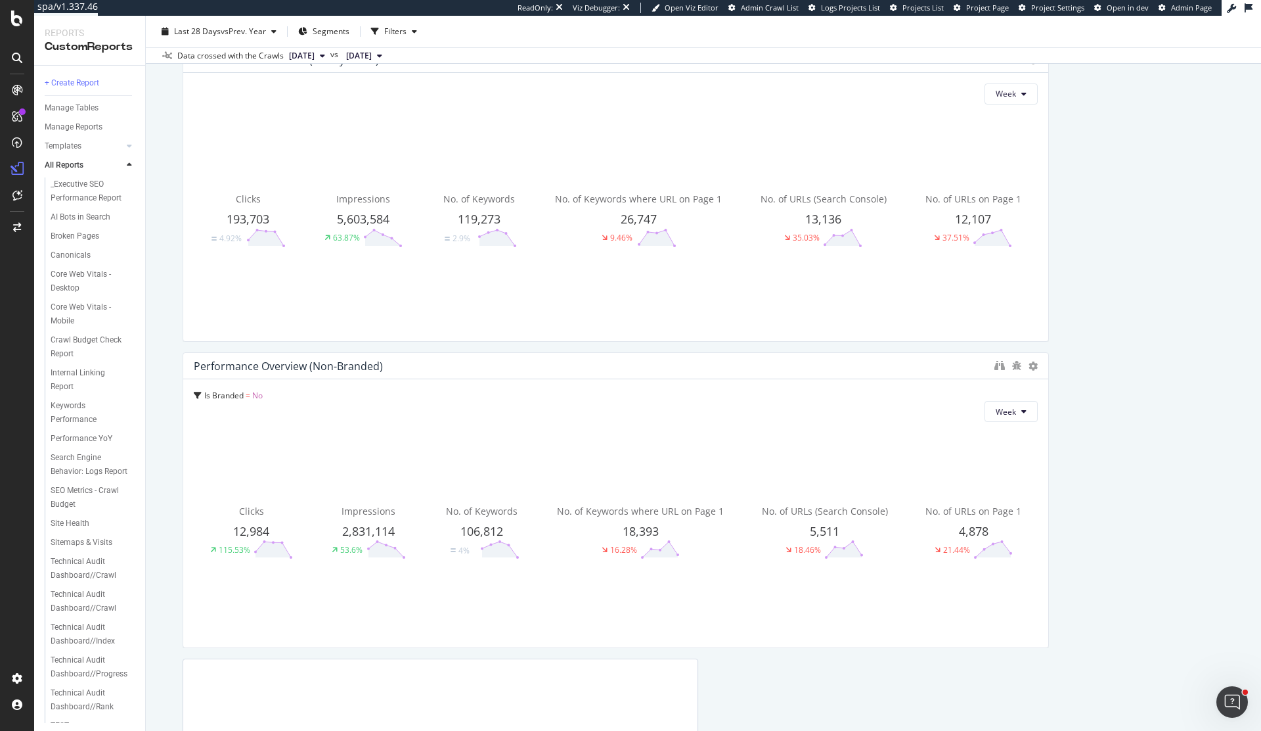
drag, startPoint x: 693, startPoint y: 453, endPoint x: 1033, endPoint y: 398, distance: 344.0
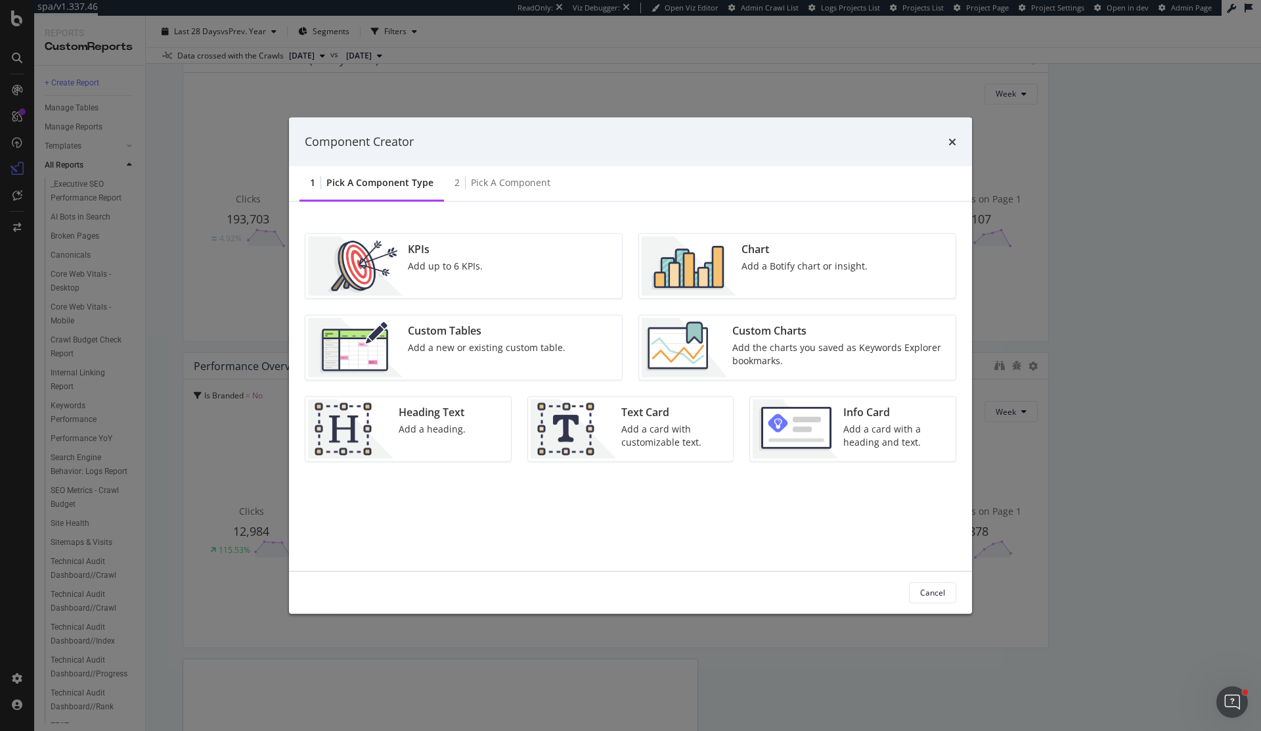
click at [795, 332] on div "Custom Charts" at bounding box center [840, 330] width 215 height 15
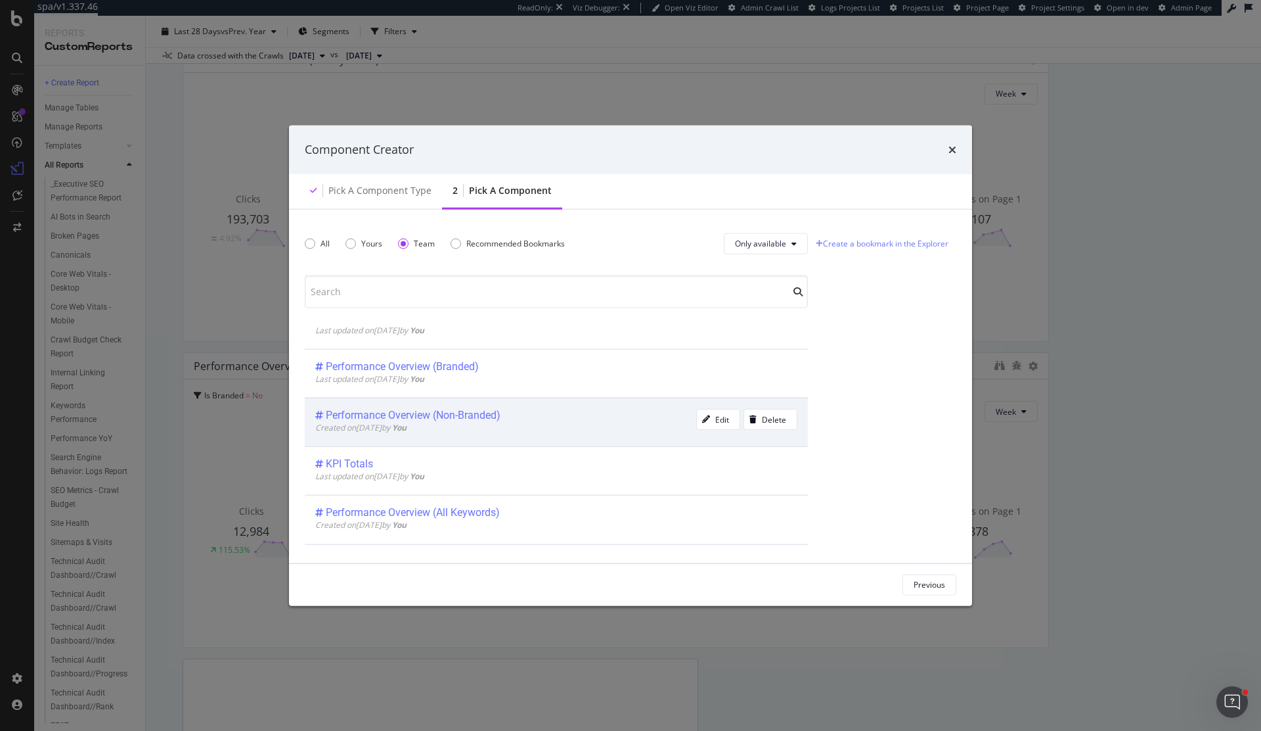
scroll to position [78, 0]
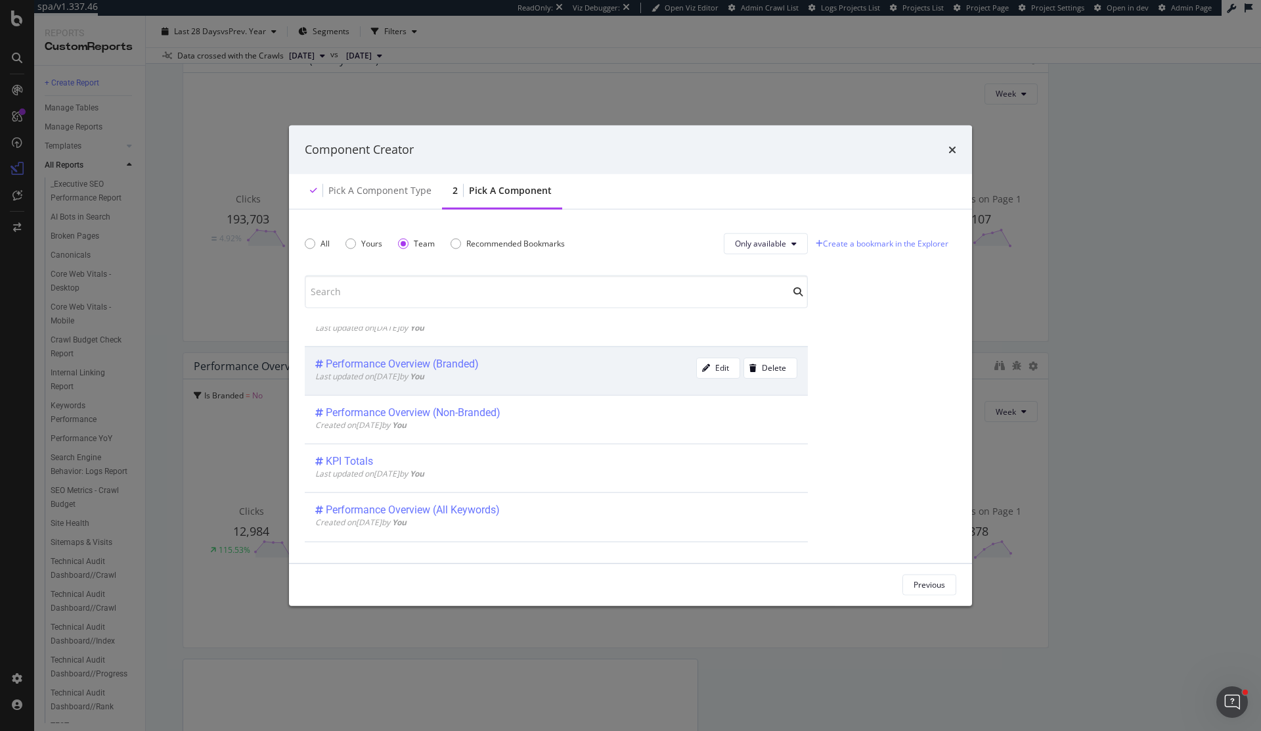
click at [558, 353] on div "Performance Overview (Branded) Last updated on 2025 Sep 29th by You Edit Delete" at bounding box center [556, 370] width 503 height 49
click at [916, 580] on div "Add Component" at bounding box center [916, 584] width 59 height 11
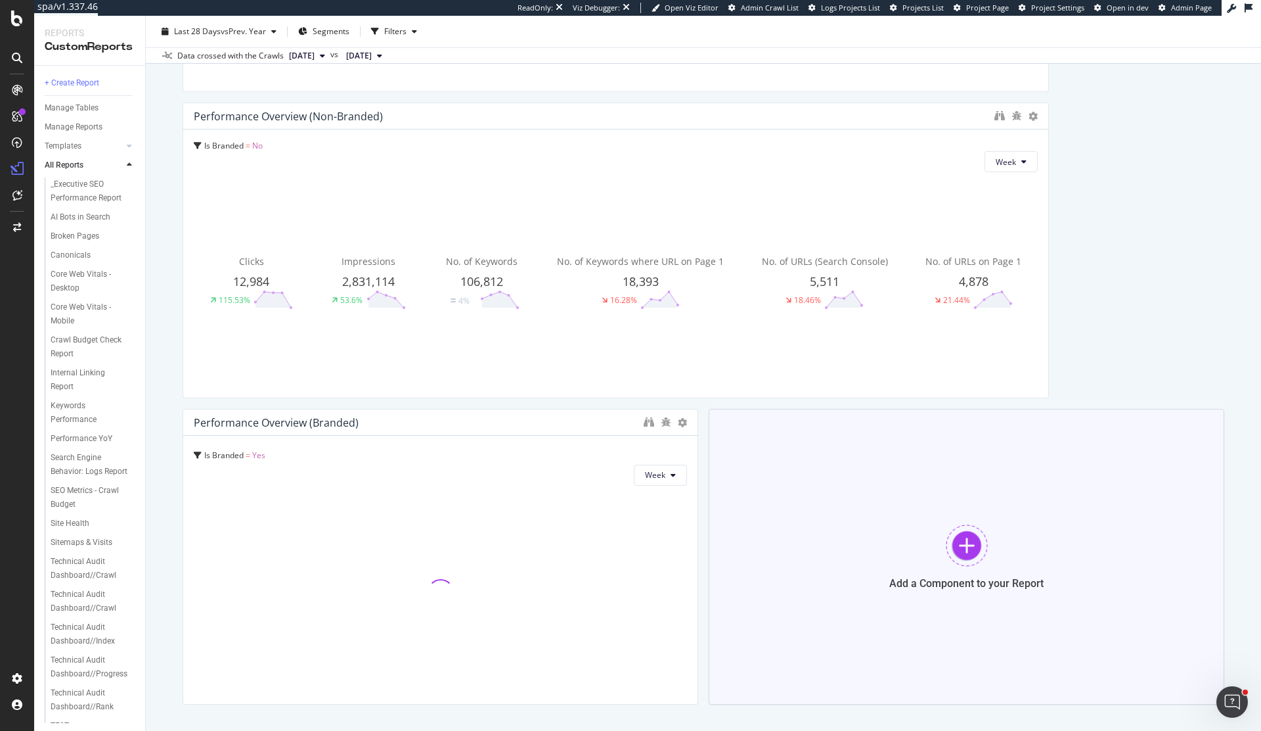
scroll to position [3642, 0]
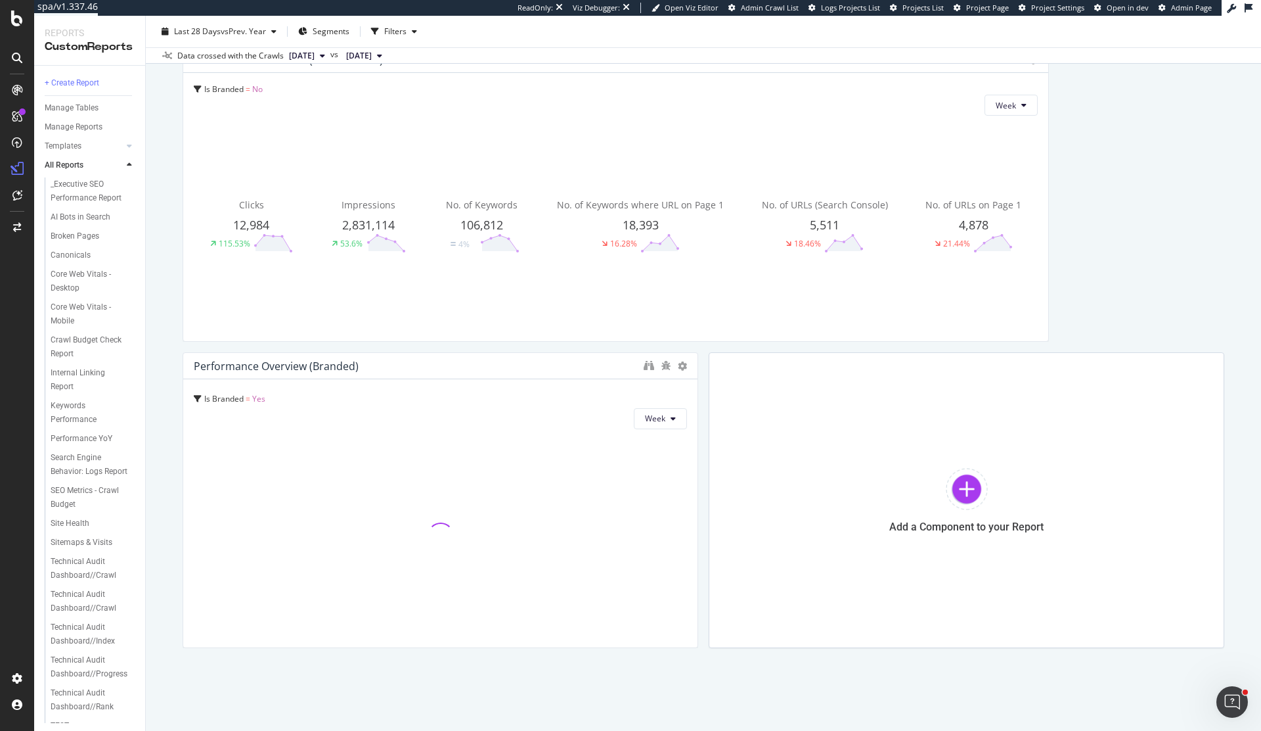
click at [673, 353] on div "Performance Overview (Branded)" at bounding box center [440, 366] width 514 height 26
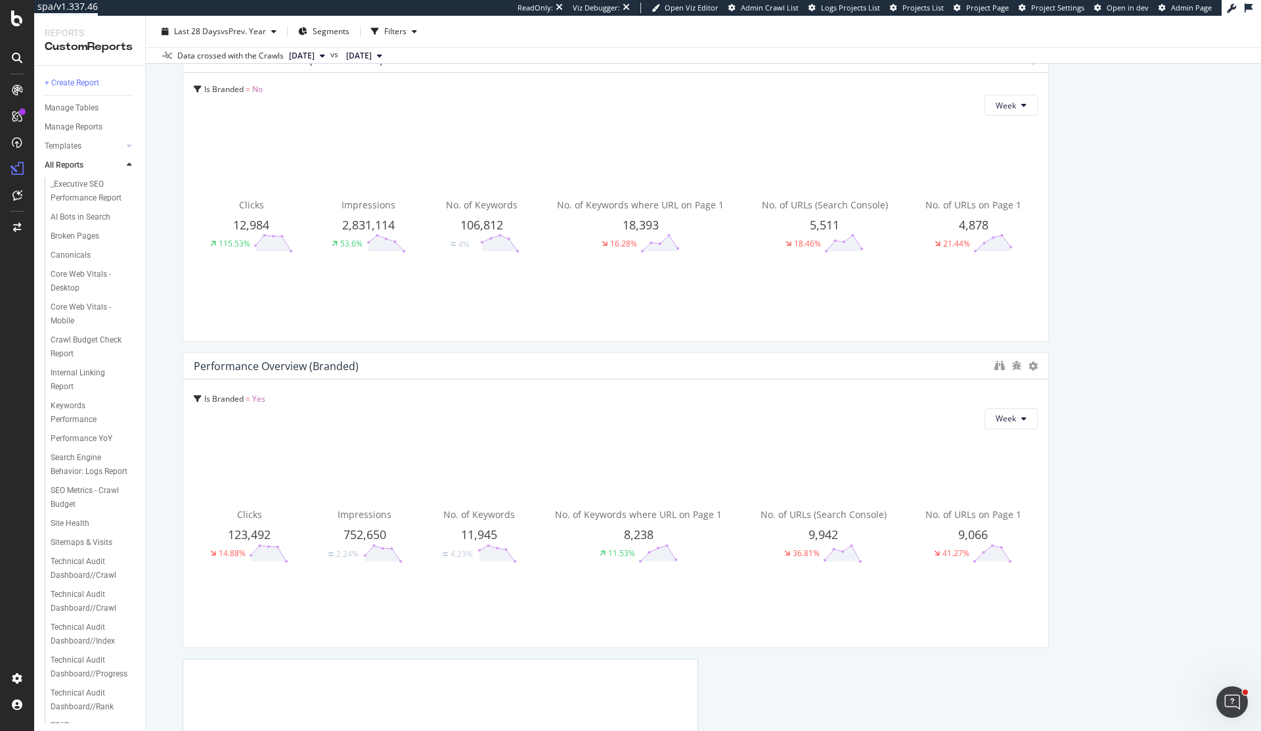
drag, startPoint x: 690, startPoint y: 434, endPoint x: 1063, endPoint y: 409, distance: 373.4
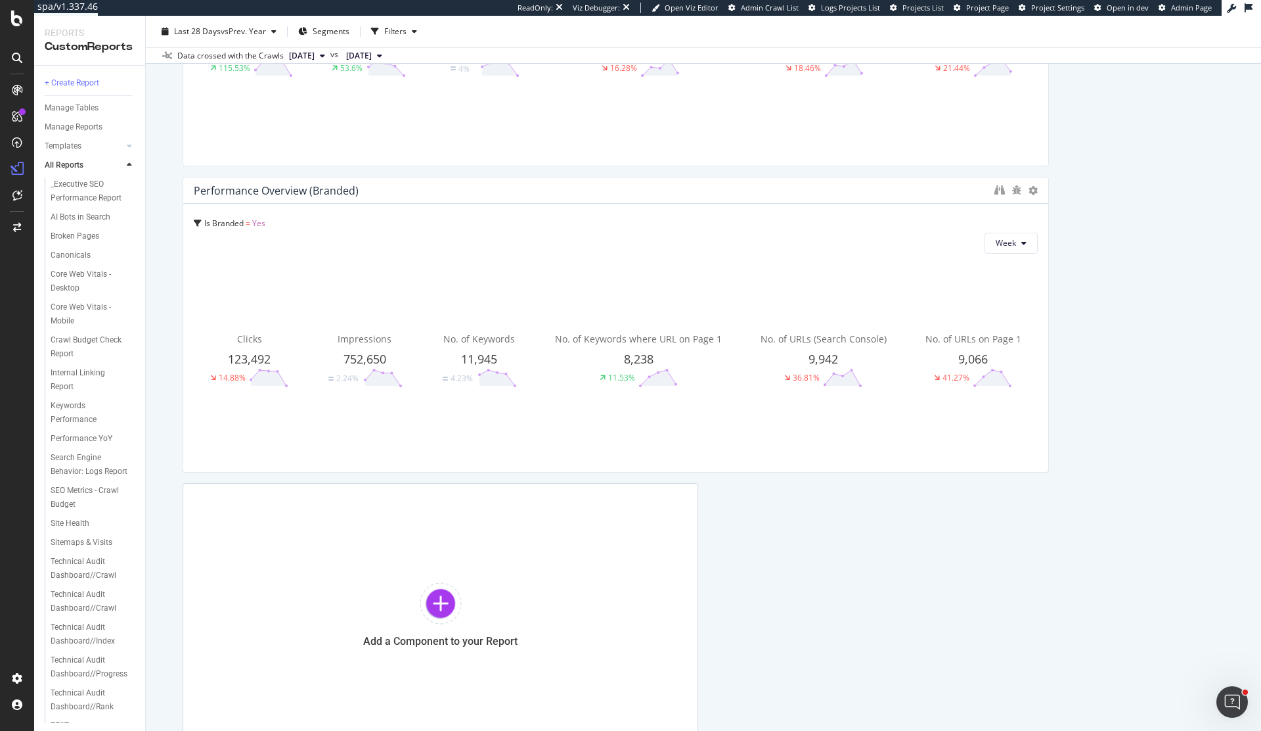
scroll to position [3898, 0]
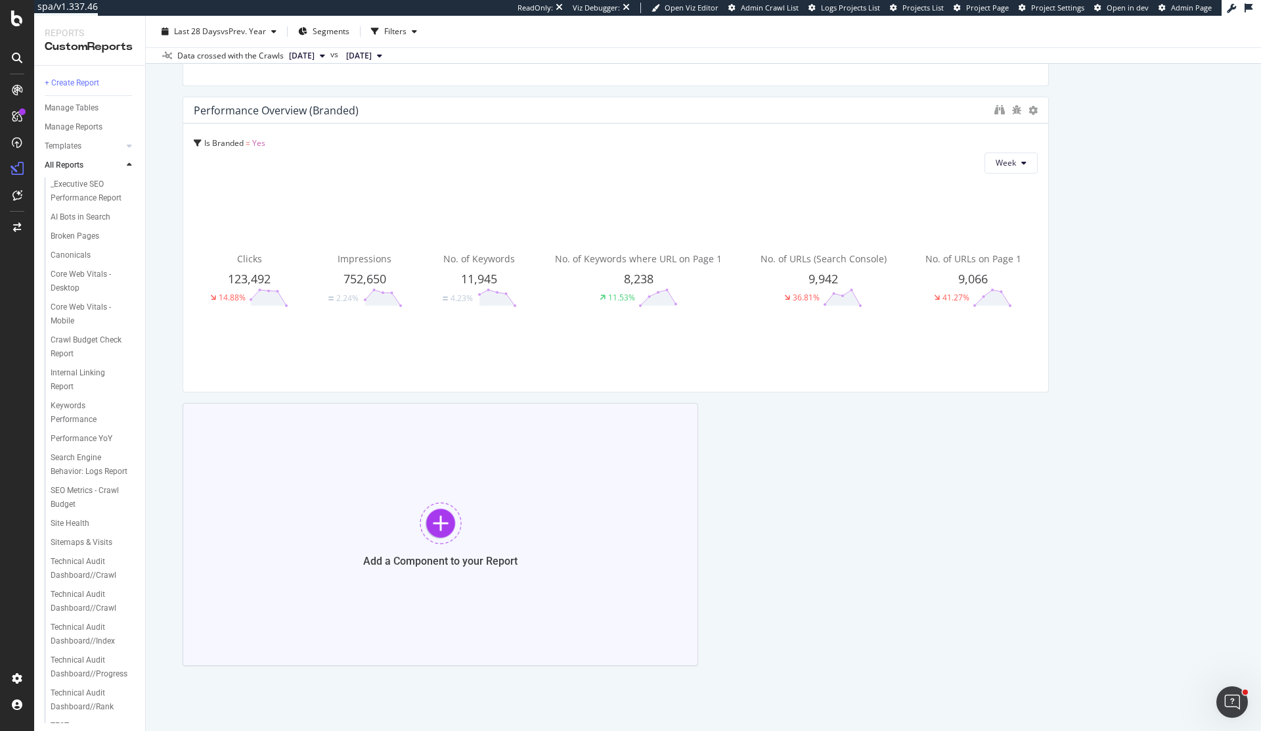
click at [520, 504] on div "Add a Component to your Report" at bounding box center [441, 534] width 516 height 263
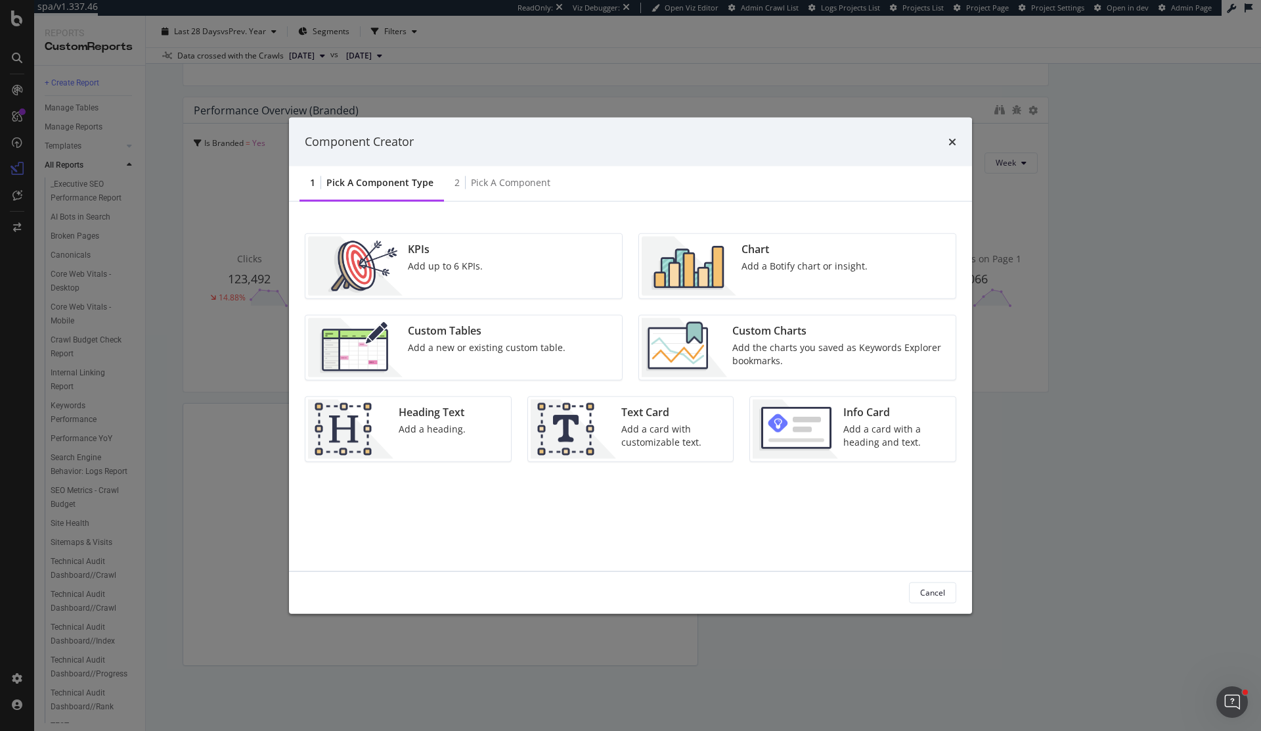
click at [794, 343] on div "Add the charts you saved as Keywords Explorer bookmarks." at bounding box center [840, 353] width 215 height 26
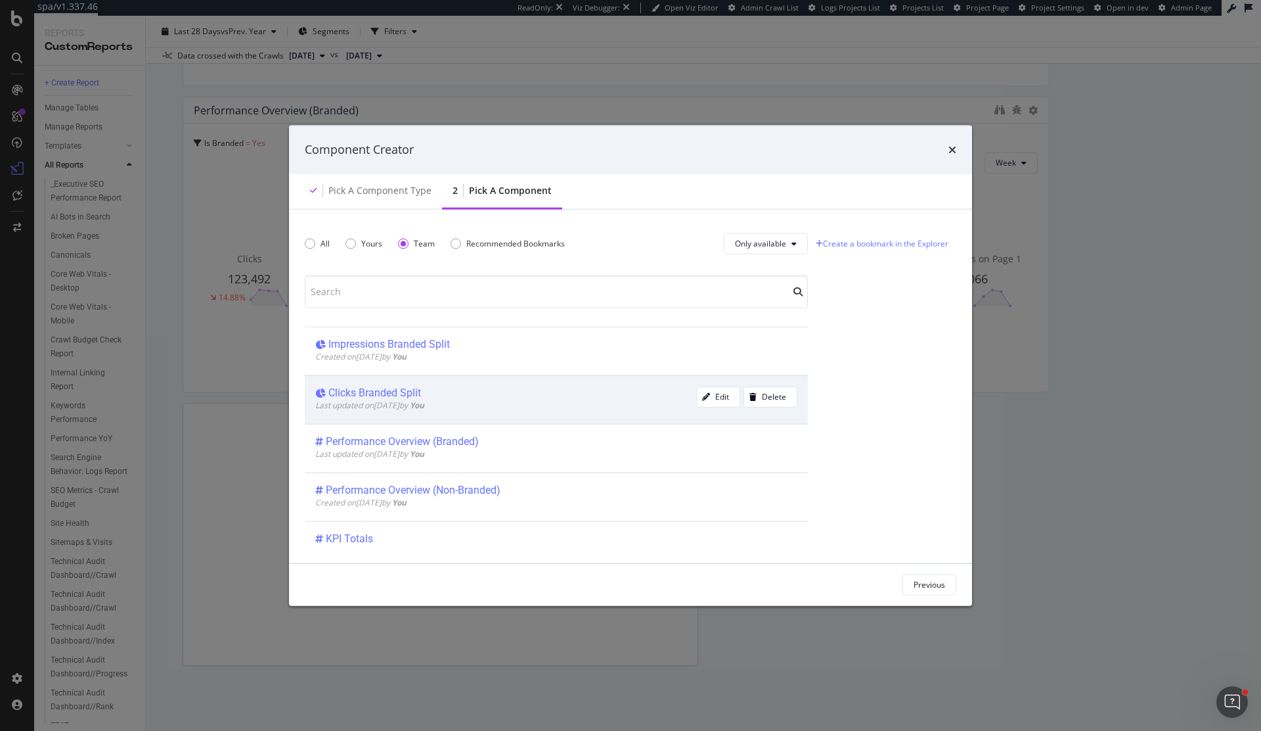
click at [424, 399] on b "You" at bounding box center [417, 404] width 14 height 11
click at [909, 586] on div "Add Component" at bounding box center [916, 584] width 59 height 11
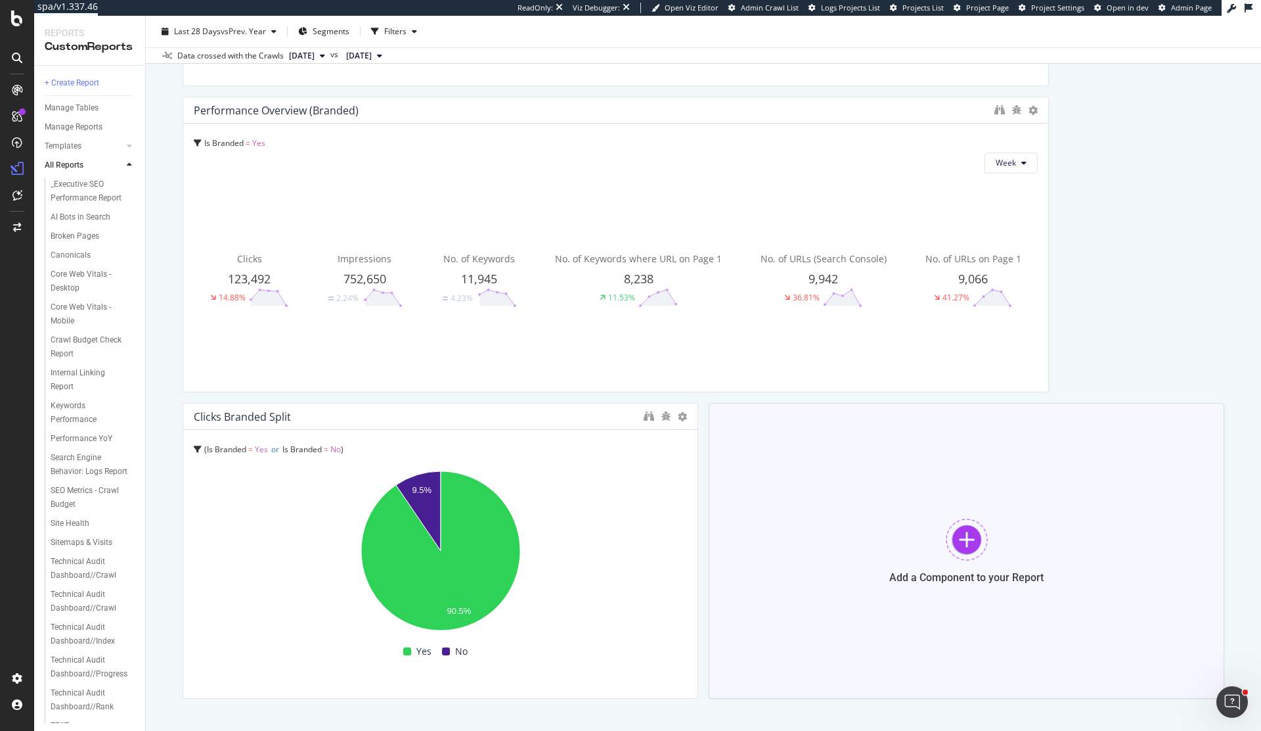
click at [916, 504] on div "Add a Component to your Report" at bounding box center [967, 551] width 516 height 296
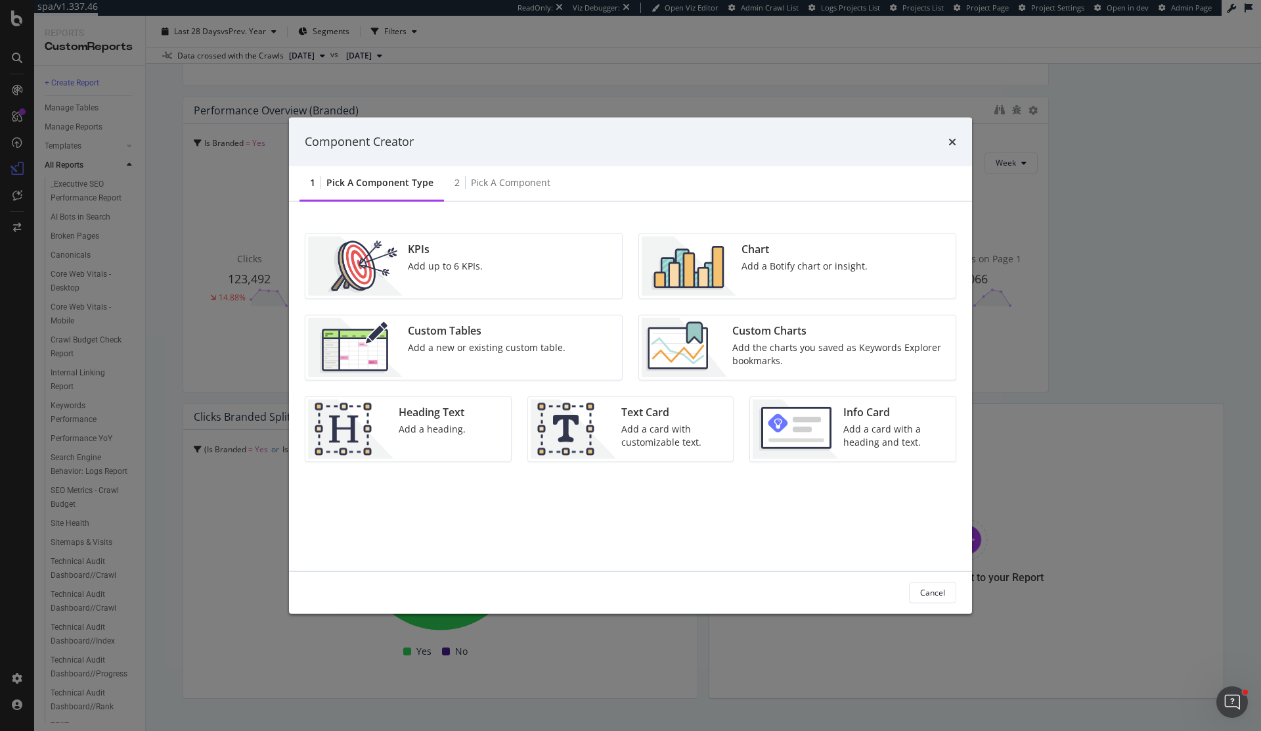
click at [745, 345] on div "Add the charts you saved as Keywords Explorer bookmarks." at bounding box center [840, 353] width 215 height 26
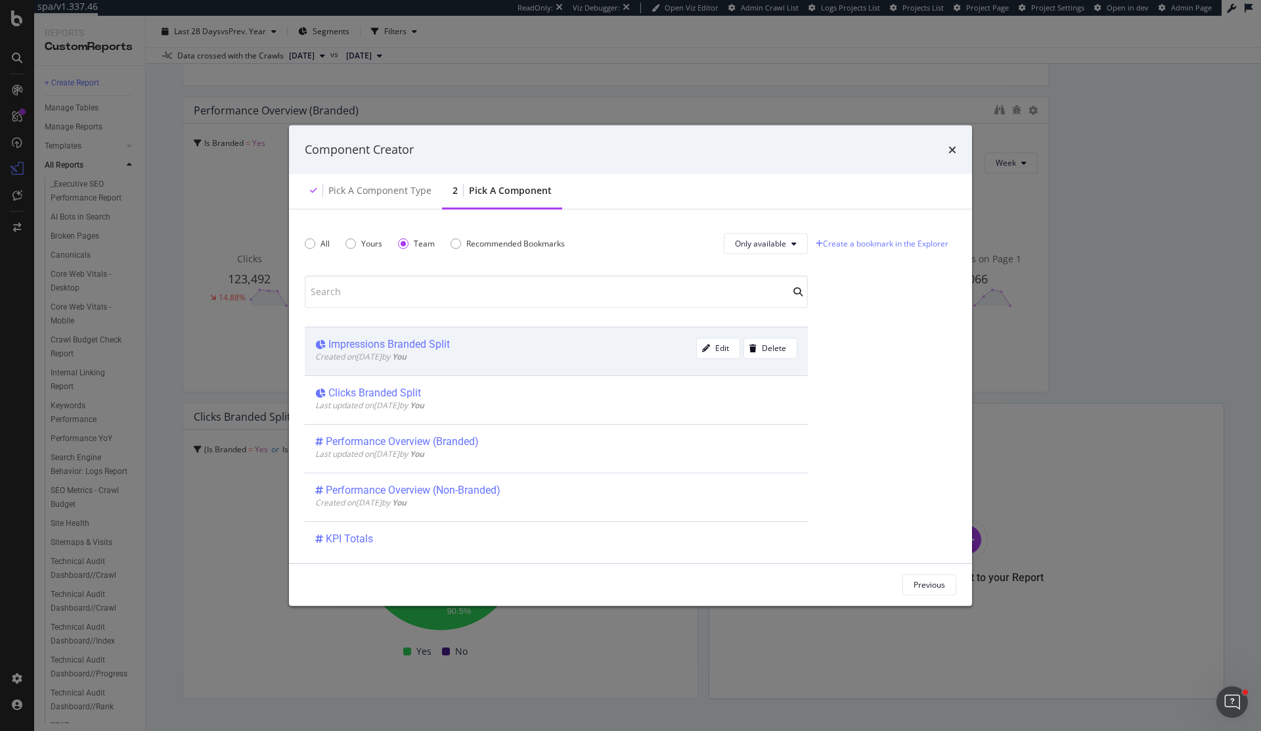
click at [388, 340] on div "Impressions Branded Split" at bounding box center [389, 343] width 122 height 13
click at [919, 595] on div "Previous Add Component" at bounding box center [630, 584] width 683 height 42
click at [918, 591] on div "Add Component" at bounding box center [916, 584] width 59 height 20
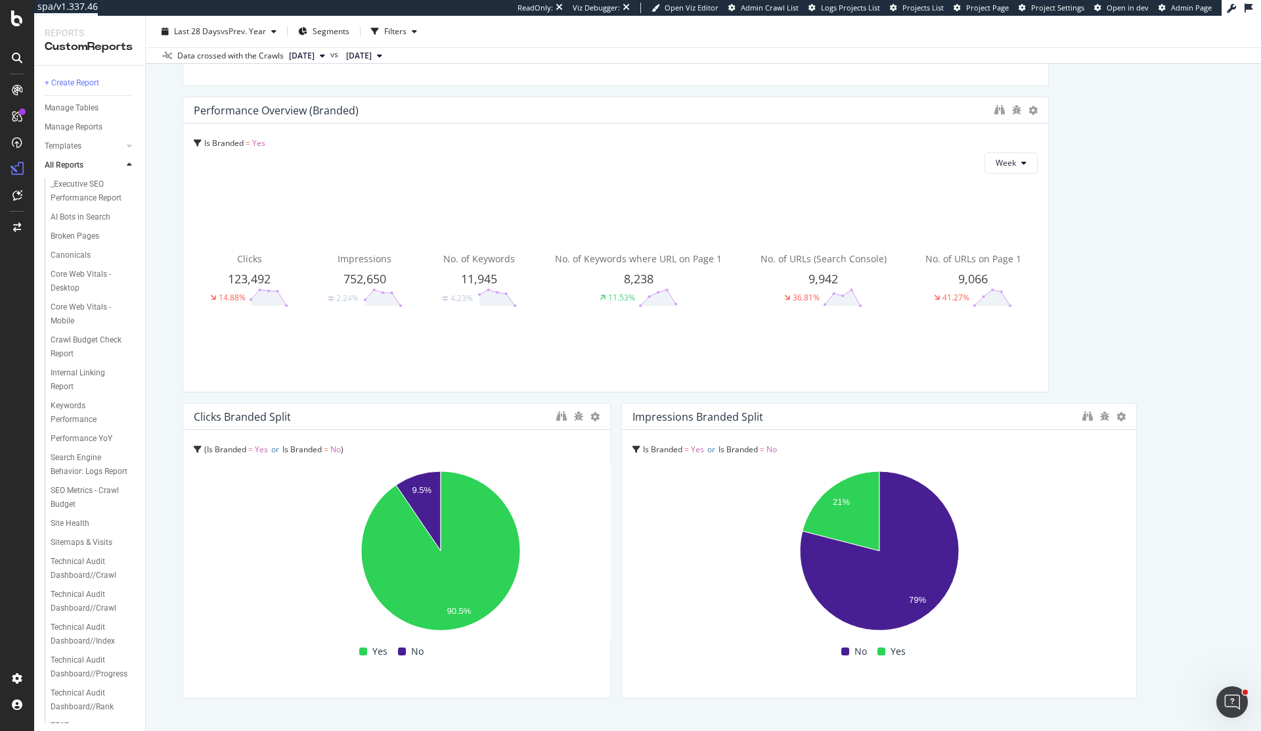
drag, startPoint x: 688, startPoint y: 531, endPoint x: 583, endPoint y: 522, distance: 104.9
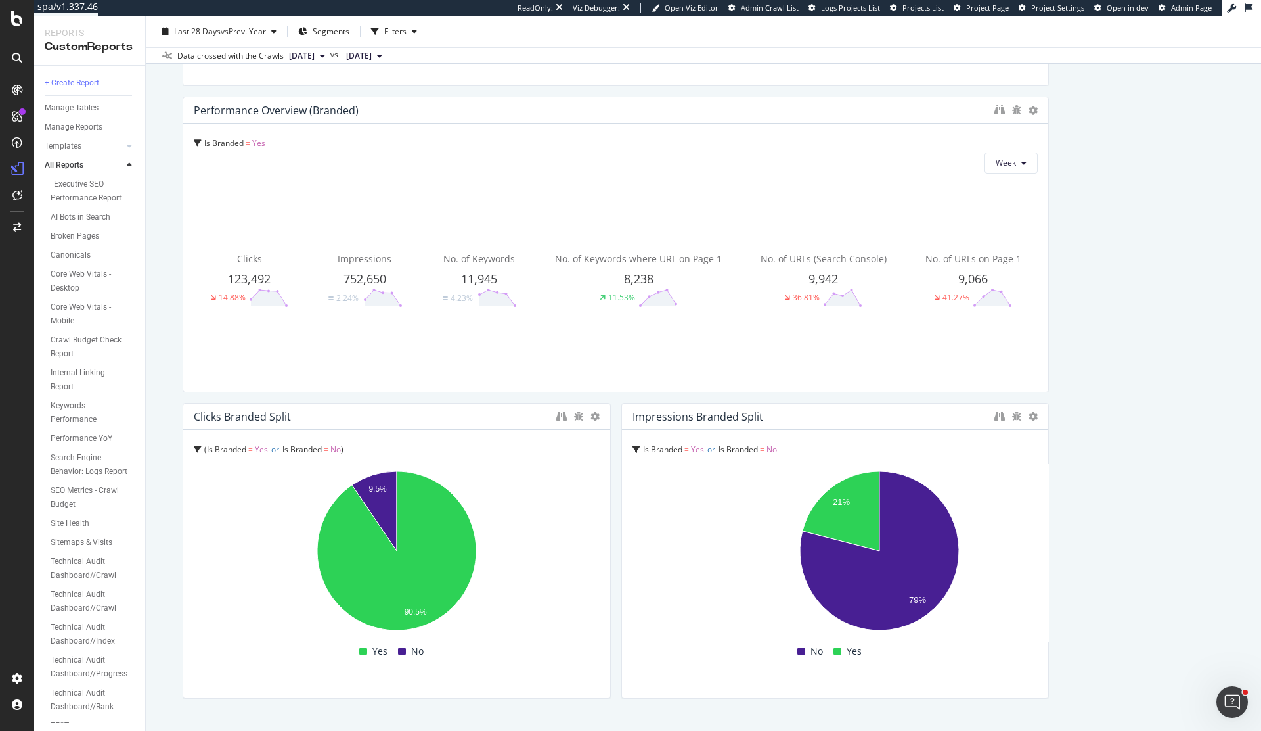
drag, startPoint x: 1128, startPoint y: 487, endPoint x: 1135, endPoint y: 495, distance: 10.7
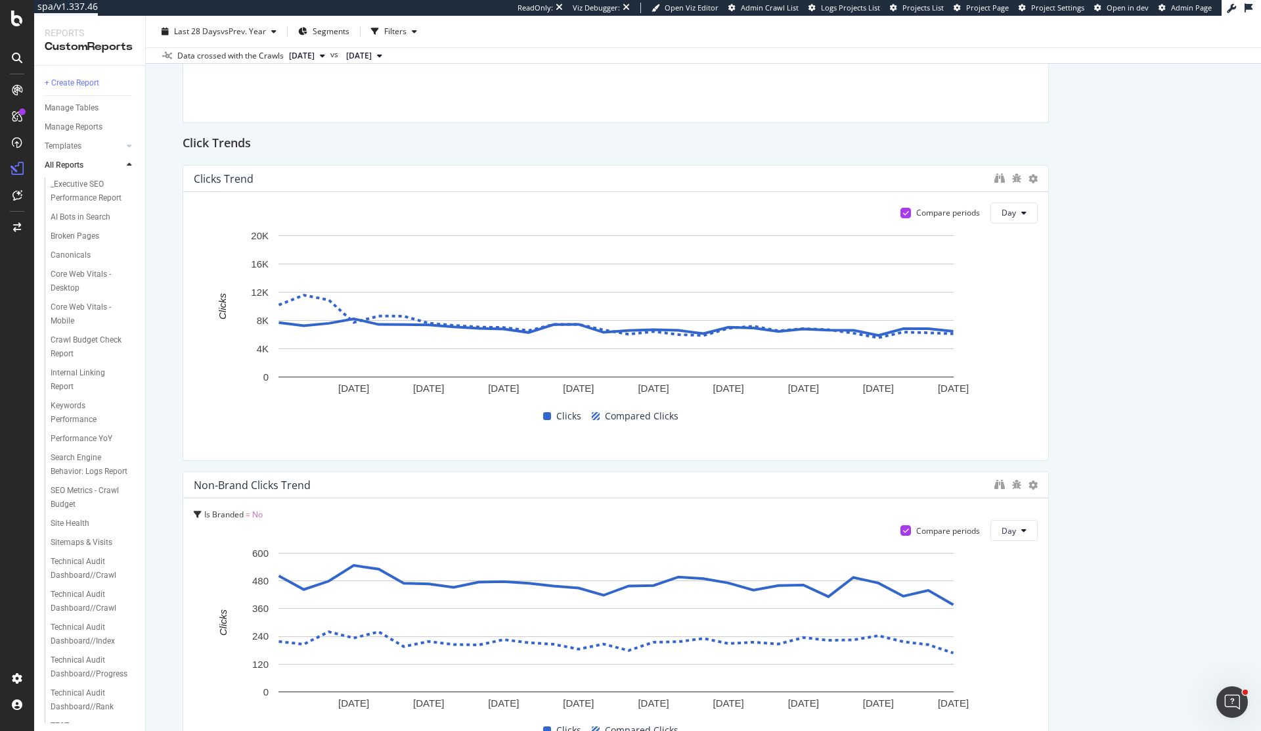
scroll to position [0, 0]
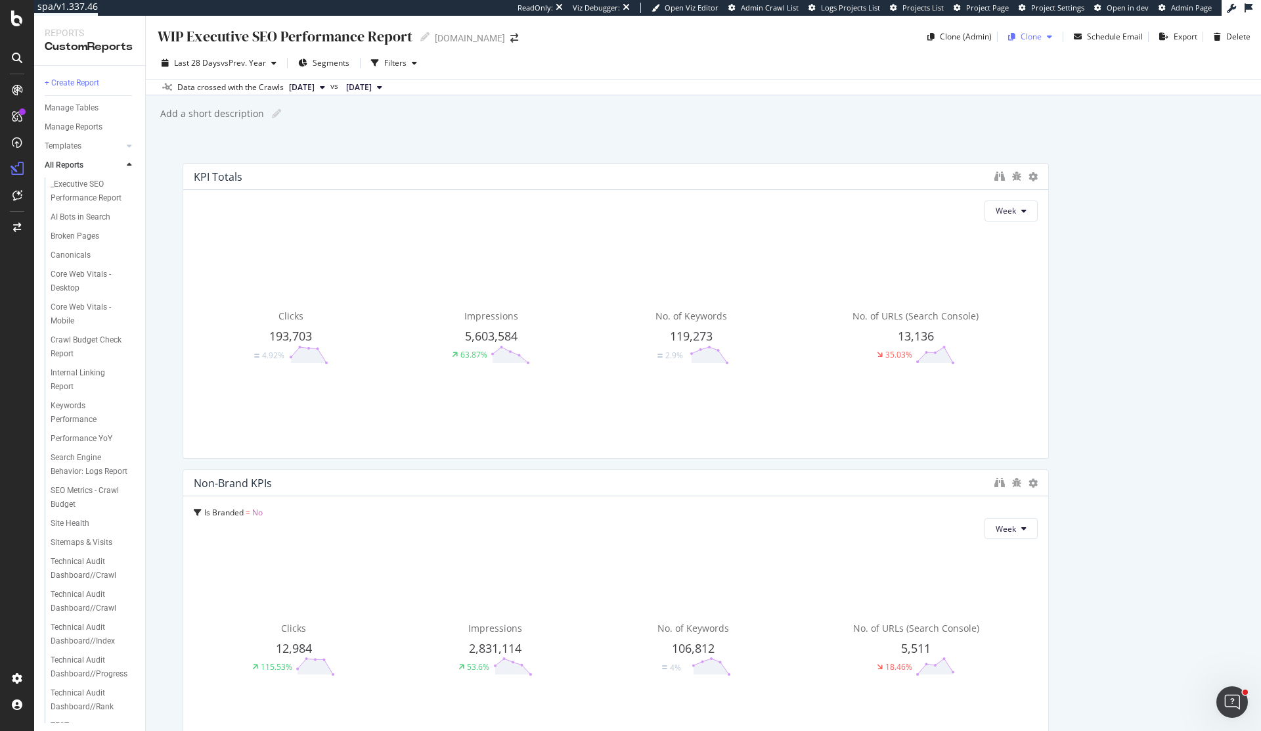
click at [1037, 36] on div "Clone" at bounding box center [1031, 36] width 21 height 11
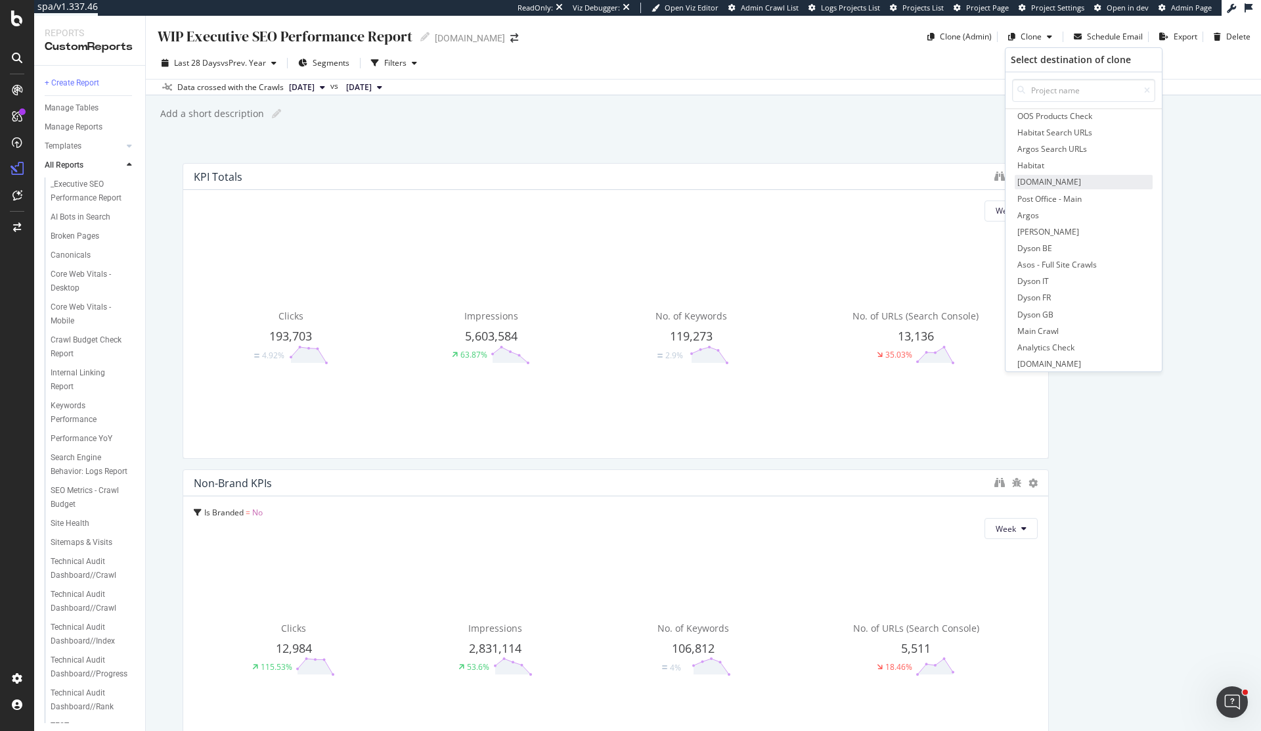
scroll to position [109, 0]
click at [1045, 214] on span "Argos" at bounding box center [1084, 212] width 138 height 14
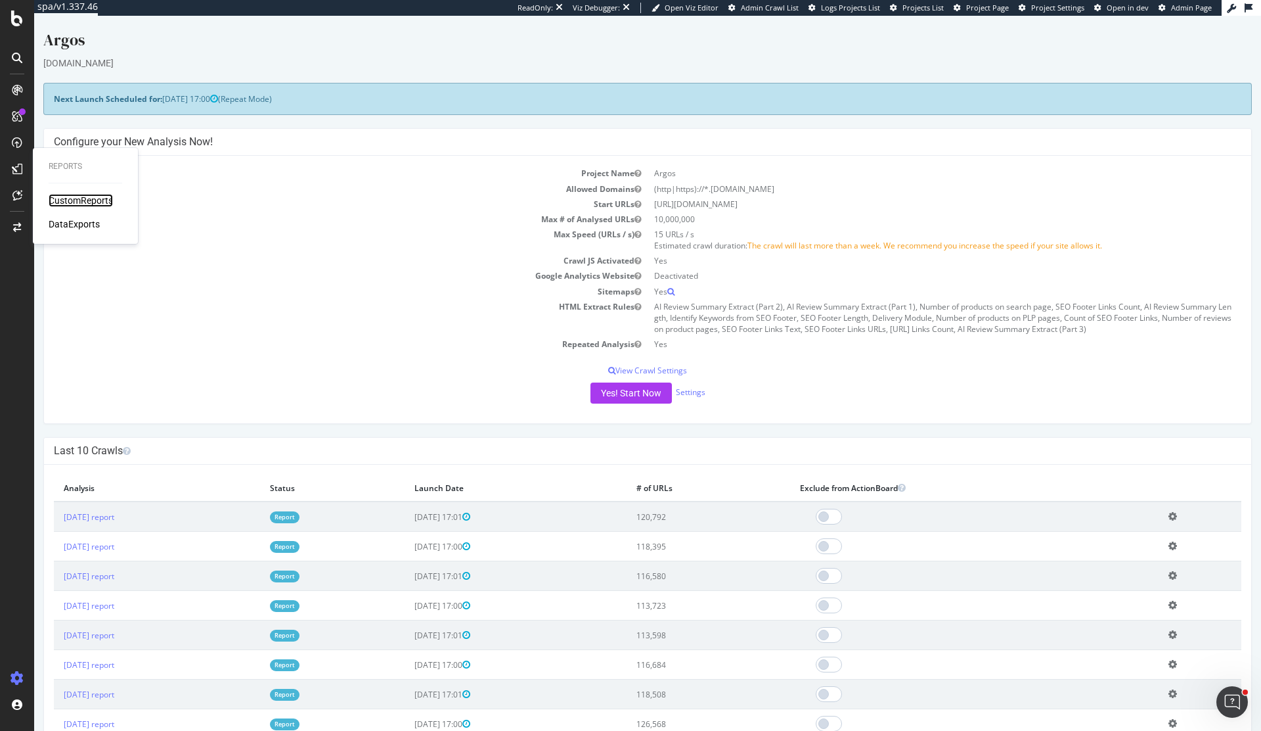
click at [72, 203] on div "CustomReports" at bounding box center [81, 200] width 64 height 13
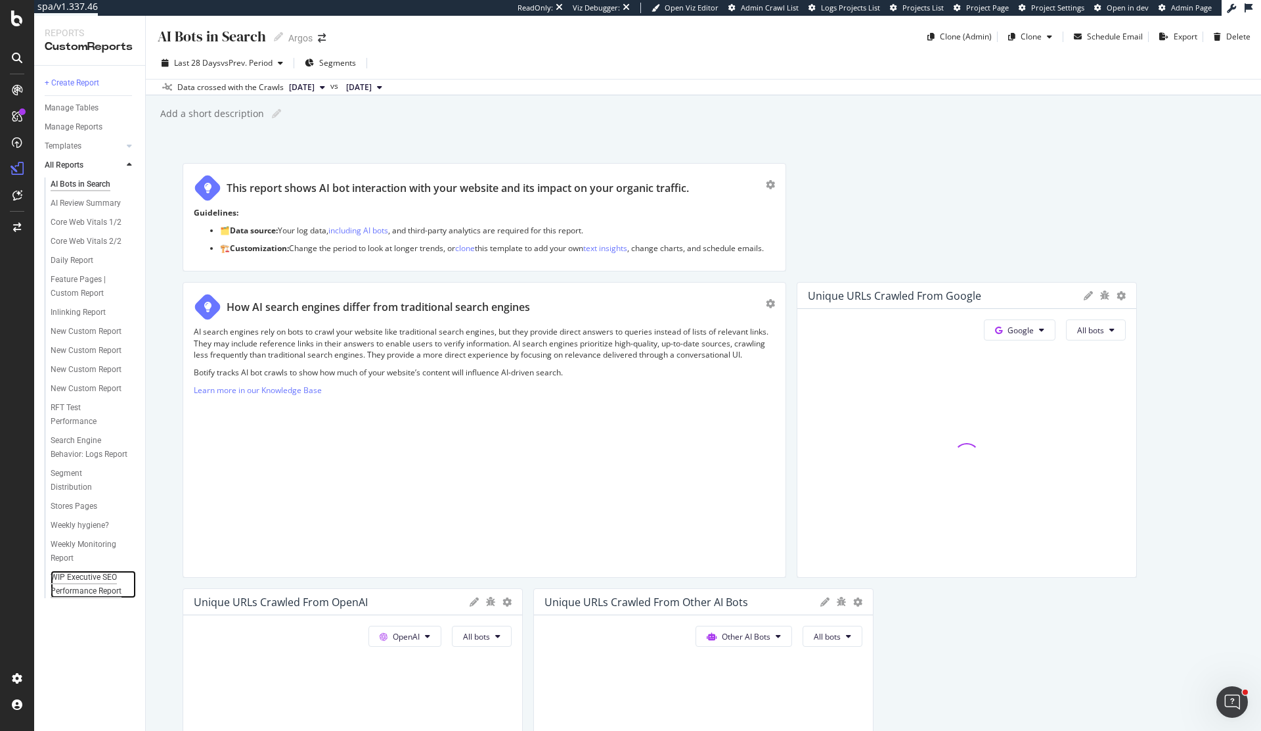
click at [97, 573] on div "WIP Executive SEO Performance Report" at bounding box center [90, 584] width 78 height 28
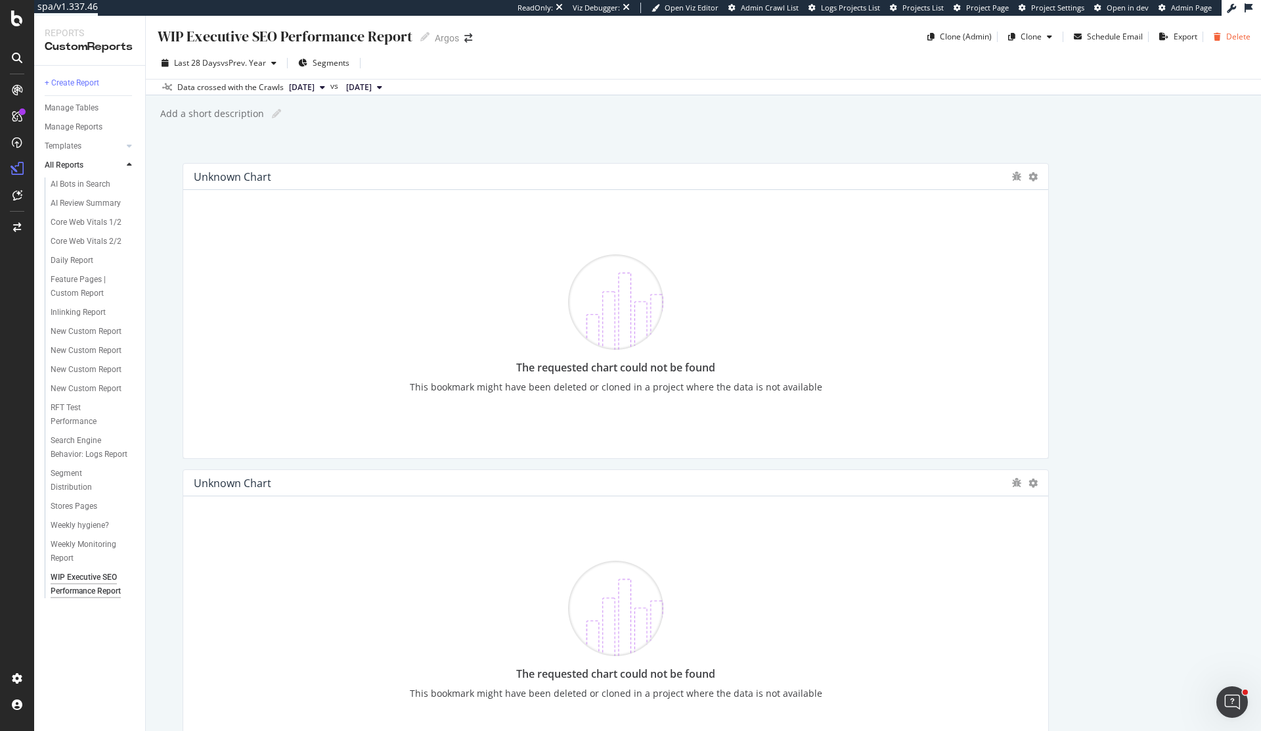
click at [1242, 33] on div "Delete" at bounding box center [1239, 36] width 24 height 11
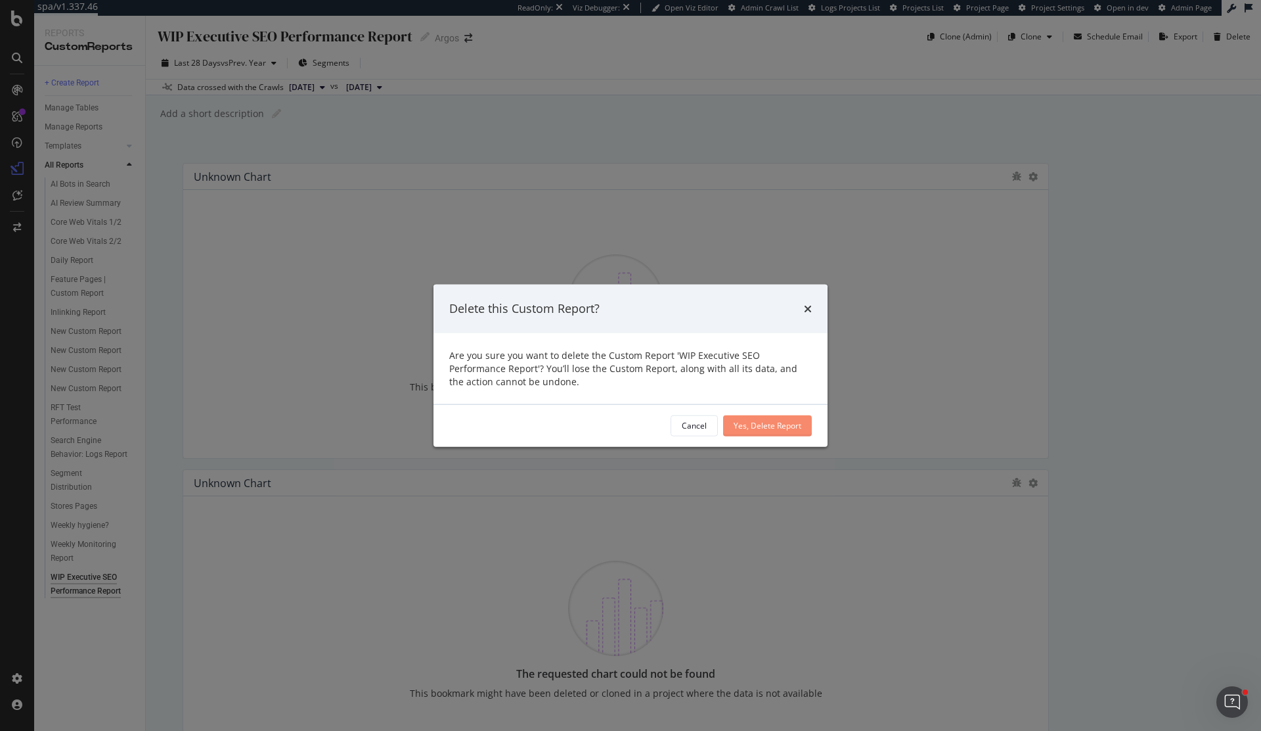
click at [775, 434] on div "Yes, Delete Report" at bounding box center [768, 425] width 68 height 20
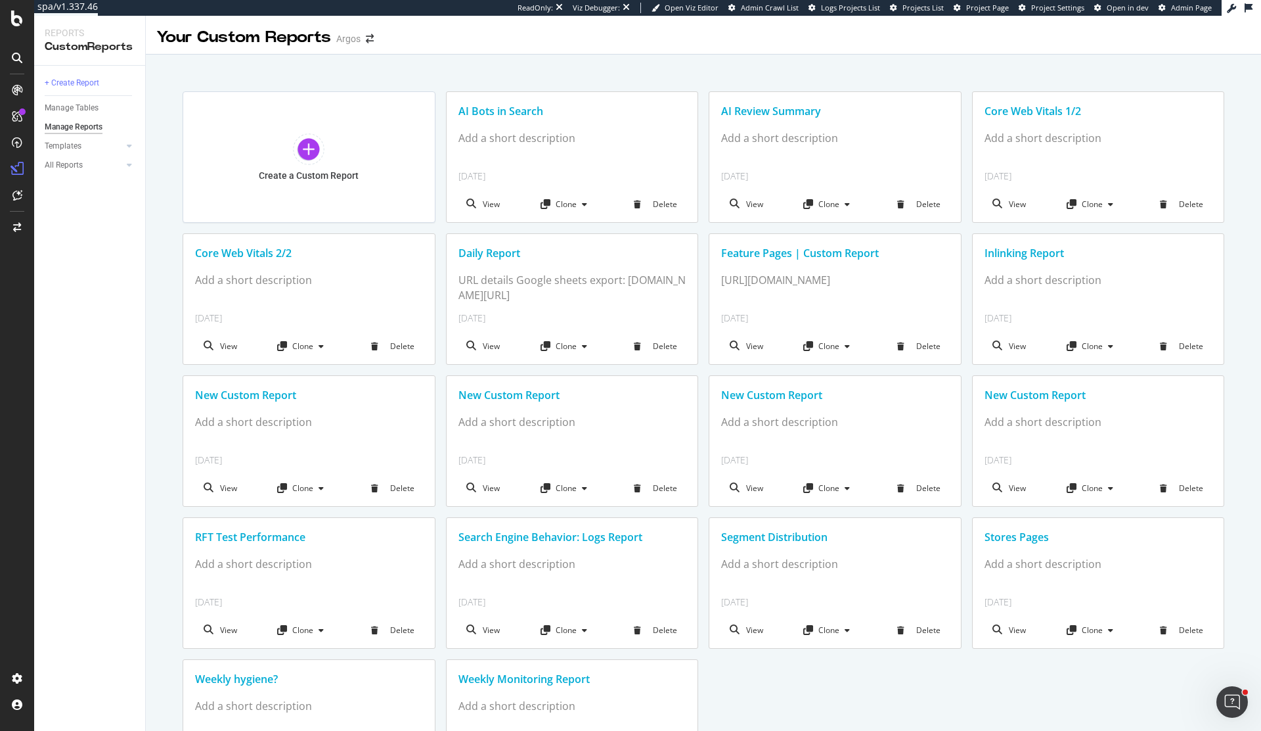
click at [76, 154] on div "Templates" at bounding box center [95, 146] width 101 height 19
click at [76, 149] on div "Templates" at bounding box center [63, 146] width 37 height 14
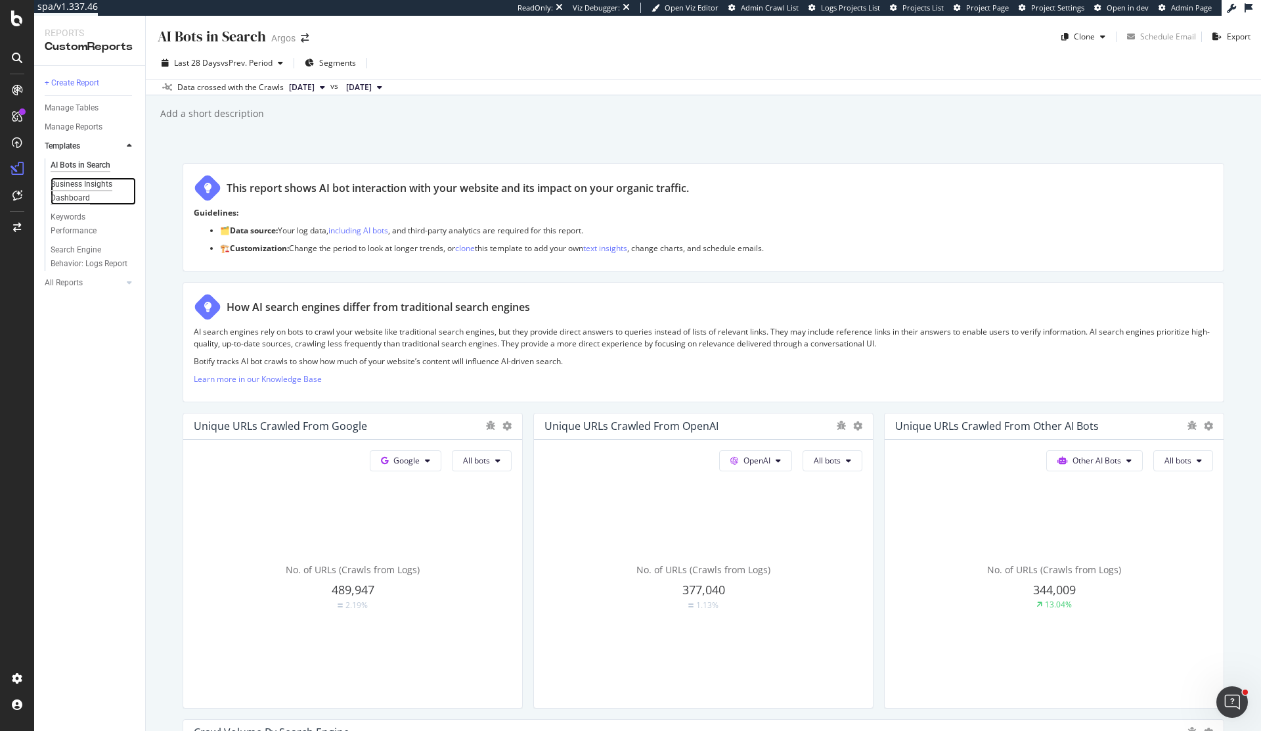
click at [85, 190] on div "Business Insights Dashboard" at bounding box center [89, 191] width 76 height 28
